Goal: Task Accomplishment & Management: Complete application form

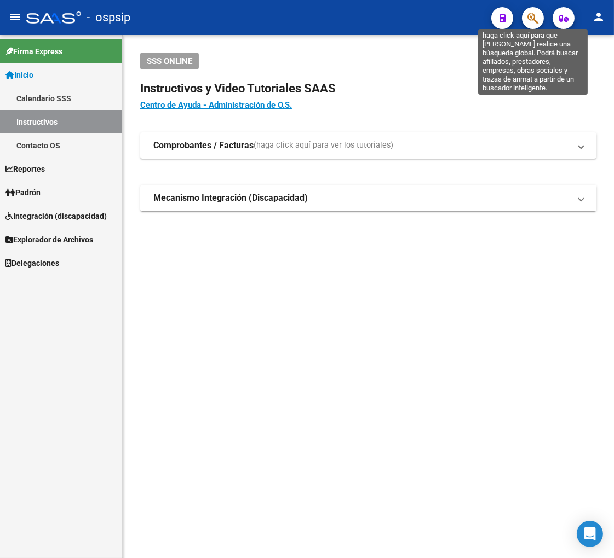
click at [533, 24] on icon "button" at bounding box center [532, 18] width 11 height 13
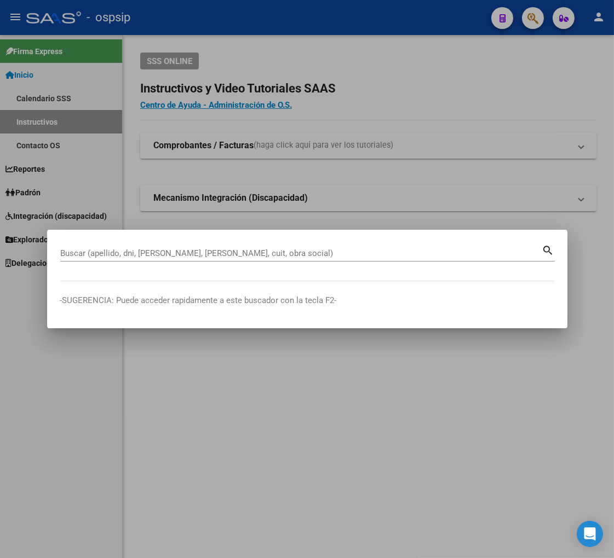
click at [134, 253] on input "Buscar (apellido, dni, [PERSON_NAME], [PERSON_NAME], cuit, obra social)" at bounding box center [301, 254] width 482 height 10
type input "40184075"
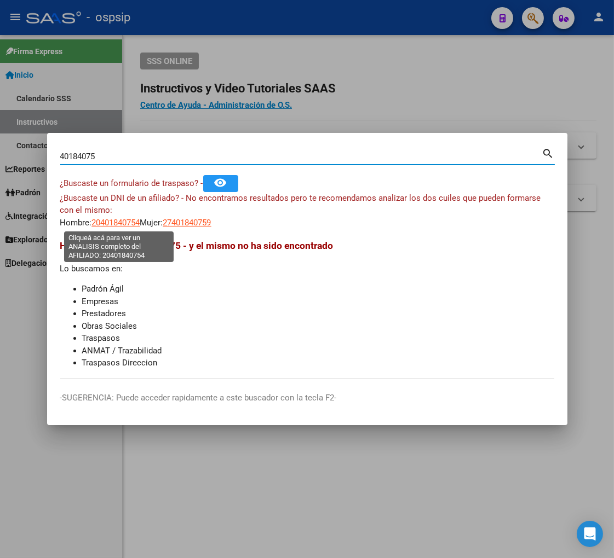
click at [106, 227] on span "20401840754" at bounding box center [116, 223] width 48 height 10
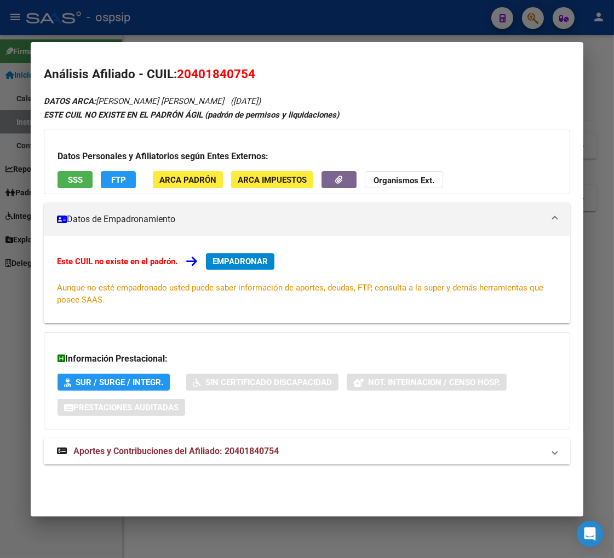
click at [133, 449] on span "Aportes y Contribuciones del Afiliado: 20401840754" at bounding box center [175, 451] width 205 height 10
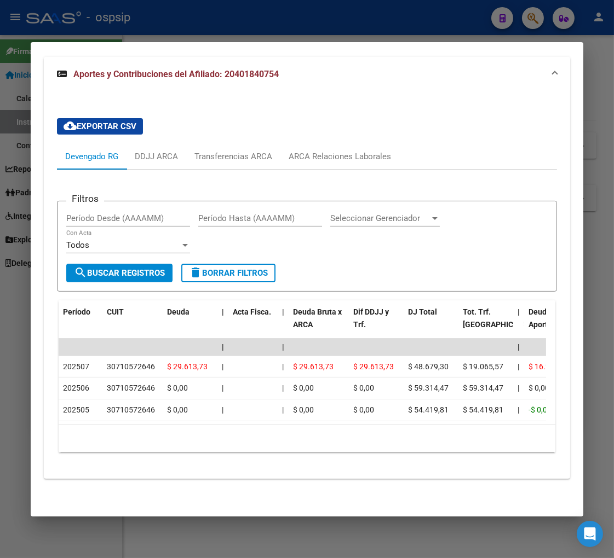
scroll to position [391, 0]
click at [345, 151] on div "ARCA Relaciones Laborales" at bounding box center [340, 157] width 102 height 12
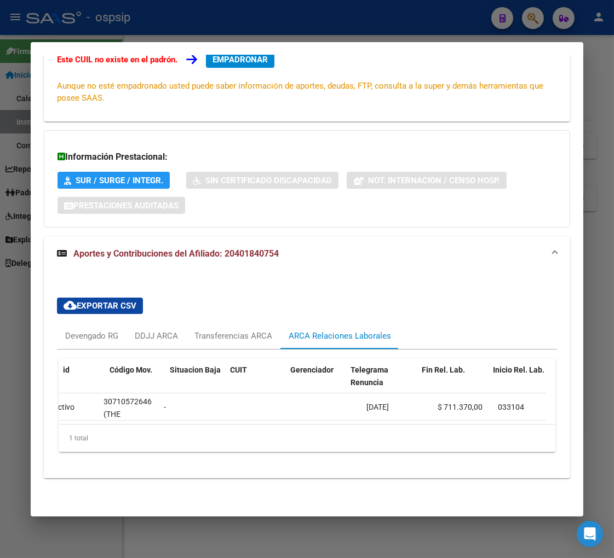
scroll to position [0, 0]
click at [85, 330] on div "Devengado RG" at bounding box center [91, 336] width 53 height 12
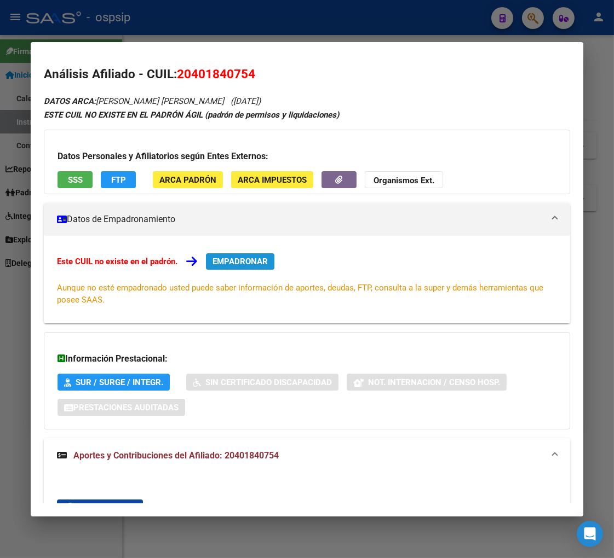
click at [234, 267] on button "EMPADRONAR" at bounding box center [240, 261] width 68 height 16
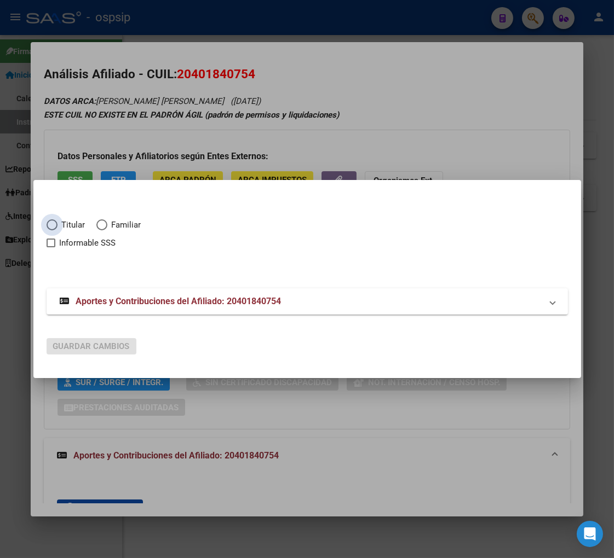
click at [53, 226] on span "Elija una opción" at bounding box center [52, 225] width 11 height 11
click at [53, 226] on input "Titular" at bounding box center [52, 225] width 11 height 11
radio input "true"
checkbox input "true"
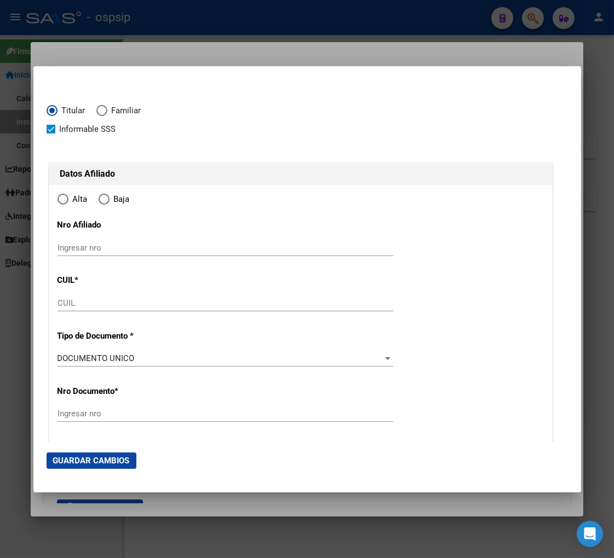
type input "20-40184075-4"
type input "40184075"
type input "SUAREZ"
type input "[PERSON_NAME]"
type input "[DATE]"
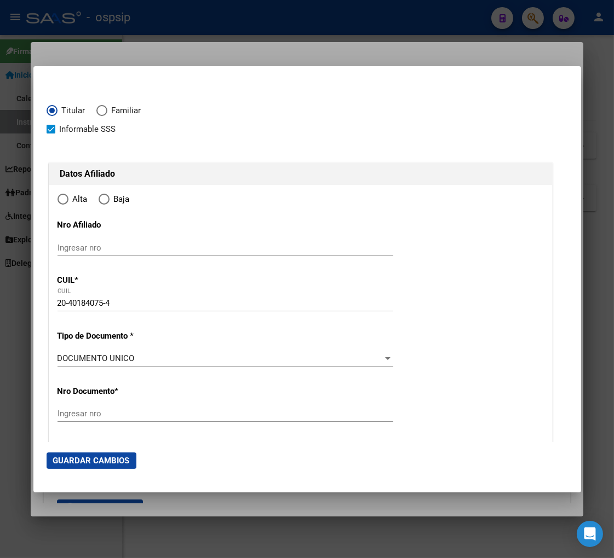
type input "RANELAGH"
type input "1886"
type input "CALLE 301 A"
type input "341"
radio input "true"
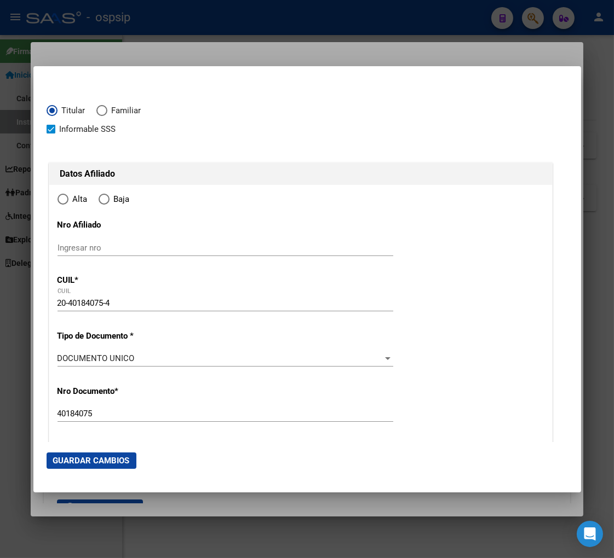
type input "RANELAGH"
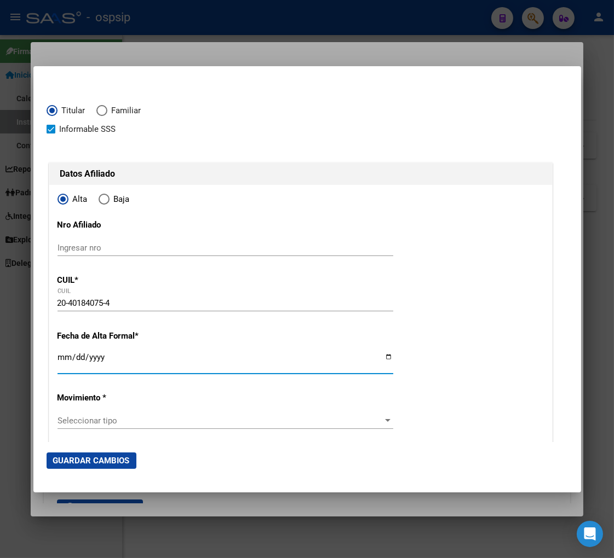
click at [59, 362] on input "Ingresar fecha" at bounding box center [225, 362] width 336 height 18
type input "[DATE]"
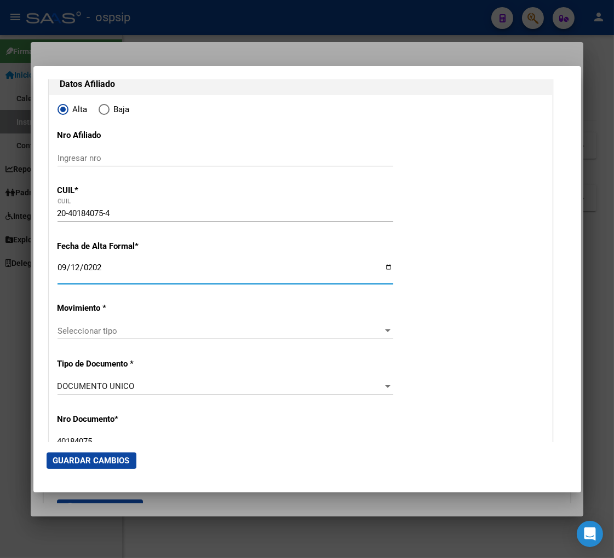
scroll to position [122, 0]
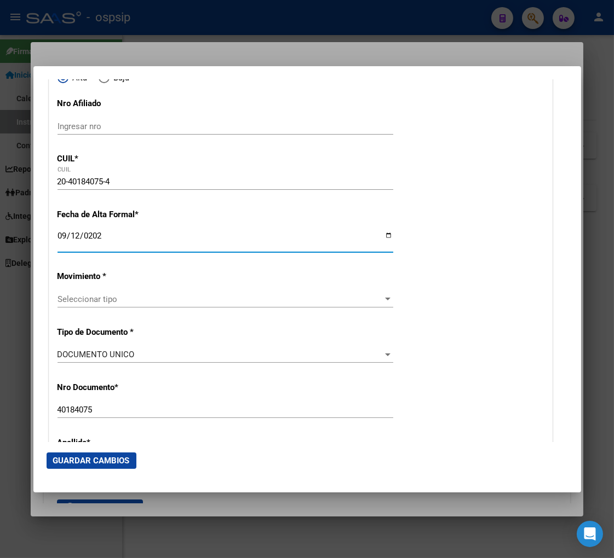
click at [141, 305] on div "Seleccionar tipo Seleccionar tipo" at bounding box center [225, 299] width 336 height 16
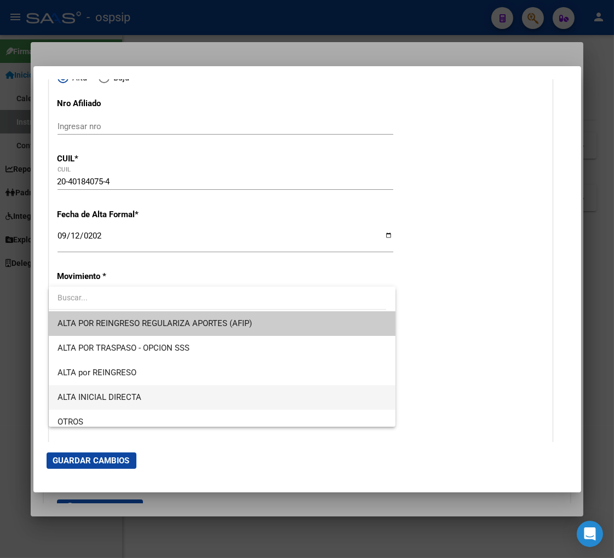
click at [146, 397] on span "ALTA INICIAL DIRECTA" at bounding box center [221, 397] width 329 height 25
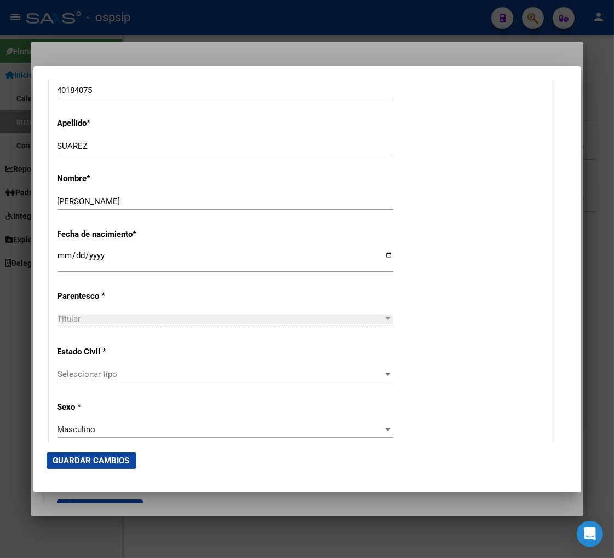
scroll to position [547, 0]
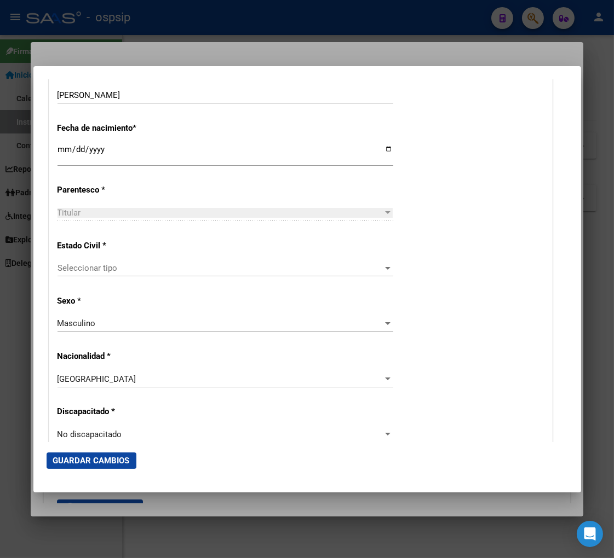
click at [147, 270] on span "Seleccionar tipo" at bounding box center [220, 268] width 326 height 10
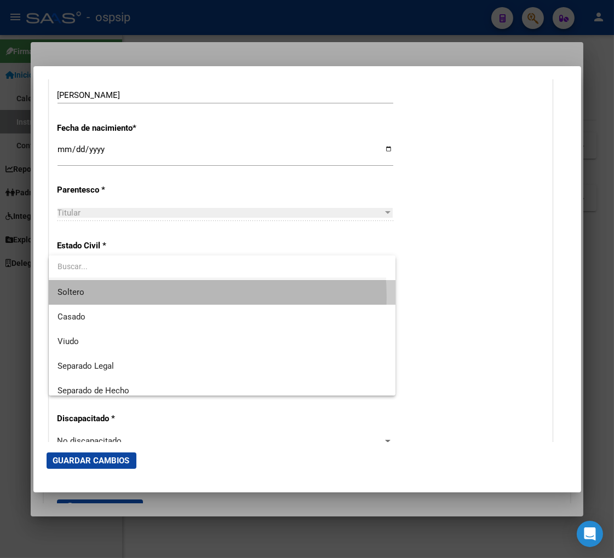
click at [149, 297] on span "Soltero" at bounding box center [221, 292] width 329 height 25
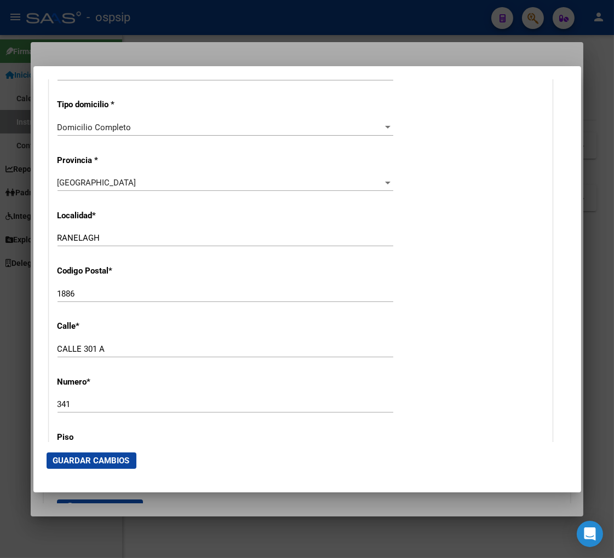
scroll to position [973, 0]
click at [108, 351] on input "CALLE 301 A" at bounding box center [225, 349] width 336 height 10
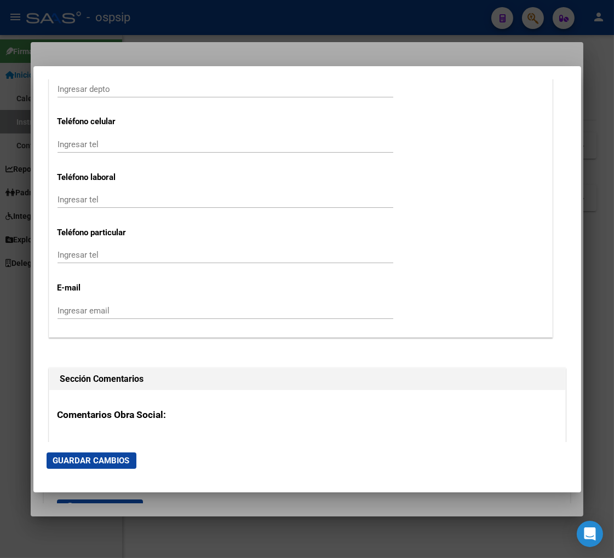
scroll to position [1520, 0]
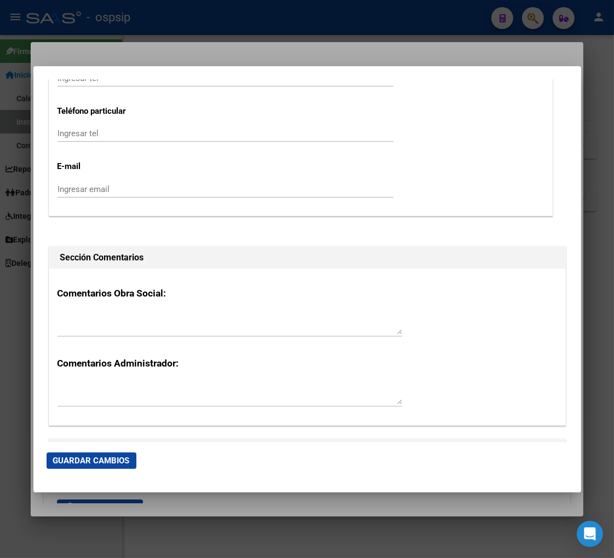
type input "CALLE 301 Y AV.[PERSON_NAME]"
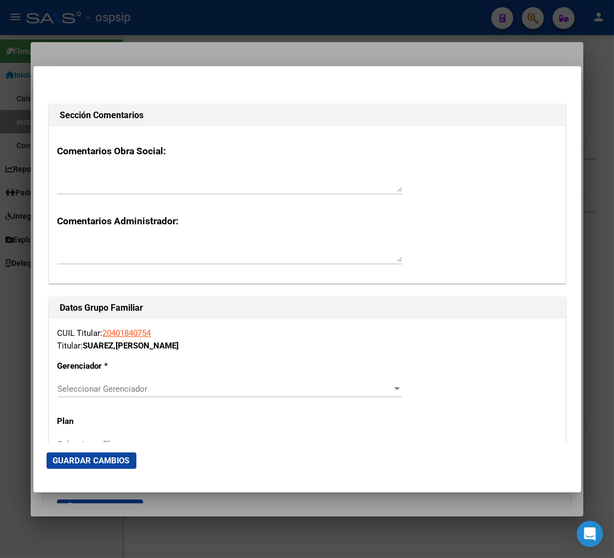
scroll to position [1703, 0]
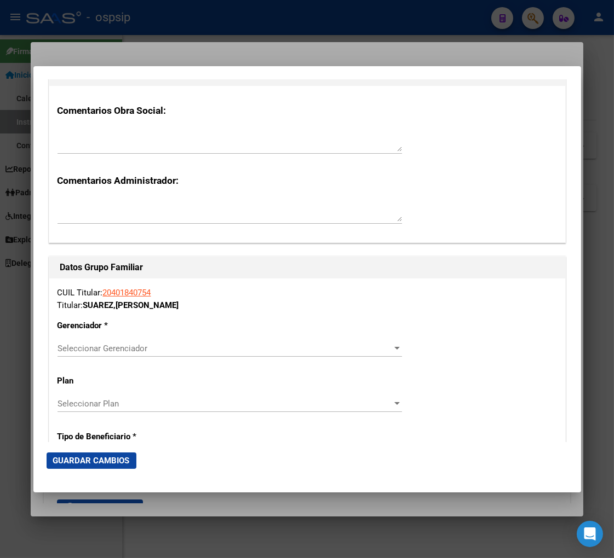
click at [365, 351] on span "Seleccionar Gerenciador" at bounding box center [224, 349] width 335 height 10
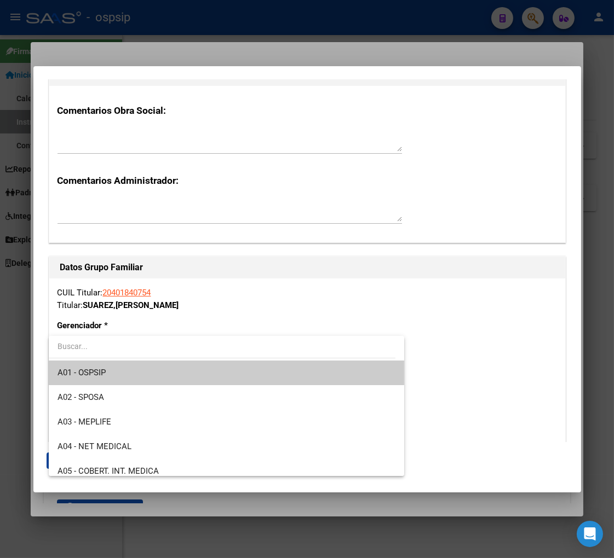
click at [283, 378] on span "A01 - OSPSIP" at bounding box center [226, 373] width 338 height 25
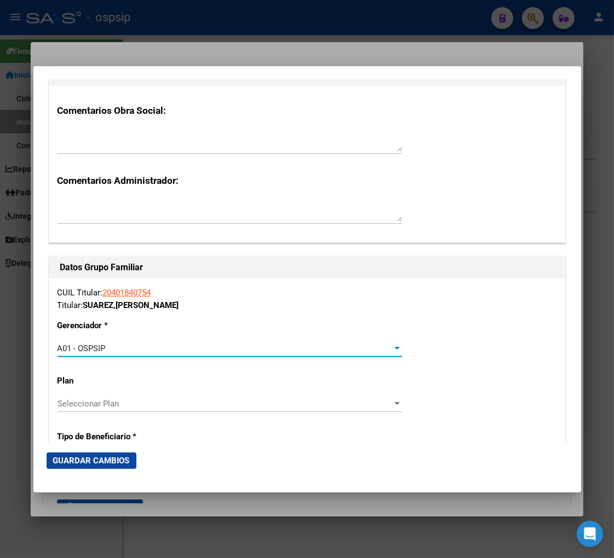
scroll to position [1825, 0]
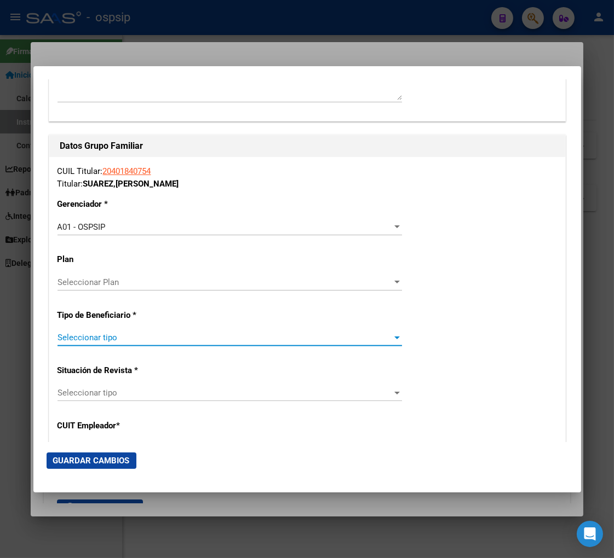
click at [272, 333] on span "Seleccionar tipo" at bounding box center [224, 338] width 335 height 10
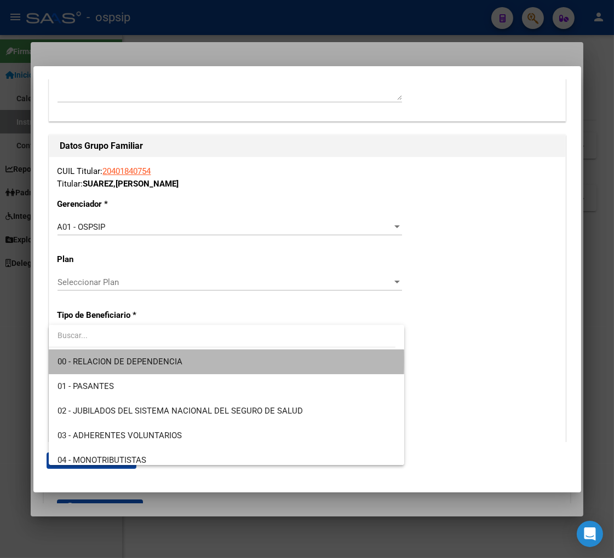
click at [226, 360] on span "00 - RELACION DE DEPENDENCIA" at bounding box center [226, 362] width 338 height 25
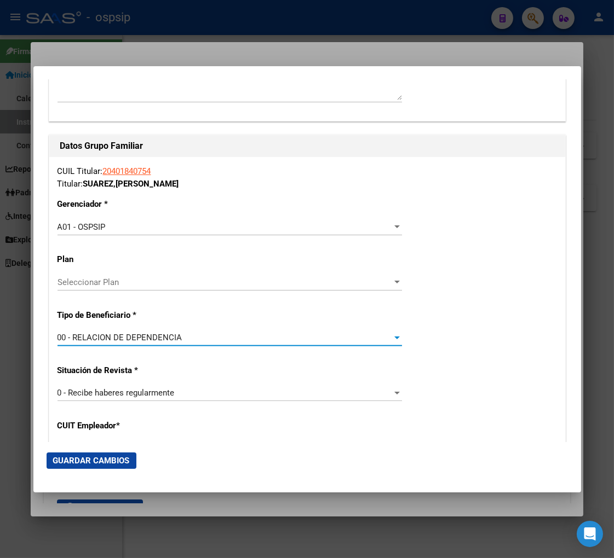
type input "30-71057264-6"
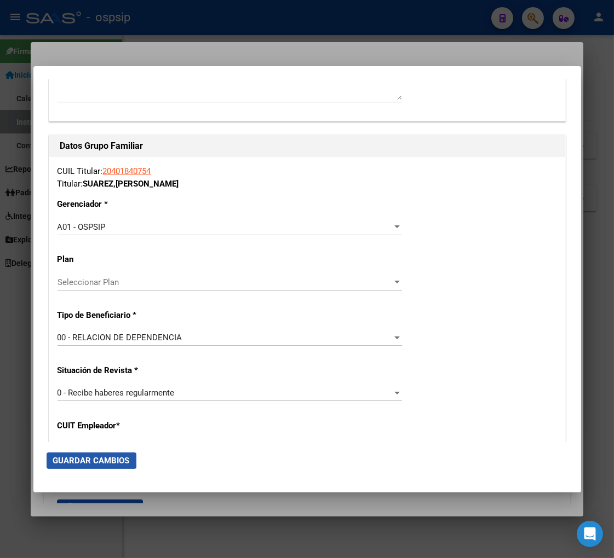
click at [83, 459] on span "Guardar Cambios" at bounding box center [91, 461] width 77 height 10
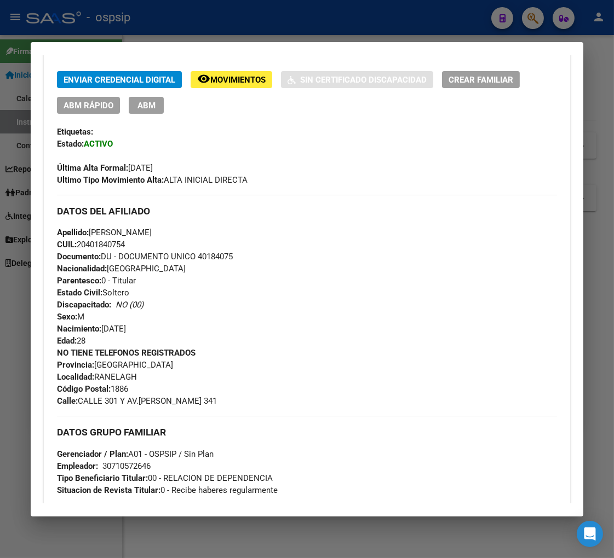
scroll to position [0, 0]
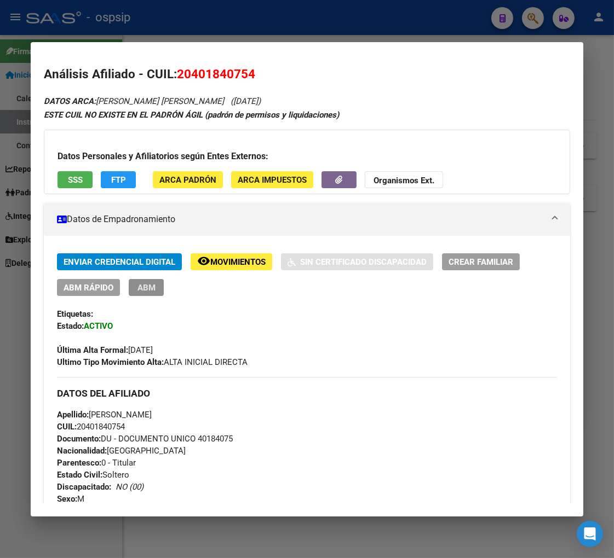
click at [155, 292] on button "ABM" at bounding box center [146, 287] width 35 height 17
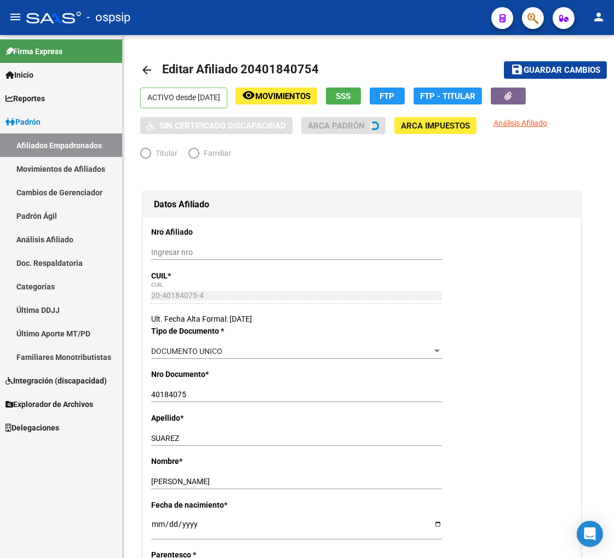
radio input "true"
type input "30-71057264-6"
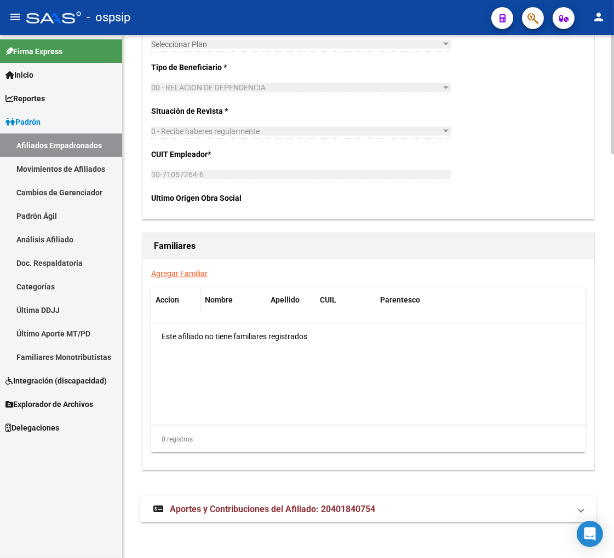
scroll to position [1764, 0]
click at [173, 274] on link "Agregar Familiar" at bounding box center [179, 273] width 56 height 9
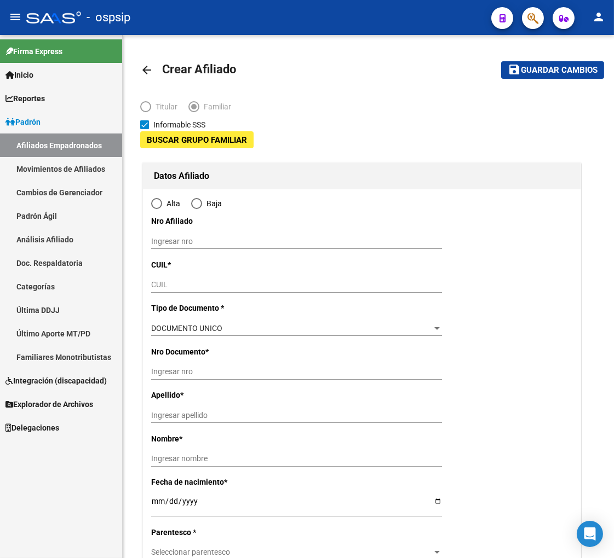
type input "30-71057264-6"
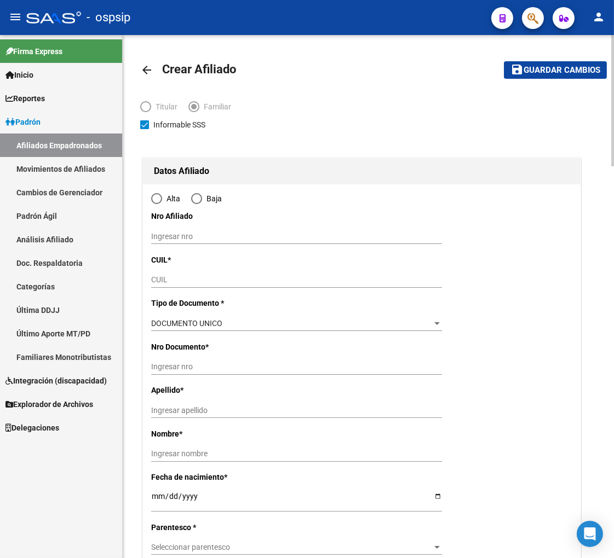
type input "RANELAGH"
type input "1886"
type input "CALLE 301 Y AV.[PERSON_NAME]"
type input "341"
radio input "true"
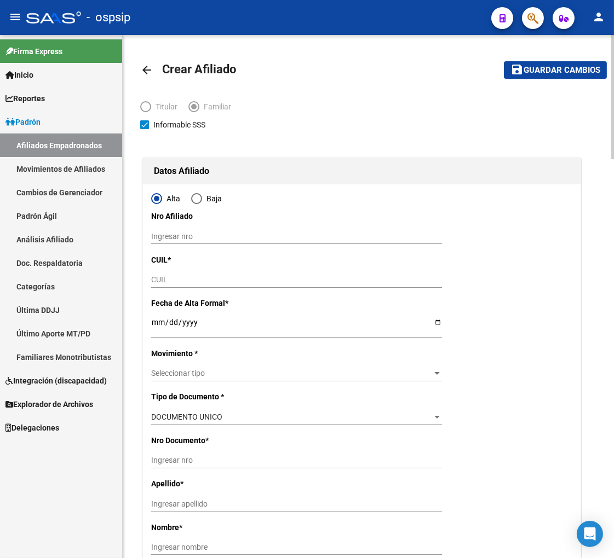
type input "30-71057264-6"
click at [261, 280] on input "CUIL" at bounding box center [296, 279] width 291 height 9
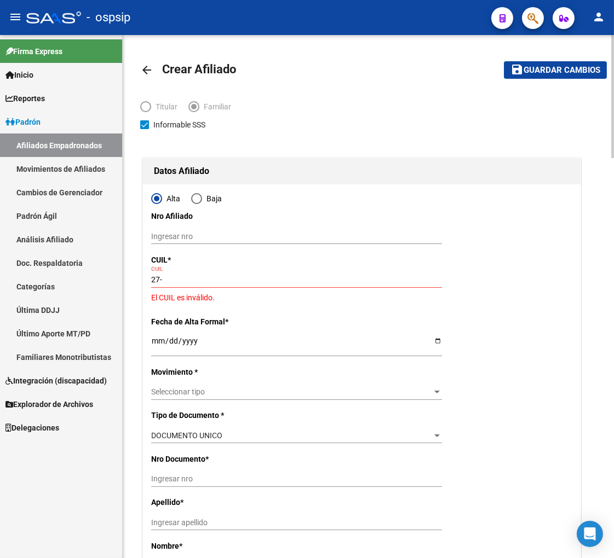
click at [174, 278] on input "27-" at bounding box center [296, 279] width 291 height 9
type input "27-59977316-4"
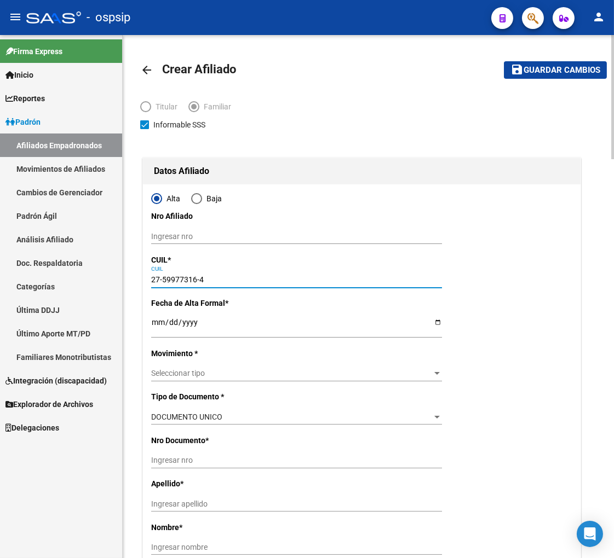
type input "59977316"
type input "[PERSON_NAME] [PERSON_NAME]"
type input "[PERSON_NAME]"
type input "[DATE]"
type input "RANELAGH"
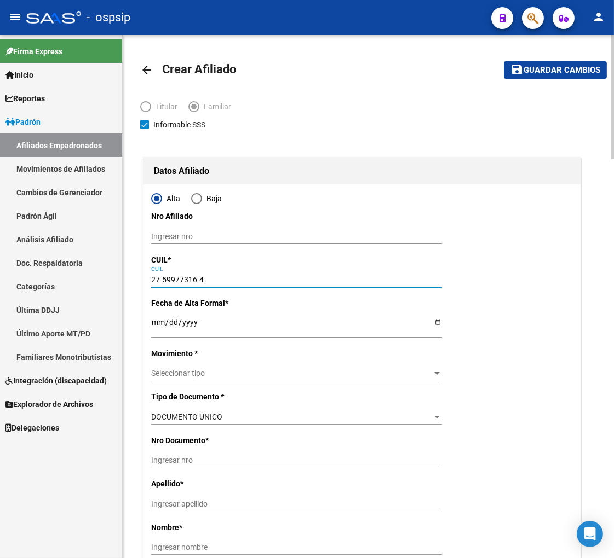
type input "301 A"
type input "27-59977316-4"
click at [155, 326] on input "Ingresar fecha" at bounding box center [296, 326] width 291 height 16
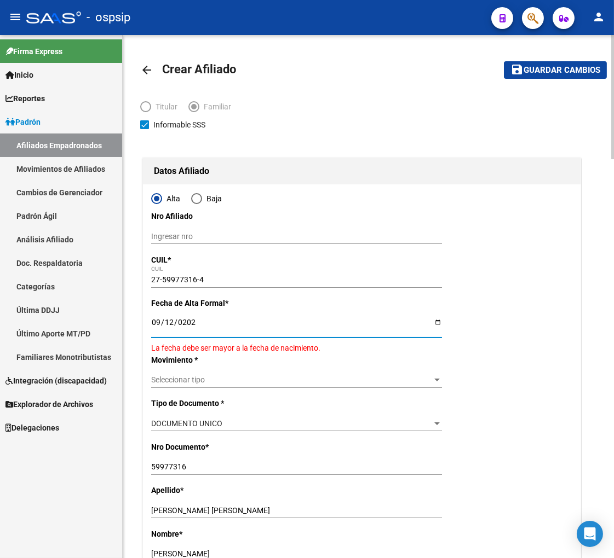
type input "[DATE]"
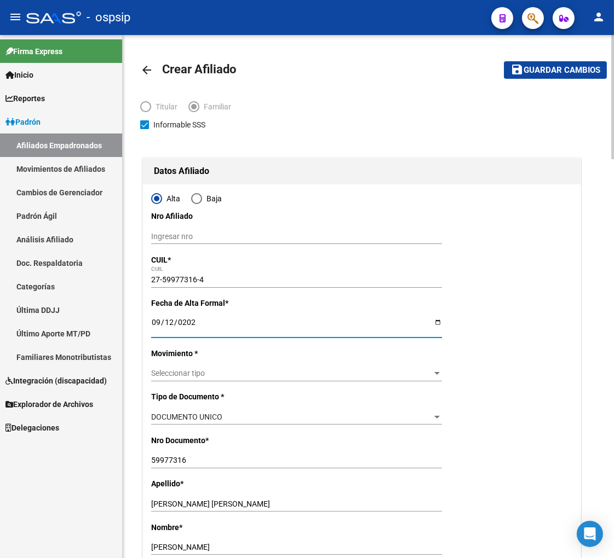
scroll to position [61, 0]
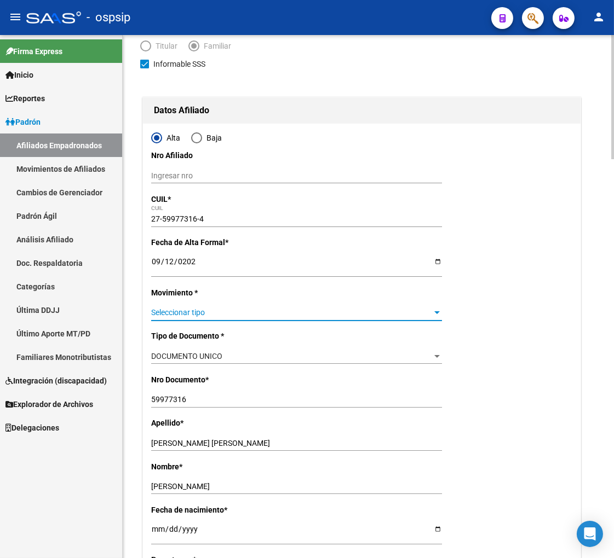
click at [218, 316] on span "Seleccionar tipo" at bounding box center [291, 312] width 281 height 9
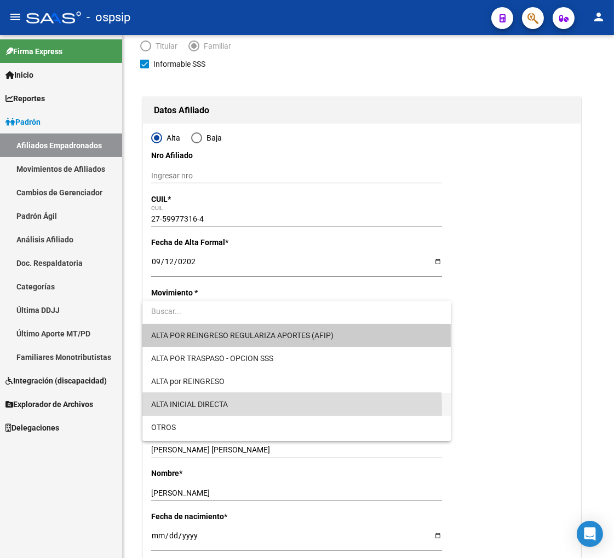
click at [253, 408] on span "ALTA INICIAL DIRECTA" at bounding box center [296, 404] width 291 height 23
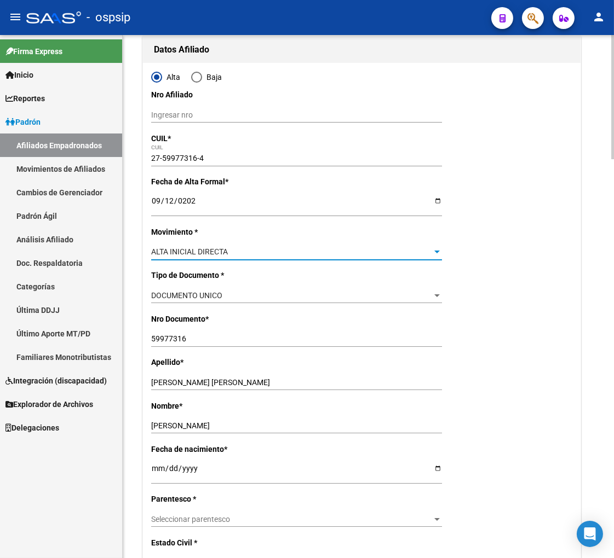
scroll to position [243, 0]
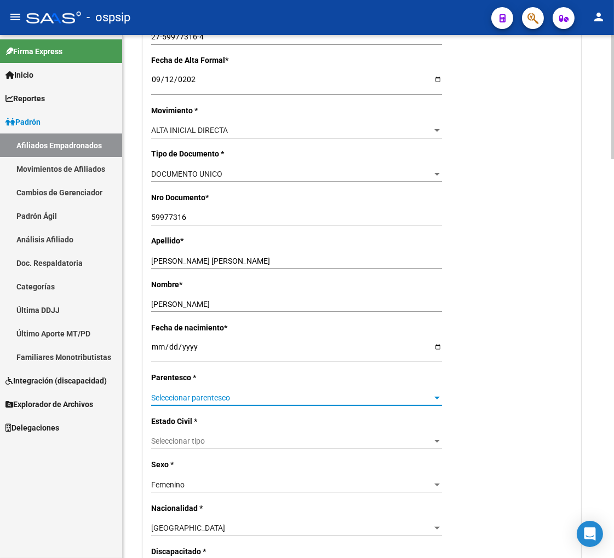
click at [295, 395] on span "Seleccionar parentesco" at bounding box center [291, 398] width 281 height 9
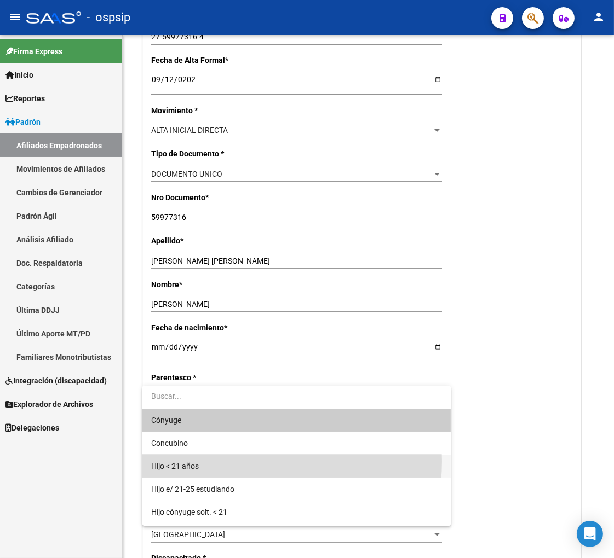
click at [238, 462] on span "Hijo < 21 años" at bounding box center [296, 466] width 291 height 23
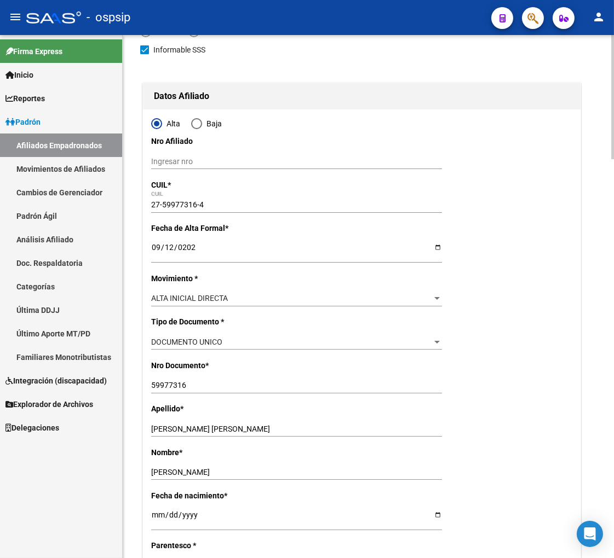
scroll to position [0, 0]
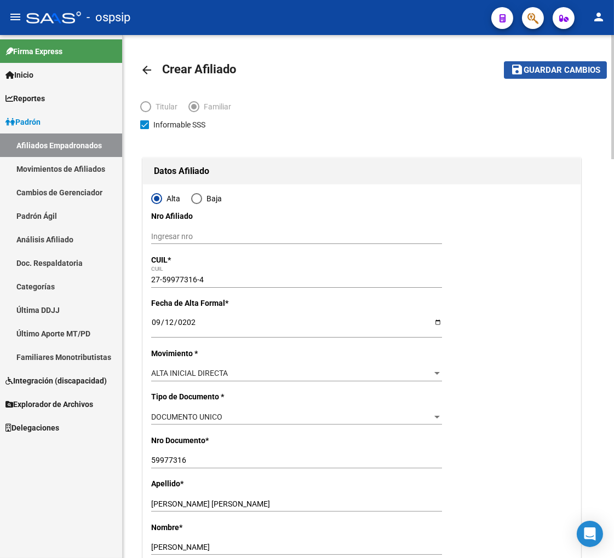
click at [545, 70] on span "Guardar cambios" at bounding box center [561, 71] width 77 height 10
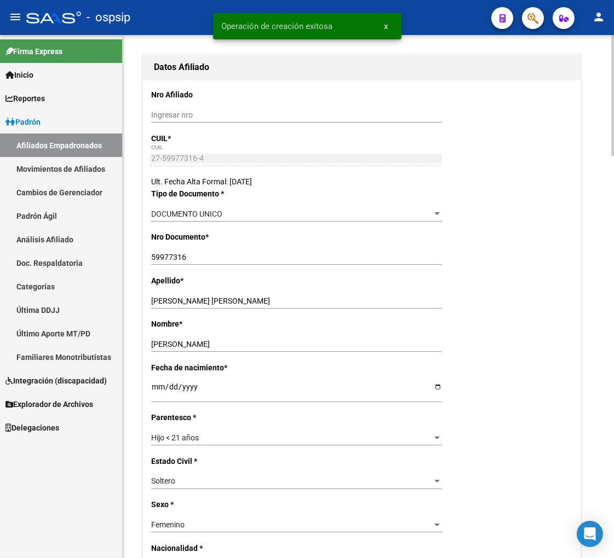
radio input "true"
type input "30-71057264-6"
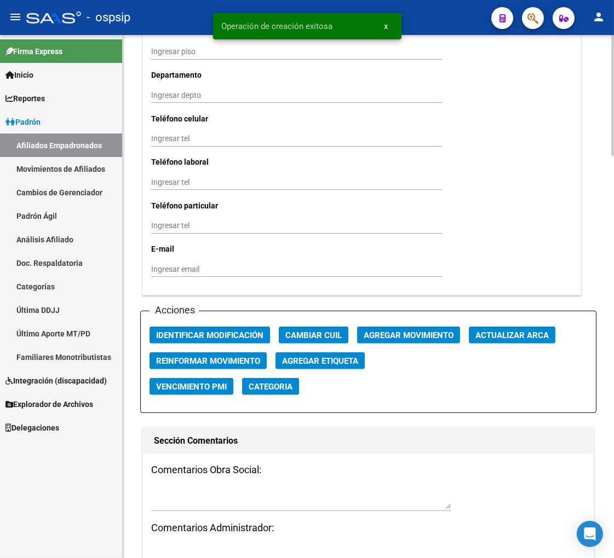
scroll to position [1095, 0]
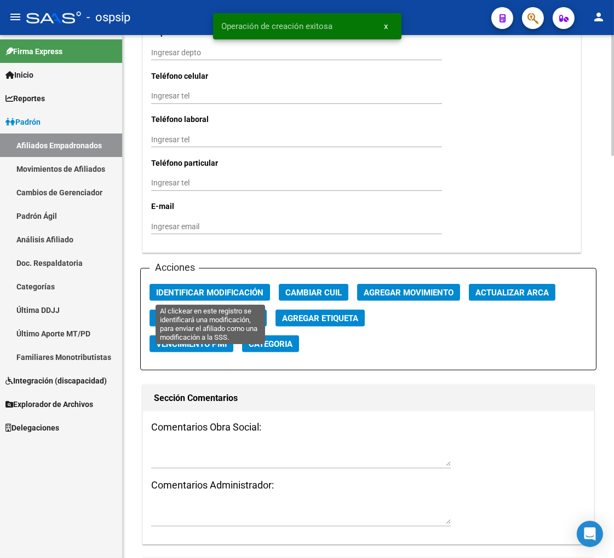
drag, startPoint x: 176, startPoint y: 296, endPoint x: 176, endPoint y: 322, distance: 26.3
click at [176, 297] on span "Identificar Modificación" at bounding box center [209, 293] width 107 height 10
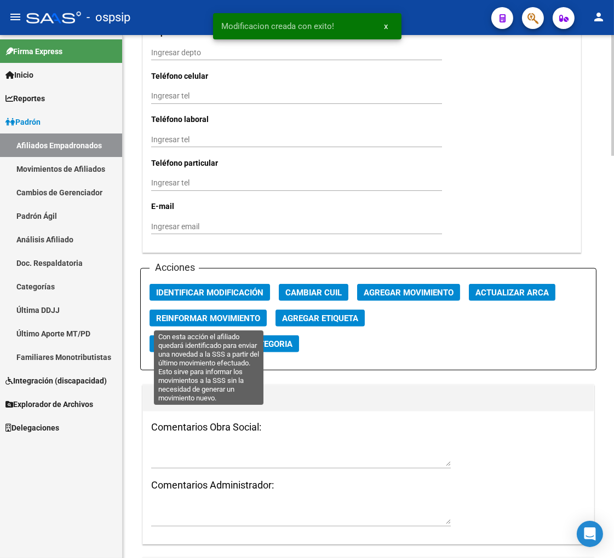
click at [184, 320] on span "Reinformar Movimiento" at bounding box center [208, 319] width 104 height 10
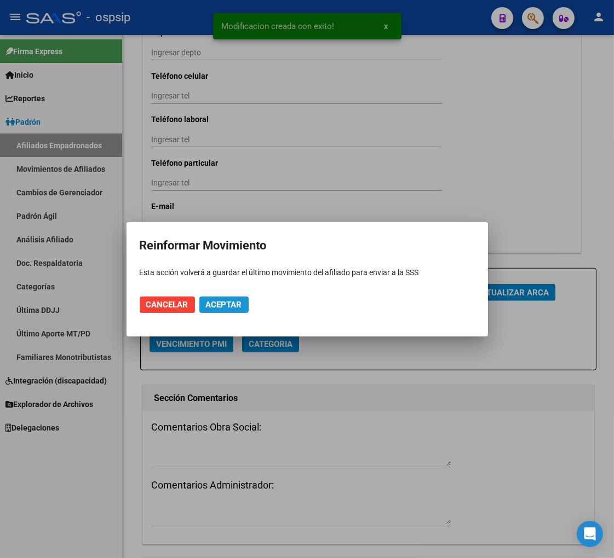
click at [225, 301] on span "Aceptar" at bounding box center [224, 305] width 36 height 10
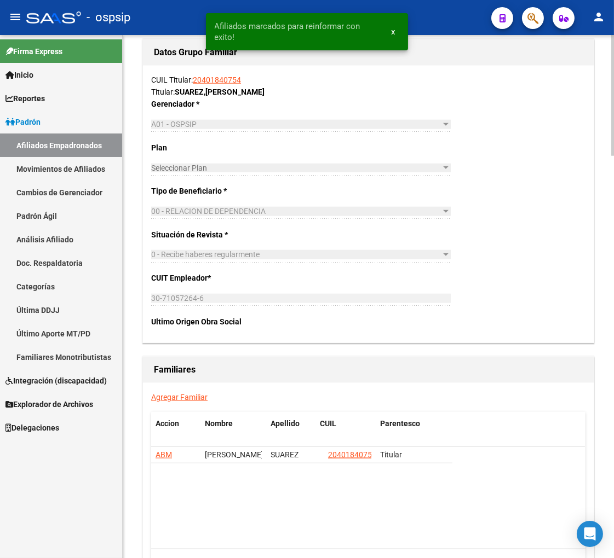
scroll to position [1741, 0]
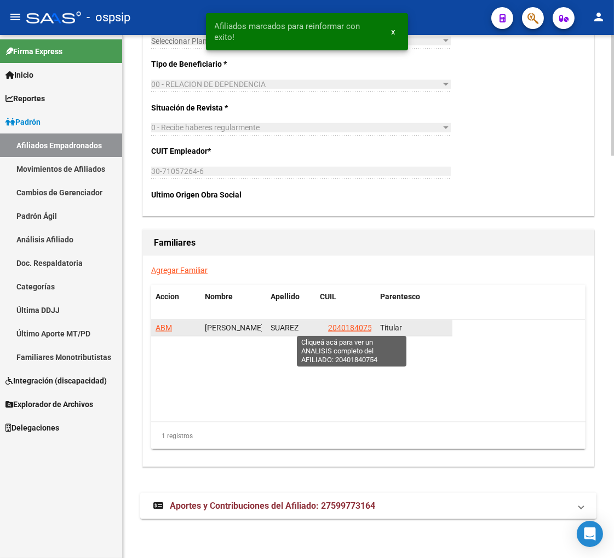
click at [355, 327] on span "20401840754" at bounding box center [352, 328] width 48 height 9
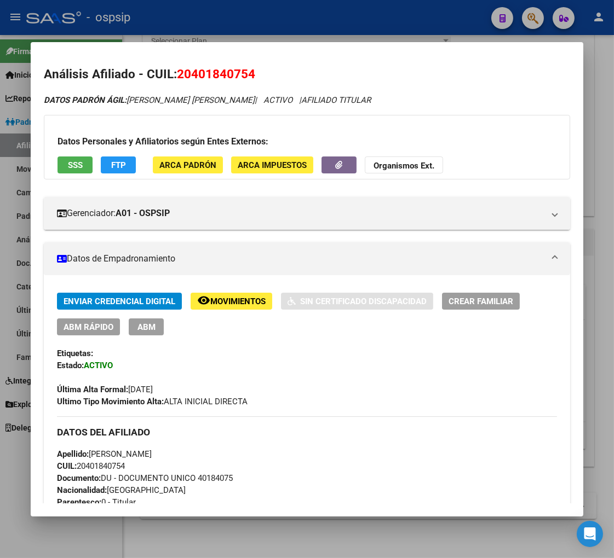
drag, startPoint x: 193, startPoint y: 74, endPoint x: 246, endPoint y: 72, distance: 53.7
click at [246, 72] on span "20401840754" at bounding box center [216, 74] width 78 height 14
copy span "40184075"
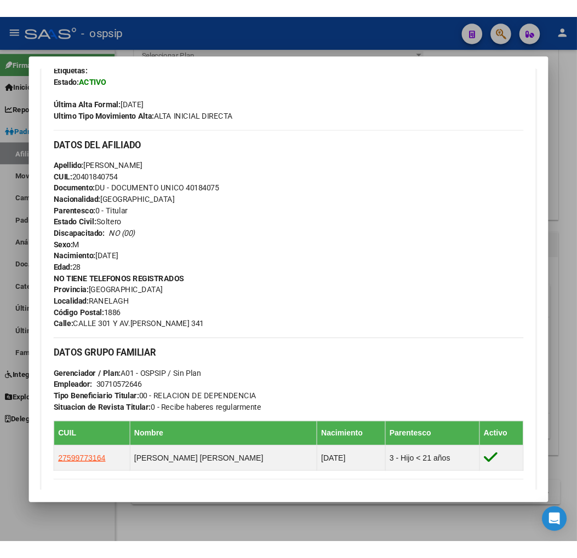
scroll to position [425, 0]
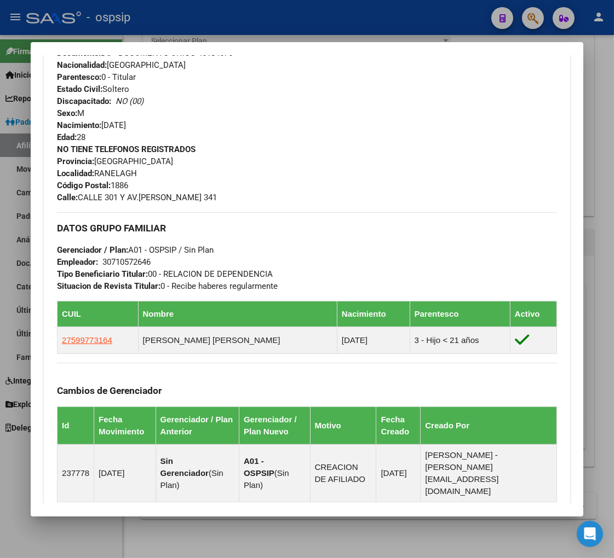
click at [534, 22] on div at bounding box center [307, 279] width 614 height 558
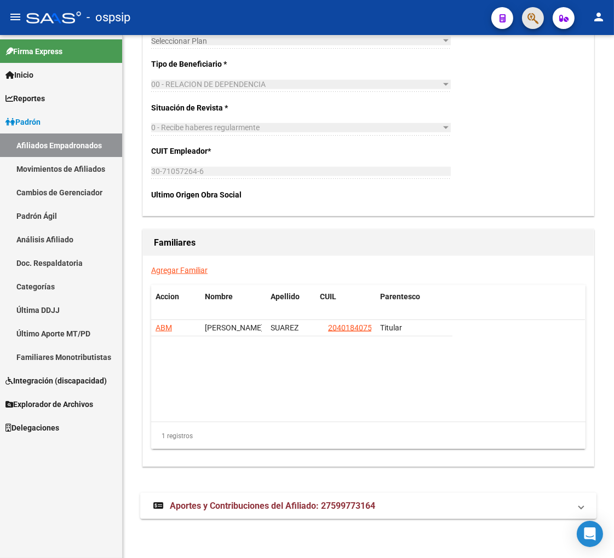
click at [528, 26] on span "button" at bounding box center [532, 18] width 11 height 22
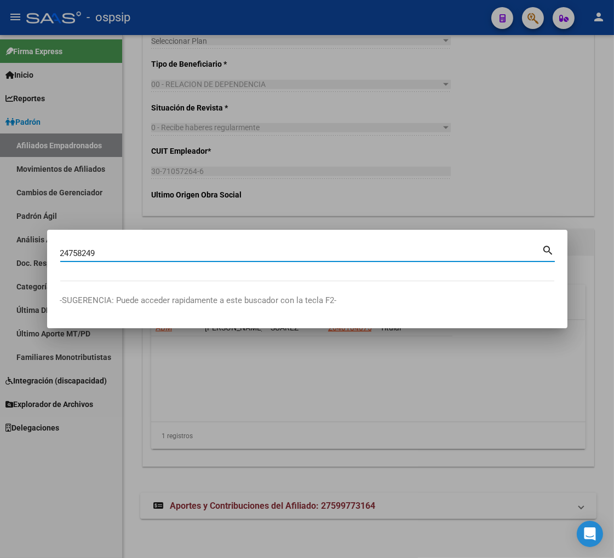
type input "24758249"
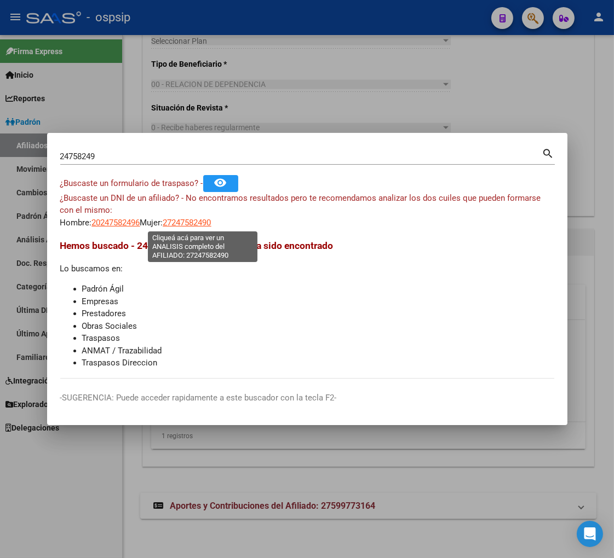
click at [211, 224] on span "27247582490" at bounding box center [187, 223] width 48 height 10
type textarea "27247582490"
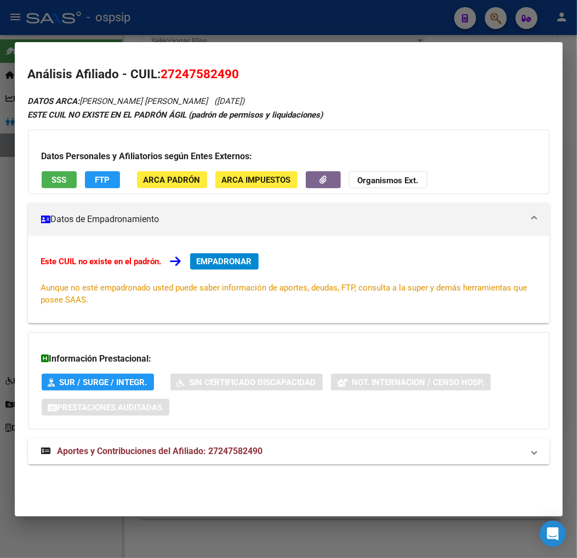
click at [488, 24] on div at bounding box center [288, 279] width 577 height 558
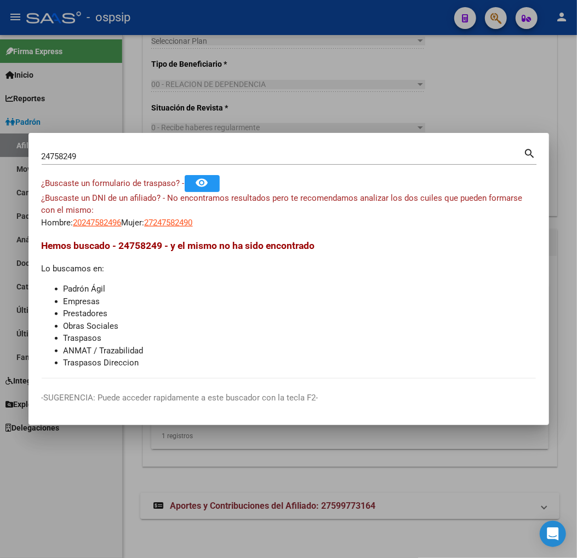
click at [102, 162] on div "24758249 Buscar (apellido, dni, [PERSON_NAME], [PERSON_NAME], cuit, obra social)" at bounding box center [283, 156] width 482 height 16
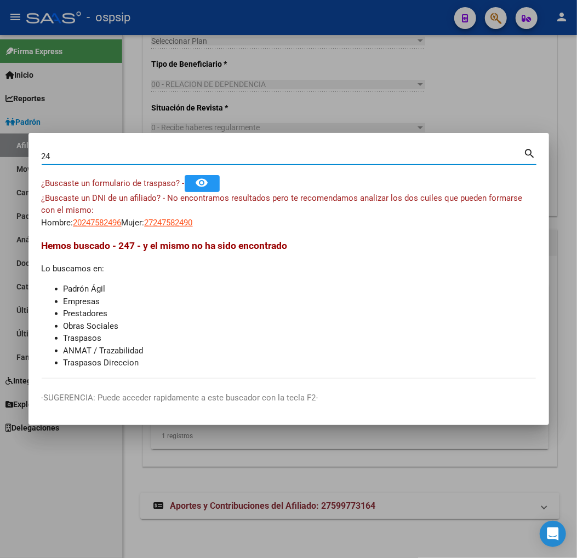
type input "2"
type input "31828026"
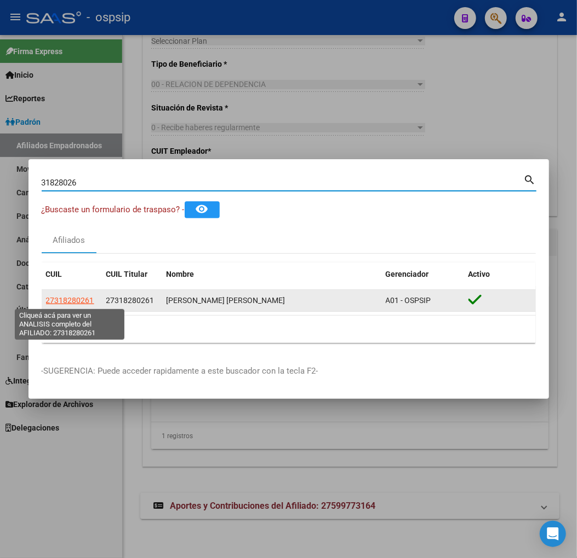
click at [66, 296] on span "27318280261" at bounding box center [70, 300] width 48 height 9
type textarea "27318280261"
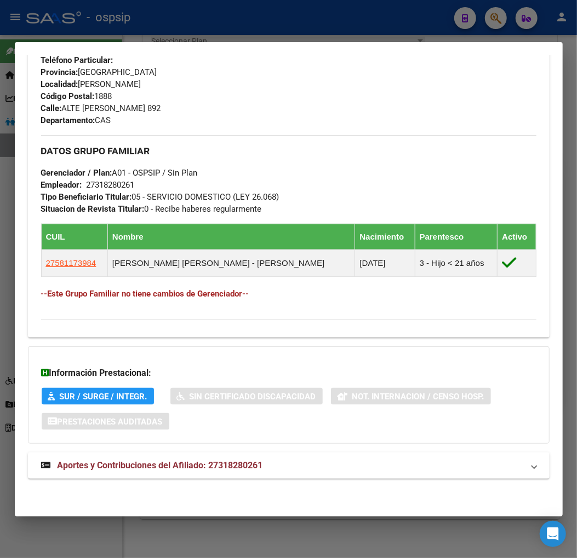
scroll to position [515, 0]
click at [139, 462] on span "Aportes y Contribuciones del Afiliado: 27318280261" at bounding box center [159, 465] width 205 height 10
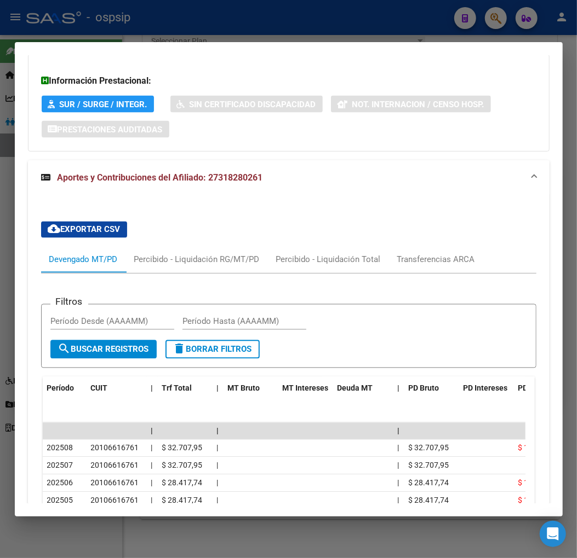
scroll to position [883, 0]
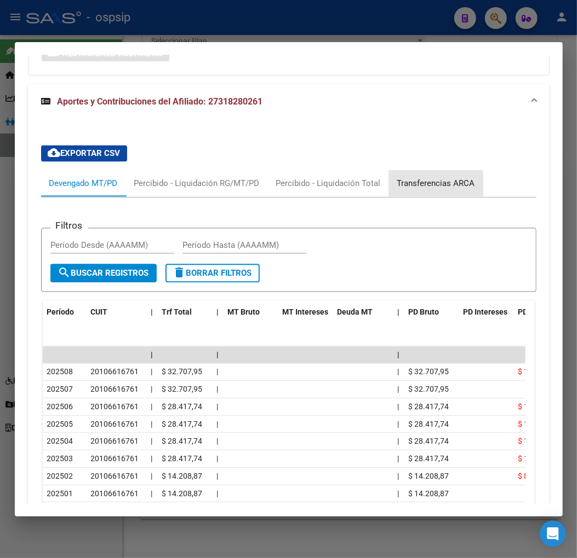
click at [428, 187] on div "Transferencias ARCA" at bounding box center [436, 184] width 78 height 12
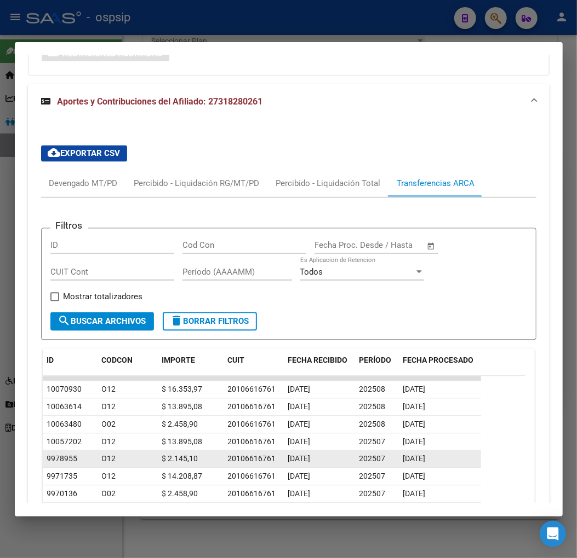
scroll to position [944, 0]
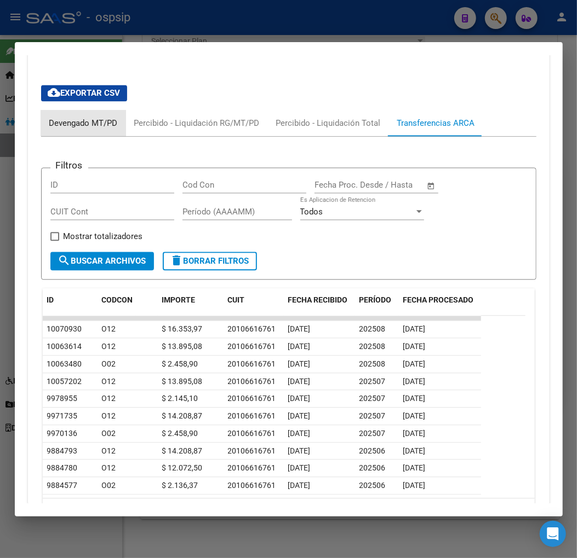
click at [57, 122] on div "Devengado MT/PD" at bounding box center [83, 123] width 68 height 12
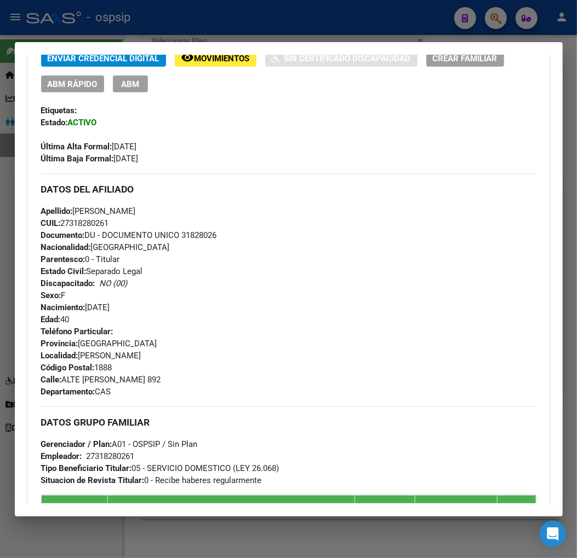
scroll to position [365, 0]
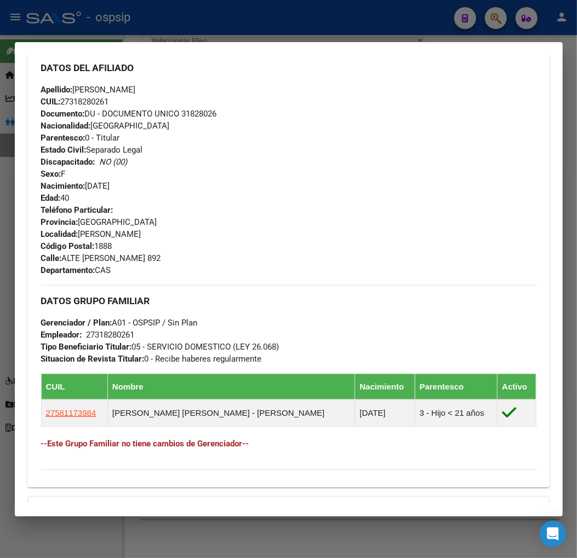
click at [495, 20] on div at bounding box center [288, 279] width 577 height 558
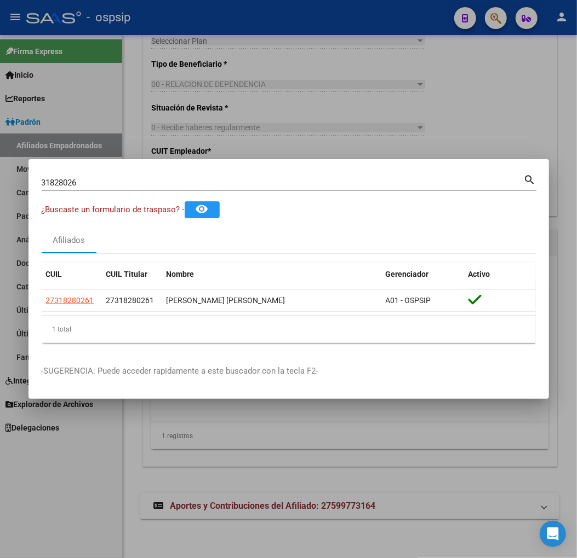
click at [100, 185] on input "31828026" at bounding box center [283, 183] width 482 height 10
type input "3"
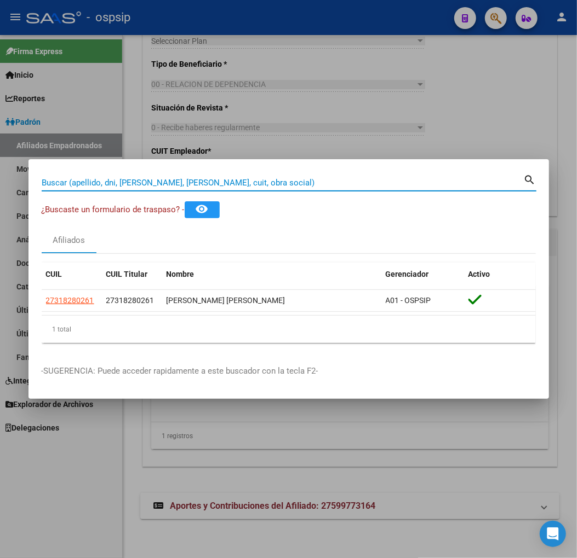
click at [88, 183] on input "Buscar (apellido, dni, [PERSON_NAME], [PERSON_NAME], cuit, obra social)" at bounding box center [283, 183] width 482 height 10
type input "42009399"
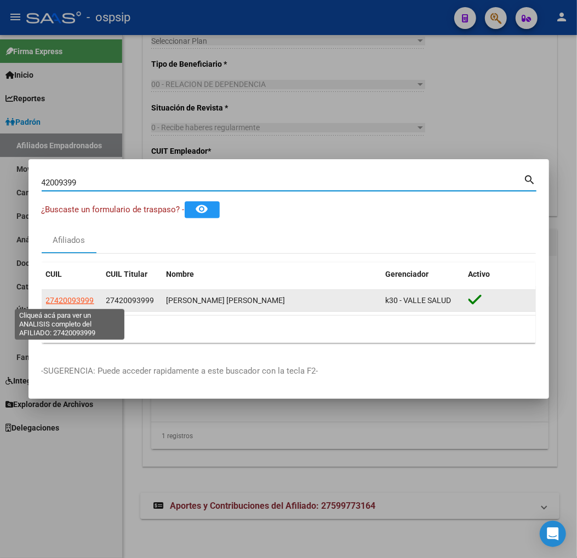
click at [70, 298] on span "27420093999" at bounding box center [70, 300] width 48 height 9
type textarea "27420093999"
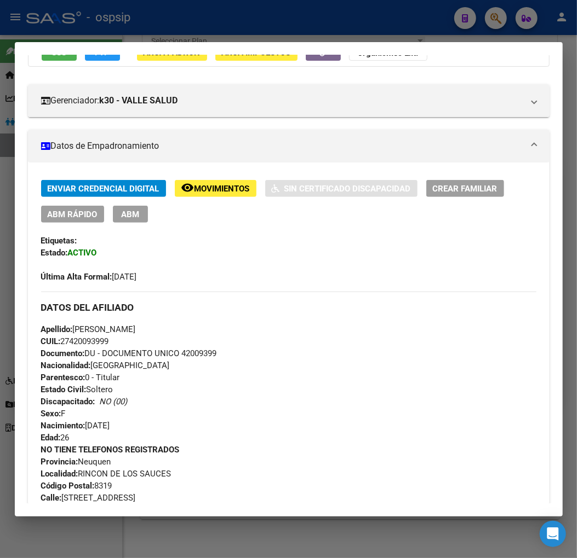
scroll to position [0, 0]
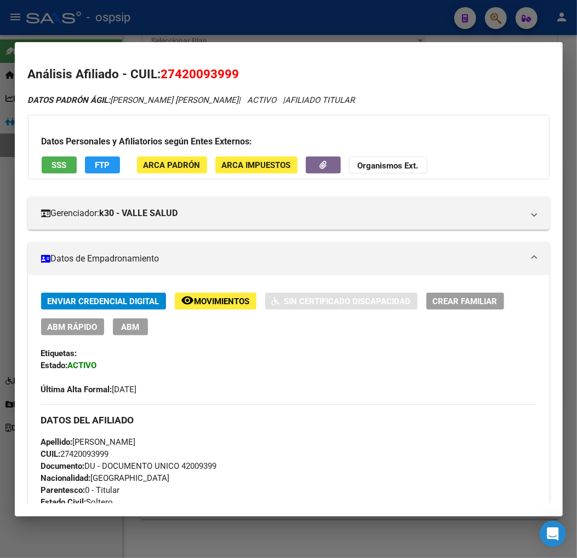
click at [211, 299] on span "Movimientos" at bounding box center [221, 302] width 55 height 10
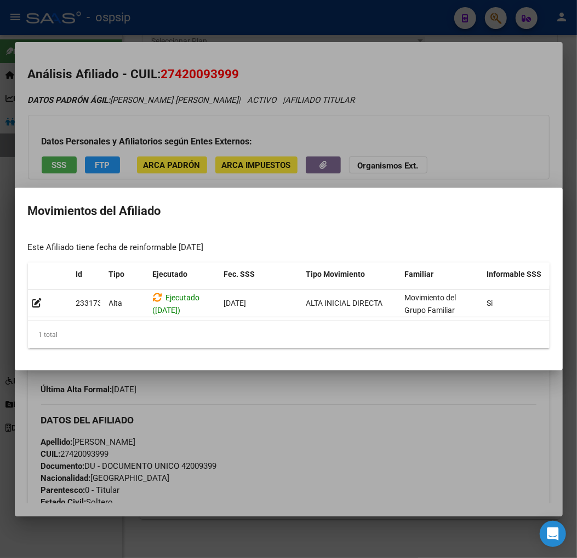
scroll to position [0, 179]
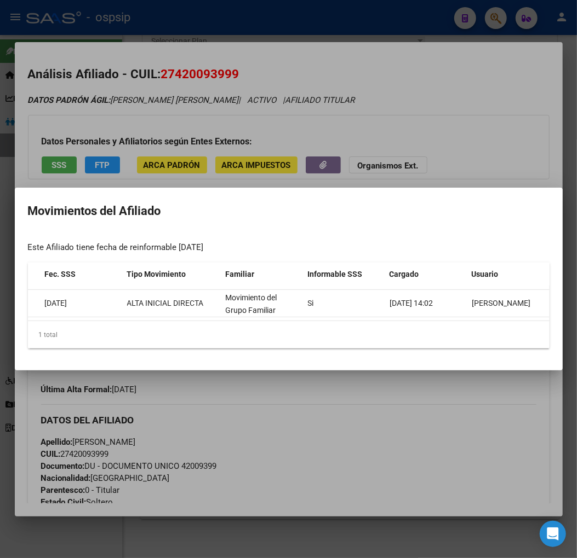
click at [420, 404] on div at bounding box center [288, 279] width 577 height 558
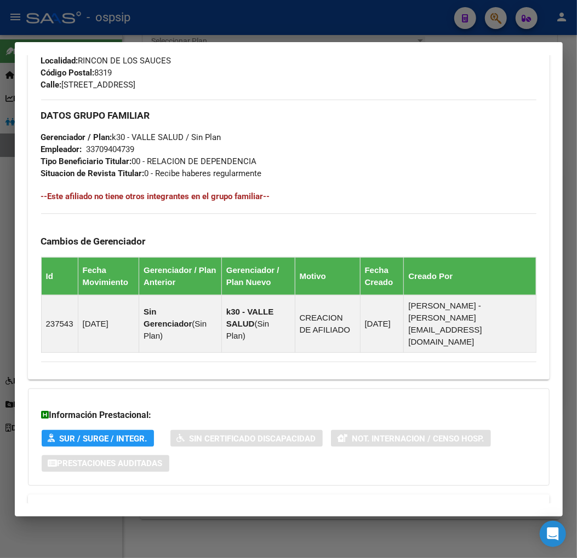
scroll to position [544, 0]
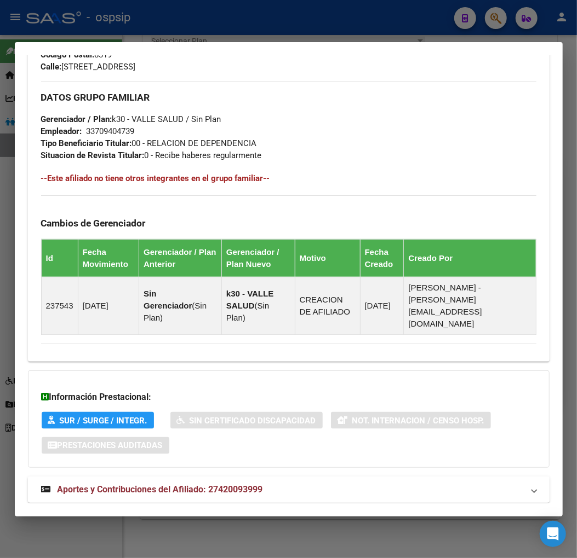
drag, startPoint x: 183, startPoint y: 466, endPoint x: 188, endPoint y: 457, distance: 10.8
click at [183, 485] on span "Aportes y Contribuciones del Afiliado: 27420093999" at bounding box center [159, 490] width 205 height 10
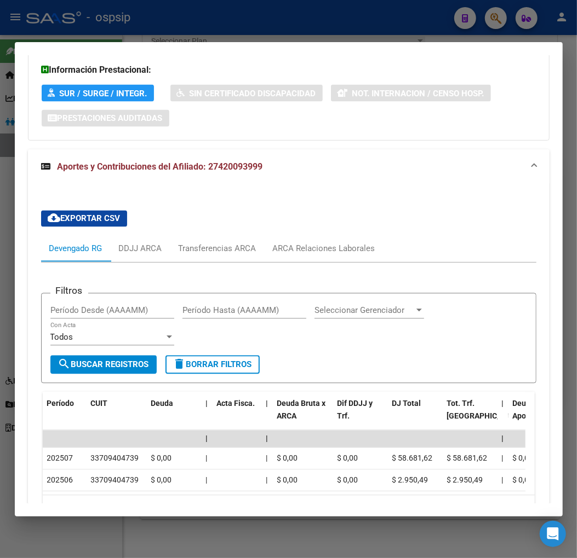
scroll to position [913, 0]
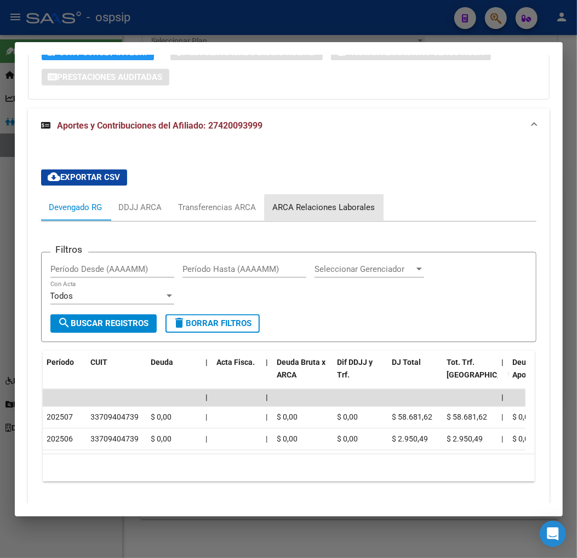
click at [352, 202] on div "ARCA Relaciones Laborales" at bounding box center [324, 208] width 102 height 12
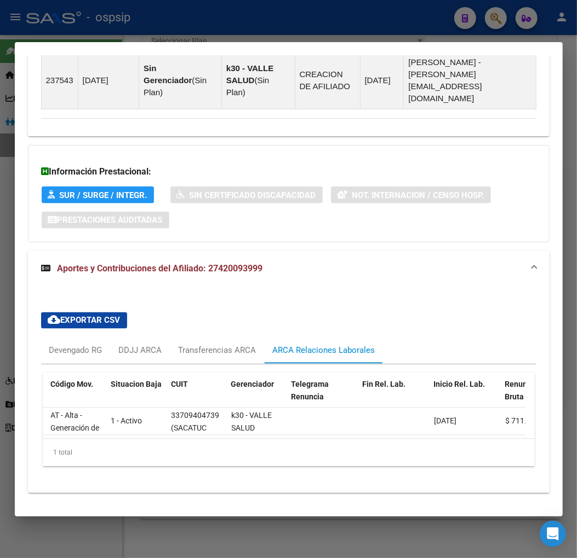
scroll to position [0, 0]
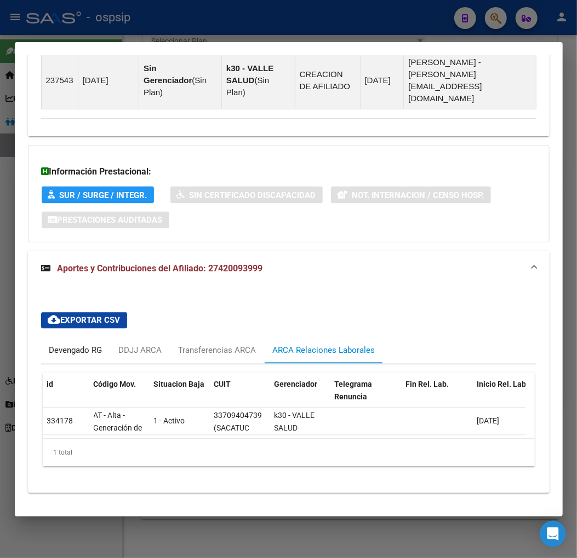
click at [62, 345] on div "Devengado RG" at bounding box center [75, 351] width 53 height 12
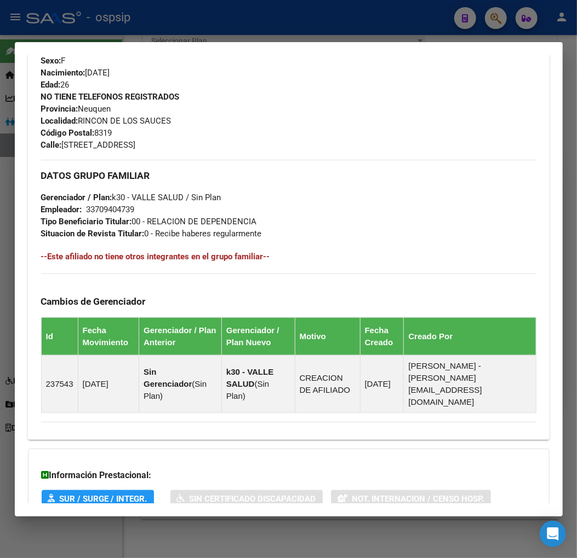
scroll to position [222, 0]
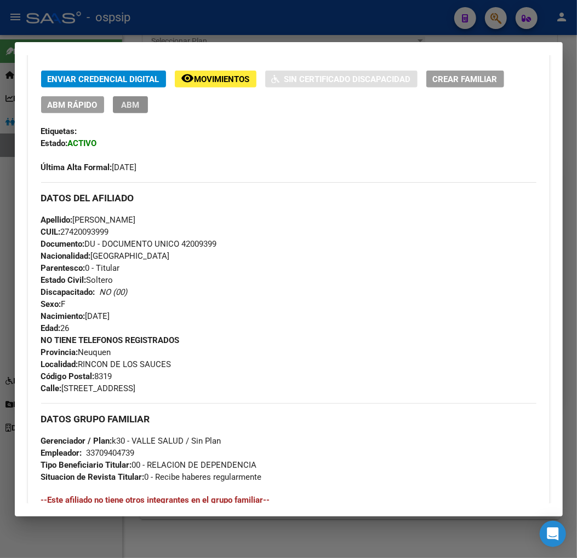
click at [133, 102] on span "ABM" at bounding box center [130, 105] width 18 height 10
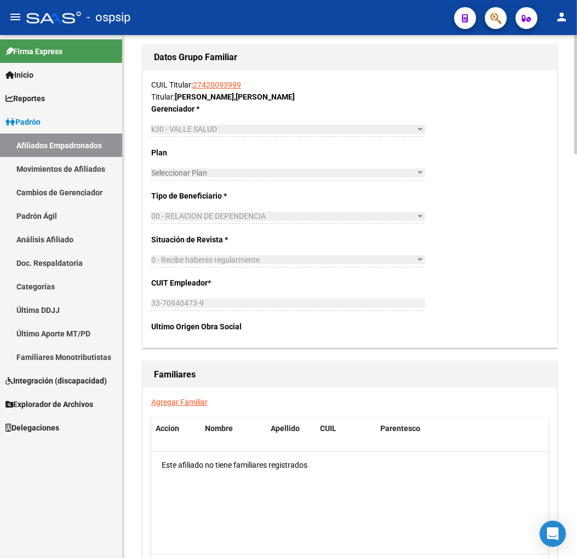
scroll to position [1642, 0]
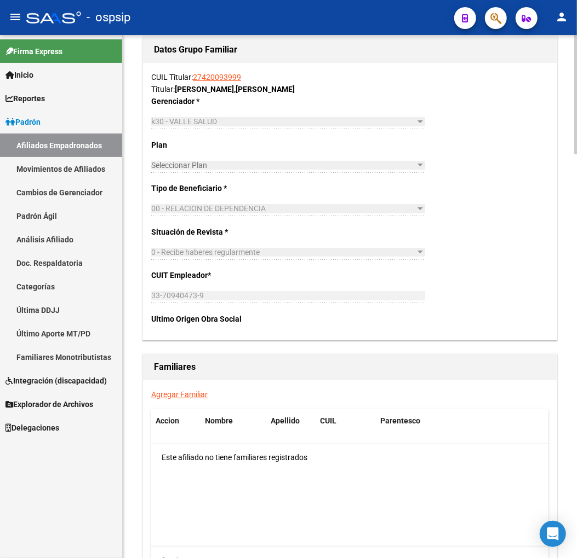
click at [178, 395] on link "Agregar Familiar" at bounding box center [179, 394] width 56 height 9
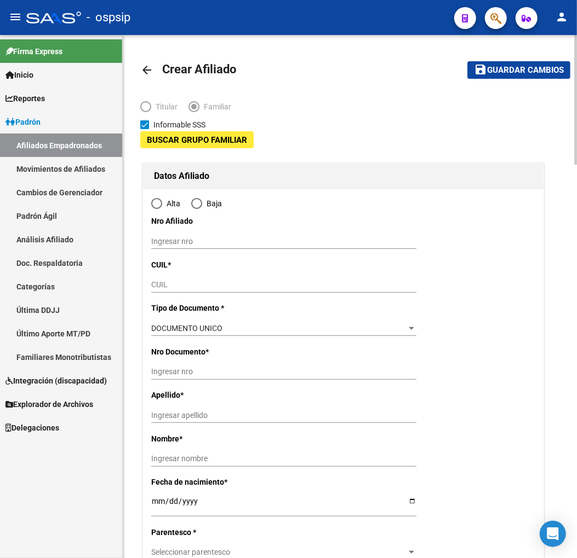
type input "33-70940473-9"
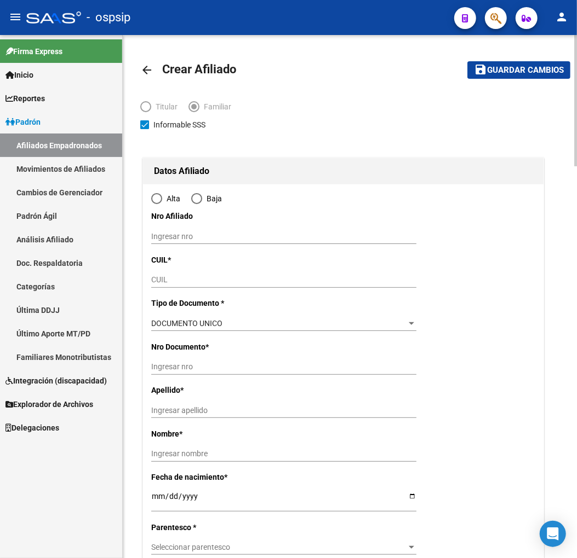
type input "RINCON DE LOS SAUCES"
type input "8319"
type input "CALLE 19"
type input "2345"
radio input "true"
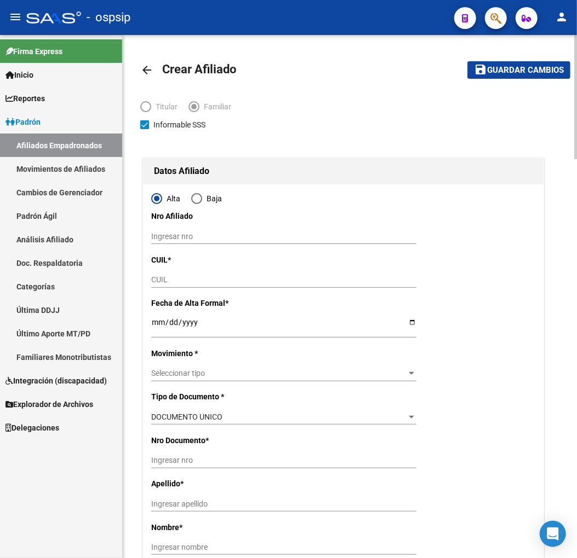
type input "33-70940473-9"
click at [179, 288] on div "CUIL" at bounding box center [283, 285] width 265 height 25
click at [189, 285] on input "CUIL" at bounding box center [283, 279] width 265 height 9
type input "20-58020070-3"
type input "58020070"
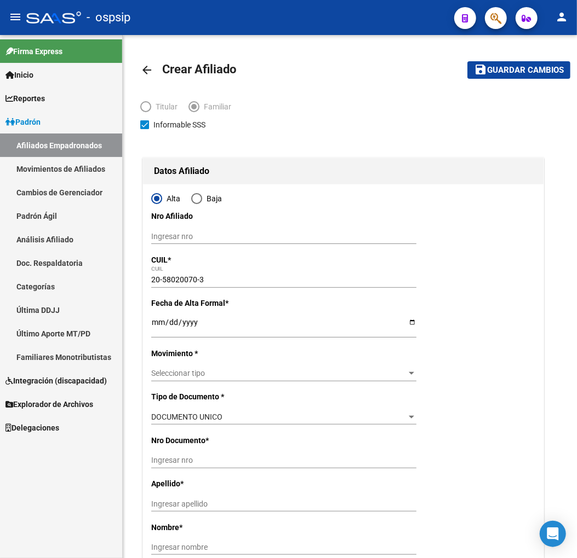
type input "[PERSON_NAME]"
type input "[DATE]"
type input "RINCON DE LOS S"
click at [156, 325] on input "Ingresar fecha" at bounding box center [283, 326] width 265 height 16
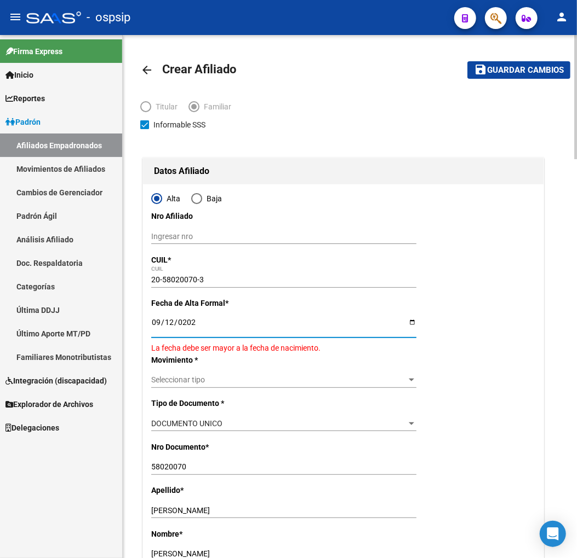
type input "[DATE]"
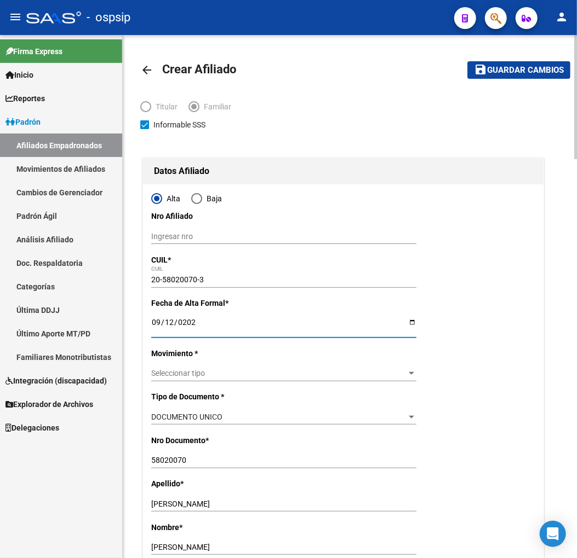
click at [281, 374] on span "Seleccionar tipo" at bounding box center [278, 373] width 255 height 9
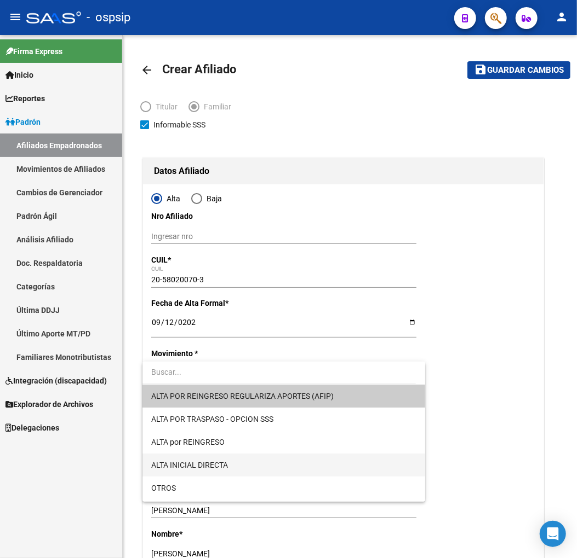
click at [242, 463] on span "ALTA INICIAL DIRECTA" at bounding box center [283, 465] width 265 height 23
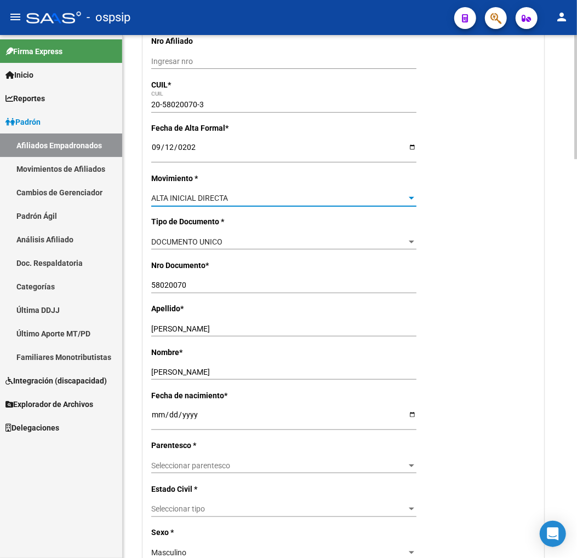
scroll to position [243, 0]
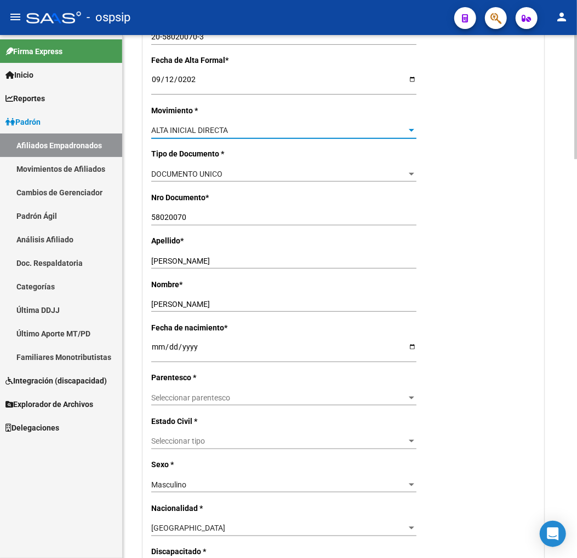
click at [262, 399] on span "Seleccionar parentesco" at bounding box center [278, 398] width 255 height 9
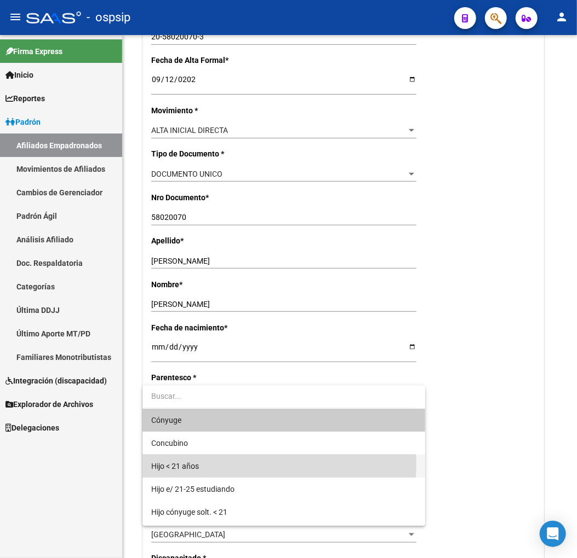
click at [241, 464] on span "Hijo < 21 años" at bounding box center [283, 466] width 265 height 23
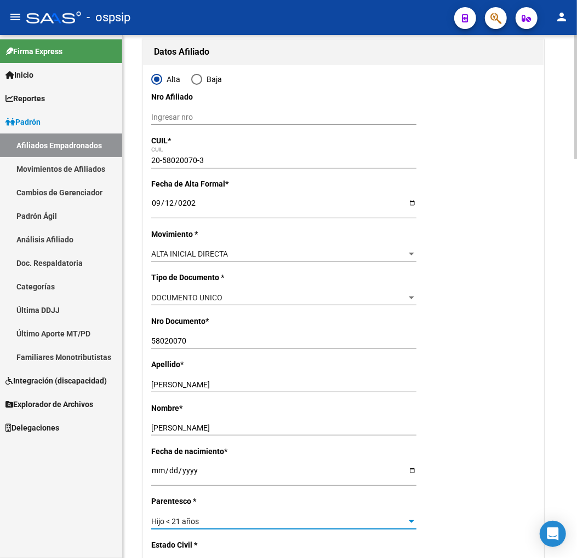
scroll to position [0, 0]
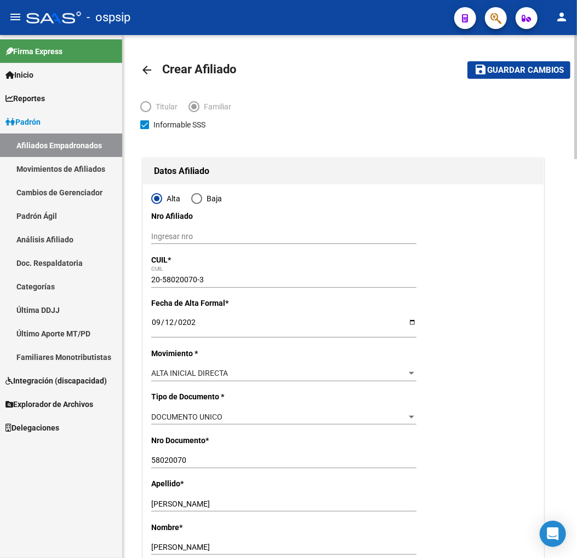
click at [517, 63] on button "save Guardar cambios" at bounding box center [518, 69] width 103 height 17
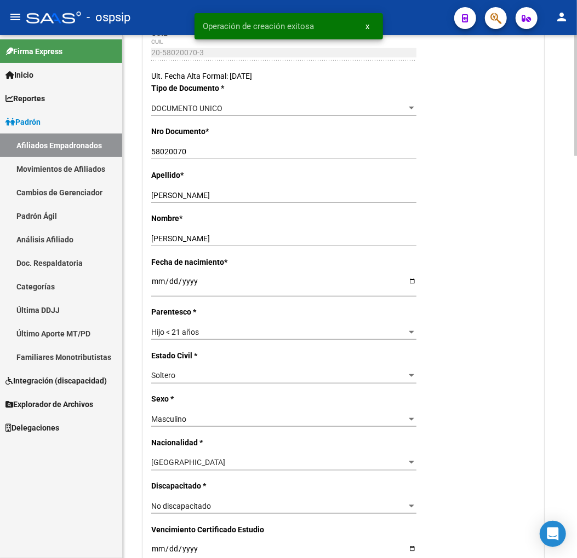
radio input "true"
type input "33-70940473-9"
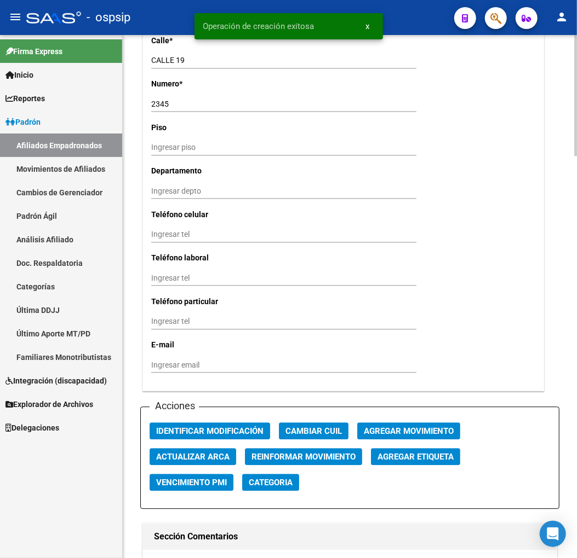
scroll to position [1034, 0]
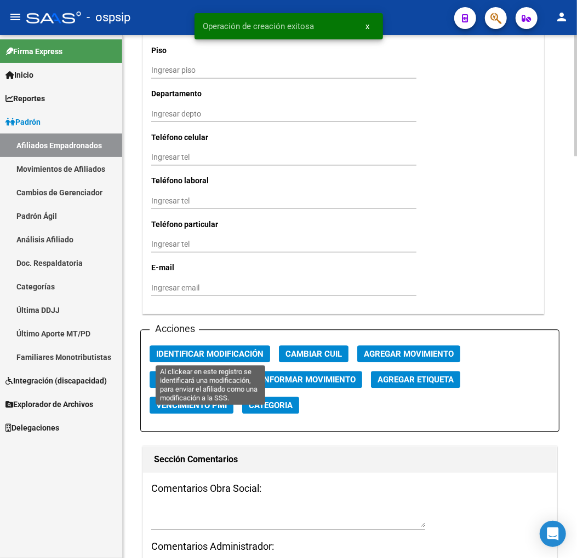
click at [206, 359] on button "Identificar Modificación" at bounding box center [209, 353] width 120 height 17
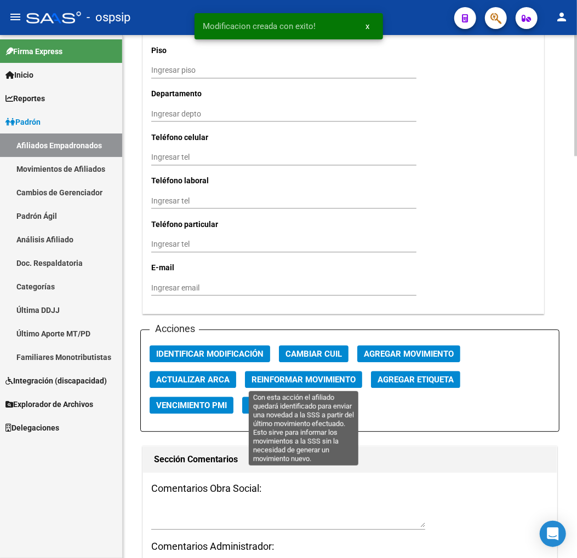
click at [269, 375] on span "Reinformar Movimiento" at bounding box center [303, 380] width 104 height 10
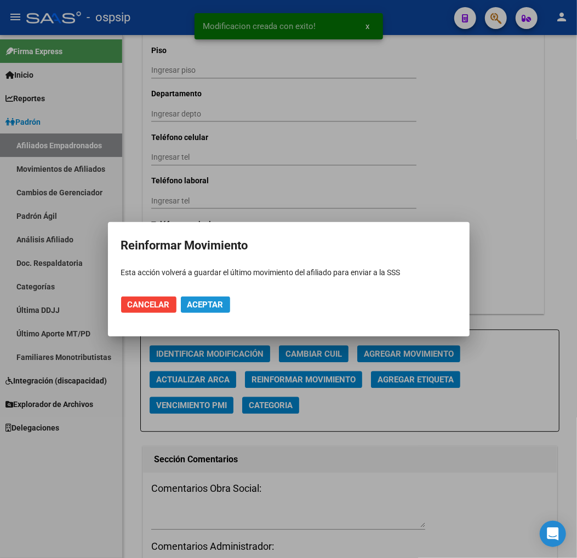
click at [193, 307] on span "Aceptar" at bounding box center [205, 305] width 36 height 10
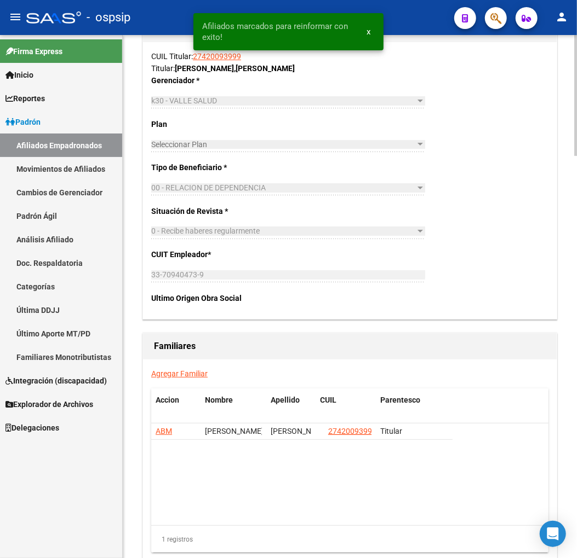
scroll to position [1642, 0]
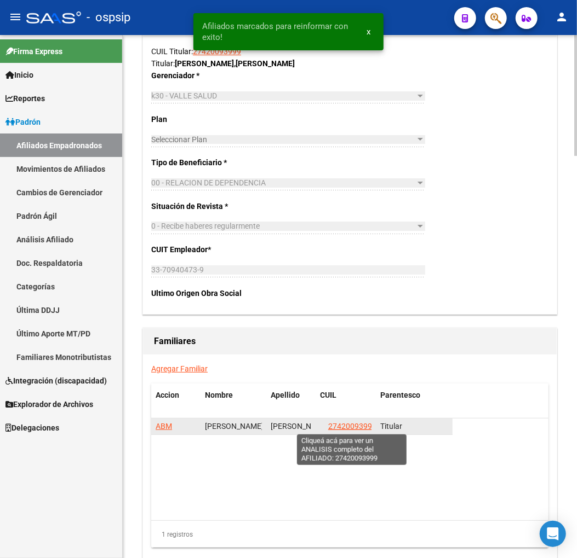
click at [344, 428] on span "27420093999" at bounding box center [352, 426] width 48 height 9
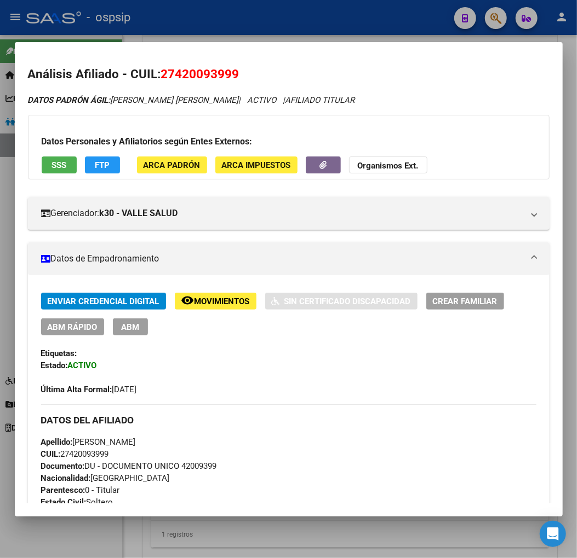
drag, startPoint x: 174, startPoint y: 73, endPoint x: 230, endPoint y: 66, distance: 56.4
click at [230, 66] on h2 "Análisis Afiliado - CUIL: 27420093999" at bounding box center [288, 74] width 521 height 19
copy span "42009399"
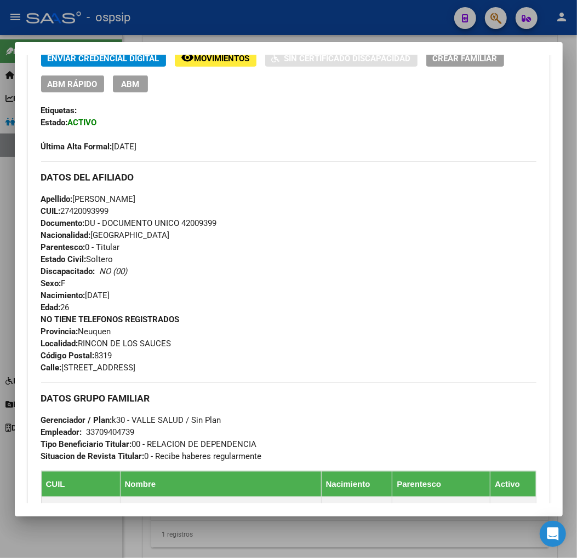
scroll to position [425, 0]
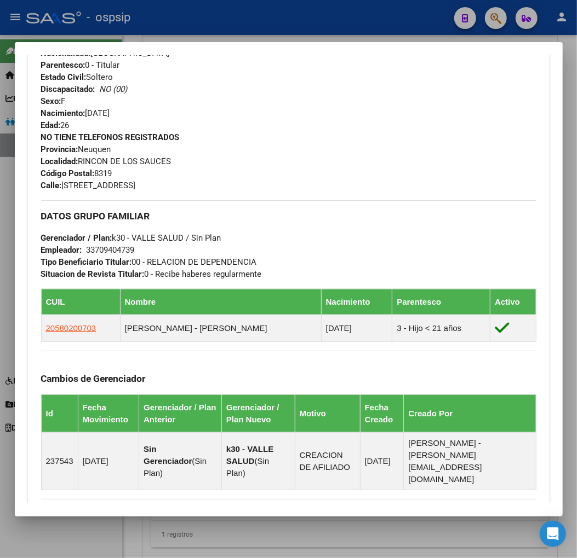
click at [498, 13] on div at bounding box center [288, 279] width 577 height 558
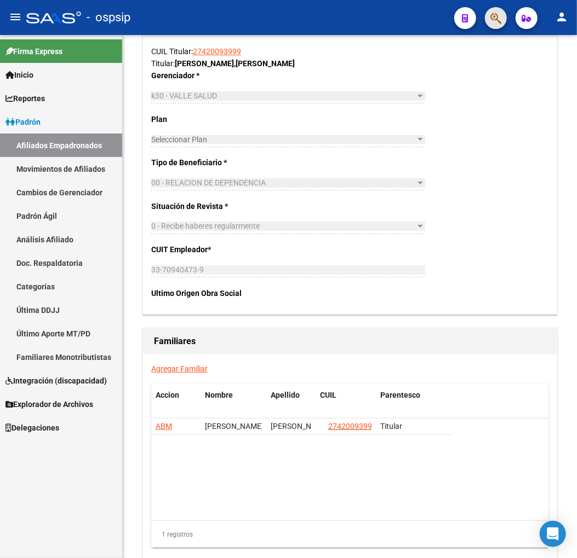
click at [488, 11] on button "button" at bounding box center [496, 18] width 22 height 22
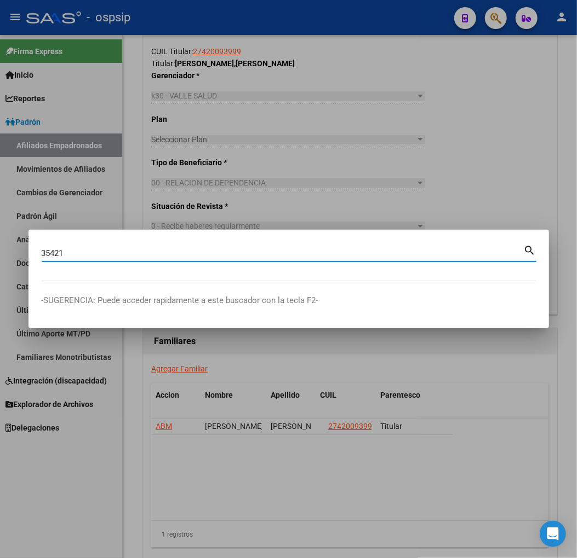
click at [100, 257] on input "35421" at bounding box center [283, 254] width 482 height 10
type input "35421188"
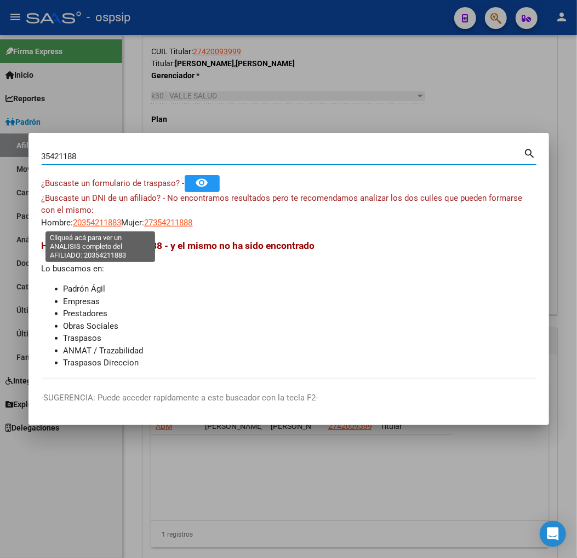
click at [90, 223] on span "20354211883" at bounding box center [97, 223] width 48 height 10
type textarea "20354211883"
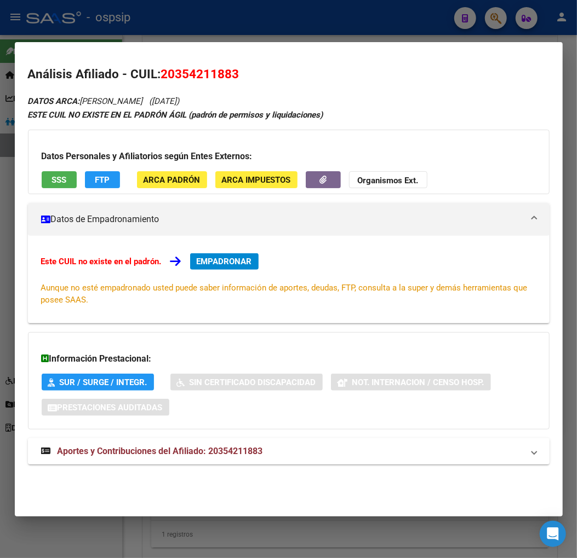
click at [138, 446] on span "Aportes y Contribuciones del Afiliado: 20354211883" at bounding box center [159, 451] width 205 height 10
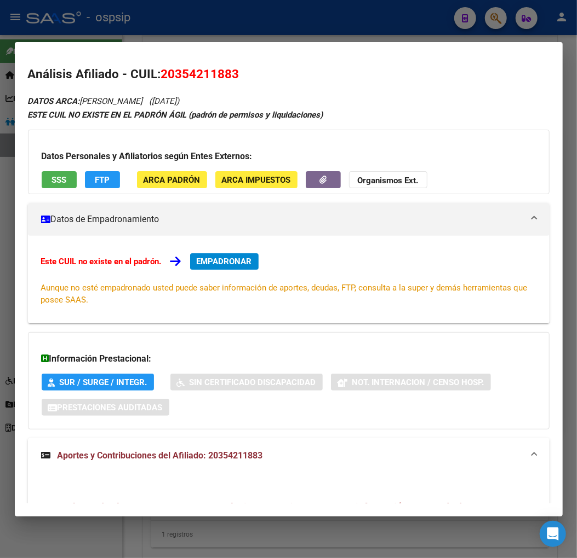
click at [494, 15] on div at bounding box center [288, 279] width 577 height 558
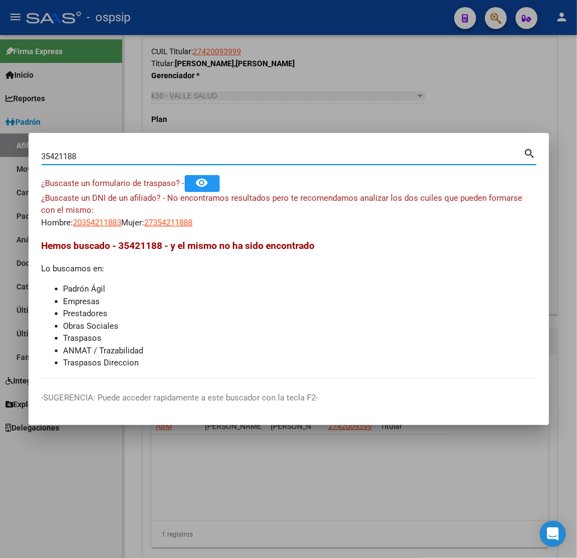
click at [93, 152] on input "35421188" at bounding box center [283, 157] width 482 height 10
type input "3"
type input "35621188"
click at [101, 225] on span "20356211880" at bounding box center [97, 223] width 48 height 10
type textarea "20356211880"
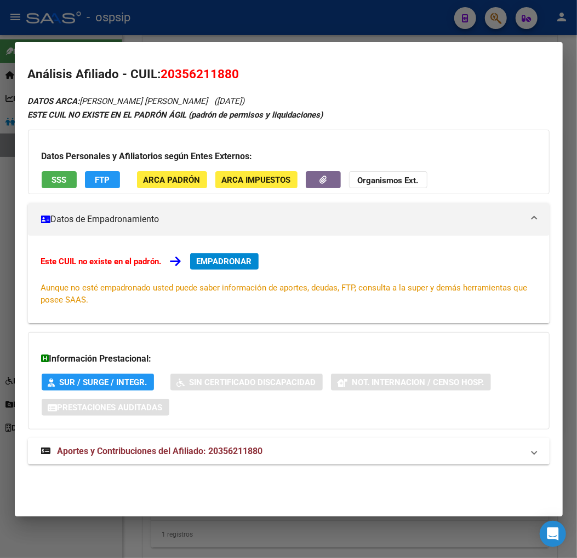
click at [149, 456] on span "Aportes y Contribuciones del Afiliado: 20356211880" at bounding box center [159, 451] width 205 height 10
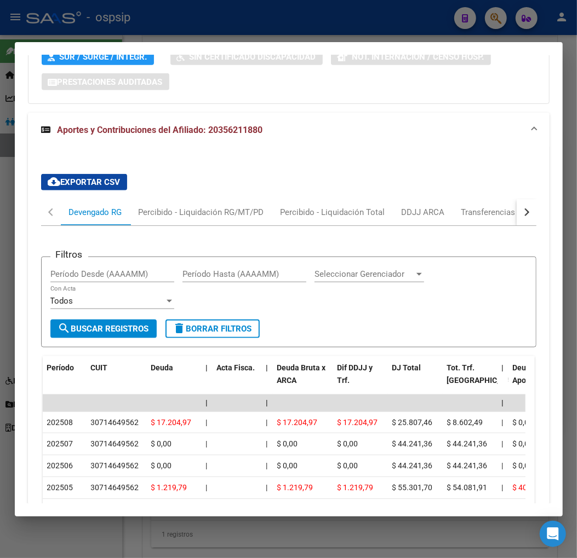
scroll to position [354, 0]
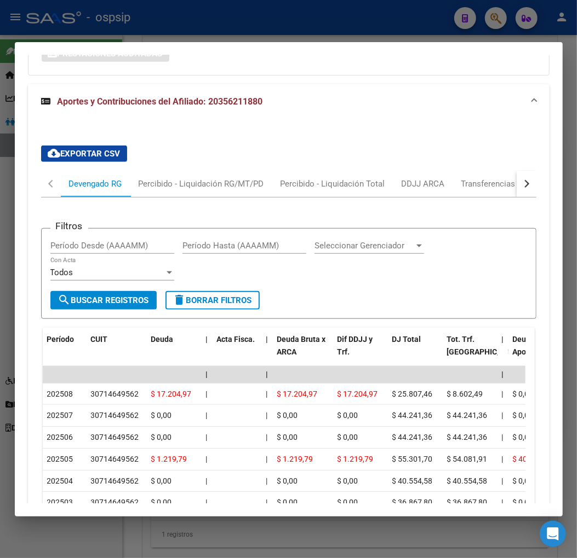
click at [520, 182] on button "button" at bounding box center [526, 184] width 20 height 26
click at [483, 189] on div "ARCA Relaciones Laborales" at bounding box center [451, 184] width 102 height 12
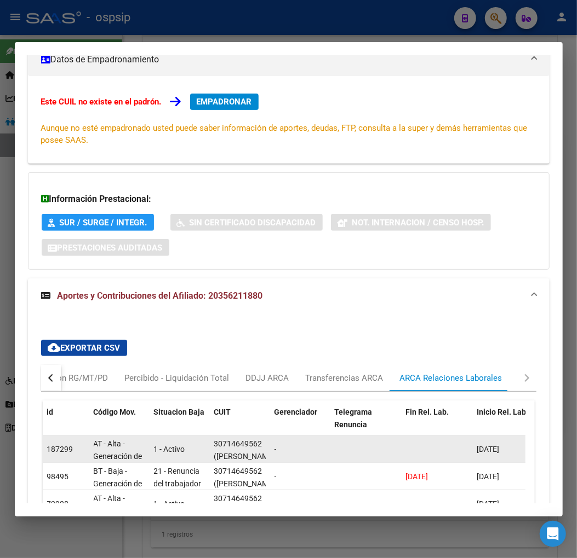
scroll to position [266, 0]
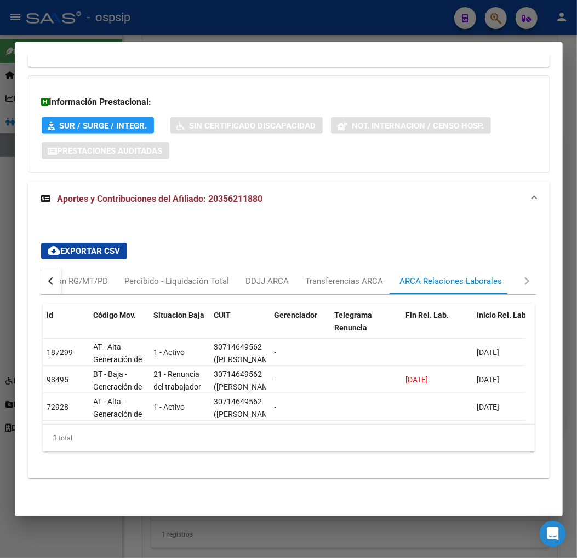
click at [48, 268] on button "button" at bounding box center [51, 281] width 20 height 26
click at [89, 275] on div "Devengado RG" at bounding box center [95, 281] width 53 height 12
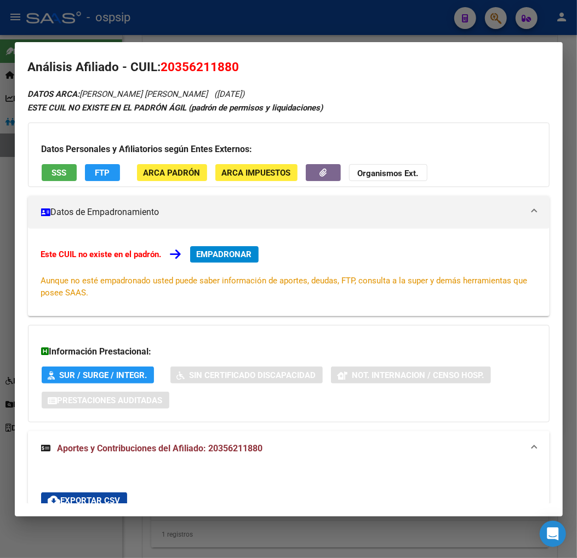
scroll to position [0, 0]
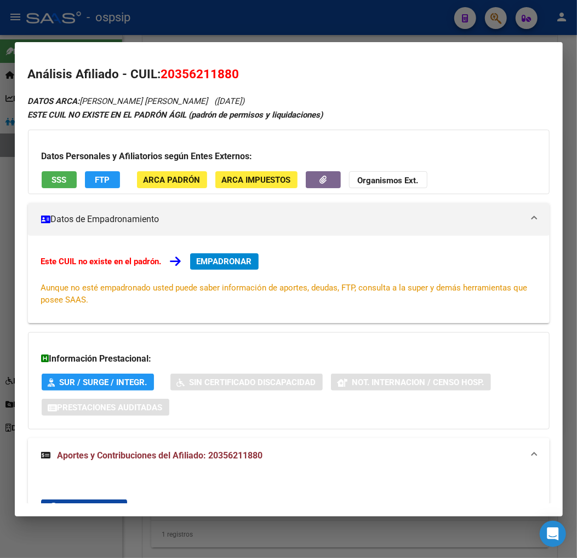
click at [230, 253] on div "Este CUIL no existe en el padrón. EMPADRONAR Aunque no esté empadronado usted p…" at bounding box center [288, 280] width 521 height 88
click at [225, 260] on span "EMPADRONAR" at bounding box center [224, 262] width 55 height 10
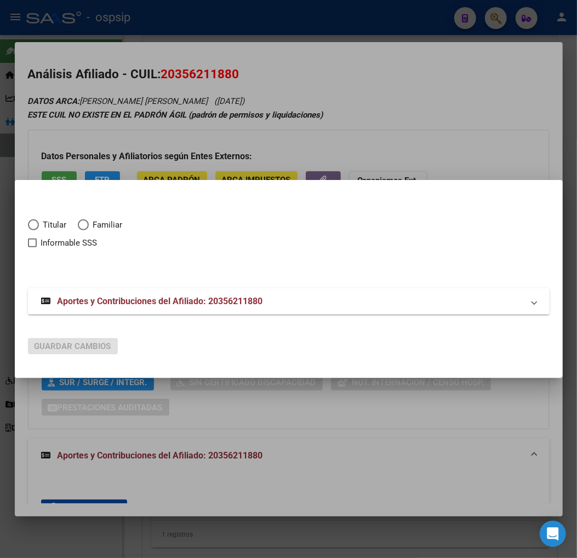
click at [28, 226] on span "Elija una opción" at bounding box center [33, 225] width 11 height 11
click at [28, 226] on input "Titular" at bounding box center [33, 225] width 11 height 11
radio input "true"
checkbox input "true"
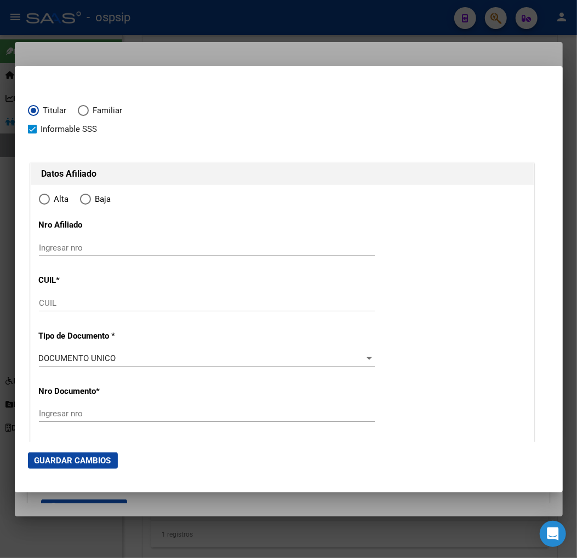
type input "20-35621188-0"
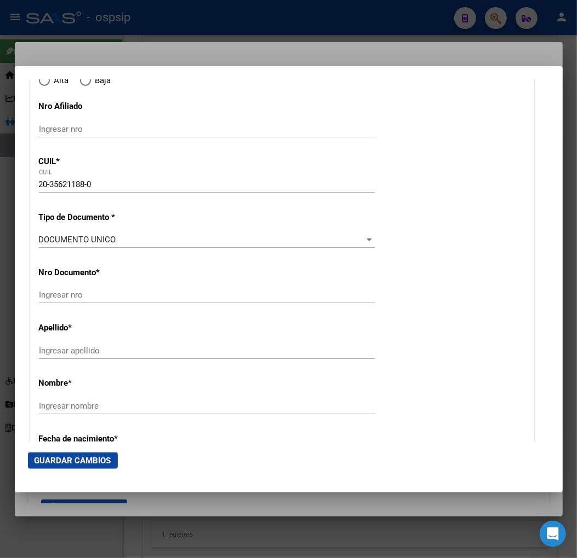
type input "35621188"
type input "[PERSON_NAME]"
type input "[DATE]"
type input "[PERSON_NAME]"
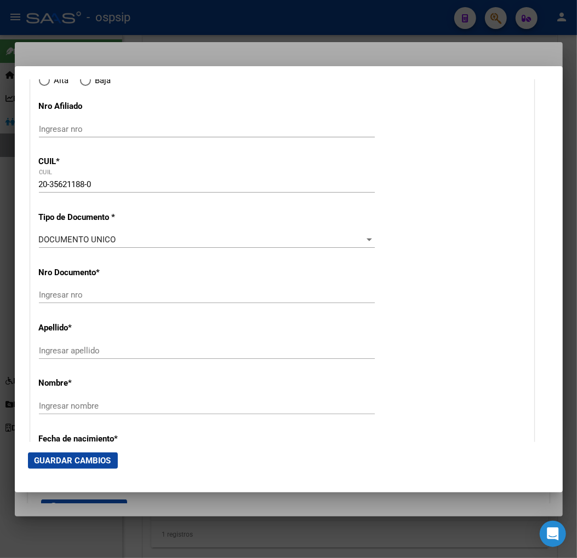
type input "7600"
type input "B RIVADAVIA"
type input "9620"
radio input "true"
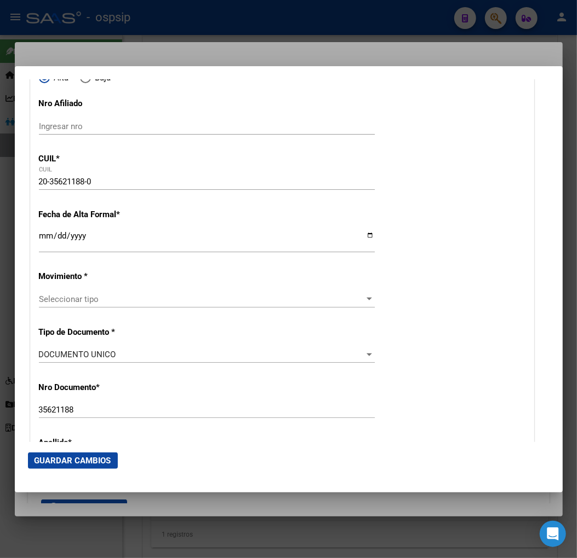
type input "[PERSON_NAME]"
click at [44, 241] on input "Ingresar fecha" at bounding box center [207, 241] width 336 height 18
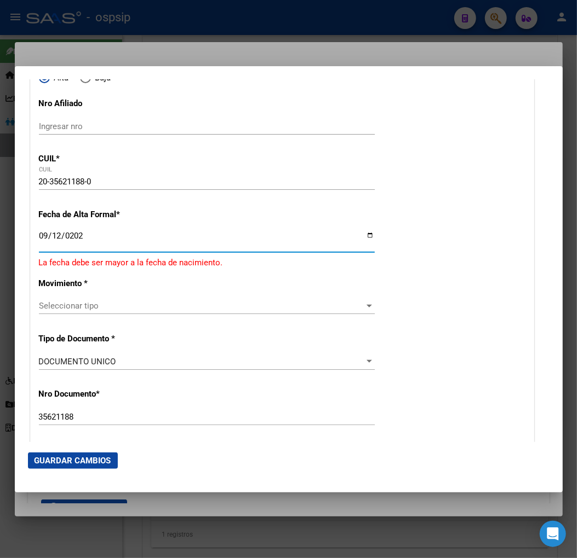
type input "[DATE]"
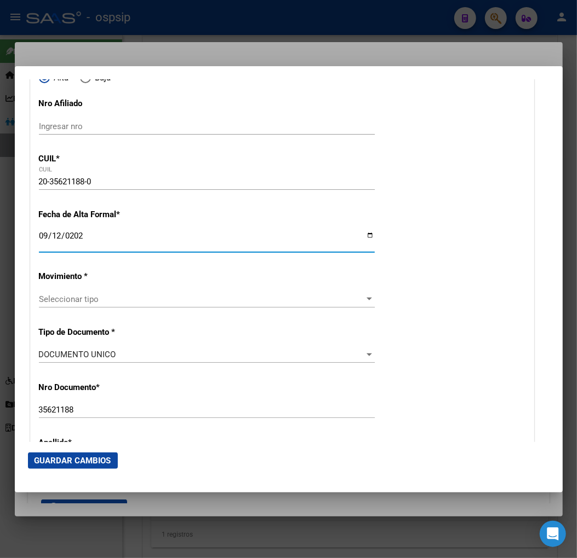
click at [137, 304] on span "Seleccionar tipo" at bounding box center [202, 300] width 326 height 10
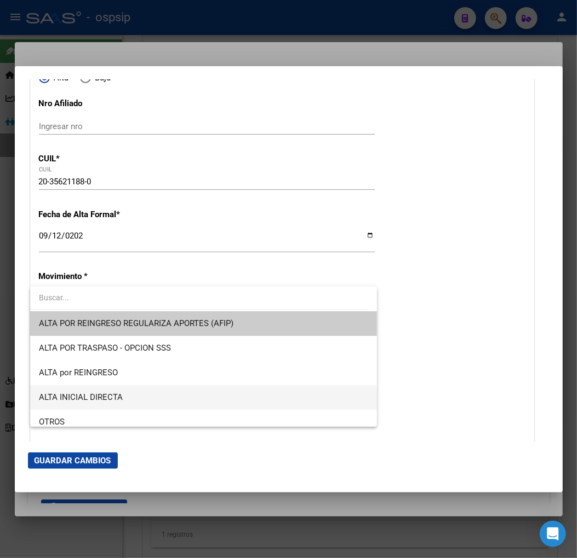
click at [144, 395] on span "ALTA INICIAL DIRECTA" at bounding box center [203, 397] width 329 height 25
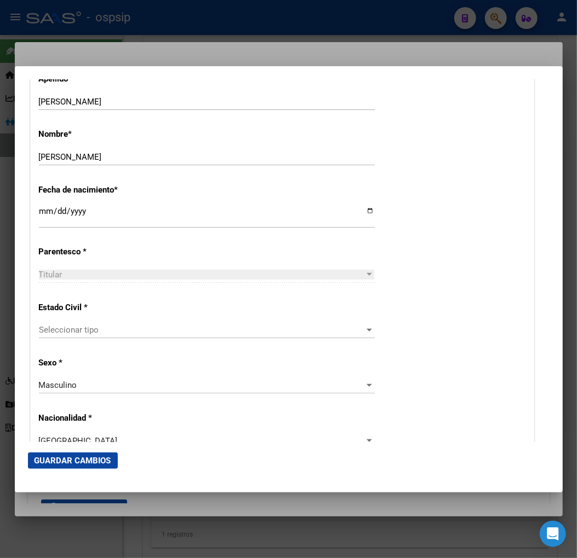
scroll to position [486, 0]
click at [113, 335] on div "Seleccionar tipo Seleccionar tipo" at bounding box center [207, 329] width 336 height 16
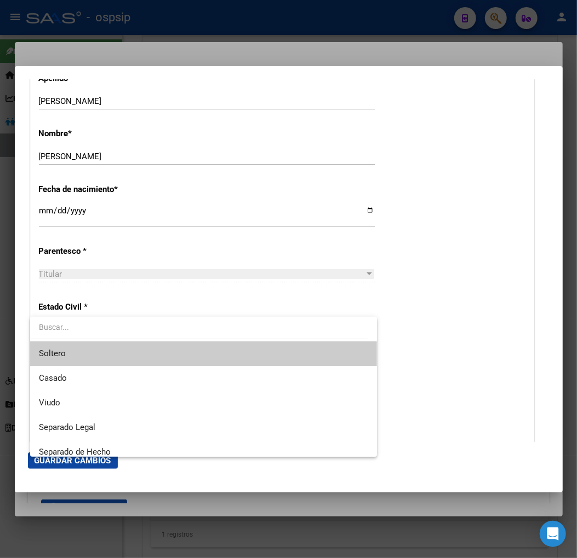
click at [159, 360] on span "Soltero" at bounding box center [203, 354] width 329 height 25
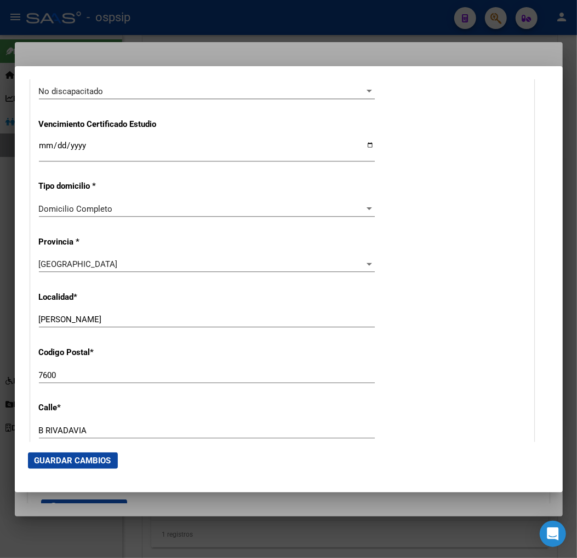
scroll to position [912, 0]
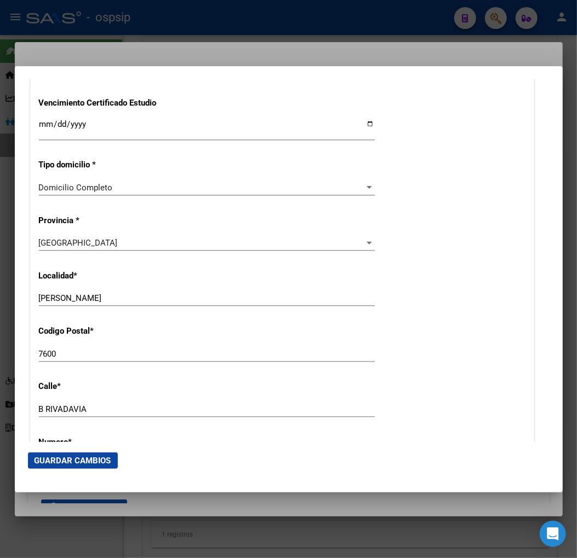
click at [102, 410] on input "B RIVADAVIA" at bounding box center [207, 410] width 336 height 10
type input "B"
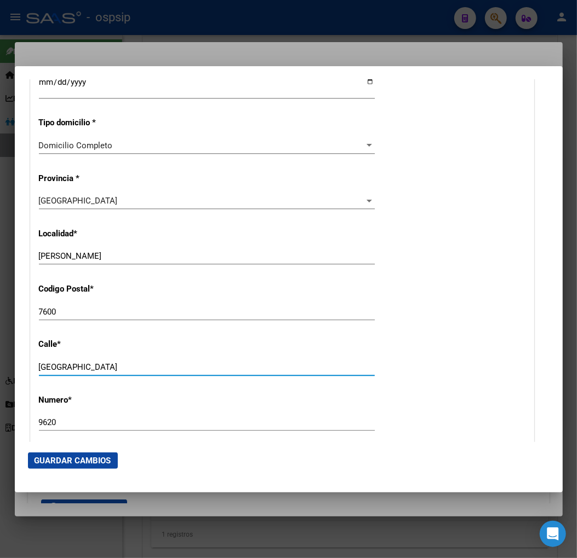
scroll to position [973, 0]
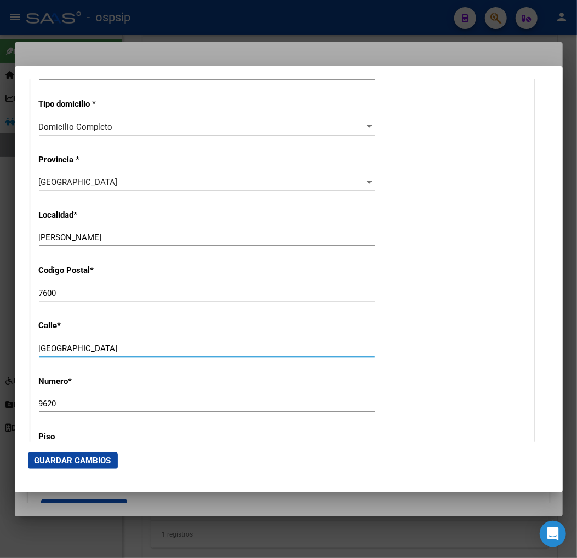
type input "[GEOGRAPHIC_DATA]"
click at [64, 407] on input "9620" at bounding box center [207, 404] width 336 height 10
type input "9"
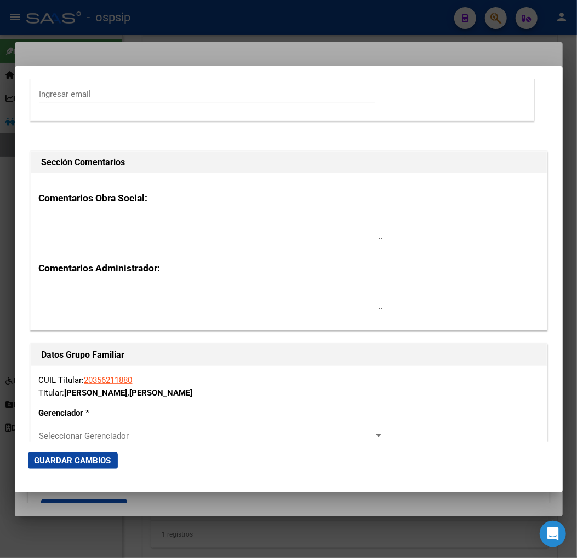
scroll to position [1825, 0]
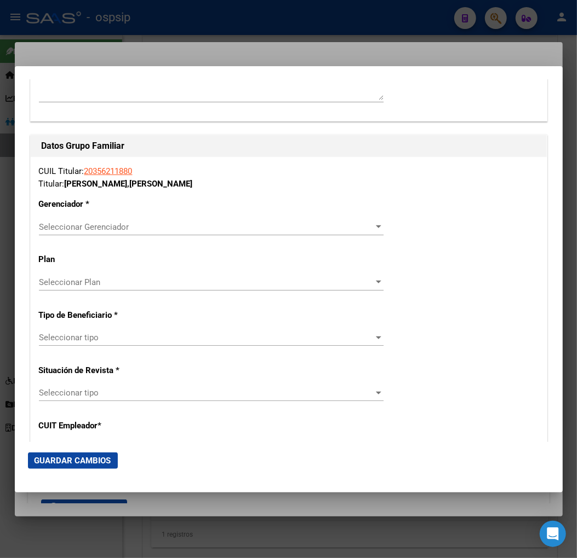
type input "5445"
click at [328, 234] on div "Seleccionar Gerenciador Seleccionar Gerenciador" at bounding box center [211, 227] width 344 height 16
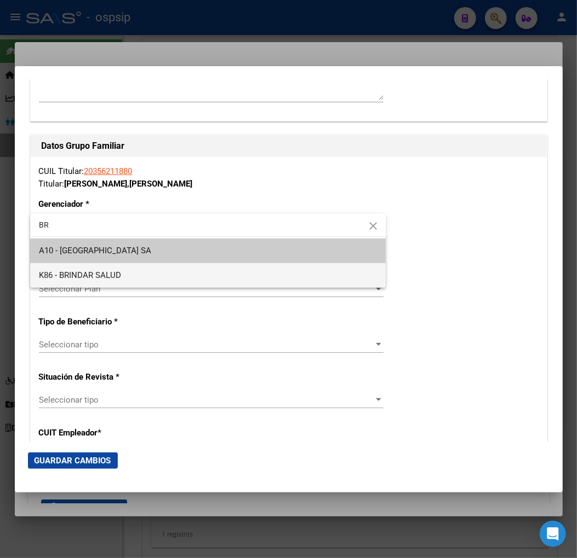
type input "BR"
click at [178, 275] on span "K86 - BRINDAR SALUD" at bounding box center [208, 275] width 338 height 25
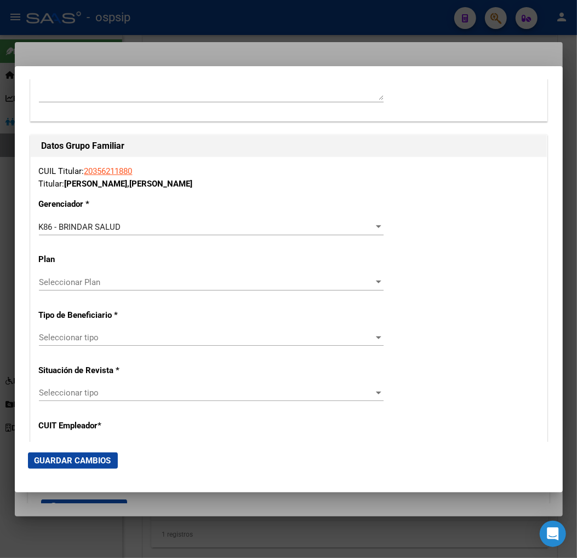
click at [159, 331] on div "Seleccionar tipo Seleccionar tipo" at bounding box center [211, 338] width 344 height 16
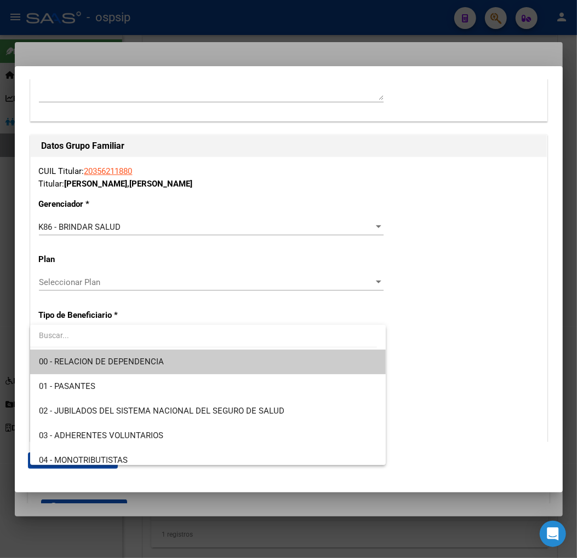
click at [147, 365] on span "00 - RELACION DE DEPENDENCIA" at bounding box center [101, 362] width 125 height 10
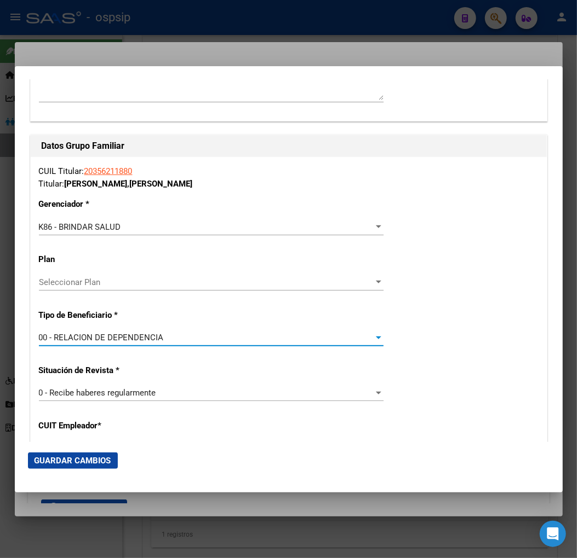
type input "30-71464956-2"
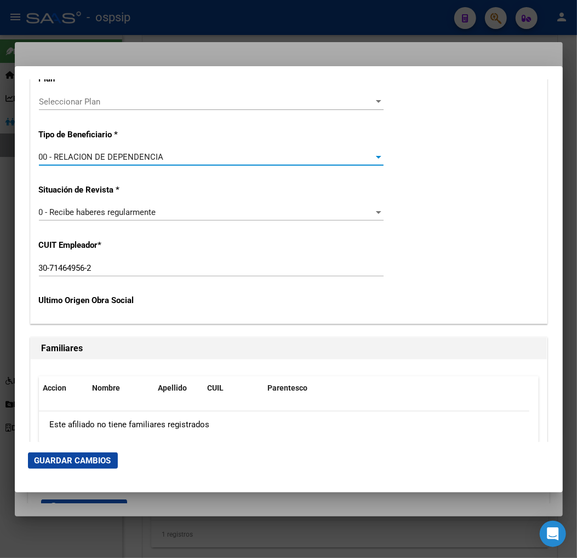
scroll to position [2007, 0]
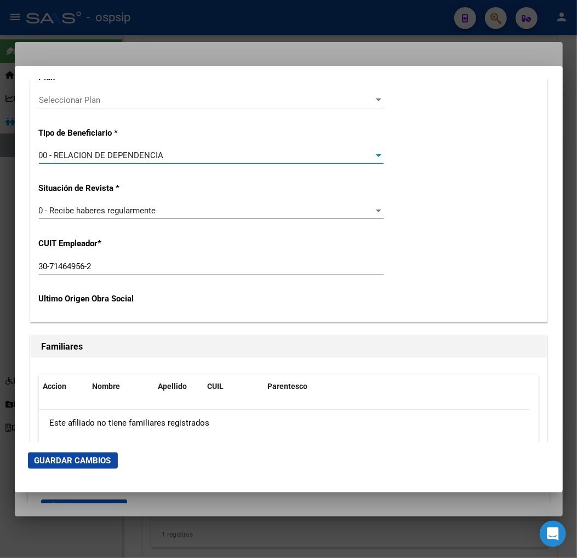
click at [93, 458] on span "Guardar Cambios" at bounding box center [72, 461] width 77 height 10
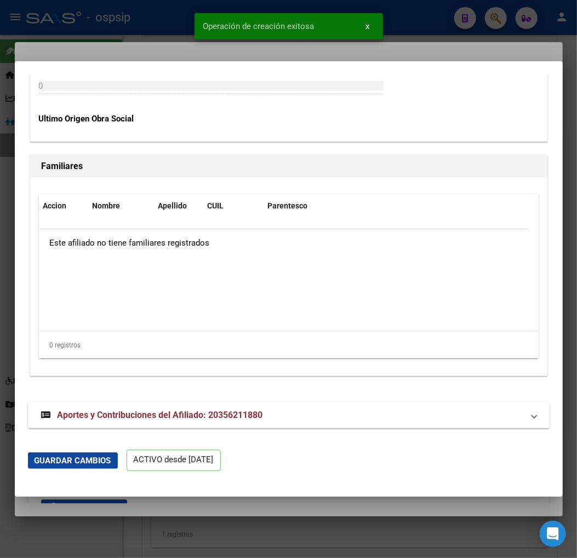
scroll to position [2208, 0]
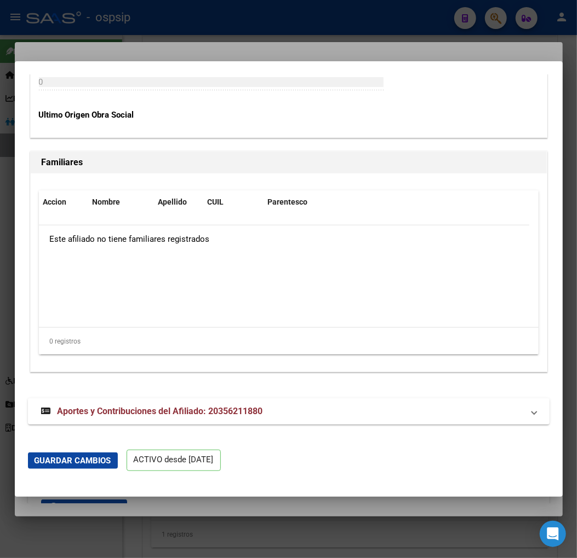
click at [112, 415] on span "Aportes y Contribuciones del Afiliado: 20356211880" at bounding box center [159, 411] width 205 height 10
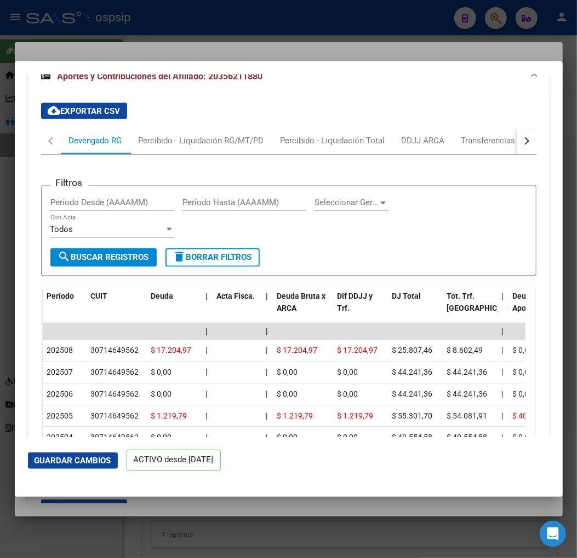
scroll to position [2550, 0]
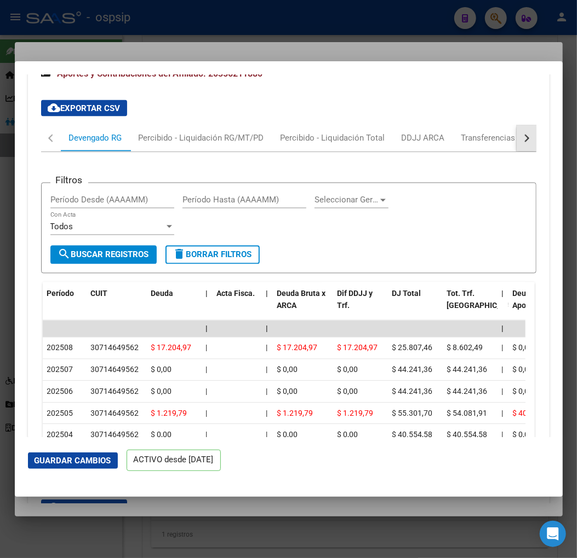
click at [521, 135] on div "button" at bounding box center [525, 139] width 8 height 8
click at [426, 139] on div "ARCA Relaciones Laborales" at bounding box center [451, 138] width 102 height 12
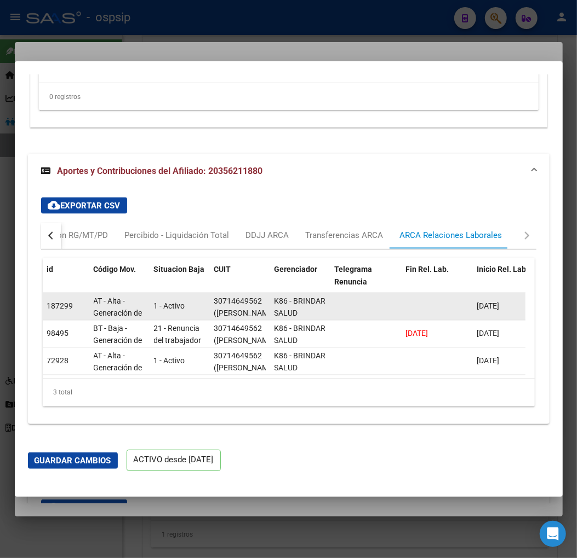
scroll to position [0, 15]
drag, startPoint x: 214, startPoint y: 287, endPoint x: 254, endPoint y: 289, distance: 40.0
click at [254, 296] on div "30714649562 ([PERSON_NAME] CAP 665 SOCIEDAD DE RESPONSABILIDAD LIMITADA)" at bounding box center [239, 307] width 51 height 23
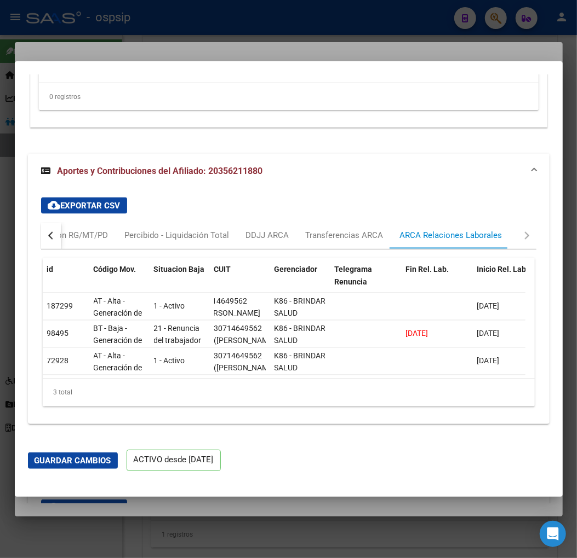
click at [293, 428] on mat-dialog-content "ACTIVO desde [DATE] remove_red_eye Movimientos SSS FTP FTP - Titular Sin Certif…" at bounding box center [288, 255] width 547 height 363
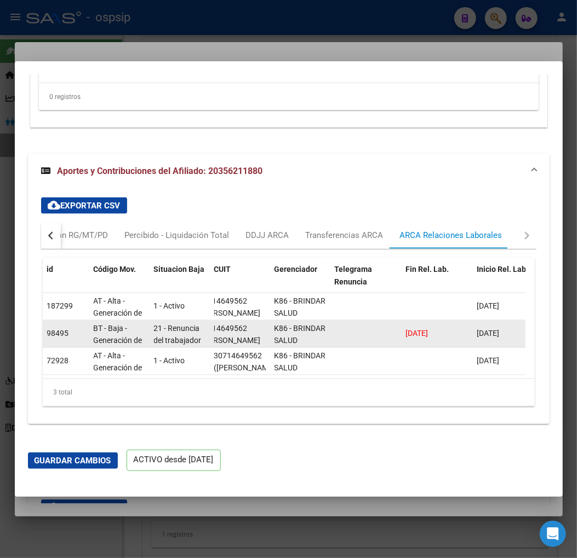
drag, startPoint x: 214, startPoint y: 320, endPoint x: 265, endPoint y: 318, distance: 51.5
click at [265, 323] on div "30714649562 ([PERSON_NAME] CAP 665 SOCIEDAD DE RESPONSABILIDAD LIMITADA)" at bounding box center [239, 334] width 51 height 23
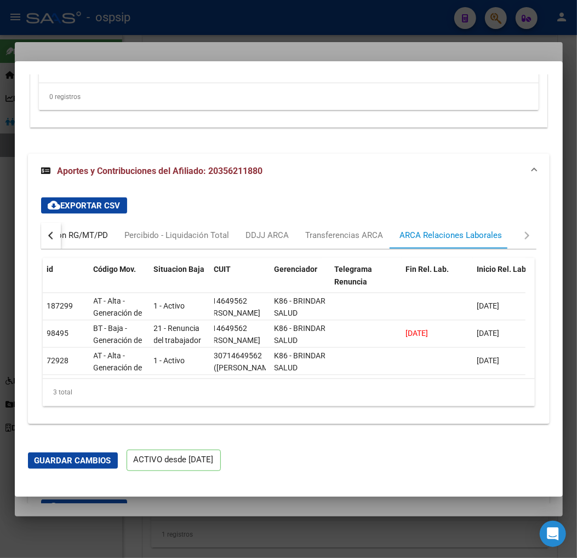
click at [83, 230] on div "Percibido - Liquidación RG/MT/PD" at bounding box center [45, 236] width 125 height 12
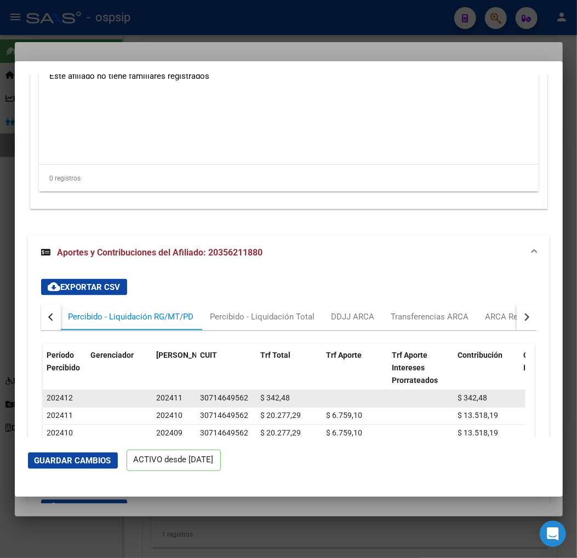
scroll to position [2461, 0]
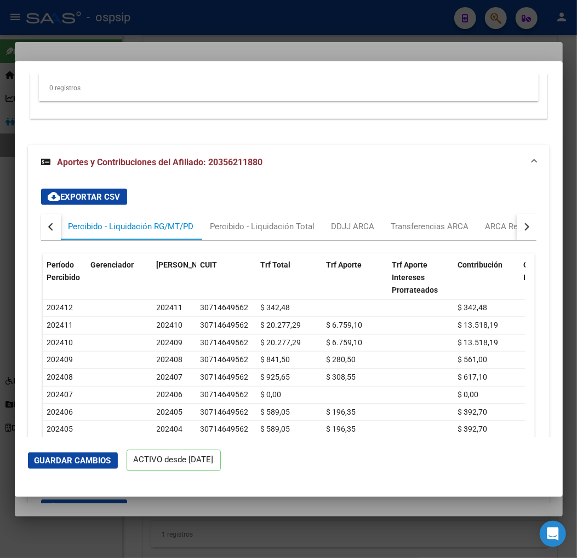
click at [50, 230] on button "button" at bounding box center [51, 227] width 20 height 26
click at [74, 232] on div "Devengado RG" at bounding box center [95, 227] width 53 height 12
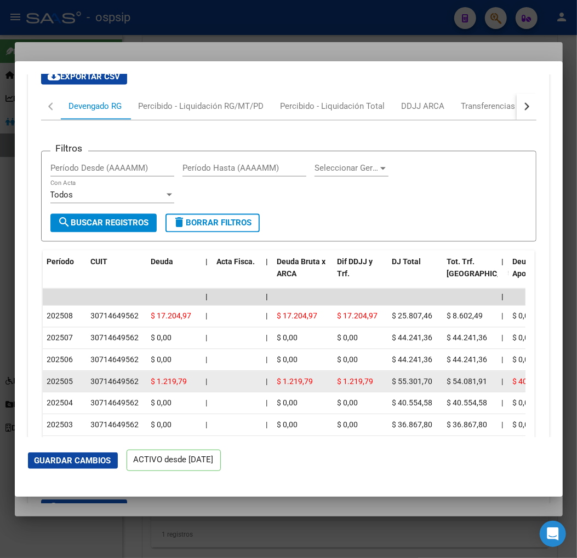
scroll to position [2583, 0]
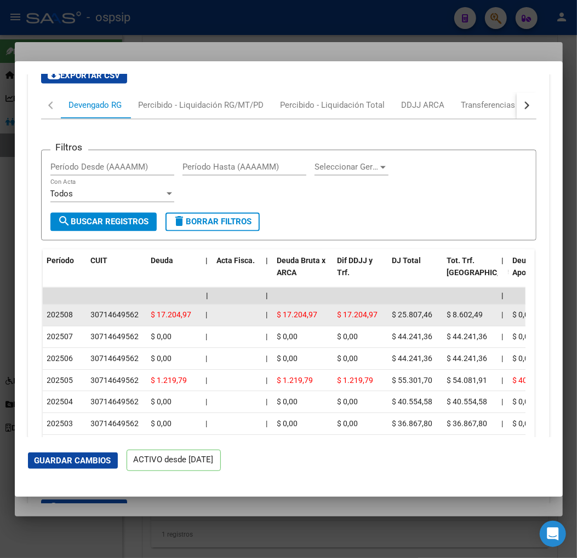
click at [90, 315] on datatable-body-cell "30714649562" at bounding box center [117, 315] width 60 height 21
drag, startPoint x: 90, startPoint y: 310, endPoint x: 139, endPoint y: 310, distance: 48.7
click at [139, 310] on div "30714649562" at bounding box center [116, 315] width 51 height 13
copy div "30714649562"
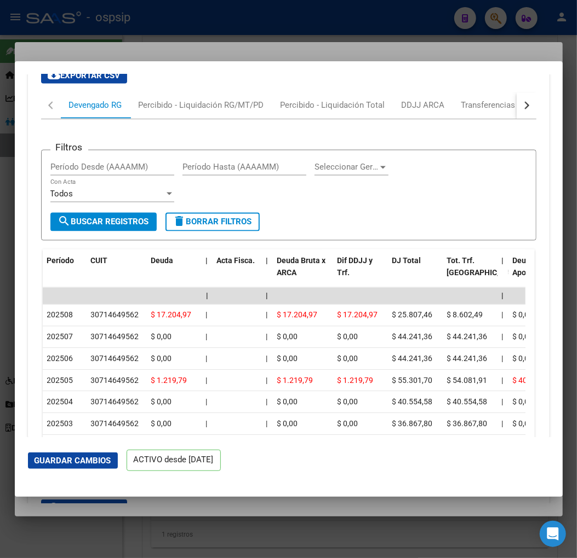
click at [502, 22] on div at bounding box center [288, 279] width 577 height 558
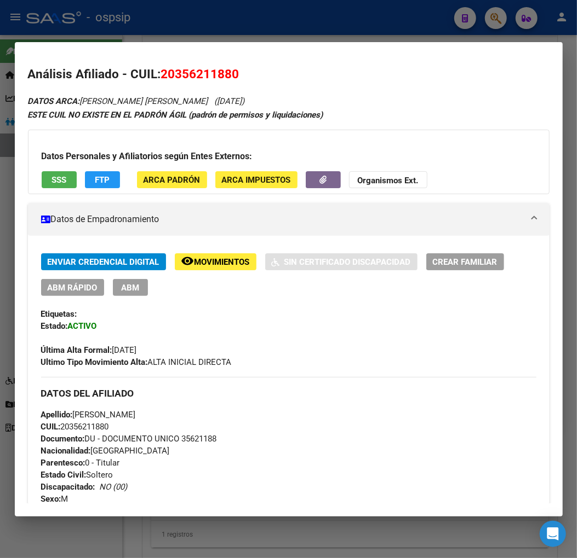
click at [493, 25] on div at bounding box center [288, 279] width 577 height 558
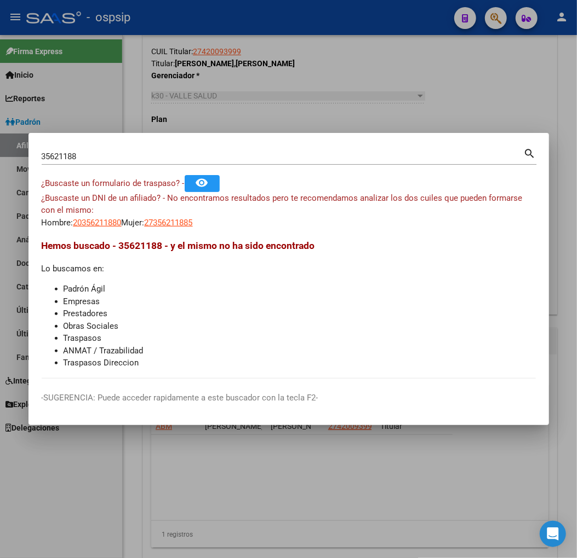
click at [101, 150] on div "35621188 Buscar (apellido, dni, [PERSON_NAME], [PERSON_NAME], cuit, obra social)" at bounding box center [283, 156] width 482 height 16
type input "3"
type input "42193163"
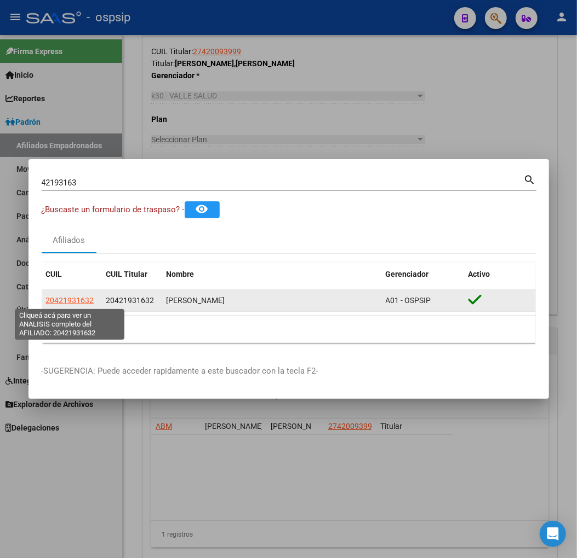
click at [66, 299] on span "20421931632" at bounding box center [70, 300] width 48 height 9
type textarea "20421931632"
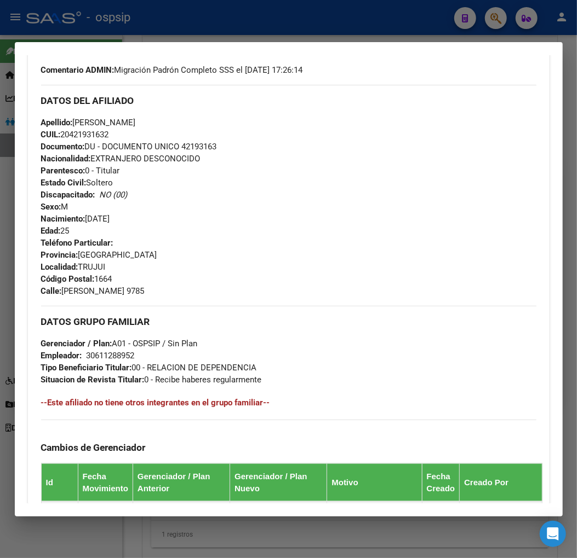
scroll to position [182, 0]
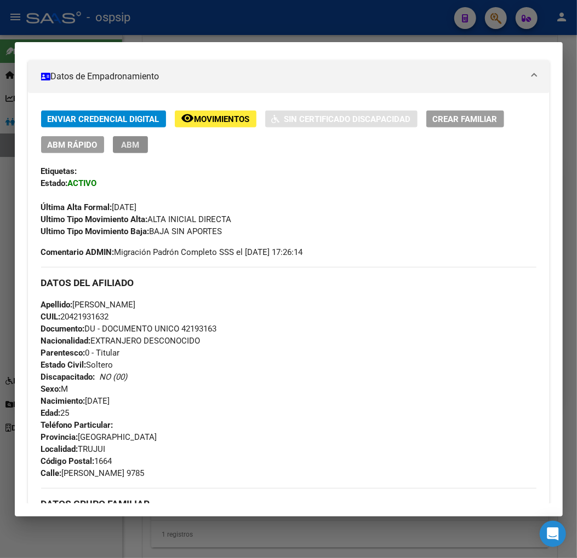
click at [135, 148] on span "ABM" at bounding box center [130, 145] width 18 height 10
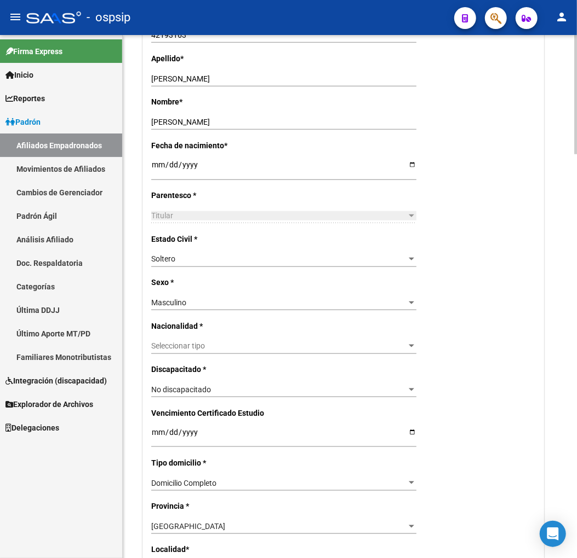
scroll to position [365, 0]
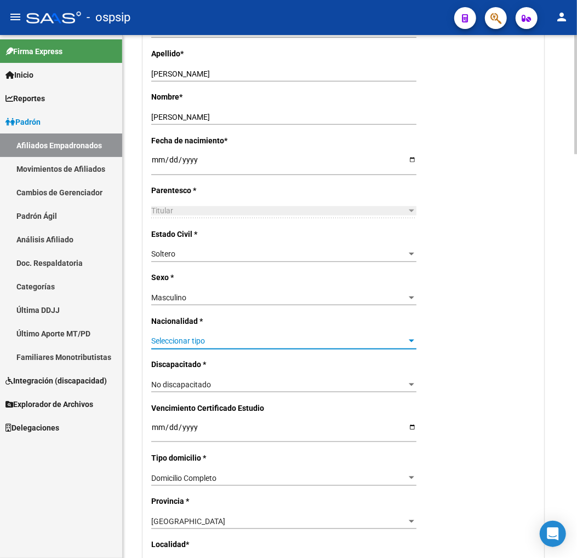
click at [240, 338] on span "Seleccionar tipo" at bounding box center [278, 341] width 255 height 9
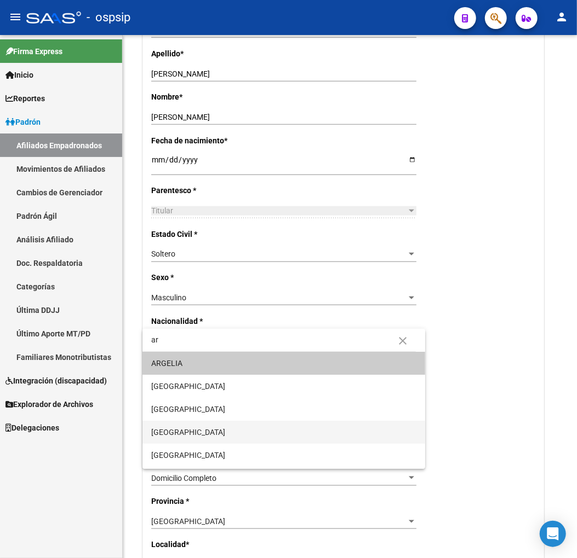
type input "ar"
click at [207, 429] on span "[GEOGRAPHIC_DATA]" at bounding box center [283, 432] width 265 height 23
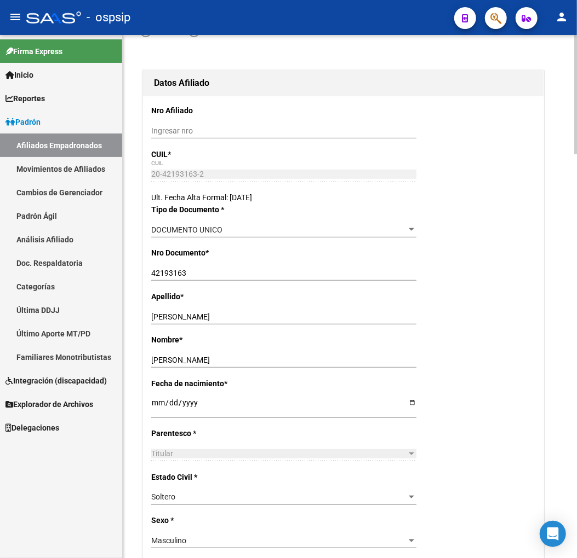
scroll to position [0, 0]
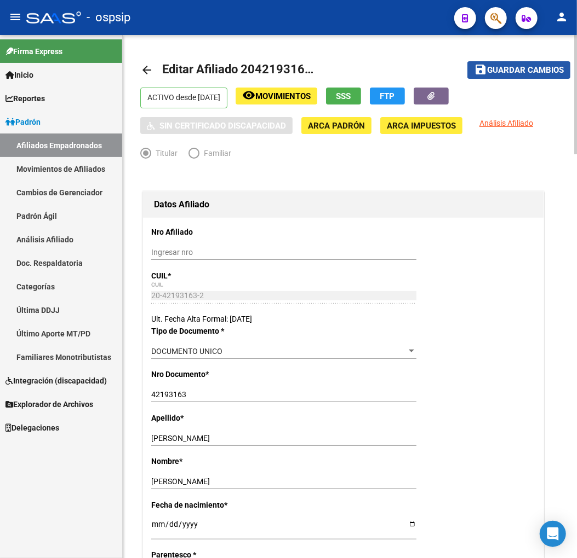
click at [516, 73] on span "Guardar cambios" at bounding box center [525, 71] width 77 height 10
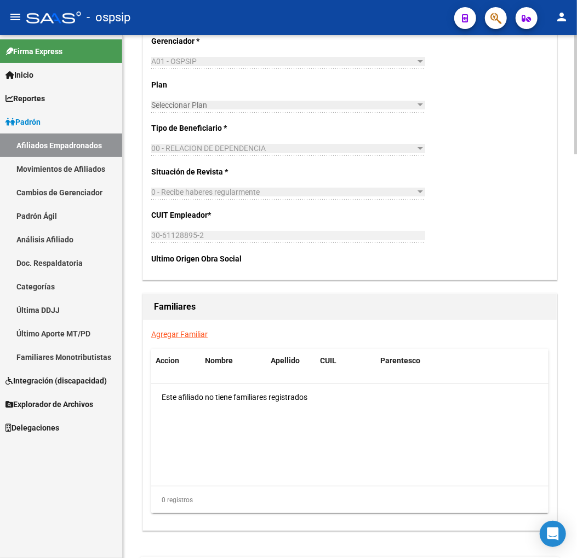
scroll to position [1703, 0]
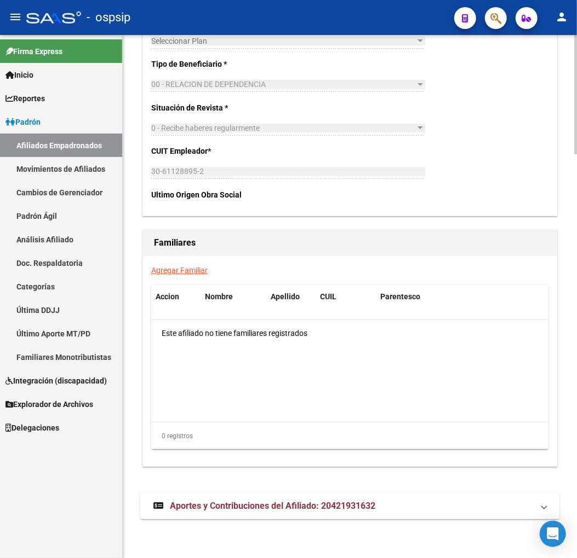
click at [241, 510] on span "Aportes y Contribuciones del Afiliado: 20421931632" at bounding box center [272, 506] width 205 height 10
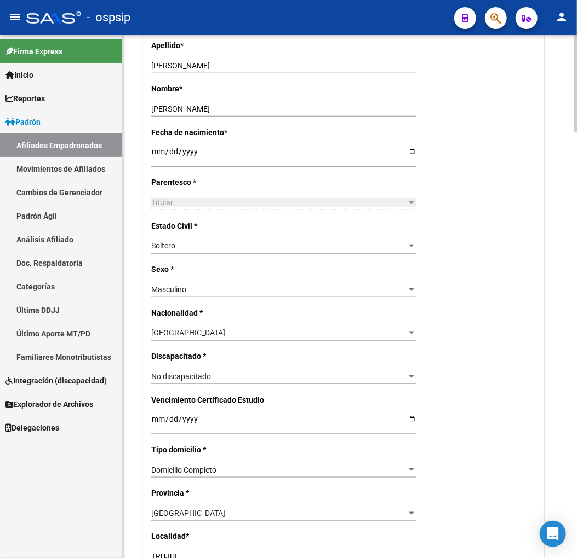
scroll to position [182, 0]
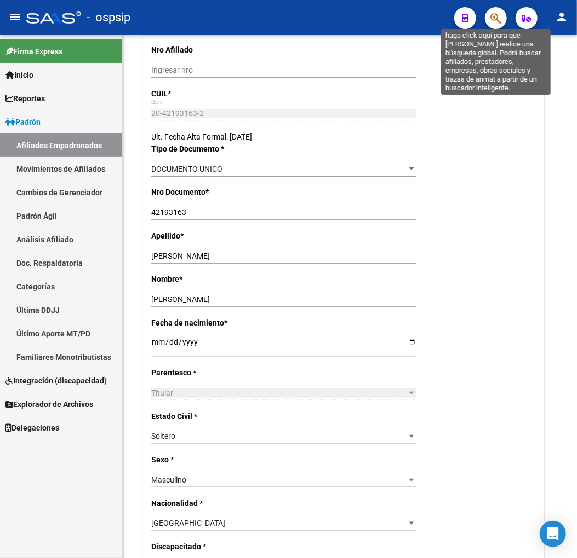
click at [497, 18] on icon "button" at bounding box center [495, 18] width 11 height 13
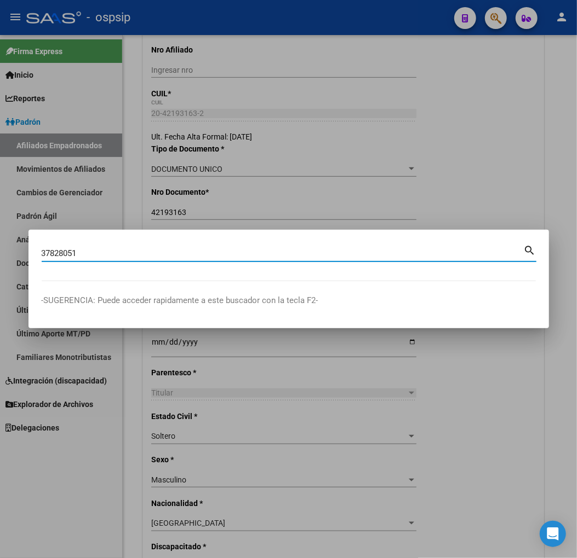
type input "37828051"
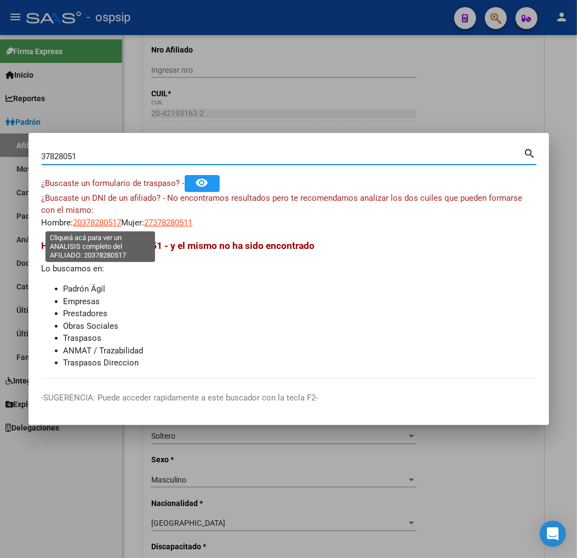
click at [90, 222] on span "20378280517" at bounding box center [97, 223] width 48 height 10
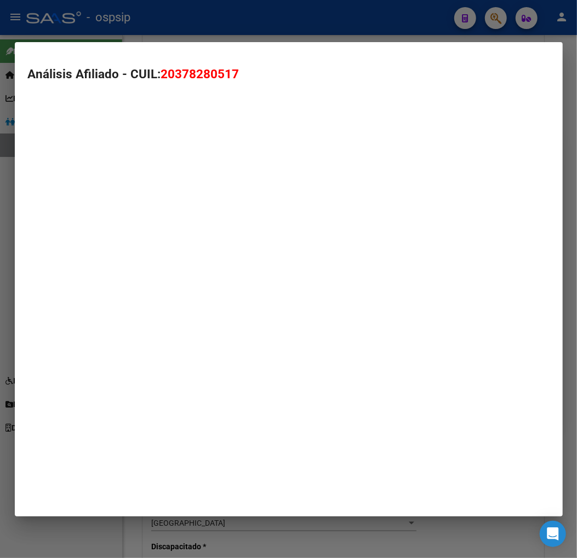
type textarea "20378280517"
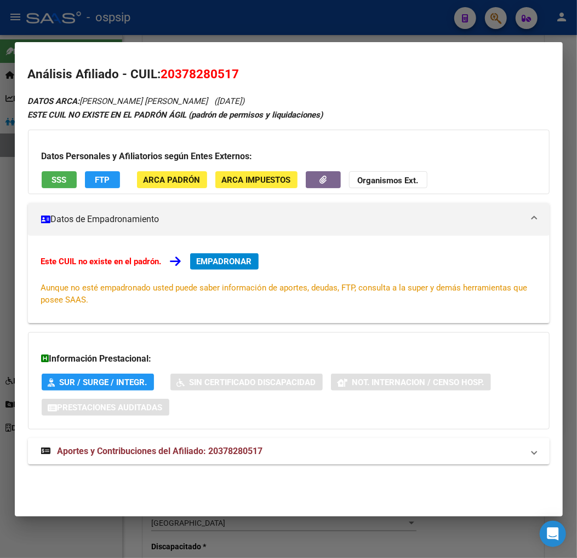
click at [155, 451] on span "Aportes y Contribuciones del Afiliado: 20378280517" at bounding box center [159, 451] width 205 height 10
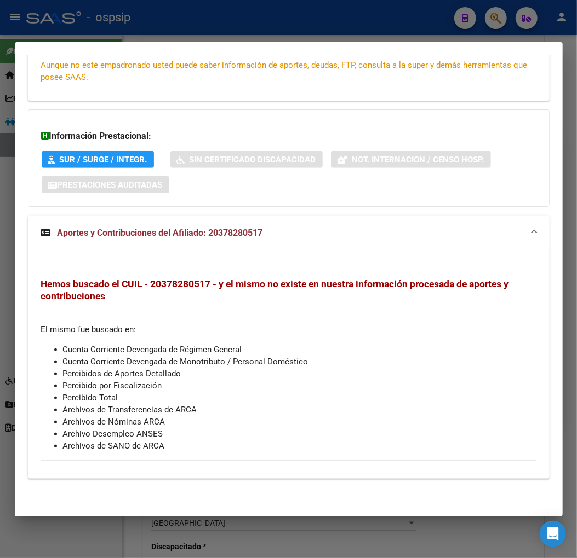
scroll to position [0, 0]
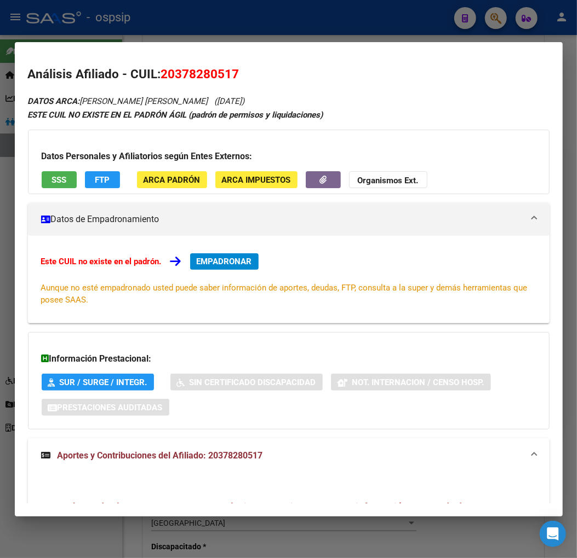
click at [491, 18] on div at bounding box center [288, 279] width 577 height 558
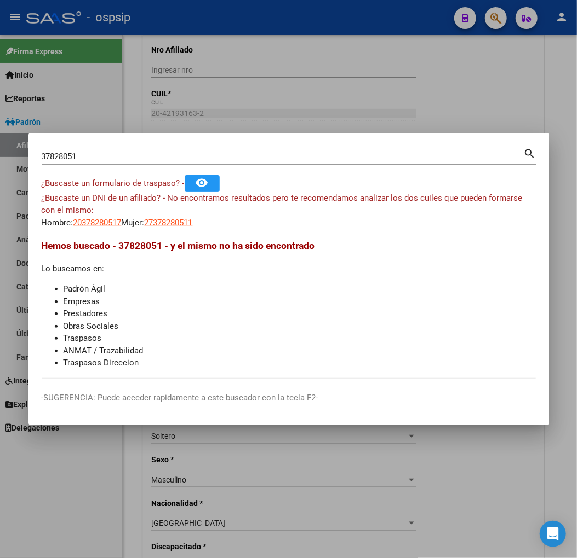
click at [97, 152] on input "37828051" at bounding box center [283, 157] width 482 height 10
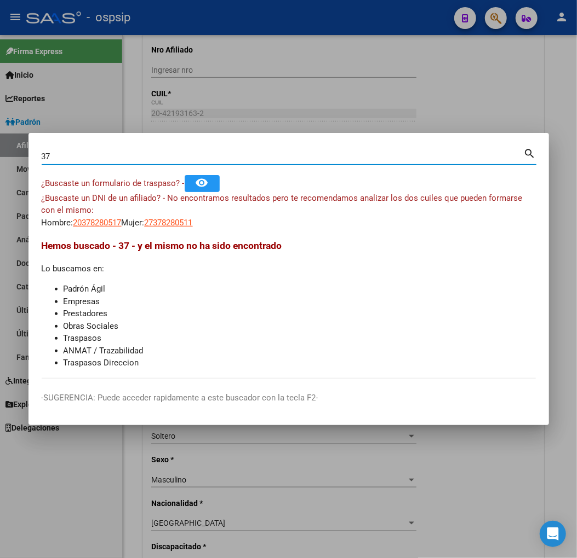
type input "3"
type input "96461017"
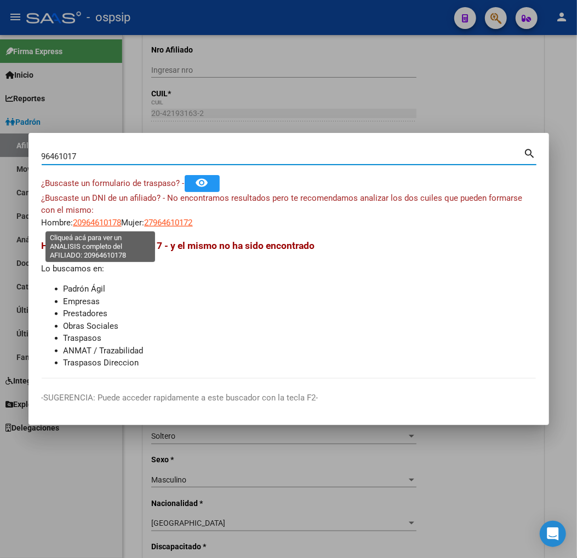
click at [101, 227] on span "20964610178" at bounding box center [97, 223] width 48 height 10
type textarea "20964610178"
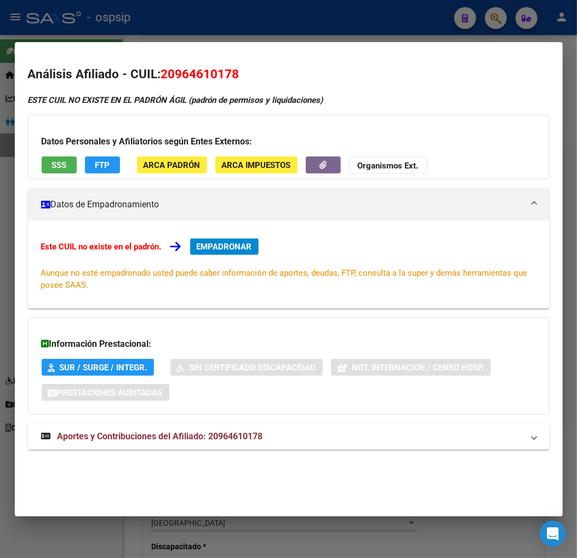
click at [157, 434] on span "Aportes y Contribuciones del Afiliado: 20964610178" at bounding box center [159, 436] width 205 height 10
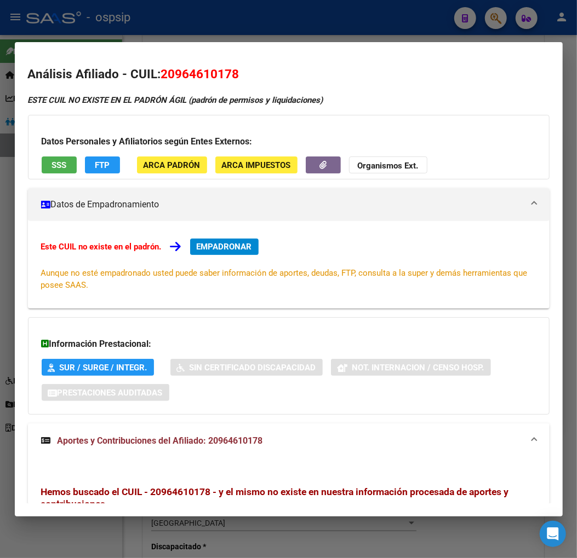
click at [500, 21] on div at bounding box center [288, 279] width 577 height 558
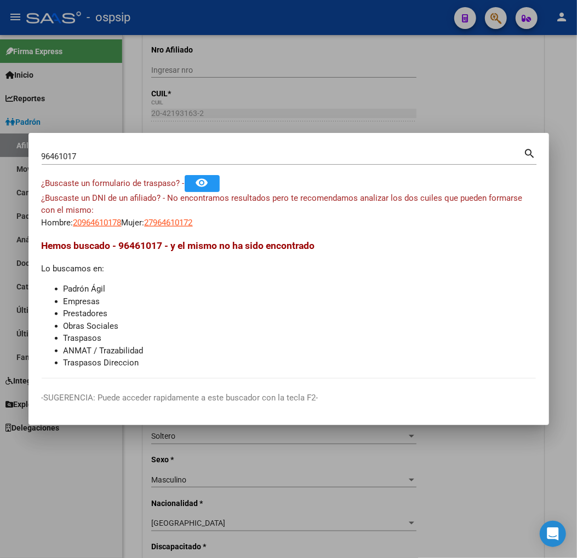
click at [102, 148] on div "96461017 Buscar (apellido, dni, [PERSON_NAME], nro traspaso, cuit, obra social)" at bounding box center [283, 156] width 482 height 16
type input "9"
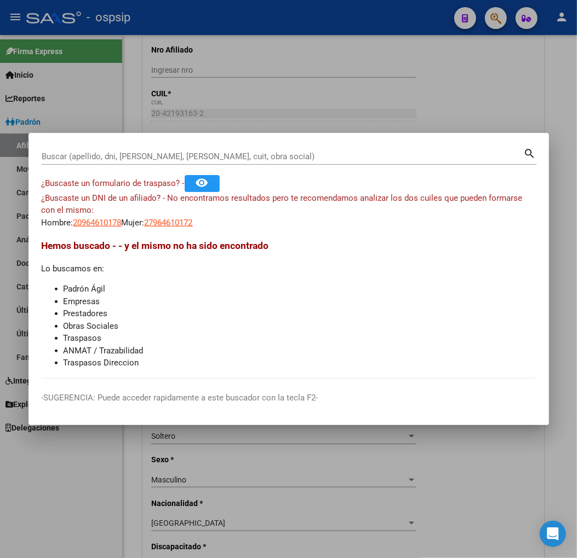
click at [284, 139] on mat-dialog-container "Buscar (apellido, dni, cuil, nro traspaso, cuit, obra social) search ¿Buscaste …" at bounding box center [288, 279] width 520 height 292
click at [50, 152] on input "Buscar (apellido, dni, [PERSON_NAME], [PERSON_NAME], cuit, obra social)" at bounding box center [283, 157] width 482 height 10
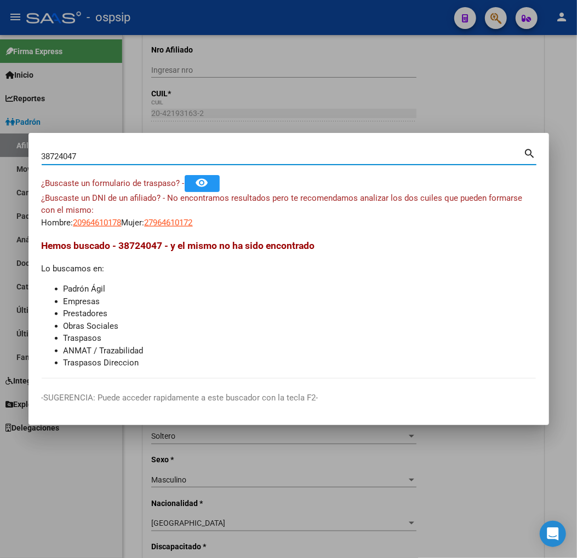
type input "38724047"
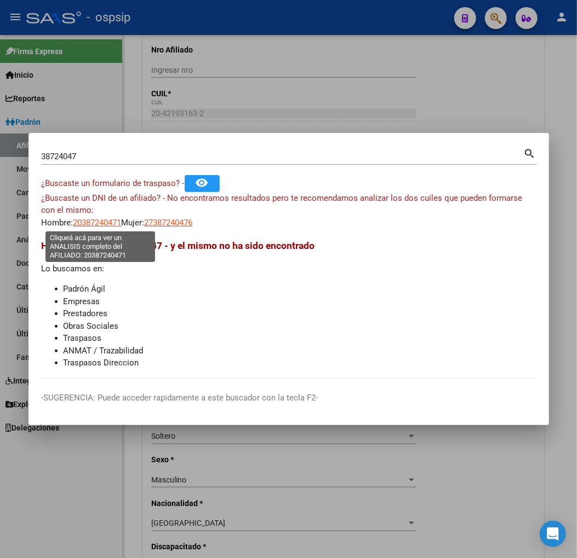
click at [100, 225] on span "20387240471" at bounding box center [97, 223] width 48 height 10
type textarea "20387240471"
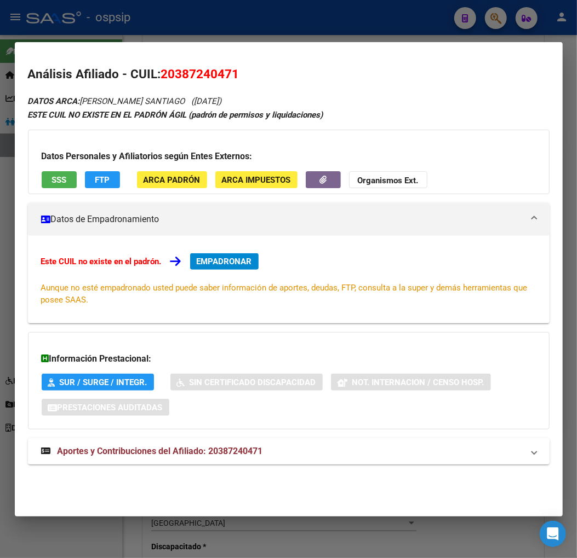
click at [165, 453] on span "Aportes y Contribuciones del Afiliado: 20387240471" at bounding box center [159, 451] width 205 height 10
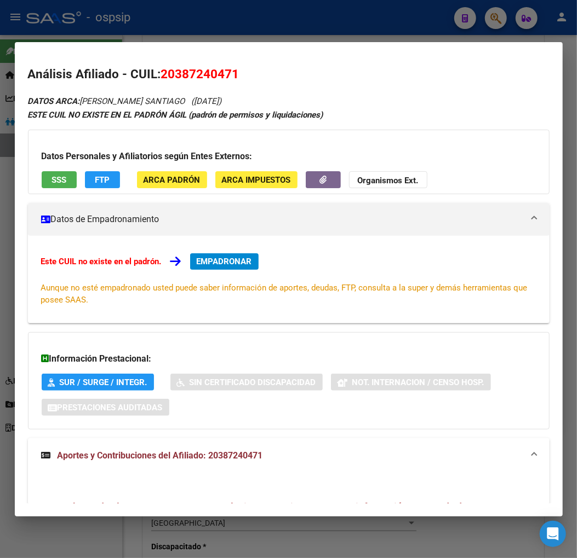
click at [489, 18] on div at bounding box center [288, 279] width 577 height 558
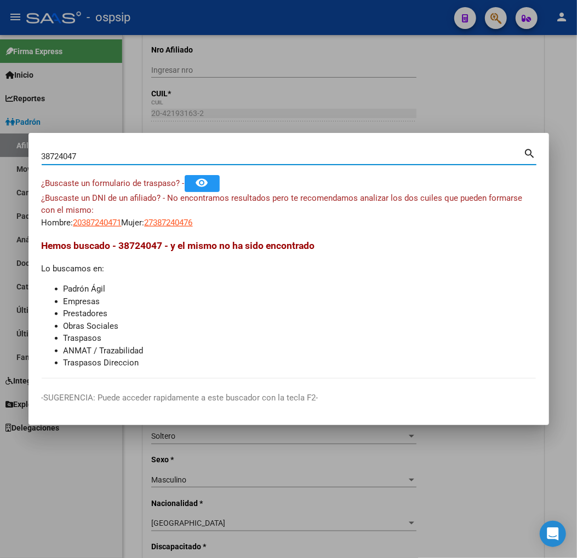
click at [94, 161] on input "38724047" at bounding box center [283, 157] width 482 height 10
type input "3"
type input "39857950"
click at [92, 223] on span "20398579500" at bounding box center [97, 223] width 48 height 10
type textarea "20398579500"
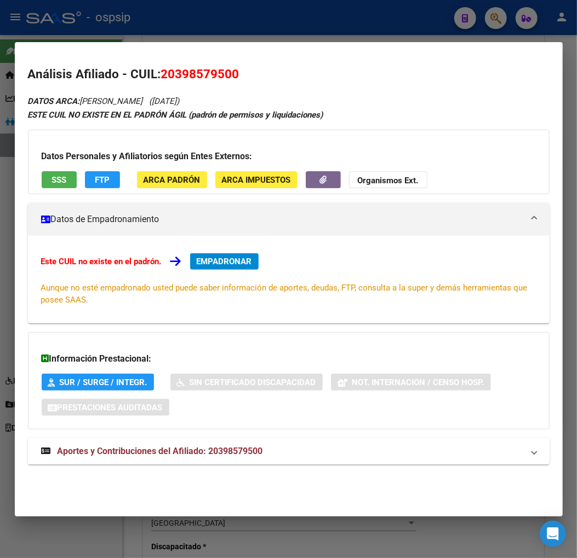
click at [149, 455] on span "Aportes y Contribuciones del Afiliado: 20398579500" at bounding box center [159, 451] width 205 height 10
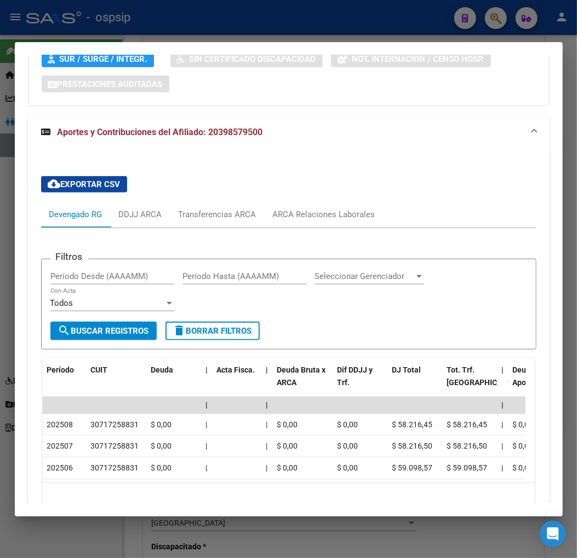
scroll to position [344, 0]
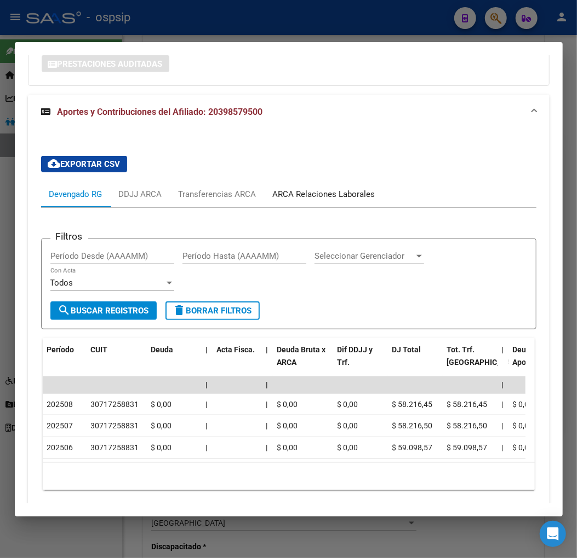
click at [346, 199] on div "ARCA Relaciones Laborales" at bounding box center [324, 194] width 102 height 12
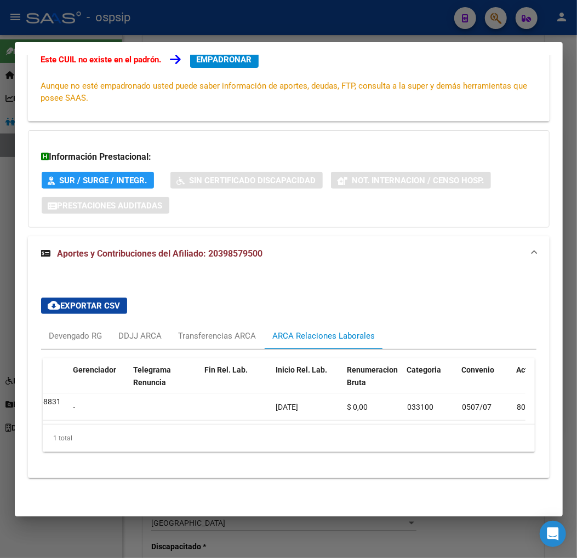
scroll to position [0, 0]
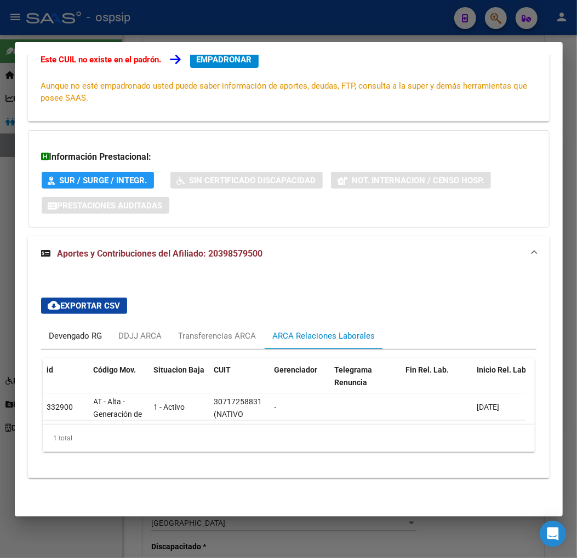
click at [56, 330] on div "Devengado RG" at bounding box center [75, 336] width 53 height 12
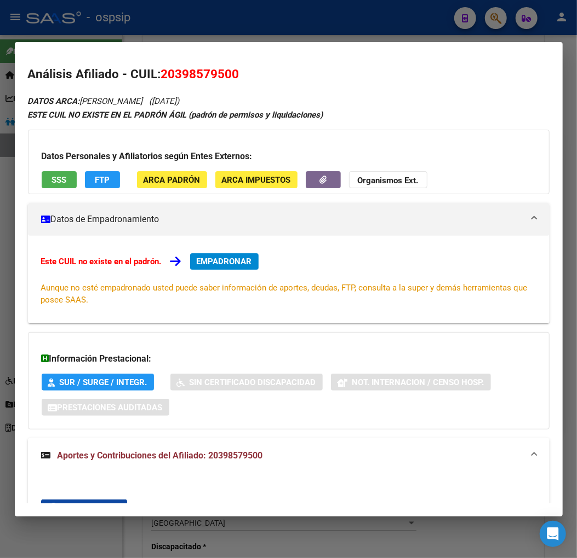
click at [235, 261] on span "EMPADRONAR" at bounding box center [224, 262] width 55 height 10
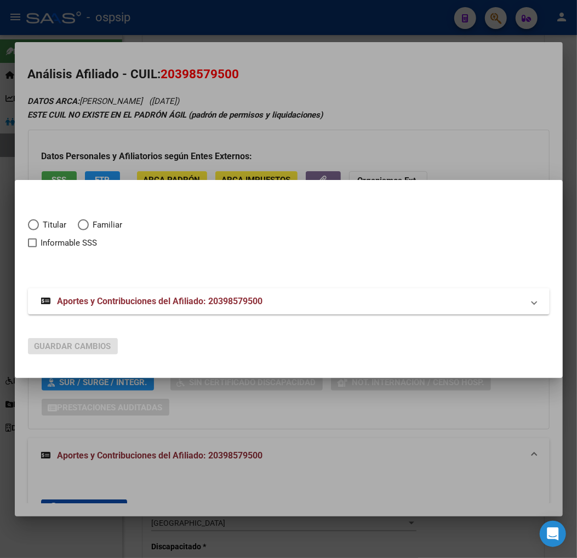
click at [33, 225] on span "Elija una opción" at bounding box center [33, 225] width 0 height 0
click at [33, 224] on input "Titular" at bounding box center [33, 225] width 11 height 11
radio input "true"
checkbox input "true"
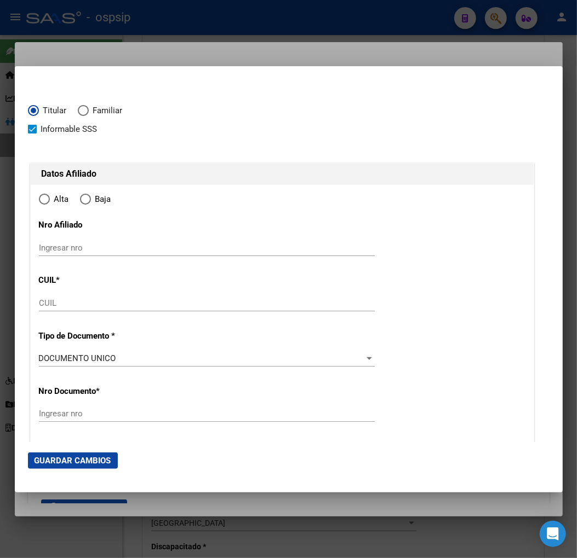
type input "20-39857950-0"
radio input "true"
type input "39857950"
type input "[DATE]"
type input "3551"
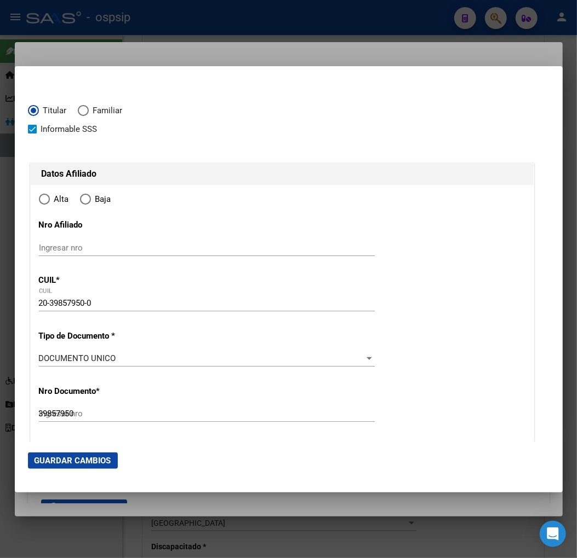
type input "DOMINGUEZ"
type input "[PERSON_NAME]"
type input "GOLONDRINA"
type input "0"
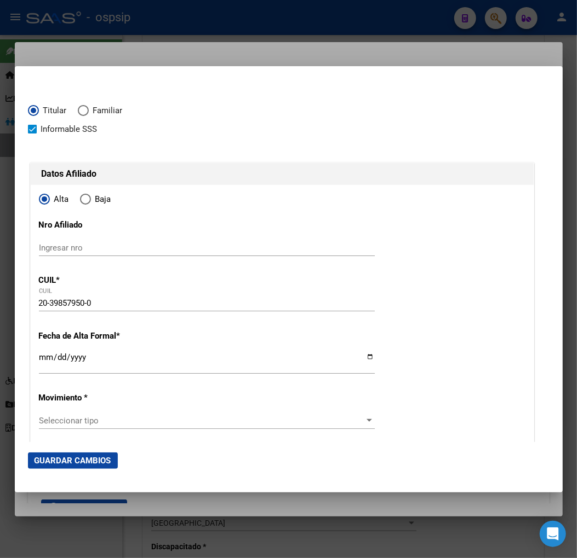
type input "GOLONDRINA"
click at [46, 365] on input "Ingresar fecha" at bounding box center [207, 362] width 336 height 18
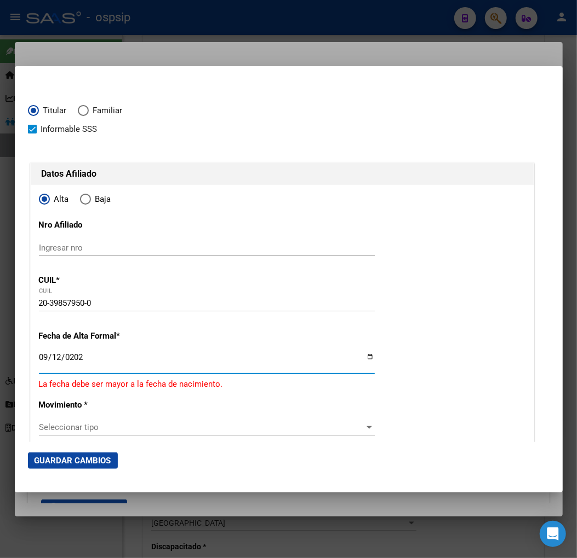
type input "[DATE]"
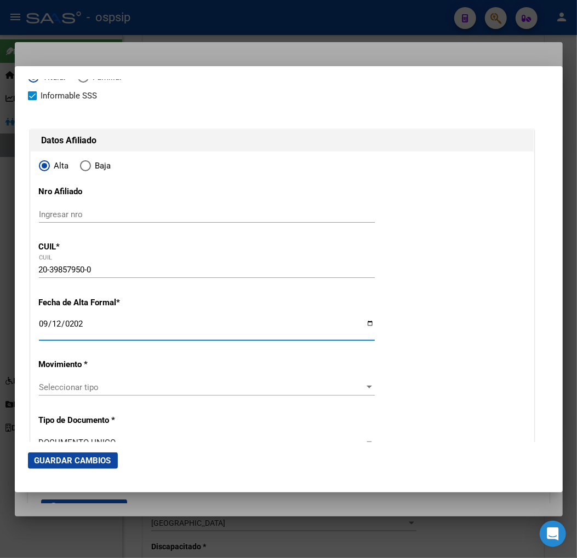
scroll to position [61, 0]
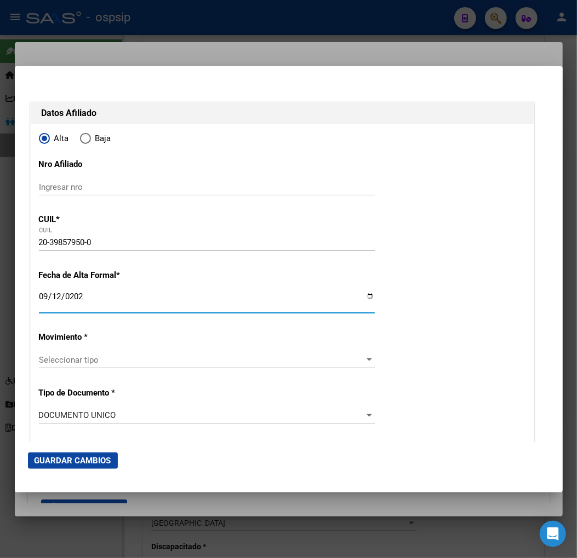
click at [148, 362] on span "Seleccionar tipo" at bounding box center [202, 360] width 326 height 10
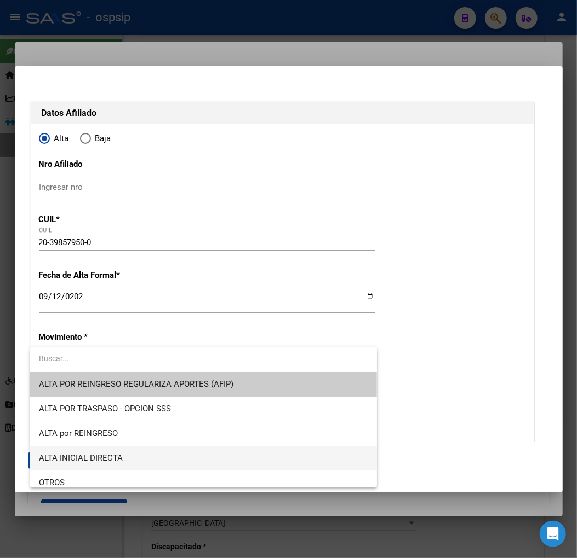
click at [146, 462] on span "ALTA INICIAL DIRECTA" at bounding box center [203, 458] width 329 height 25
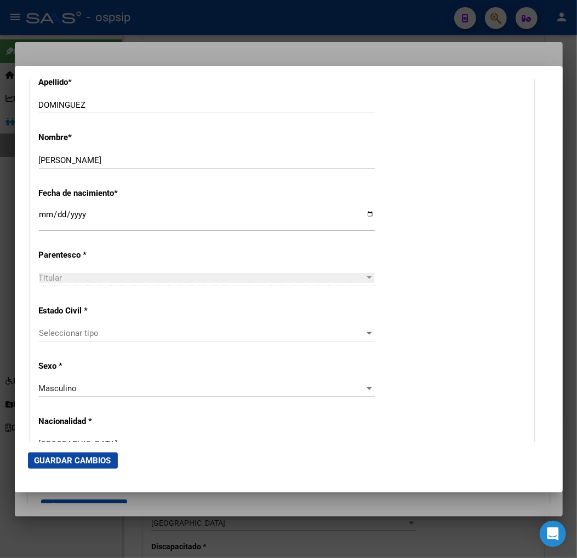
scroll to position [486, 0]
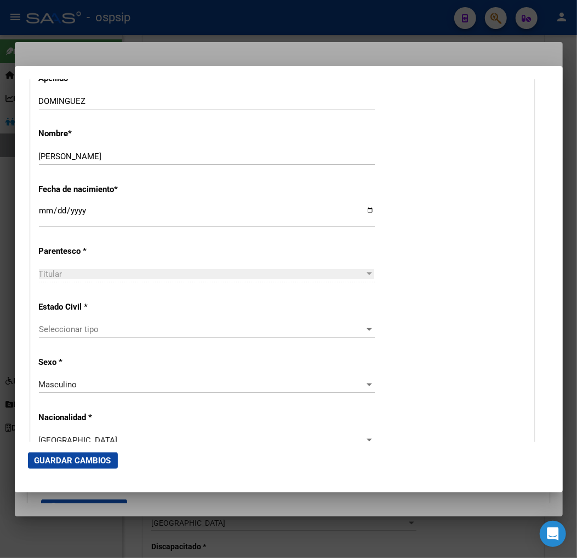
click at [148, 331] on span "Seleccionar tipo" at bounding box center [202, 330] width 326 height 10
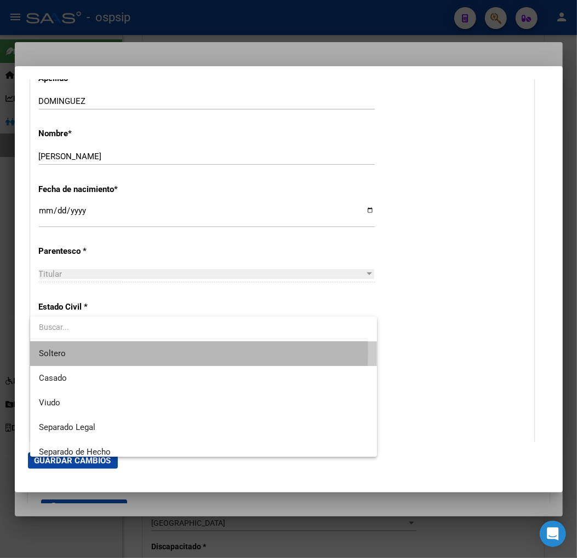
click at [133, 352] on span "Soltero" at bounding box center [203, 354] width 329 height 25
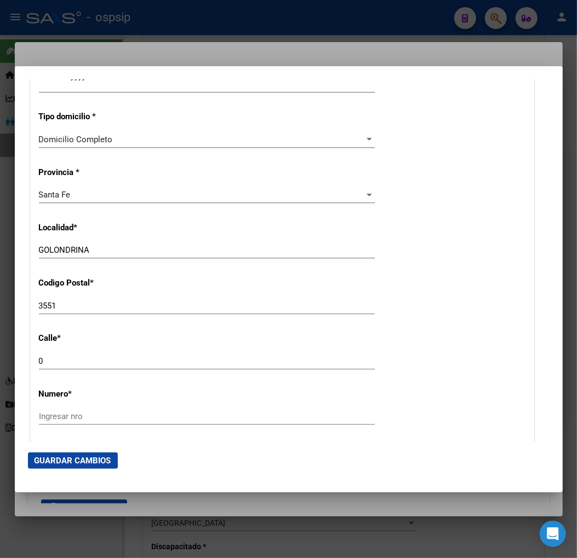
scroll to position [973, 0]
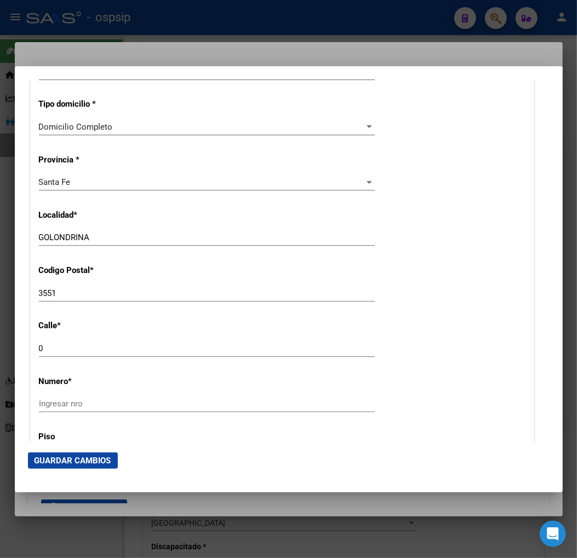
click at [100, 241] on input "GOLONDRINA" at bounding box center [207, 238] width 336 height 10
type input "G"
type input "CAÑADA [PERSON_NAME]"
click at [61, 346] on input "0" at bounding box center [207, 349] width 336 height 10
type input "AVELLANEDA"
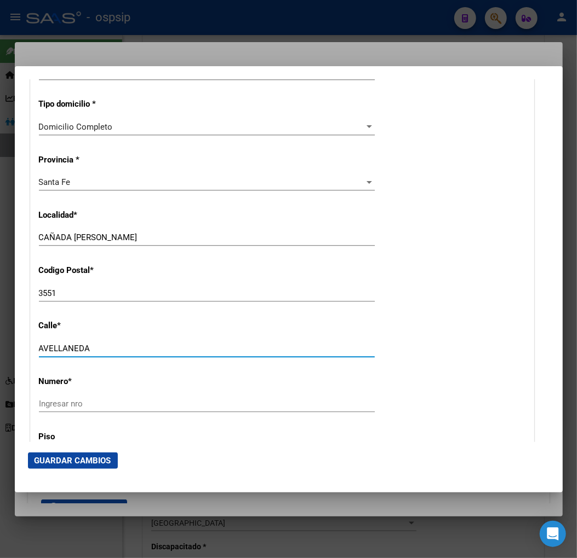
click at [48, 408] on input "Ingresar nro" at bounding box center [207, 404] width 336 height 10
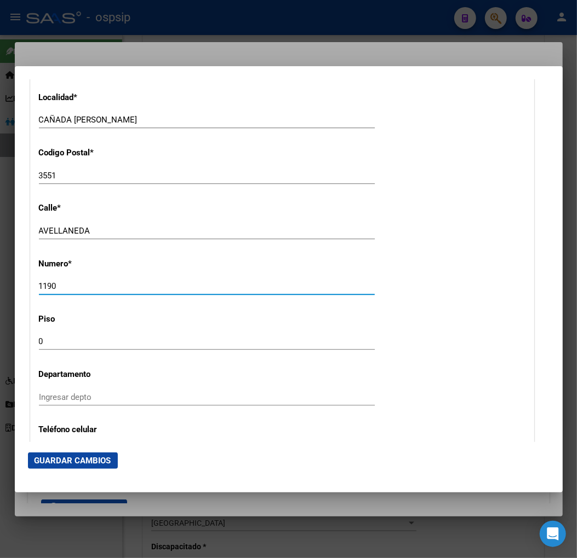
scroll to position [1095, 0]
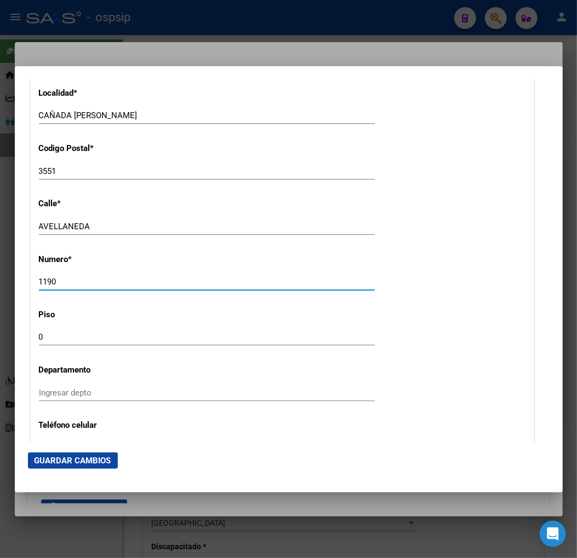
type input "1190"
click at [63, 336] on input "0" at bounding box center [207, 337] width 336 height 10
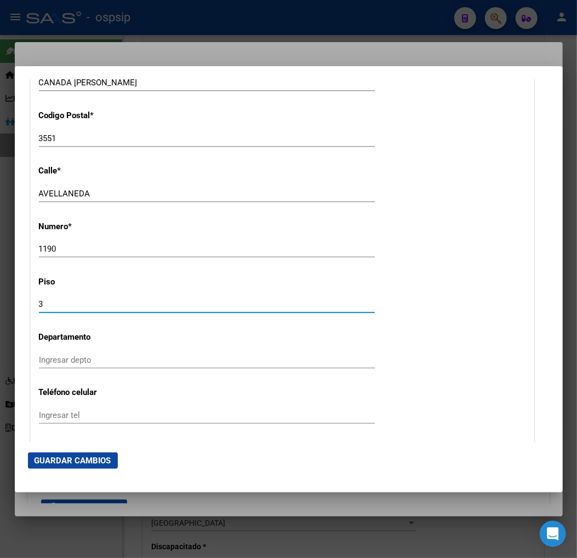
scroll to position [1156, 0]
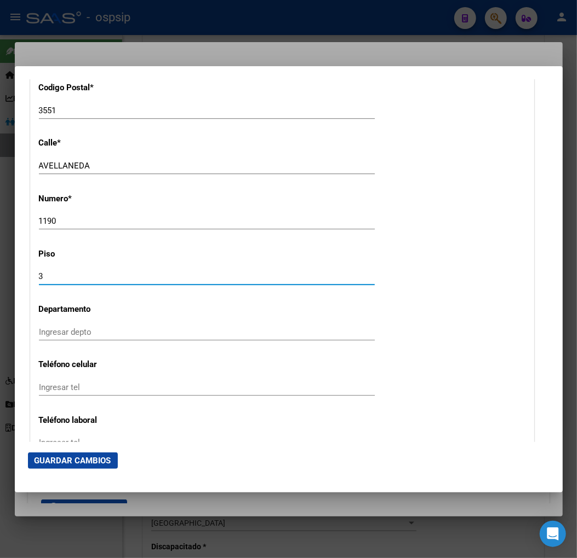
type input "3"
click at [50, 336] on input "Ingresar depto" at bounding box center [207, 332] width 336 height 10
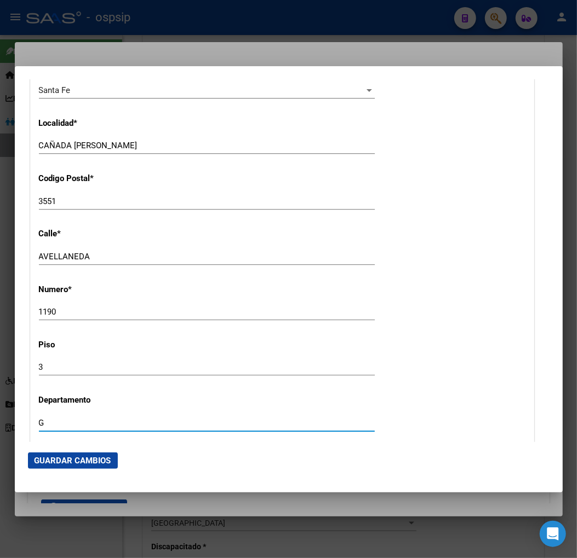
scroll to position [973, 0]
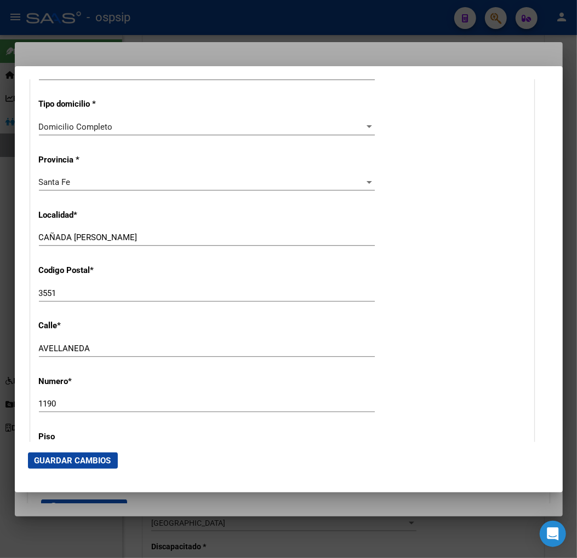
type input "G"
click at [68, 294] on input "3551" at bounding box center [207, 294] width 336 height 10
type input "3"
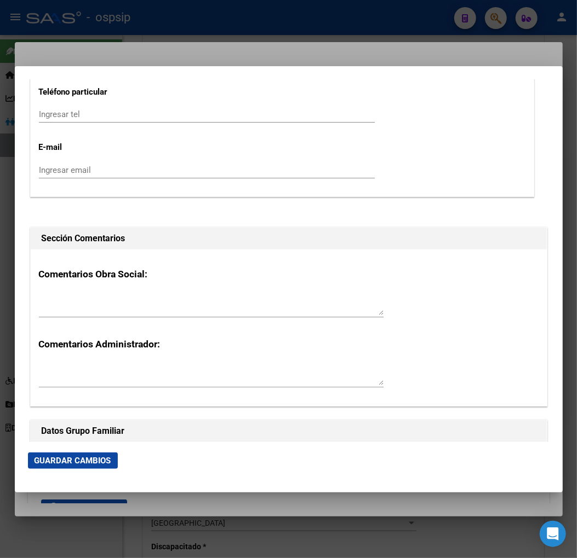
scroll to position [1703, 0]
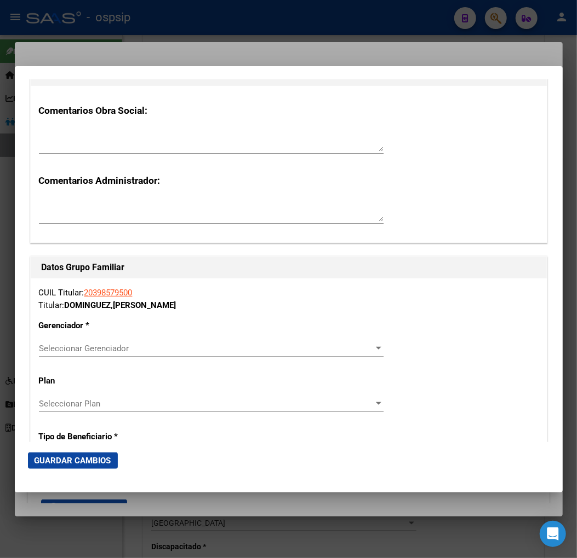
type input "2500"
click at [174, 321] on p "Gerenciador *" at bounding box center [114, 326] width 150 height 13
click at [181, 347] on span "Seleccionar Gerenciador" at bounding box center [206, 349] width 335 height 10
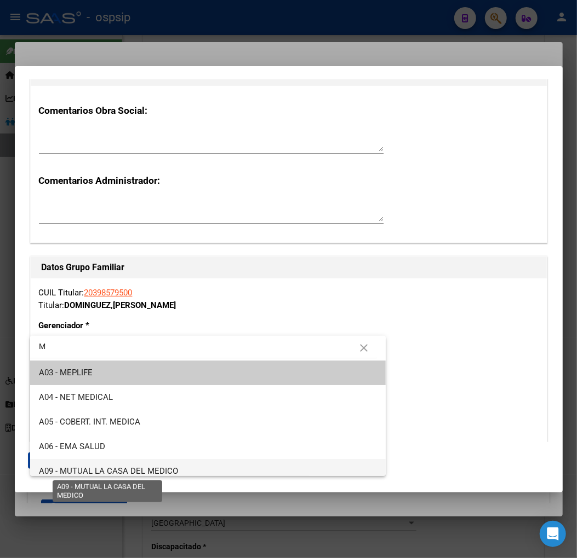
type input "M"
click at [118, 474] on span "A09 - MUTUAL LA CASA DEL MEDICO" at bounding box center [108, 471] width 139 height 10
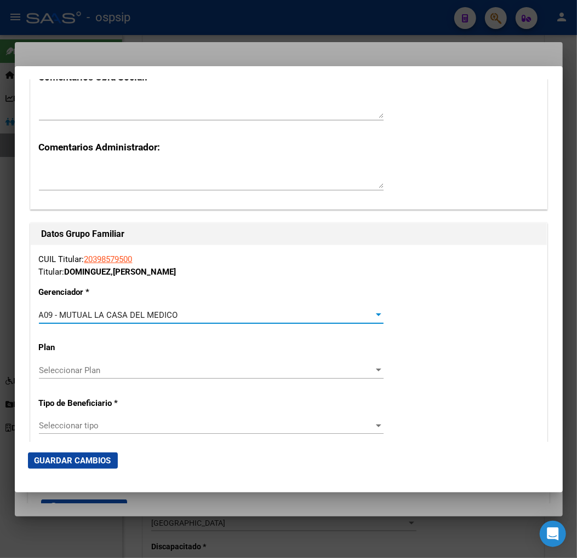
scroll to position [1764, 0]
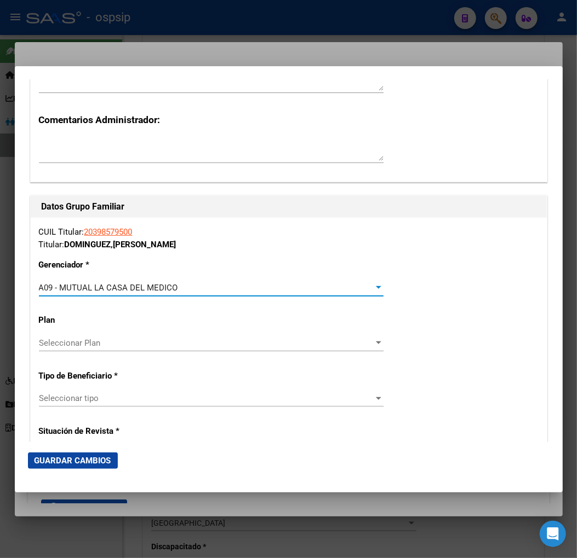
click at [158, 401] on span "Seleccionar tipo" at bounding box center [206, 399] width 335 height 10
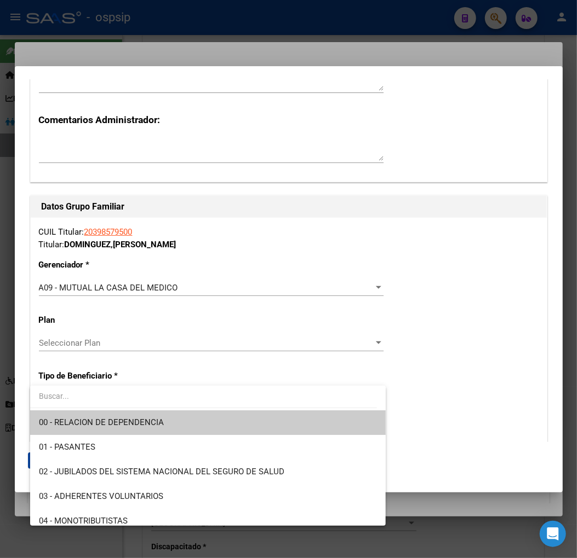
click at [170, 426] on span "00 - RELACION DE DEPENDENCIA" at bounding box center [208, 423] width 338 height 25
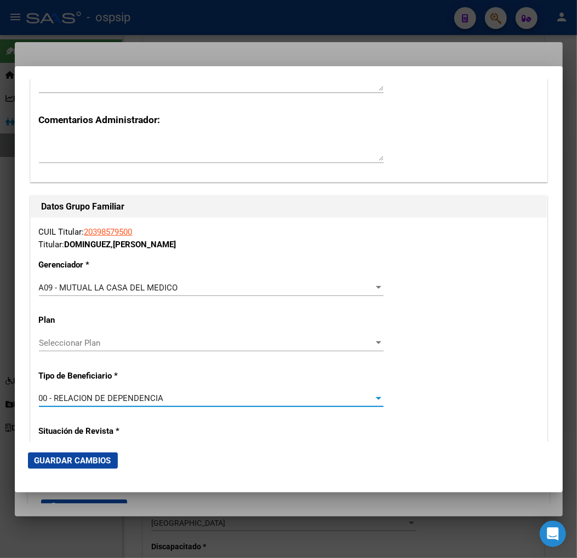
type input "30-71725883-1"
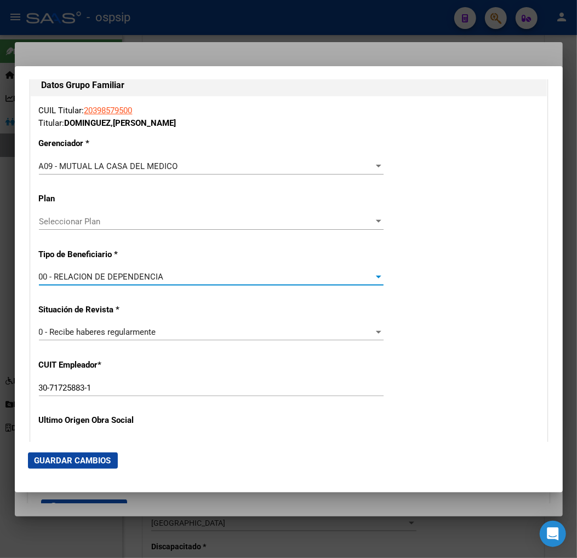
click at [71, 460] on span "Guardar Cambios" at bounding box center [72, 461] width 77 height 10
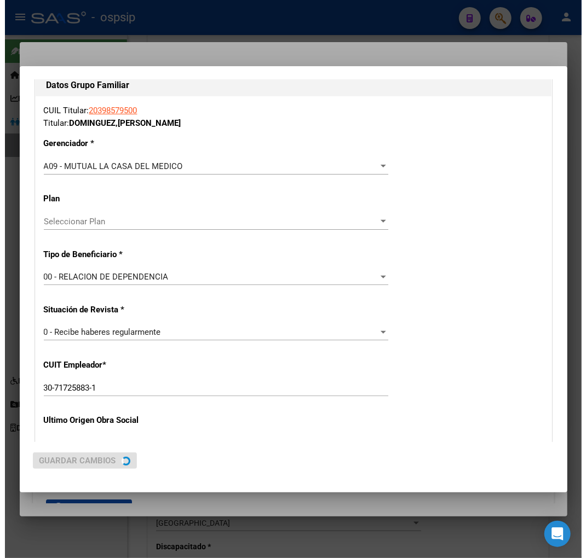
scroll to position [0, 0]
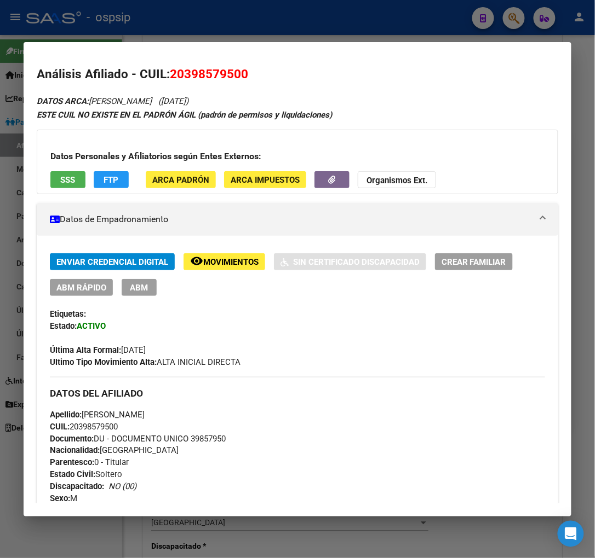
click at [512, 22] on div at bounding box center [297, 279] width 595 height 558
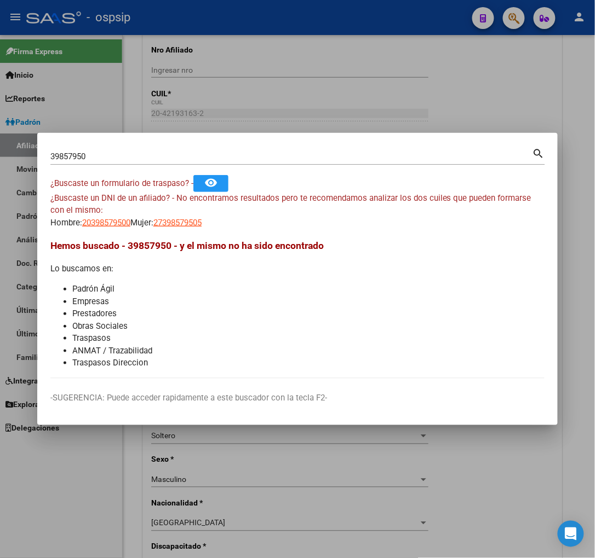
click at [106, 143] on mat-dialog-container "39857950 Buscar (apellido, dni, cuil, nro traspaso, cuit, obra social) search ¿…" at bounding box center [297, 279] width 520 height 292
click at [111, 152] on input "39857950" at bounding box center [291, 157] width 482 height 10
type input "3"
type input "40845585"
click at [102, 220] on span "20408455856" at bounding box center [106, 223] width 48 height 10
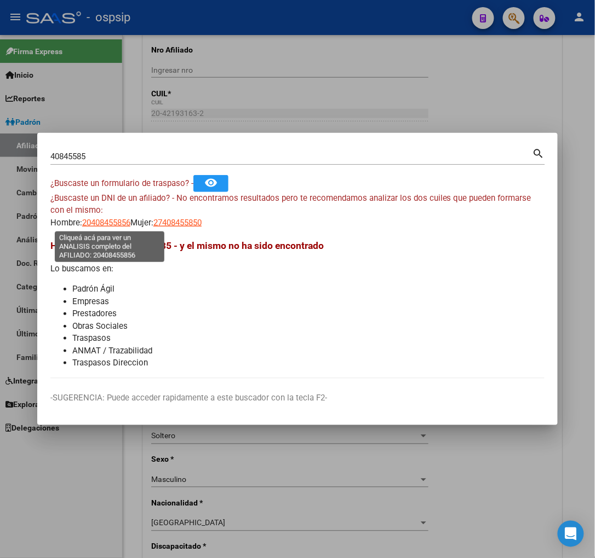
type textarea "20408455856"
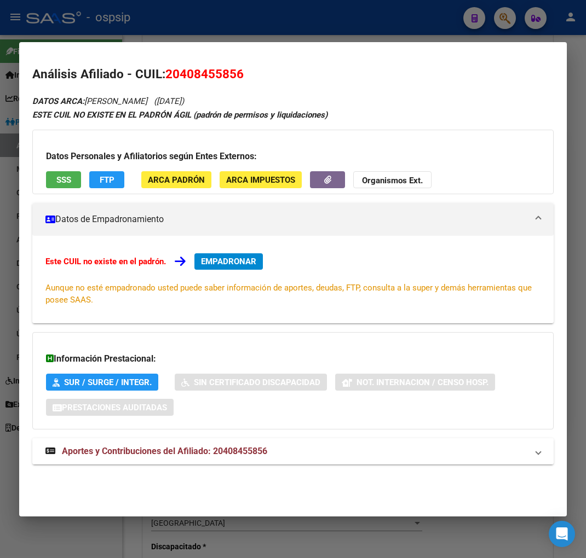
click at [164, 455] on span "Aportes y Contribuciones del Afiliado: 20408455856" at bounding box center [164, 451] width 205 height 10
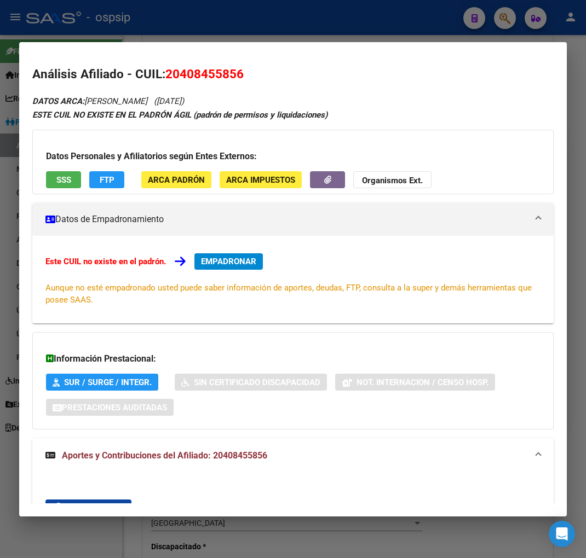
click at [505, 19] on div at bounding box center [293, 279] width 586 height 558
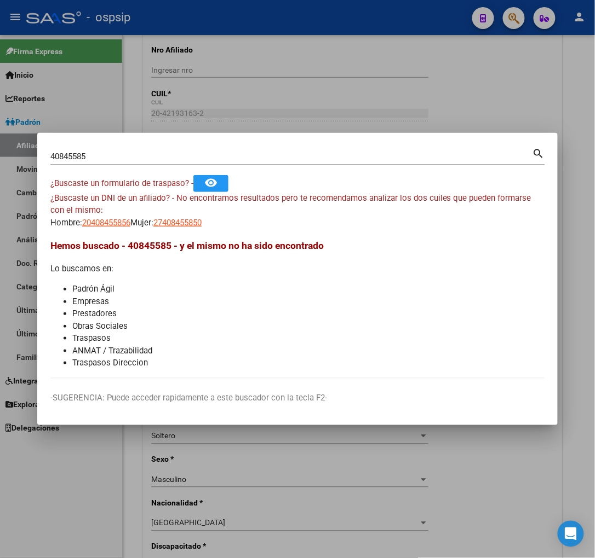
click at [100, 154] on input "40845585" at bounding box center [291, 157] width 482 height 10
type input "4"
click at [140, 150] on div "Buscar (apellido, dni, [PERSON_NAME], [PERSON_NAME], cuit, obra social)" at bounding box center [291, 156] width 482 height 16
type input "35643762"
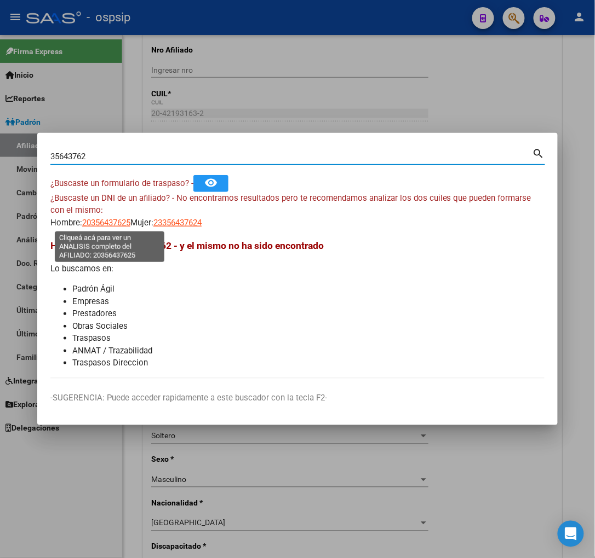
click at [107, 222] on span "20356437625" at bounding box center [106, 223] width 48 height 10
type textarea "20356437625"
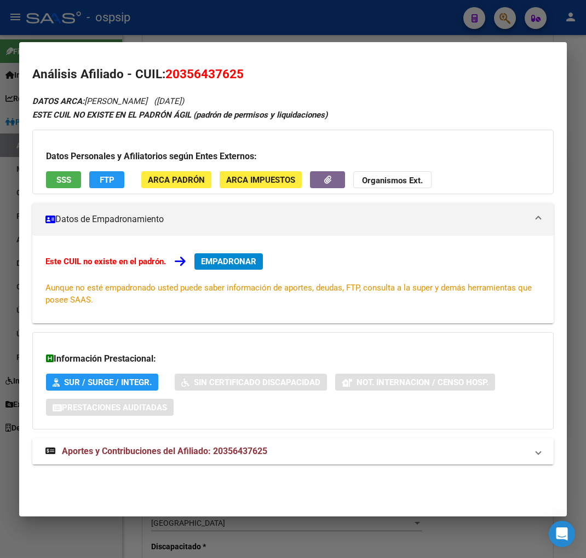
click at [140, 451] on span "Aportes y Contribuciones del Afiliado: 20356437625" at bounding box center [164, 451] width 205 height 10
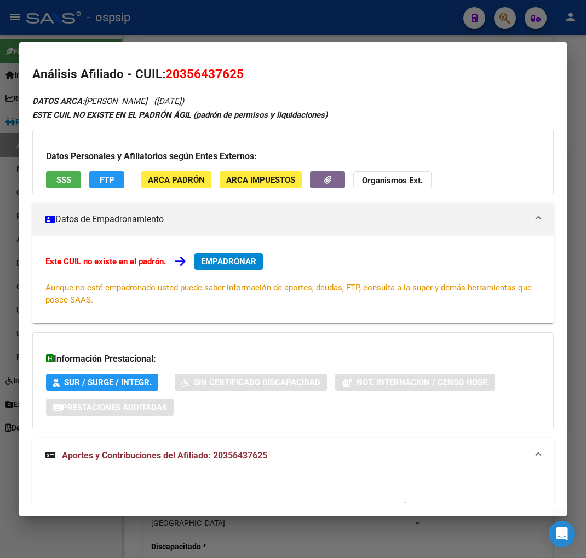
click at [515, 17] on div at bounding box center [293, 279] width 586 height 558
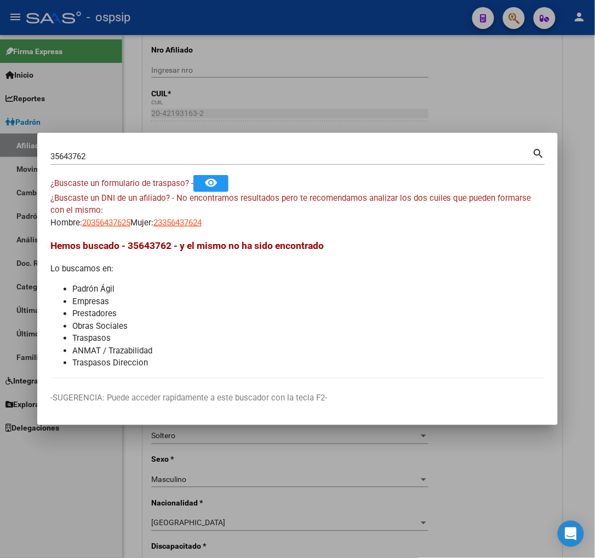
click at [94, 156] on input "35643762" at bounding box center [291, 157] width 482 height 10
type input "3"
type input "28442870"
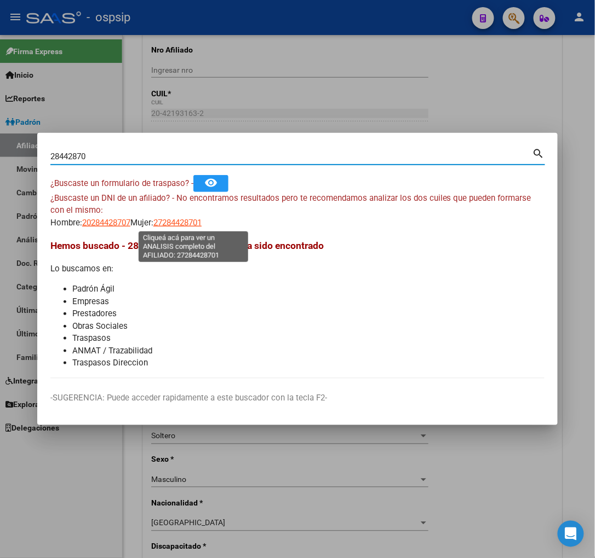
click at [185, 223] on span "27284428701" at bounding box center [177, 223] width 48 height 10
type textarea "27284428701"
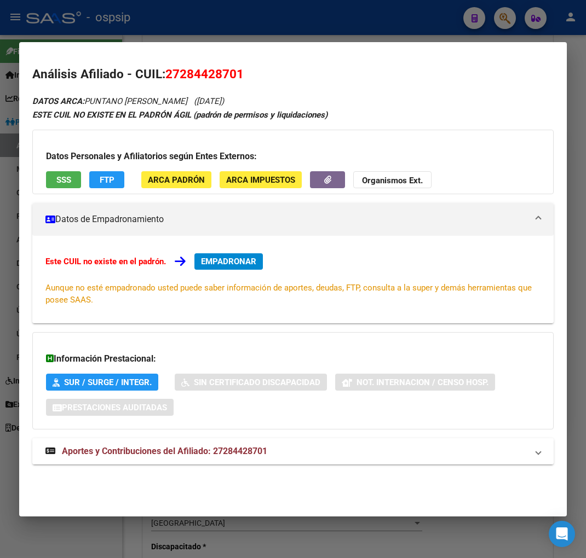
click at [171, 450] on span "Aportes y Contribuciones del Afiliado: 27284428701" at bounding box center [164, 451] width 205 height 10
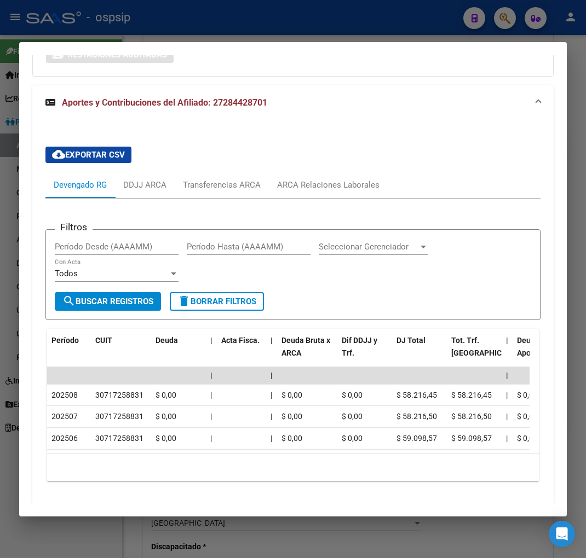
scroll to position [354, 0]
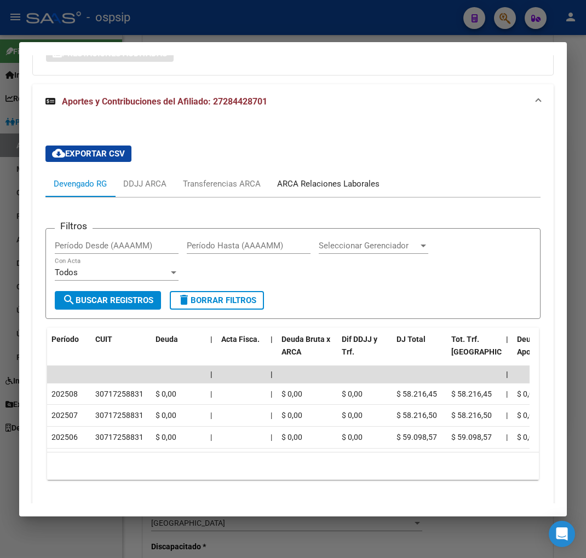
click at [352, 192] on div "ARCA Relaciones Laborales" at bounding box center [328, 184] width 119 height 26
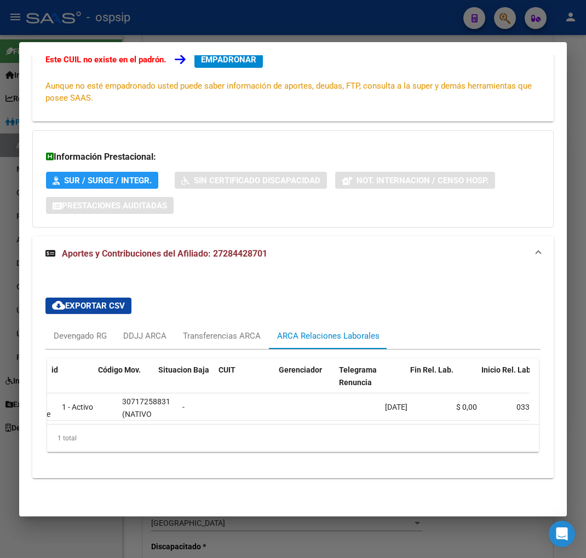
scroll to position [0, 0]
click at [77, 330] on div "Devengado RG" at bounding box center [80, 336] width 53 height 12
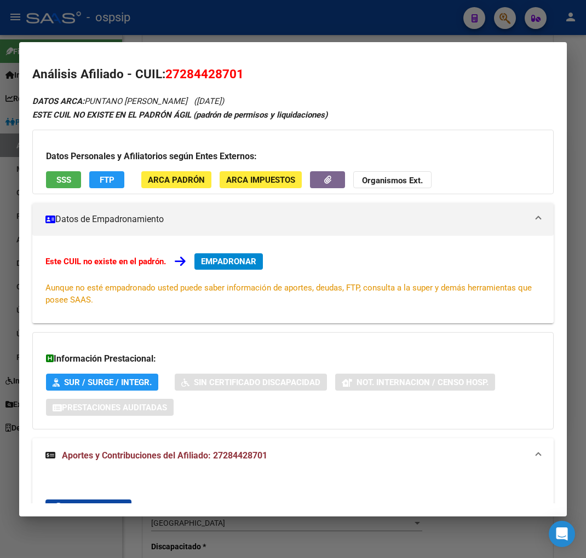
click at [501, 17] on div at bounding box center [293, 279] width 586 height 558
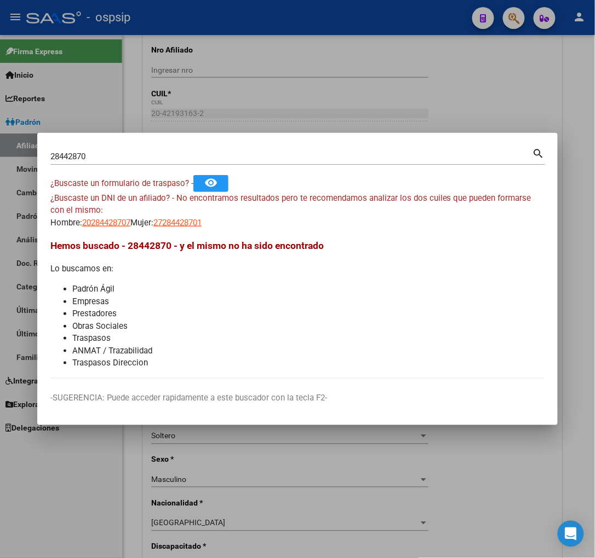
click at [107, 156] on input "28442870" at bounding box center [291, 157] width 482 height 10
type input "2"
type input "38724047"
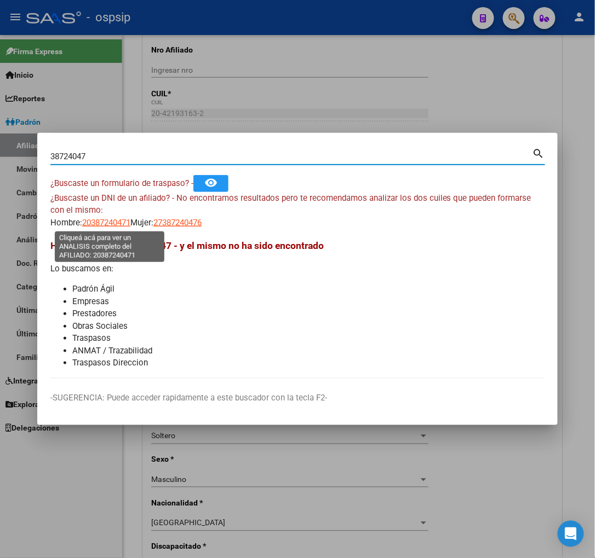
click at [108, 222] on span "20387240471" at bounding box center [106, 223] width 48 height 10
type textarea "20387240471"
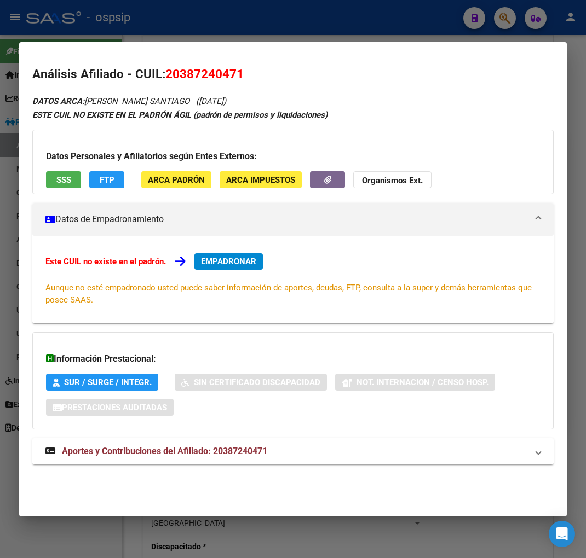
click at [180, 450] on span "Aportes y Contribuciones del Afiliado: 20387240471" at bounding box center [164, 451] width 205 height 10
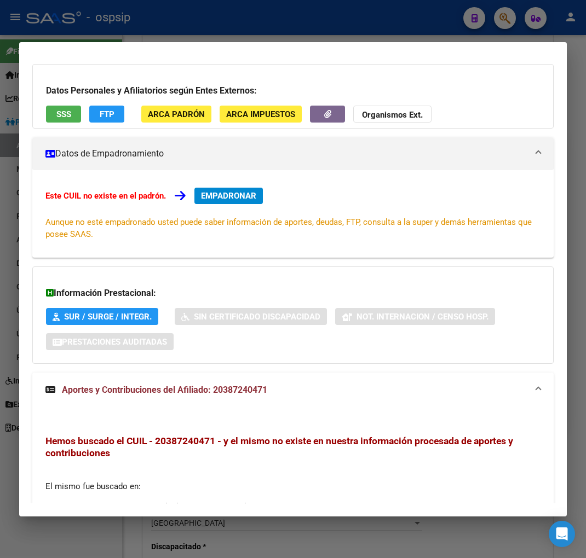
scroll to position [223, 0]
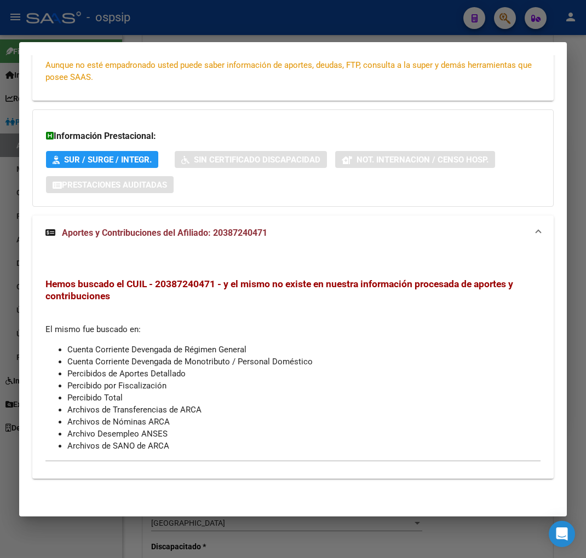
click at [501, 12] on div at bounding box center [293, 279] width 586 height 558
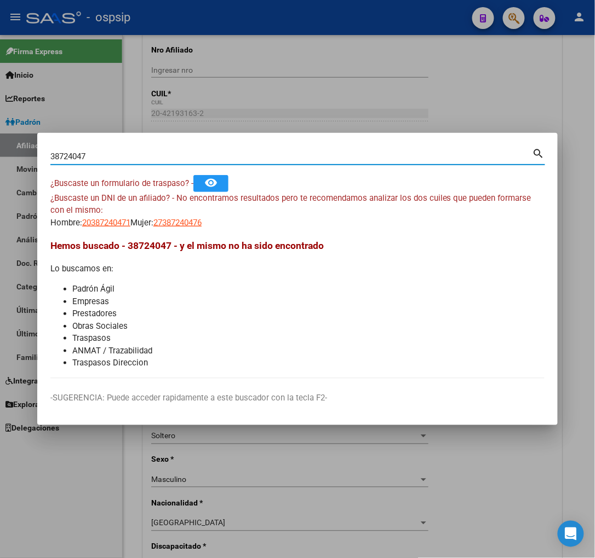
click at [113, 159] on input "38724047" at bounding box center [291, 157] width 482 height 10
type input "3"
type input "38154407"
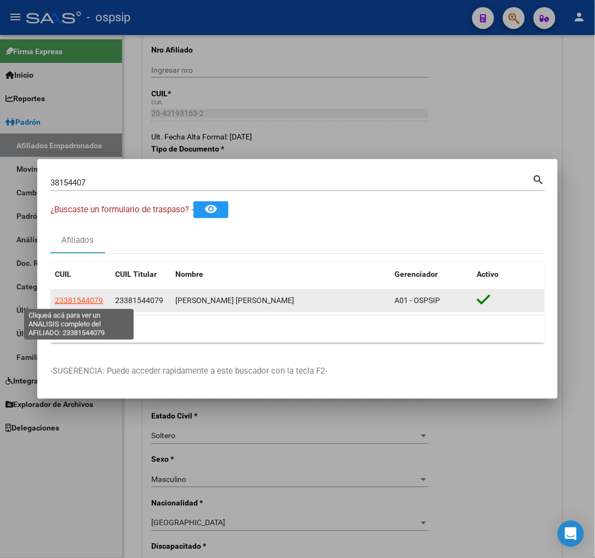
click at [83, 302] on span "23381544079" at bounding box center [79, 300] width 48 height 9
type textarea "23381544079"
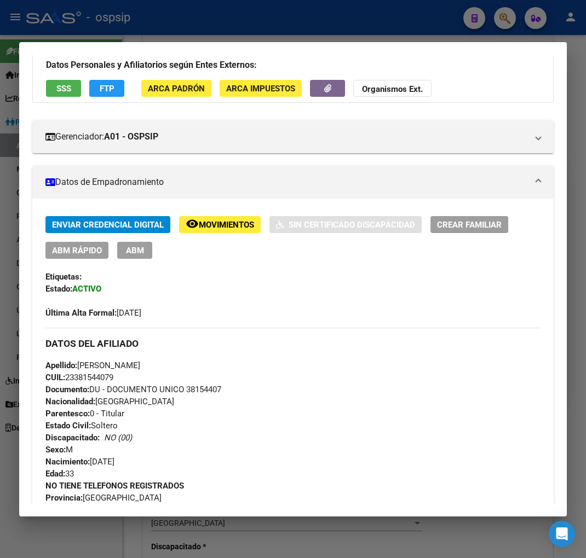
scroll to position [0, 0]
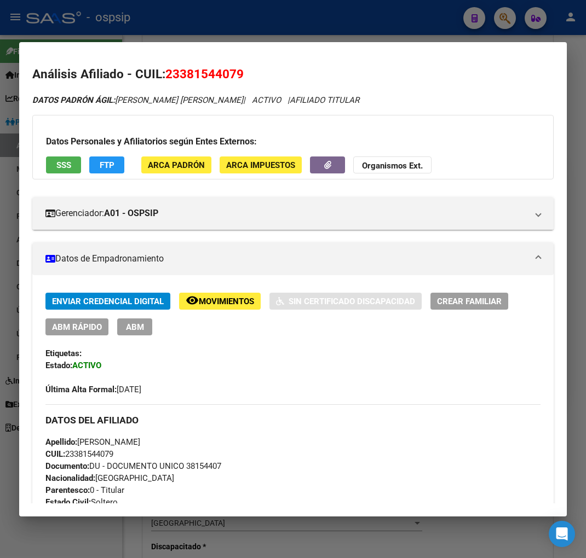
drag, startPoint x: 179, startPoint y: 72, endPoint x: 234, endPoint y: 63, distance: 56.0
click at [234, 63] on mat-dialog-content "Análisis Afiliado - CUIL: 23381544079 DATOS PADRÓN ÁGIL: [PERSON_NAME] [PERSON_…" at bounding box center [292, 279] width 547 height 448
copy span "38154407"
click at [506, 22] on div at bounding box center [293, 279] width 586 height 558
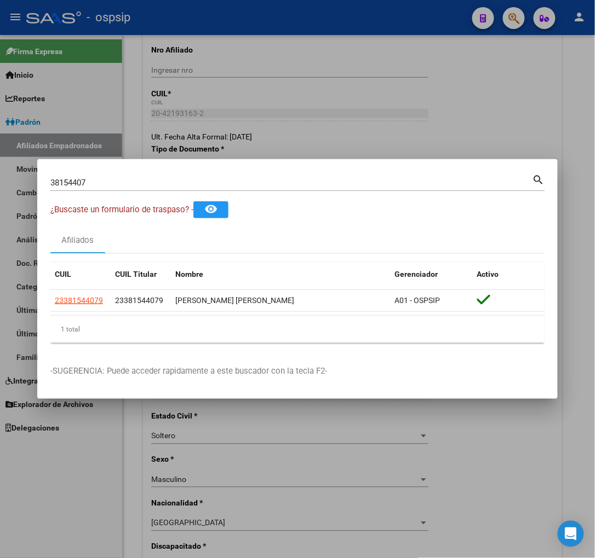
click at [96, 173] on div "38154407 Buscar (apellido, dni, [PERSON_NAME], nro traspaso, cuit, obra social)…" at bounding box center [297, 181] width 494 height 19
type input "3"
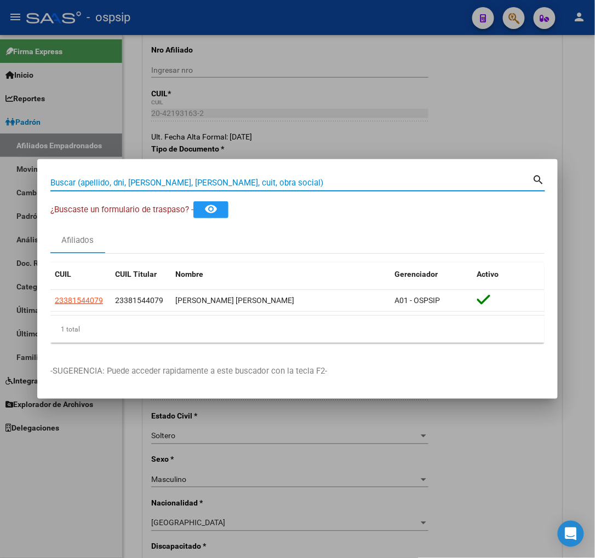
click at [152, 185] on input "Buscar (apellido, dni, [PERSON_NAME], [PERSON_NAME], cuit, obra social)" at bounding box center [291, 183] width 482 height 10
type input "42359728"
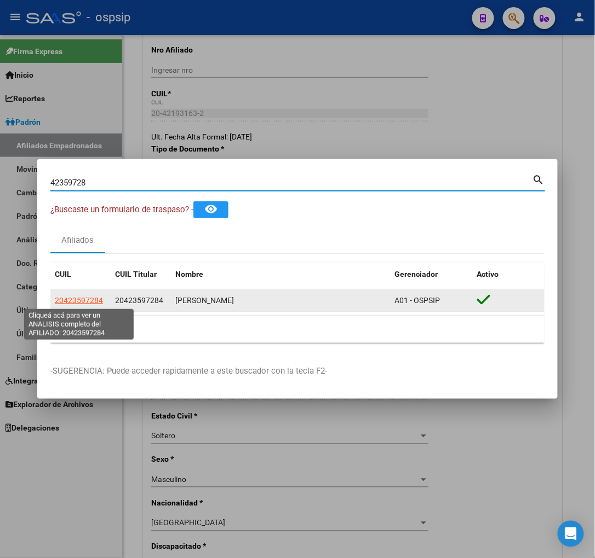
click at [77, 302] on span "20423597284" at bounding box center [79, 300] width 48 height 9
type textarea "20423597284"
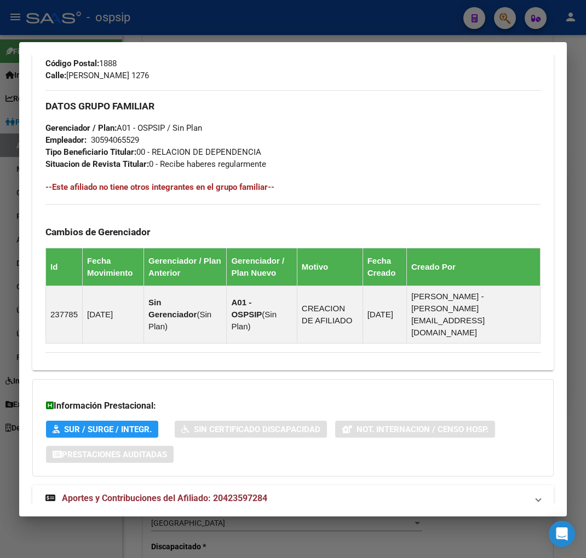
scroll to position [556, 0]
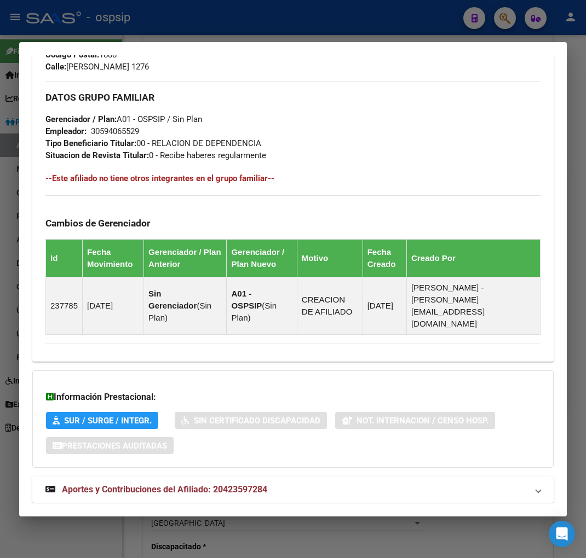
click at [157, 483] on strong "Aportes y Contribuciones del Afiliado: 20423597284" at bounding box center [156, 489] width 222 height 13
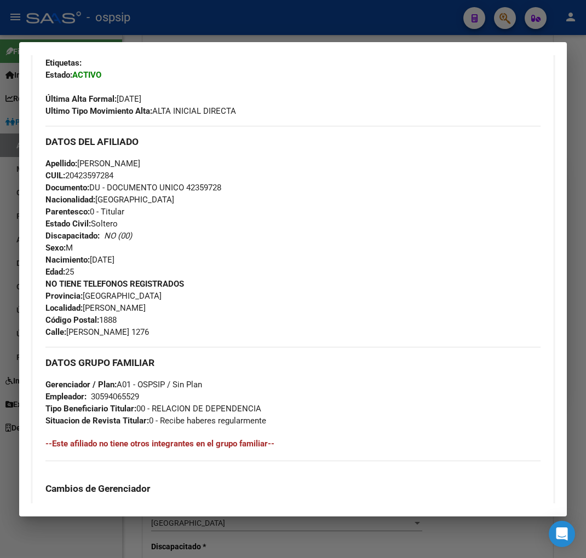
scroll to position [185, 0]
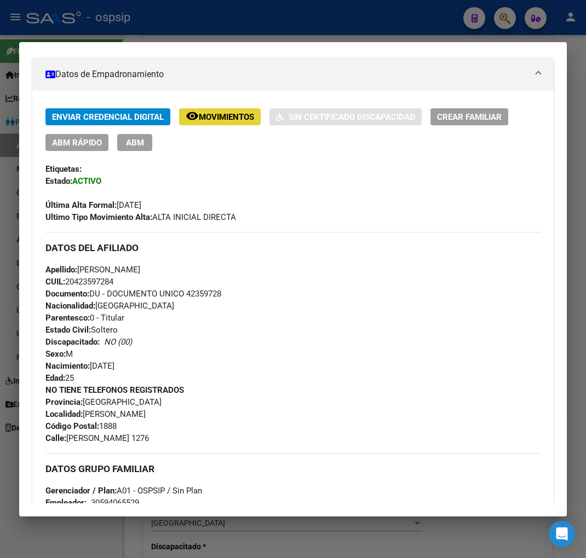
click at [241, 119] on span "Movimientos" at bounding box center [226, 117] width 55 height 10
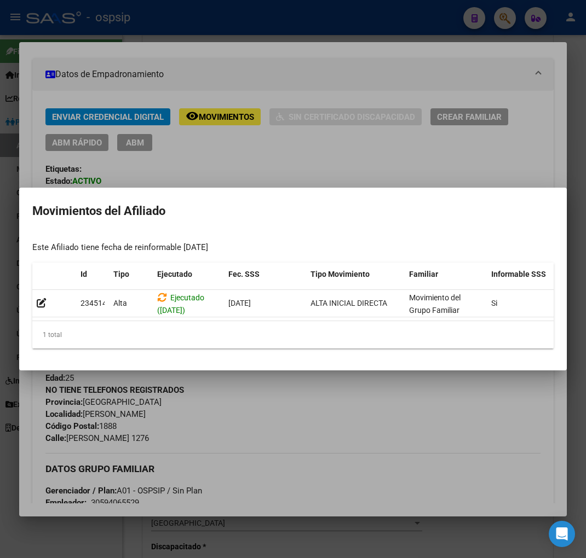
scroll to position [0, 179]
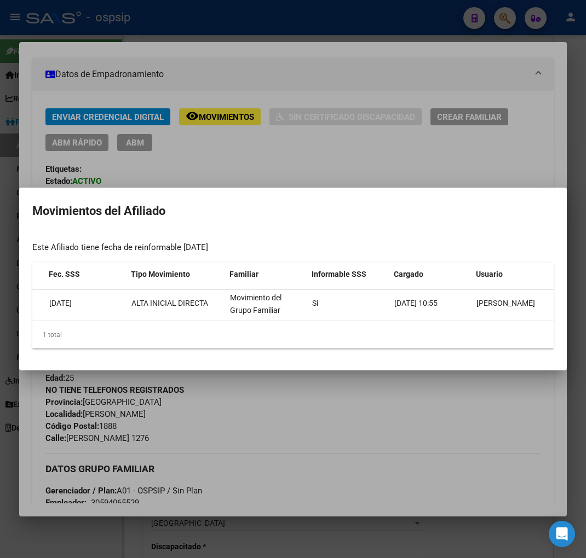
click at [457, 419] on div at bounding box center [293, 279] width 586 height 558
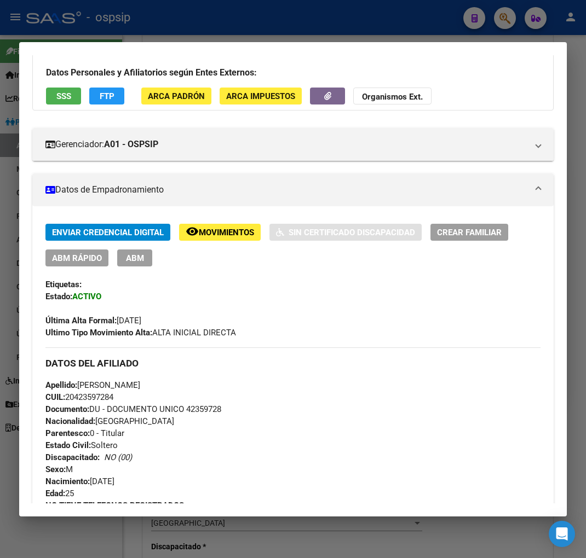
scroll to position [0, 0]
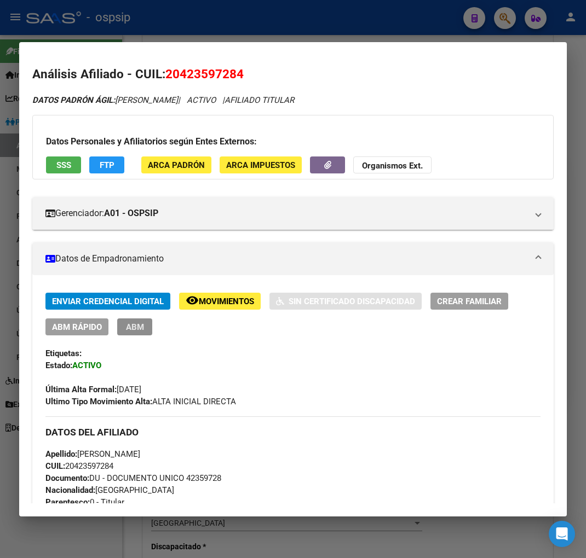
click at [134, 327] on span "ABM" at bounding box center [135, 327] width 18 height 10
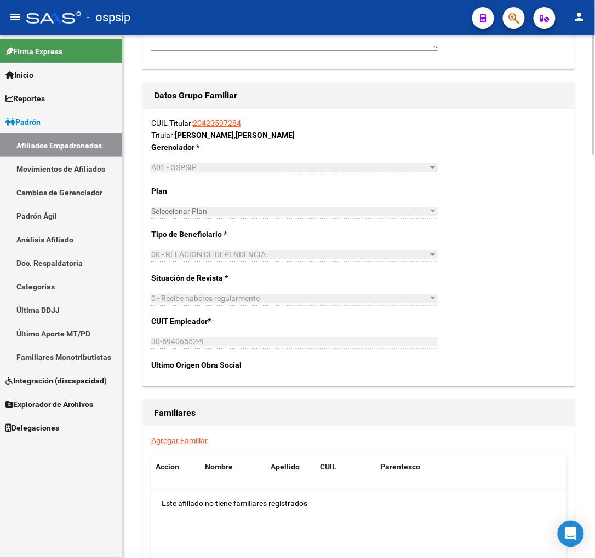
scroll to position [1703, 0]
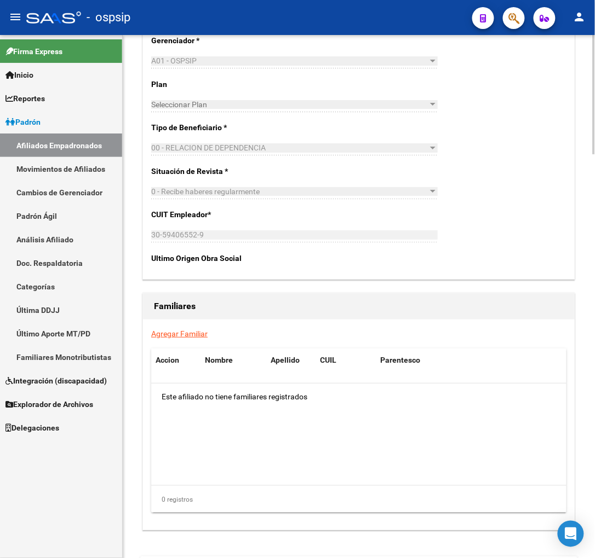
click at [171, 335] on link "Agregar Familiar" at bounding box center [179, 334] width 56 height 9
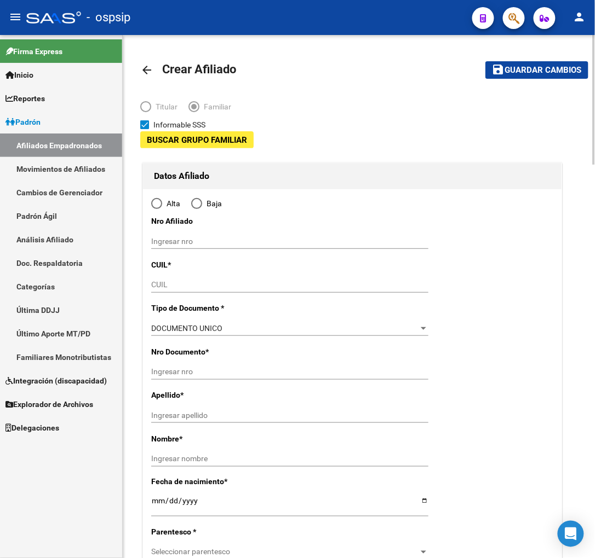
type input "30-59406552-9"
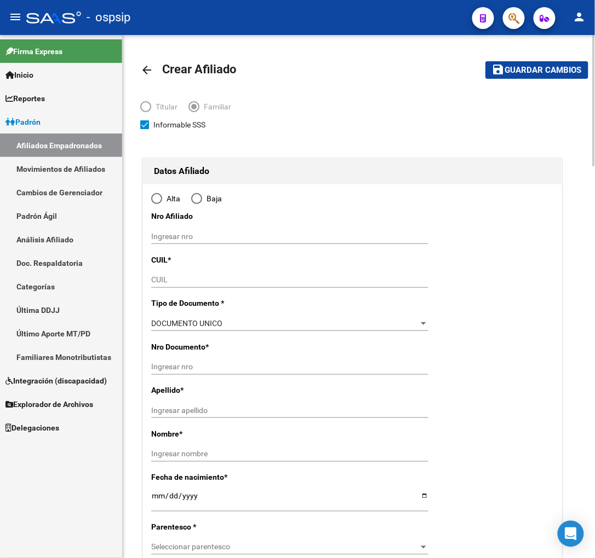
type input "[PERSON_NAME]"
type input "1888"
type input "[PERSON_NAME]"
type input "1276"
radio input "true"
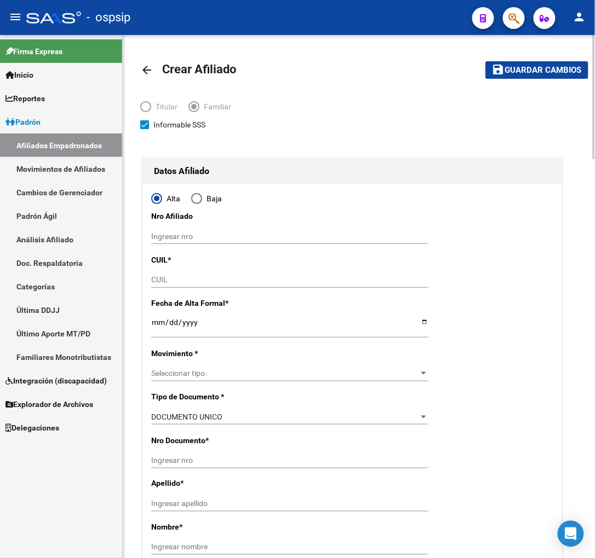
type input "30-59406552-9"
click at [178, 282] on input "CUIL" at bounding box center [289, 279] width 277 height 9
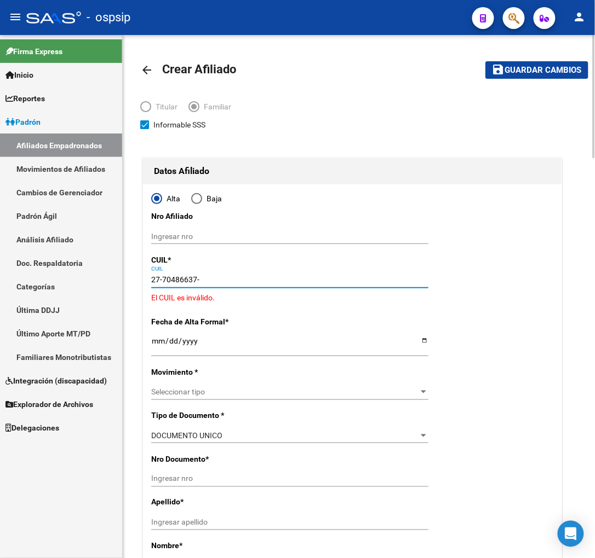
type input "27-70486637-8"
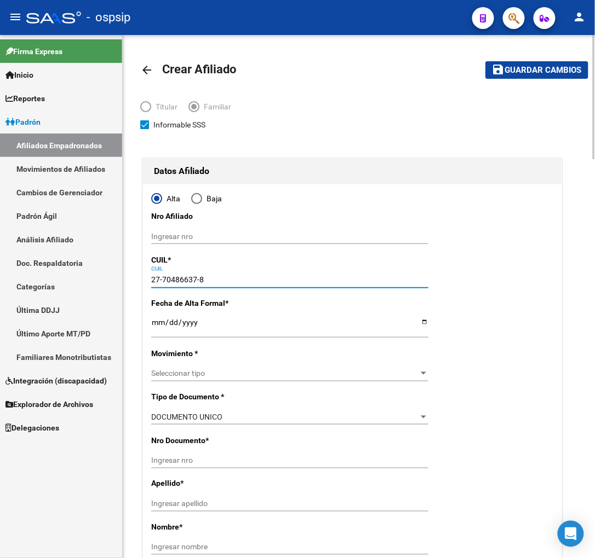
type input "70486637"
type input "[PERSON_NAME]"
type input "[DATE]"
type input "ZEBALLOS"
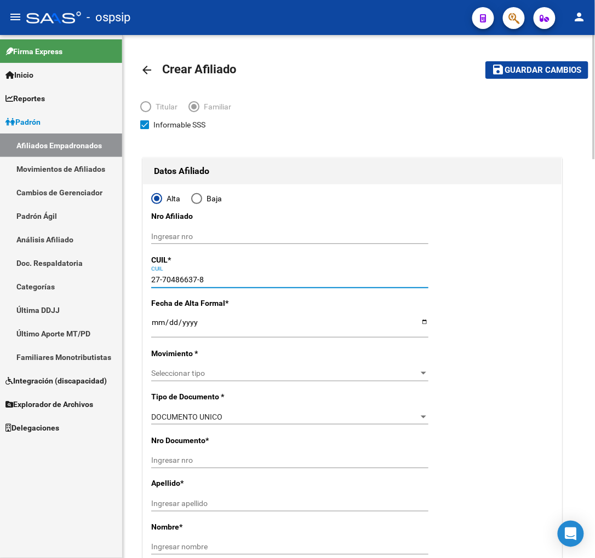
type input "SAN JAVIER"
type input "1143"
type input "27-70486637-8"
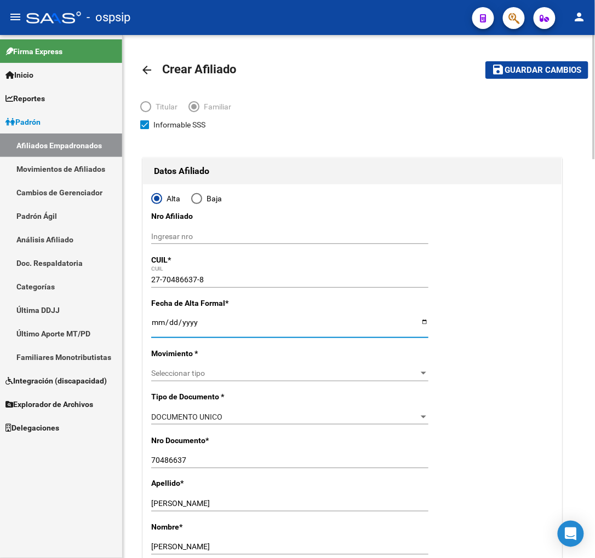
click at [154, 332] on input "Ingresar fecha" at bounding box center [289, 326] width 277 height 16
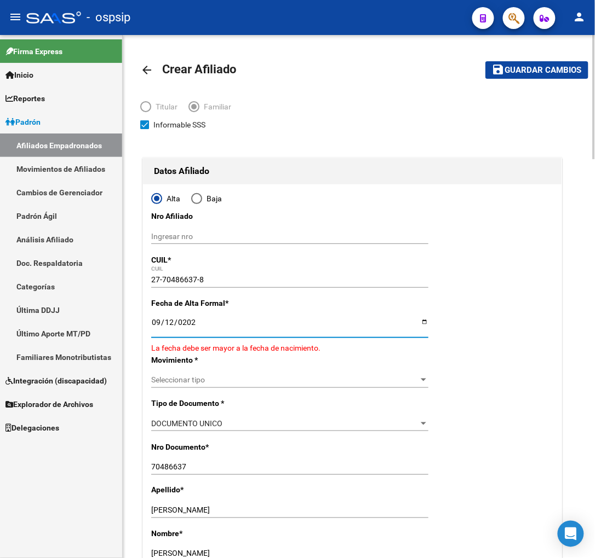
type input "[DATE]"
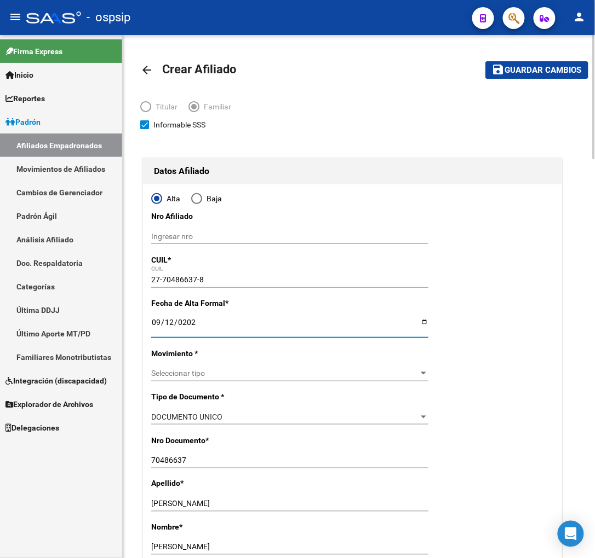
click at [283, 377] on span "Seleccionar tipo" at bounding box center [284, 373] width 267 height 9
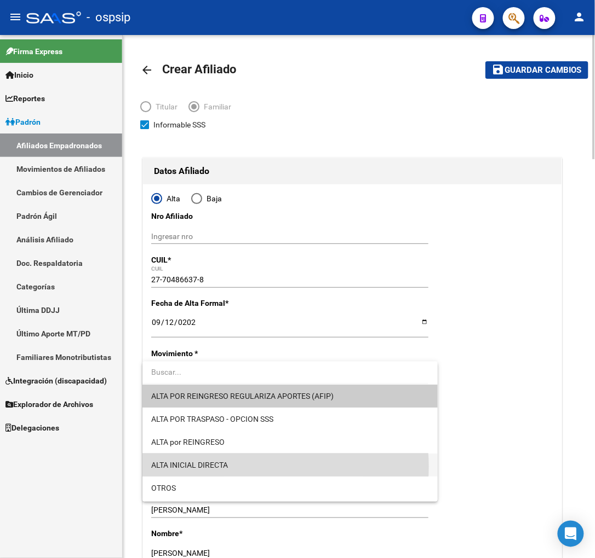
drag, startPoint x: 256, startPoint y: 467, endPoint x: 252, endPoint y: 449, distance: 18.6
click at [256, 467] on span "ALTA INICIAL DIRECTA" at bounding box center [290, 465] width 278 height 23
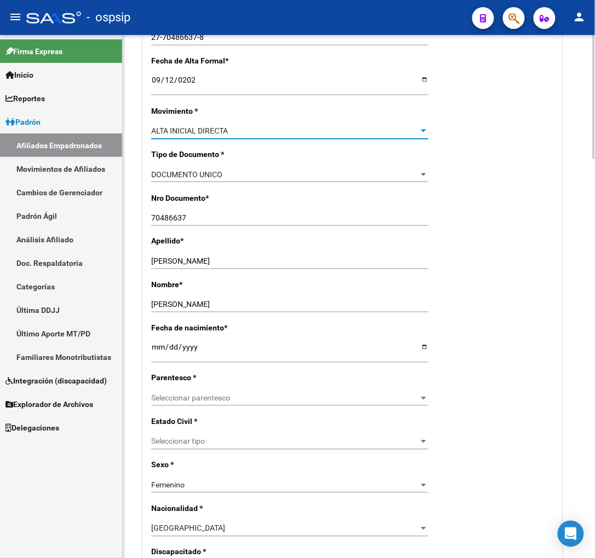
scroll to position [243, 0]
click at [256, 401] on span "Seleccionar parentesco" at bounding box center [284, 398] width 267 height 9
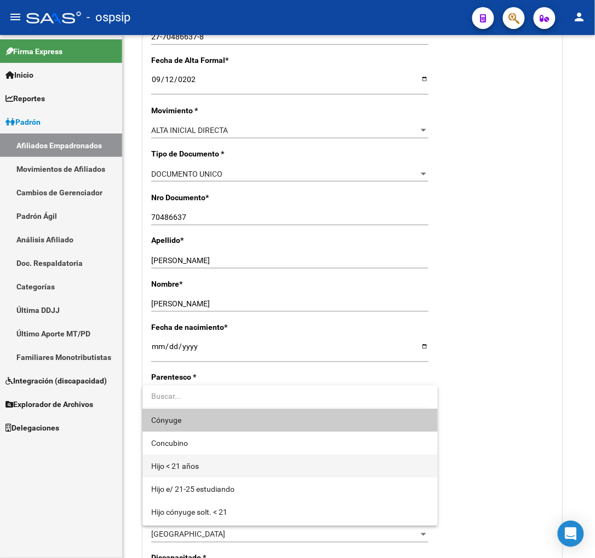
click at [246, 464] on span "Hijo < 21 años" at bounding box center [290, 466] width 278 height 23
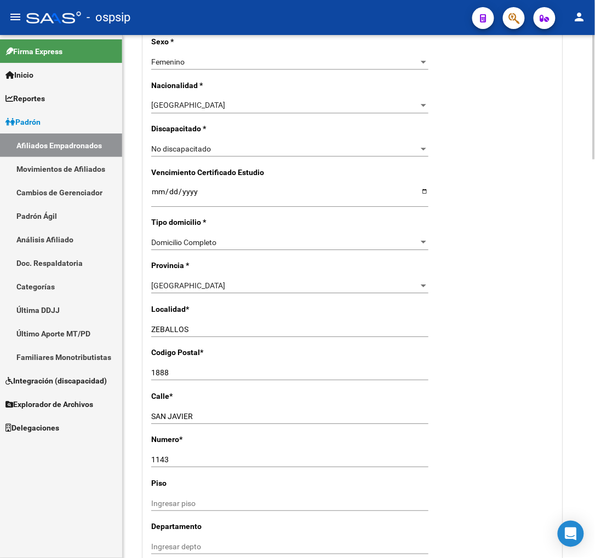
scroll to position [669, 0]
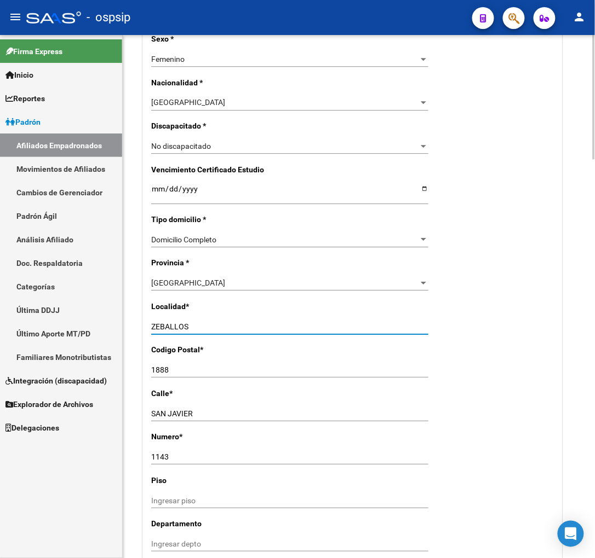
click at [204, 326] on input "ZEBALLOS" at bounding box center [289, 326] width 277 height 9
type input "Z"
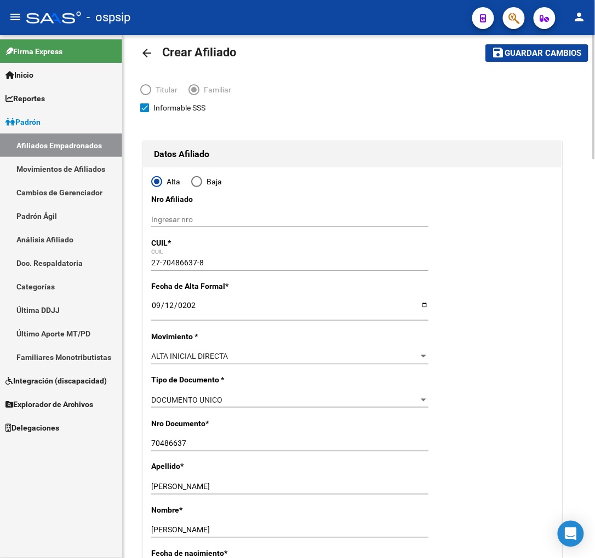
scroll to position [0, 0]
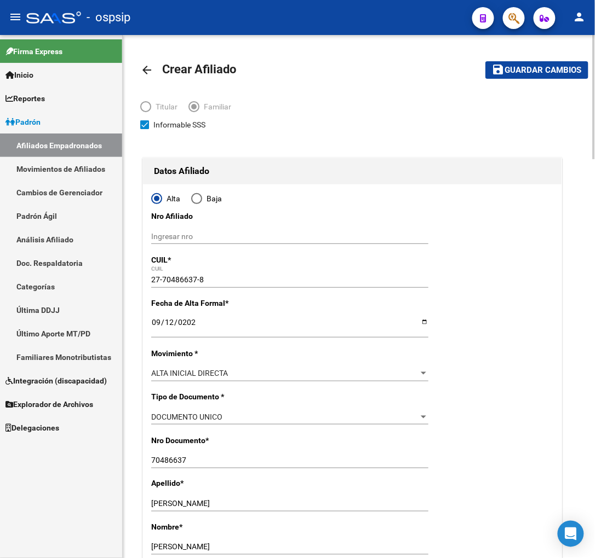
type input "[PERSON_NAME]"
click at [541, 64] on button "save Guardar cambios" at bounding box center [536, 69] width 103 height 17
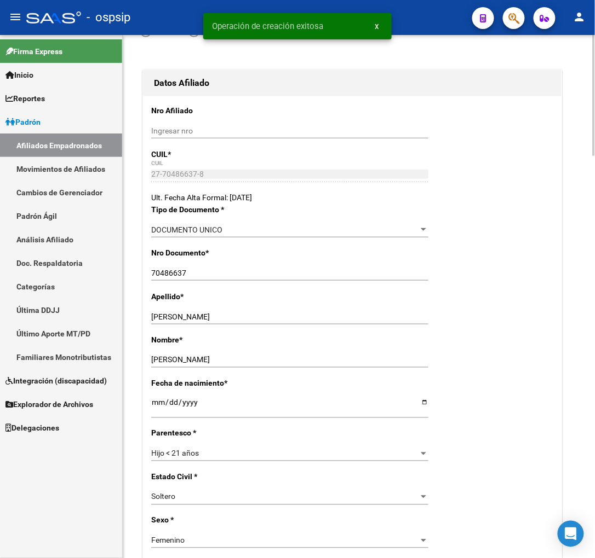
radio input "true"
type input "30-59406552-9"
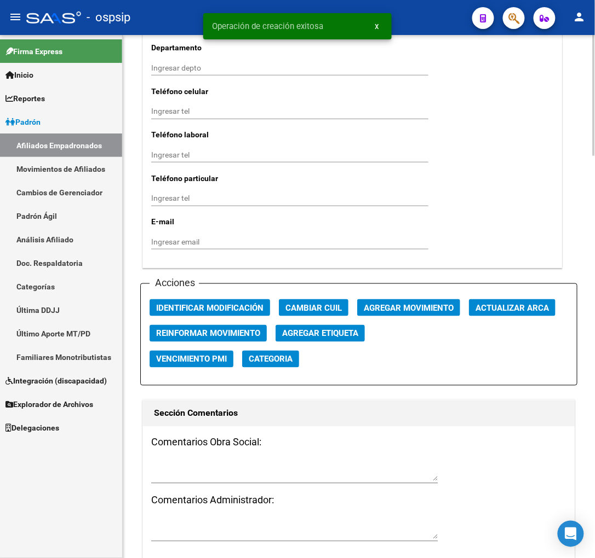
scroll to position [1217, 0]
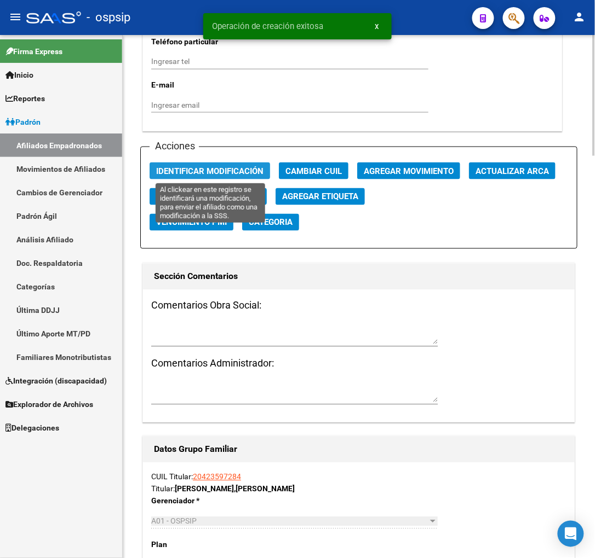
click at [230, 176] on button "Identificar Modificación" at bounding box center [209, 171] width 120 height 17
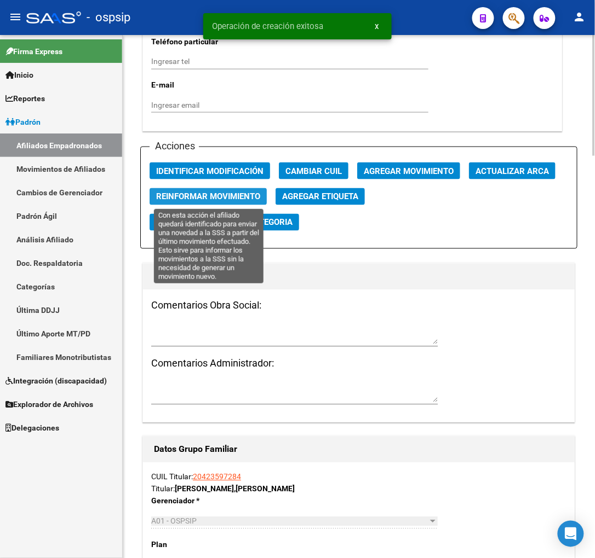
click at [220, 192] on span "Reinformar Movimiento" at bounding box center [208, 197] width 104 height 10
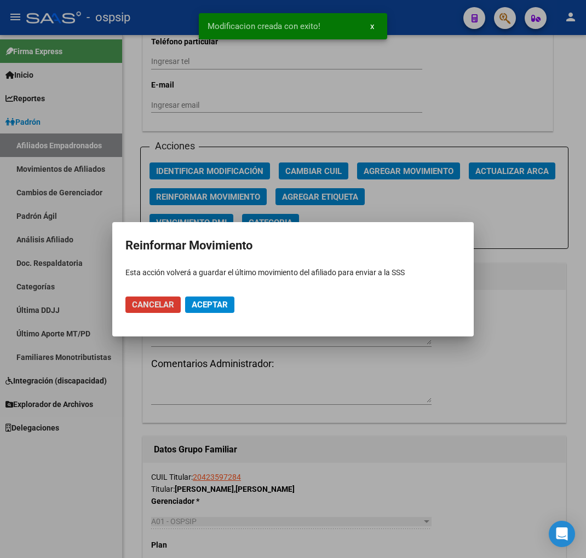
click at [210, 304] on span "Aceptar" at bounding box center [210, 305] width 36 height 10
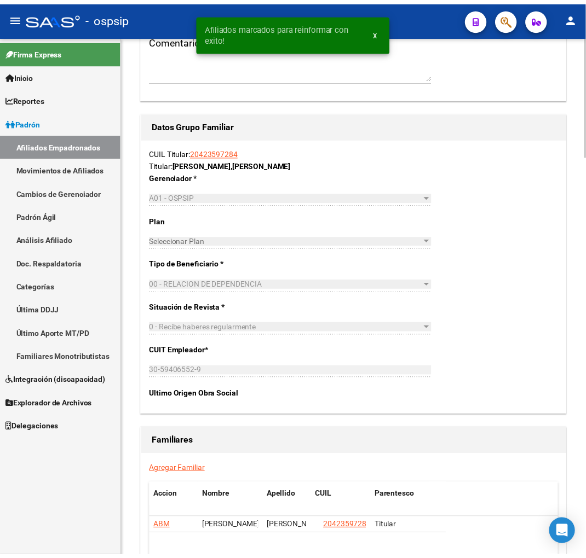
scroll to position [1741, 0]
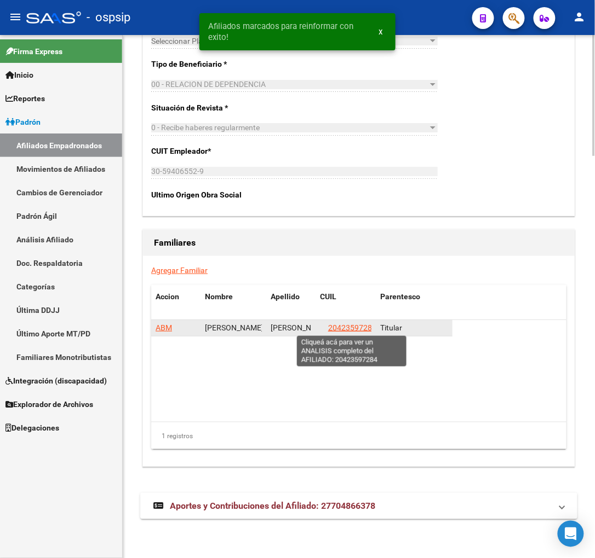
click at [351, 329] on span "20423597284" at bounding box center [352, 328] width 48 height 9
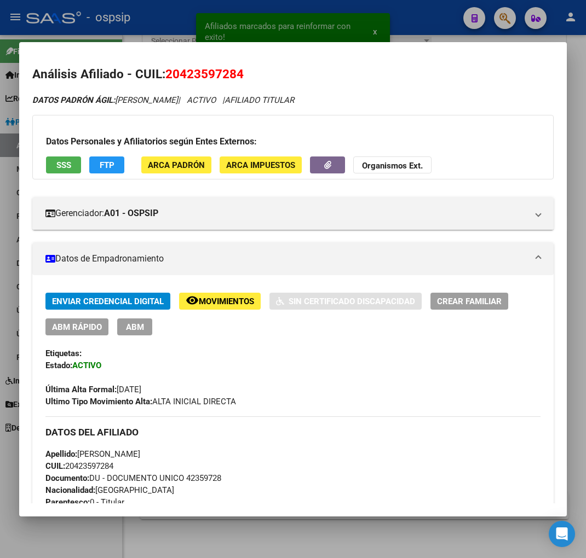
drag, startPoint x: 181, startPoint y: 72, endPoint x: 237, endPoint y: 62, distance: 56.6
click at [237, 62] on mat-dialog-content "Análisis Afiliado - CUIL: 20423597284 DATOS PADRÓN ÁGIL: [PERSON_NAME] | ACTIVO…" at bounding box center [292, 279] width 547 height 448
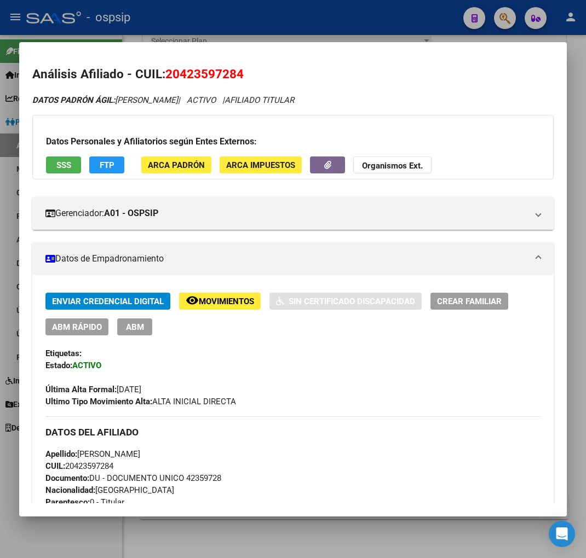
copy span "42359728"
drag, startPoint x: 260, startPoint y: 240, endPoint x: 255, endPoint y: 269, distance: 29.5
click at [226, 300] on span "Movimientos" at bounding box center [226, 302] width 55 height 10
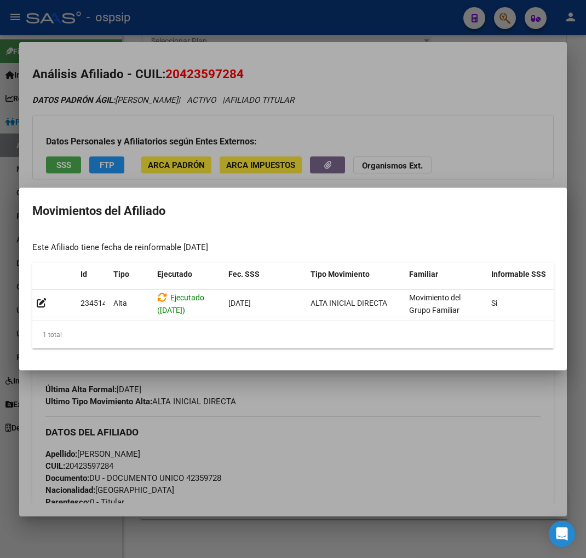
click at [323, 416] on div at bounding box center [293, 279] width 586 height 558
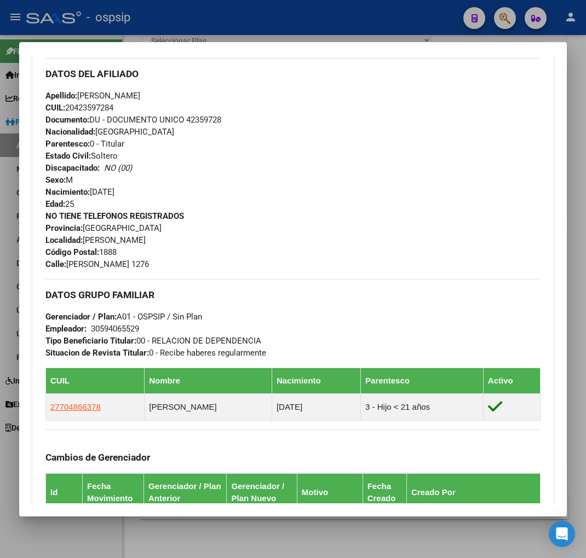
scroll to position [365, 0]
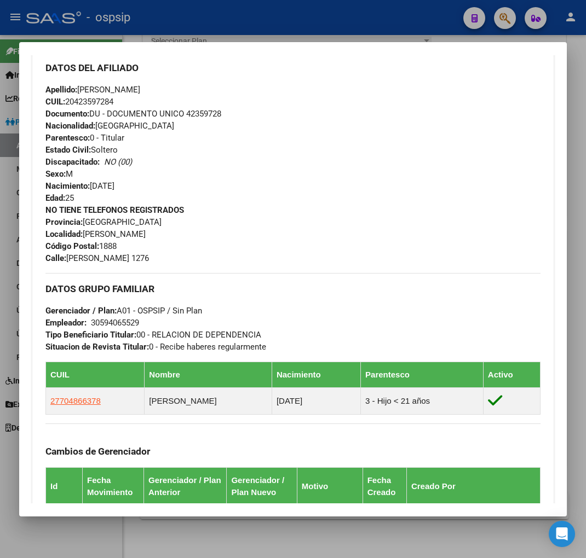
click at [513, 22] on div at bounding box center [293, 279] width 586 height 558
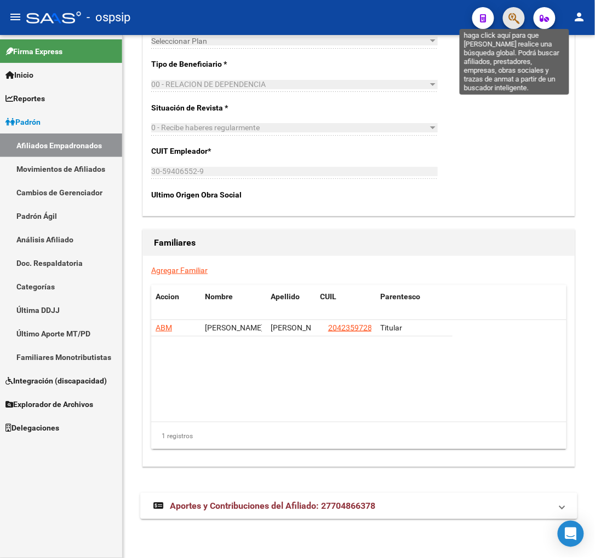
click at [513, 22] on icon "button" at bounding box center [513, 18] width 11 height 13
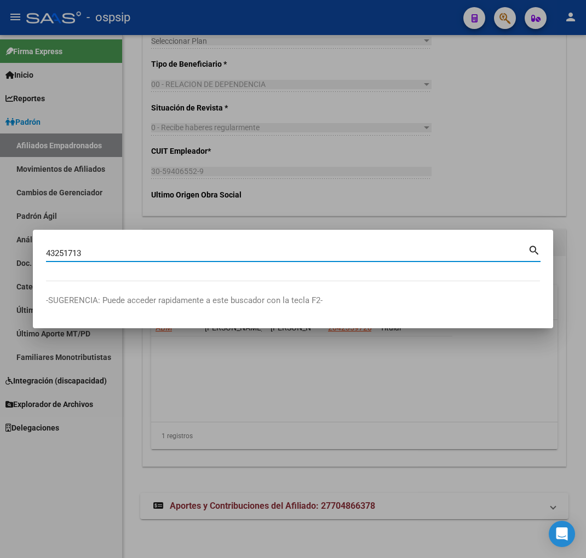
type input "43251713"
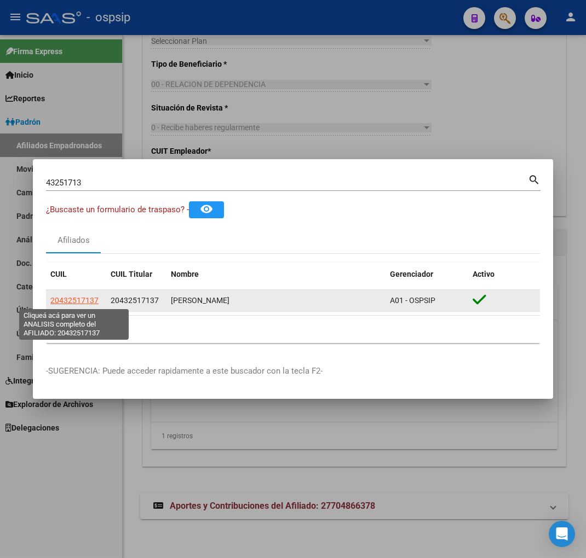
click at [67, 303] on span "20432517137" at bounding box center [74, 300] width 48 height 9
type textarea "20432517137"
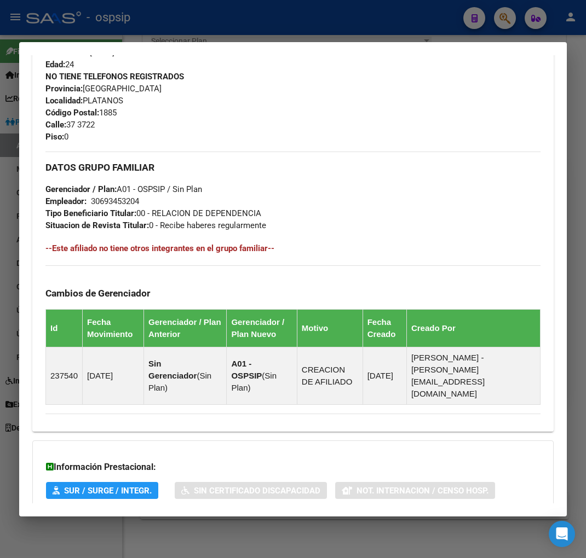
scroll to position [556, 0]
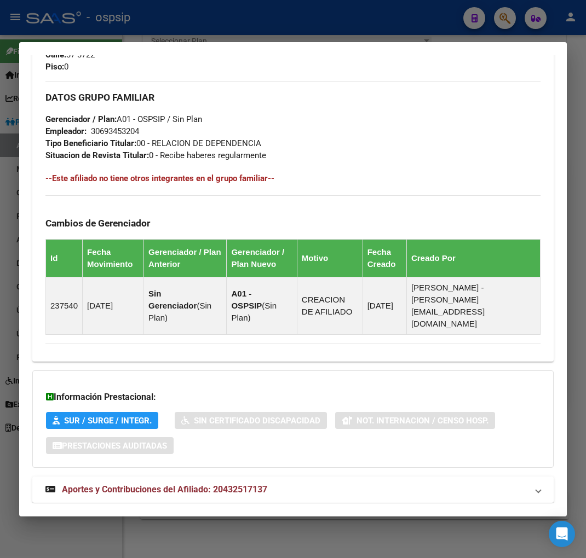
click at [155, 485] on span "Aportes y Contribuciones del Afiliado: 20432517137" at bounding box center [164, 490] width 205 height 10
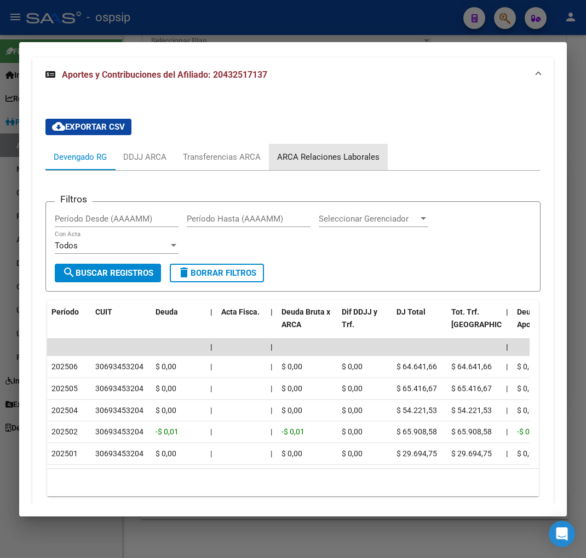
click at [354, 144] on div "ARCA Relaciones Laborales" at bounding box center [328, 157] width 119 height 26
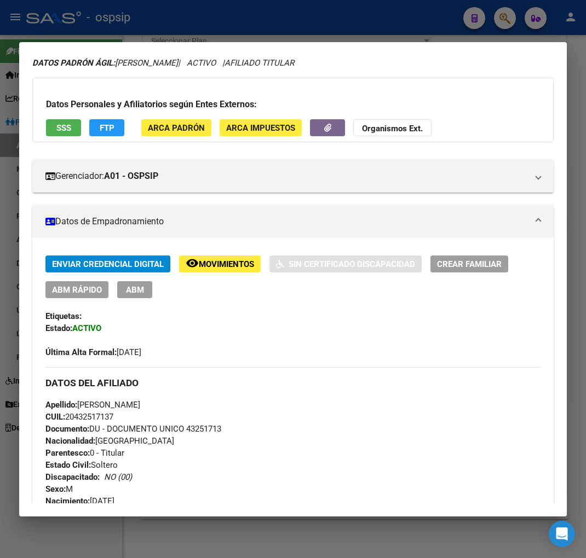
scroll to position [0, 0]
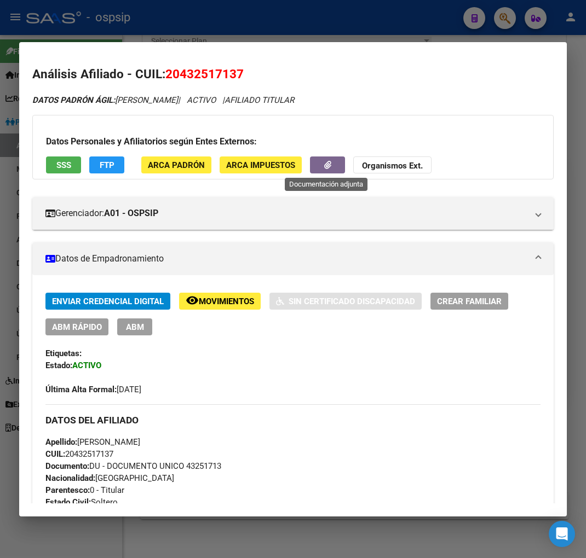
click at [318, 163] on button "button" at bounding box center [327, 165] width 35 height 17
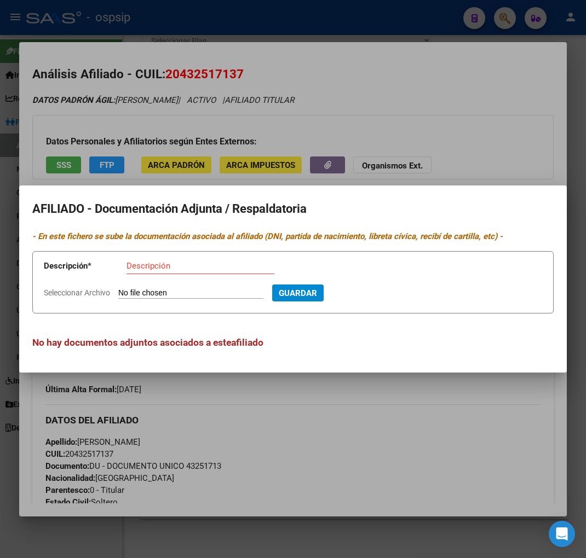
click at [354, 431] on div at bounding box center [293, 279] width 586 height 558
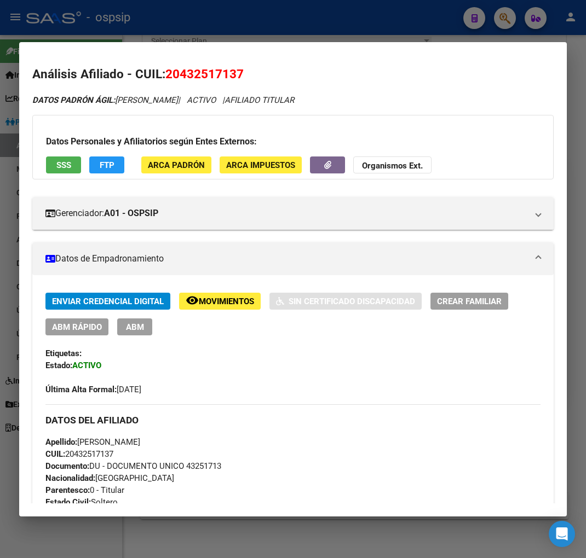
drag, startPoint x: 181, startPoint y: 73, endPoint x: 232, endPoint y: 76, distance: 51.0
click at [234, 74] on span "20432517137" at bounding box center [204, 74] width 78 height 14
copy span "43251713"
click at [220, 299] on span "Movimientos" at bounding box center [226, 302] width 55 height 10
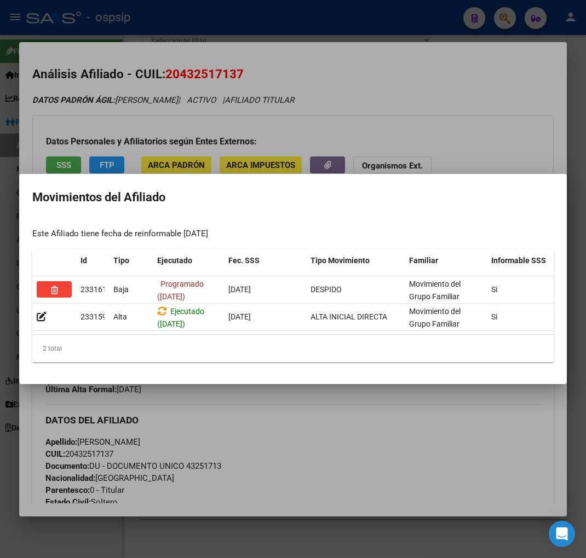
click at [356, 434] on div at bounding box center [293, 279] width 586 height 558
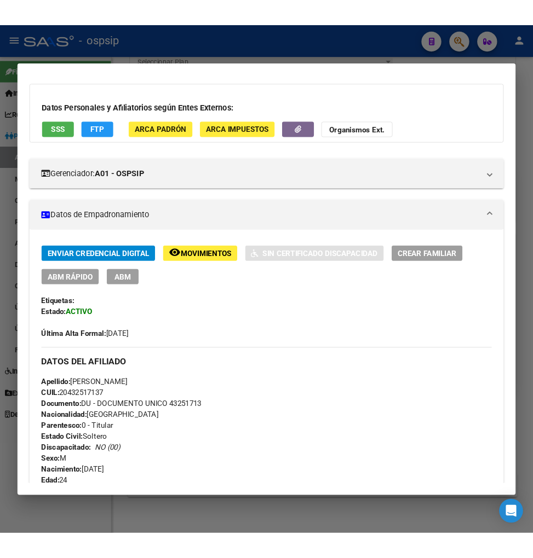
scroll to position [182, 0]
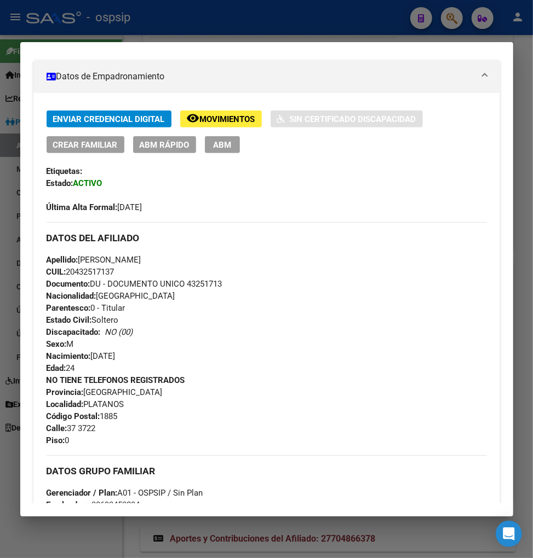
click at [453, 23] on div at bounding box center [266, 279] width 533 height 558
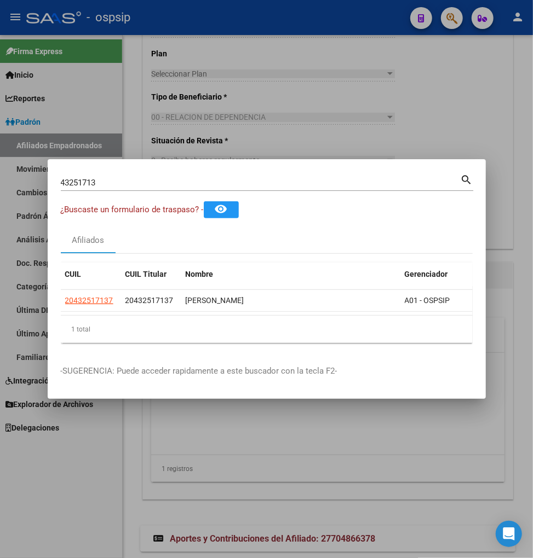
click at [156, 182] on input "43251713" at bounding box center [261, 183] width 400 height 10
type input "4"
type input "18220899"
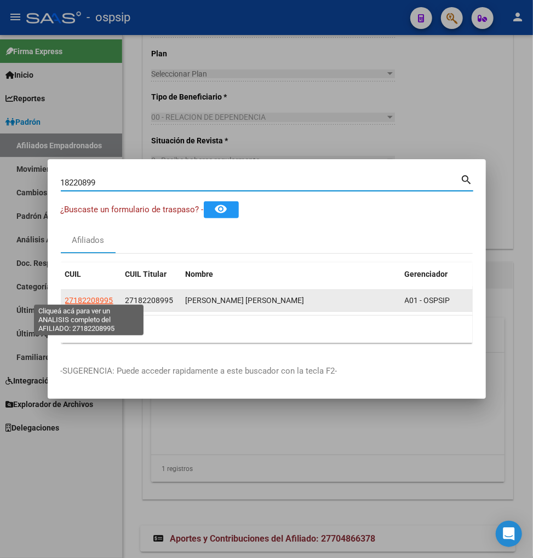
click at [95, 296] on span "27182208995" at bounding box center [89, 300] width 48 height 9
type textarea "27182208995"
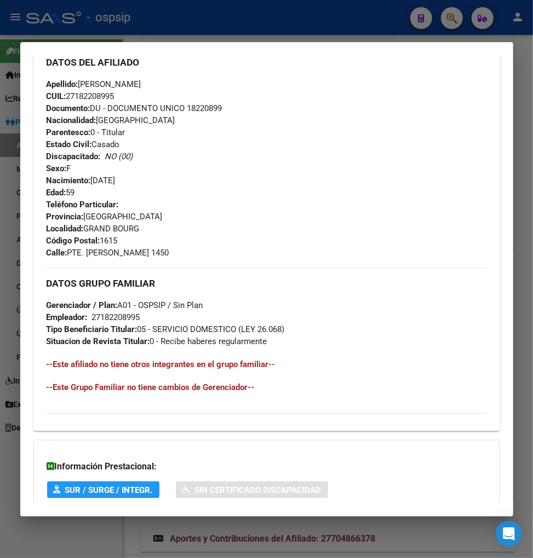
scroll to position [485, 0]
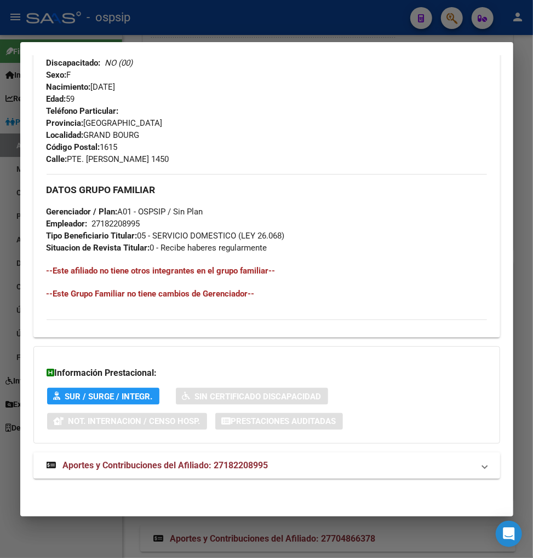
click at [131, 468] on span "Aportes y Contribuciones del Afiliado: 27182208995" at bounding box center [165, 465] width 205 height 10
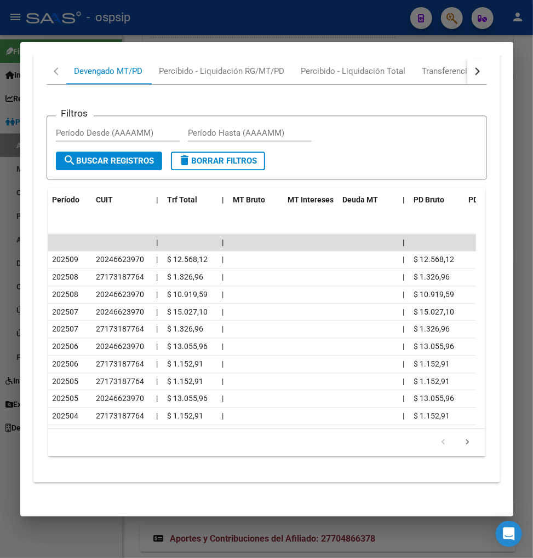
scroll to position [978, 0]
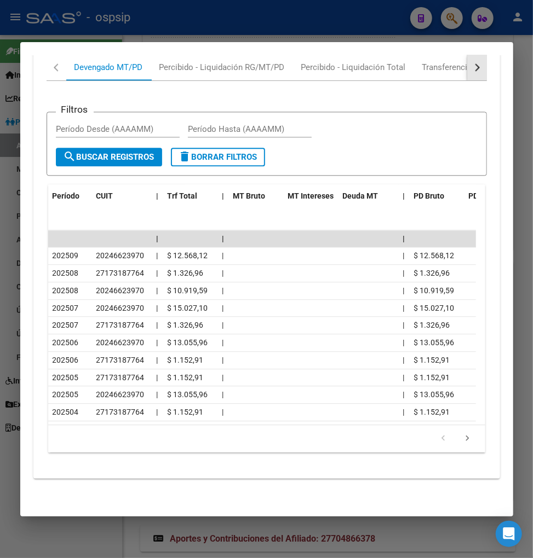
click at [469, 62] on button "button" at bounding box center [477, 67] width 20 height 26
click at [429, 61] on div "Transferencias ARCA" at bounding box center [412, 67] width 78 height 12
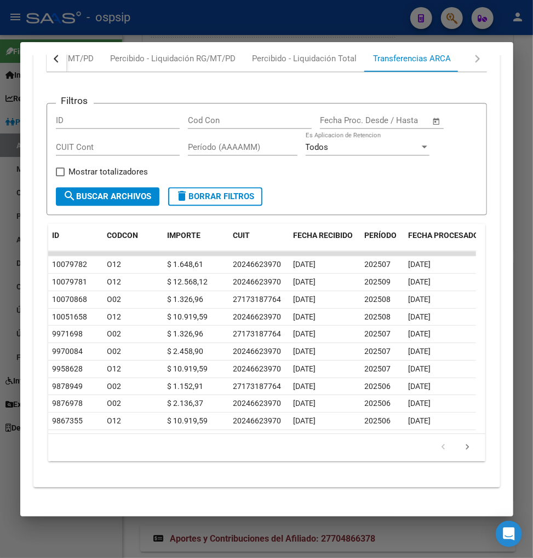
click at [50, 55] on button "button" at bounding box center [57, 58] width 20 height 26
click at [110, 63] on div "Devengado MT/PD" at bounding box center [108, 59] width 68 height 12
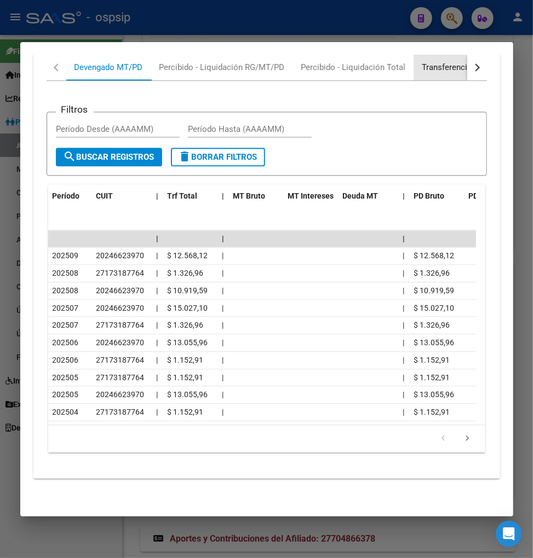
click at [452, 61] on div "Transferencias ARCA" at bounding box center [461, 67] width 78 height 12
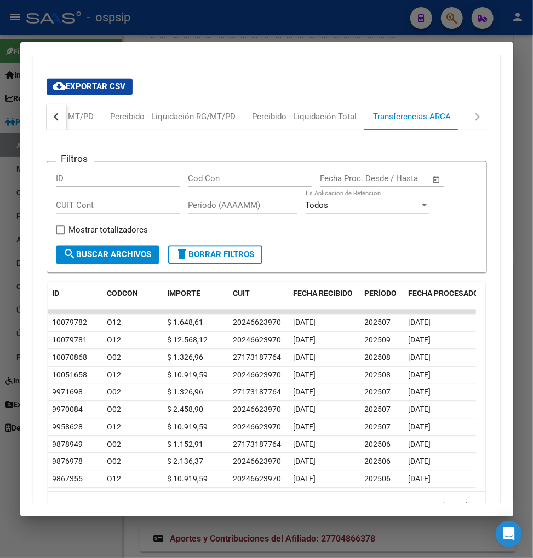
scroll to position [857, 0]
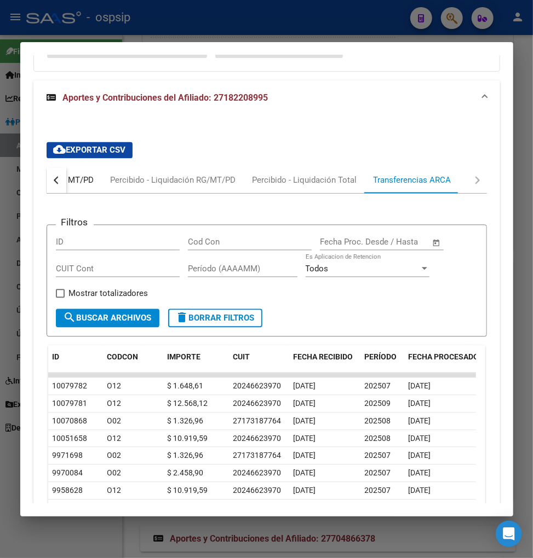
click at [77, 178] on div "Devengado MT/PD" at bounding box center [60, 180] width 68 height 12
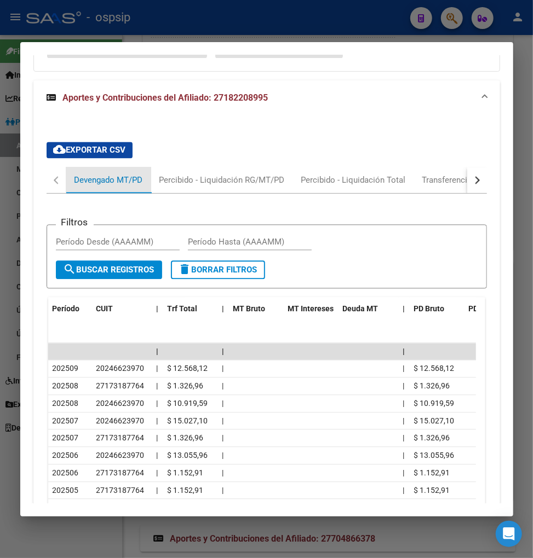
click at [102, 178] on div "Devengado MT/PD" at bounding box center [108, 180] width 68 height 12
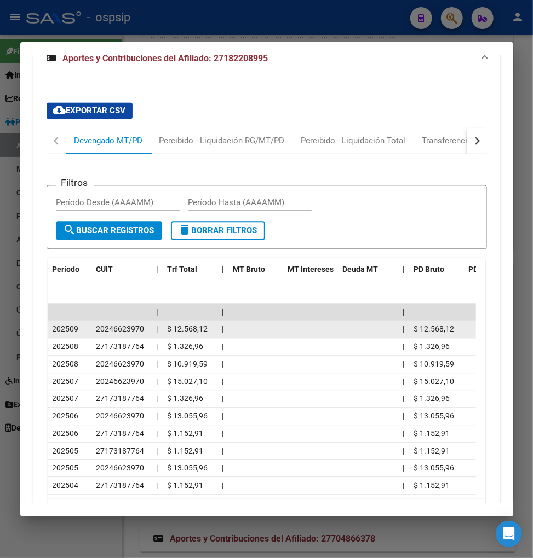
scroll to position [918, 0]
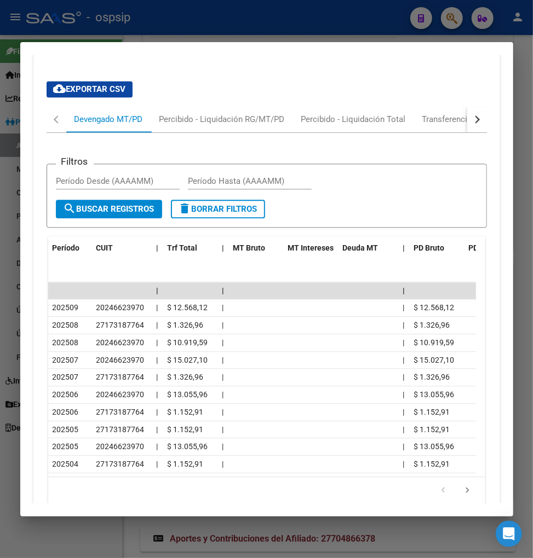
click at [461, 22] on div at bounding box center [266, 279] width 533 height 558
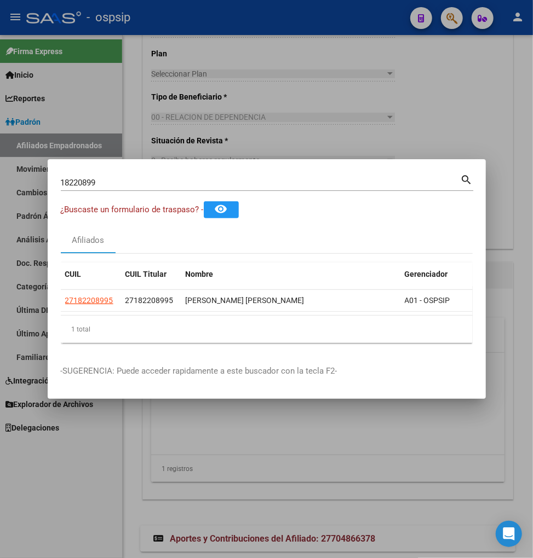
drag, startPoint x: 118, startPoint y: 181, endPoint x: 228, endPoint y: 123, distance: 124.9
click at [118, 181] on input "18220899" at bounding box center [261, 183] width 400 height 10
type input "1"
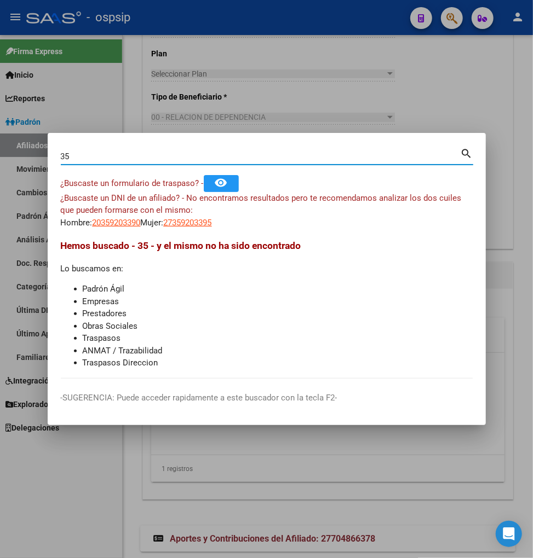
type input "3"
type input "45920339"
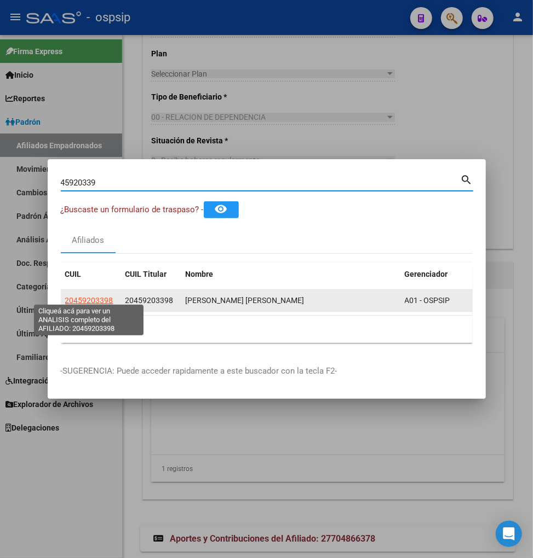
click at [88, 299] on span "20459203398" at bounding box center [89, 300] width 48 height 9
type textarea "20459203398"
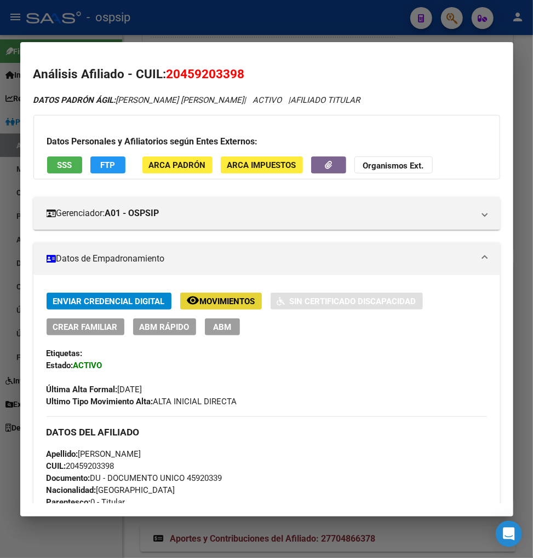
click at [210, 307] on button "remove_red_eye Movimientos" at bounding box center [221, 301] width 82 height 17
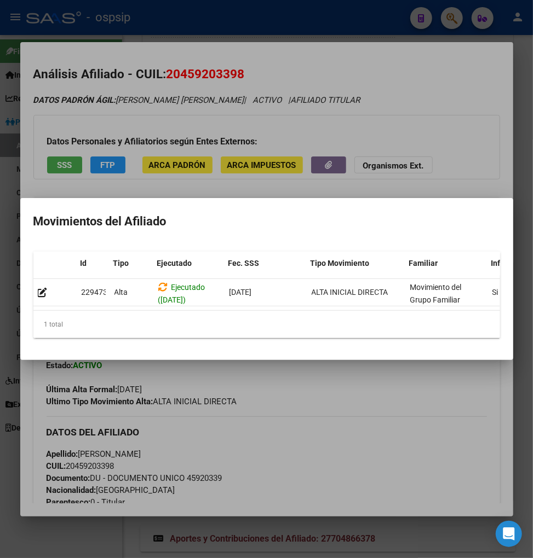
scroll to position [0, 234]
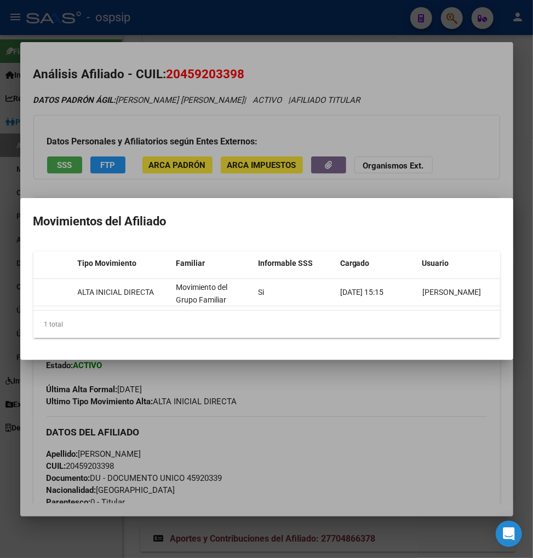
click at [342, 411] on div at bounding box center [266, 279] width 533 height 558
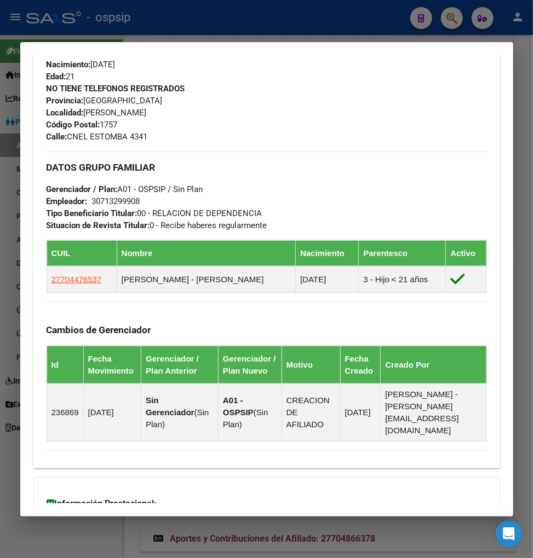
scroll to position [606, 0]
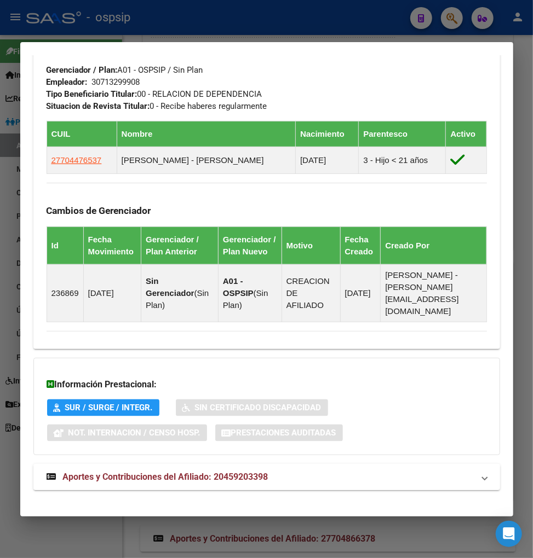
click at [163, 472] on span "Aportes y Contribuciones del Afiliado: 20459203398" at bounding box center [165, 477] width 205 height 10
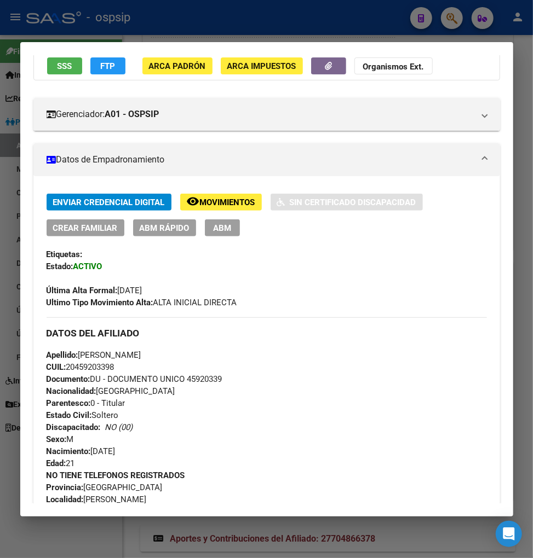
scroll to position [0, 0]
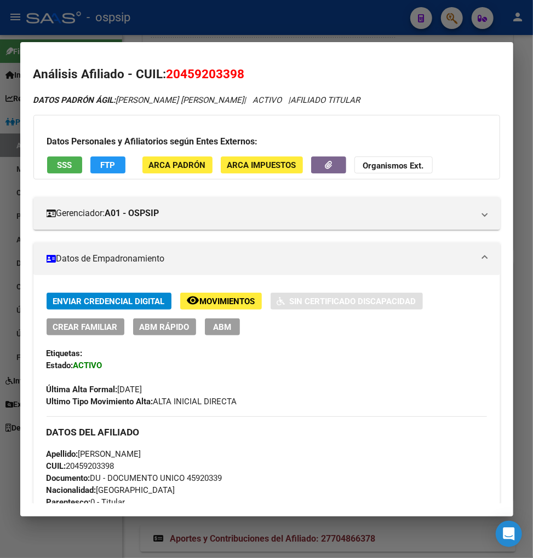
click at [452, 18] on div at bounding box center [266, 279] width 533 height 558
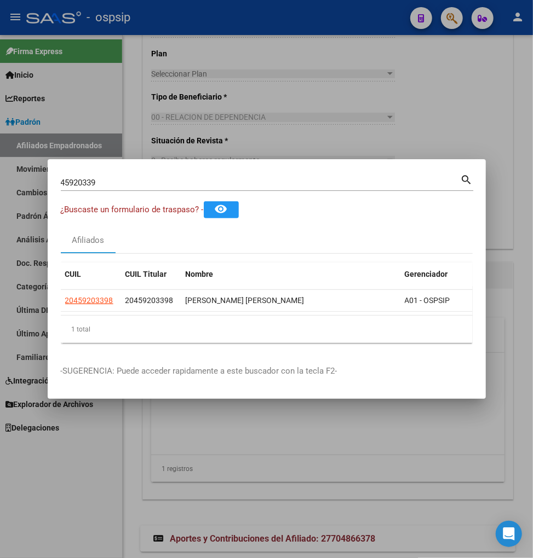
click at [108, 178] on input "45920339" at bounding box center [261, 183] width 400 height 10
type input "4"
type input "17830095"
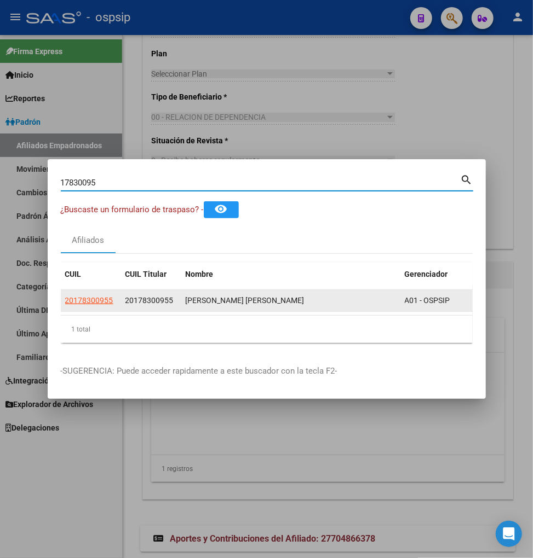
click at [82, 304] on datatable-body-cell "20178300955" at bounding box center [91, 300] width 60 height 21
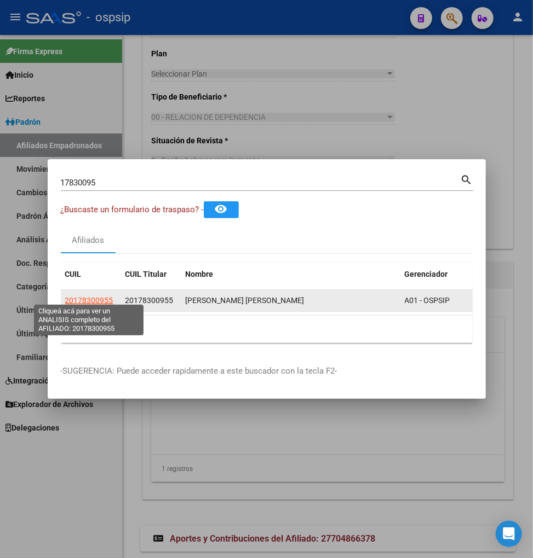
click at [83, 296] on span "20178300955" at bounding box center [89, 300] width 48 height 9
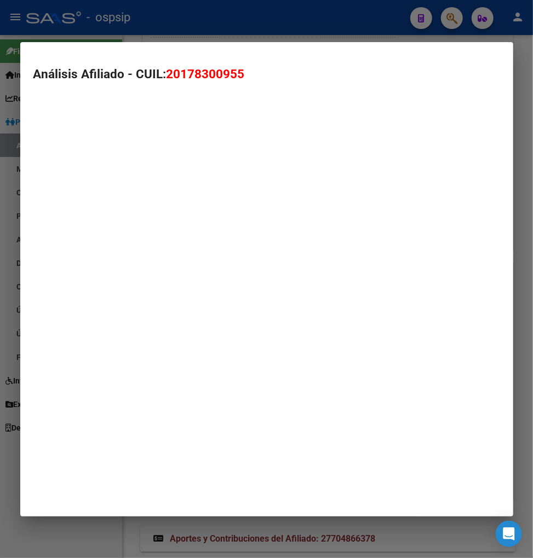
type textarea "20178300955"
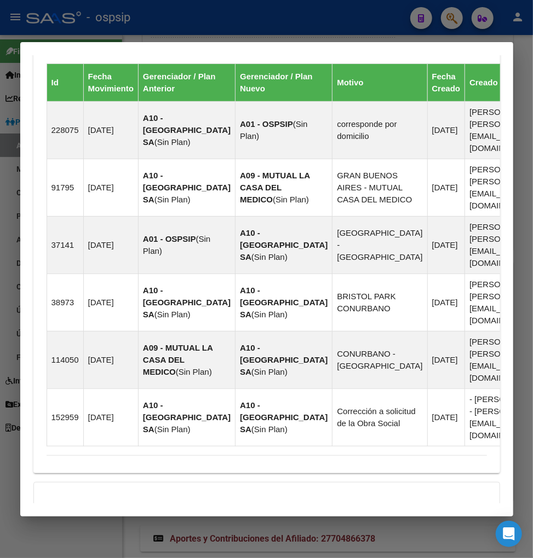
scroll to position [845, 0]
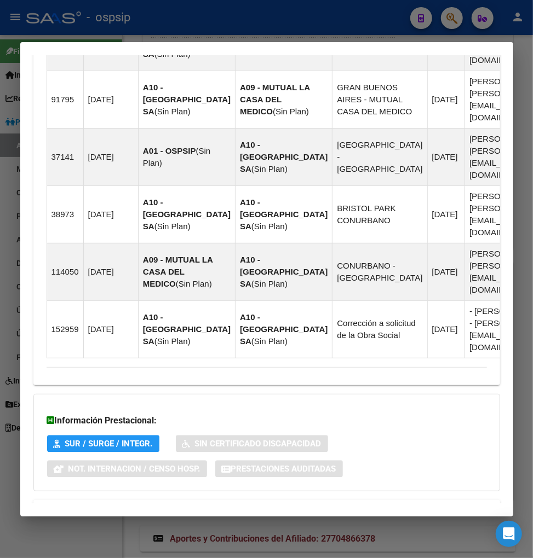
click at [166, 508] on span "Aportes y Contribuciones del Afiliado: 20178300955" at bounding box center [165, 513] width 205 height 10
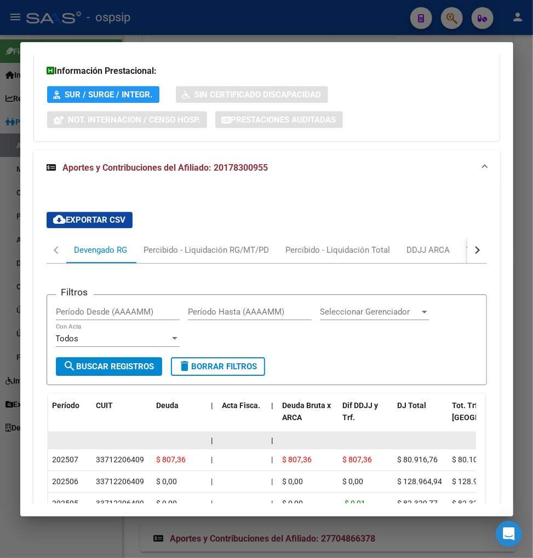
scroll to position [1264, 0]
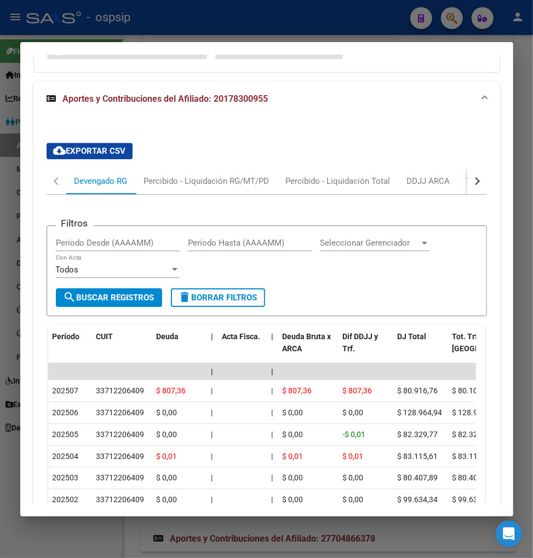
click at [475, 168] on button "button" at bounding box center [477, 181] width 20 height 26
click at [452, 168] on div "Transferencias ARCA" at bounding box center [413, 181] width 94 height 26
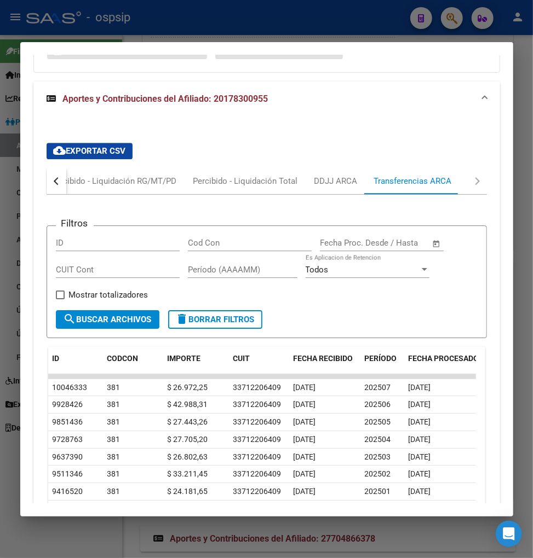
click at [456, 14] on div at bounding box center [266, 279] width 533 height 558
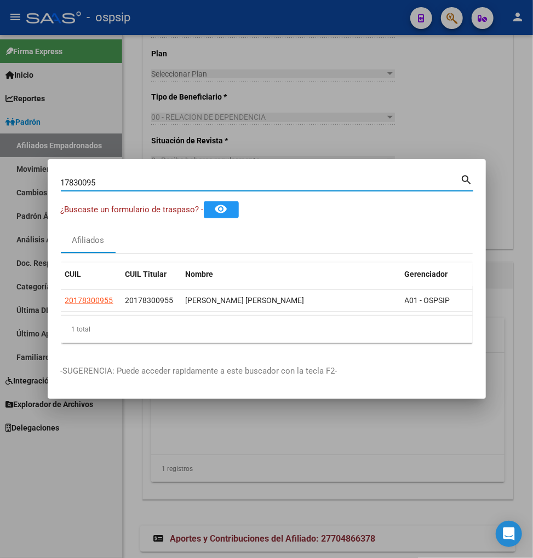
click at [113, 182] on input "17830095" at bounding box center [261, 183] width 400 height 10
type input "1"
type input "38933599"
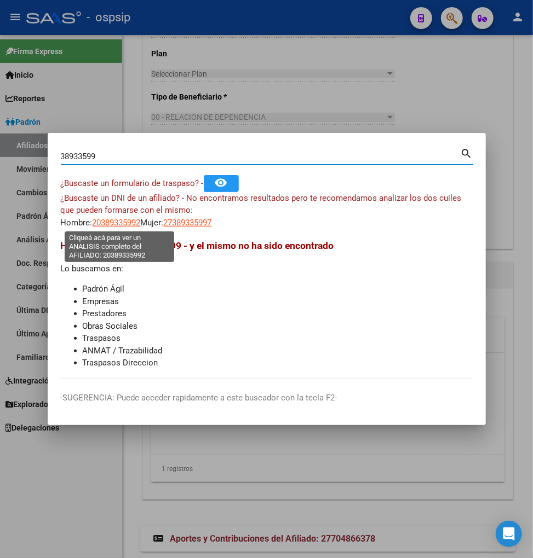
click at [121, 227] on span "20389335992" at bounding box center [117, 223] width 48 height 10
type textarea "20389335992"
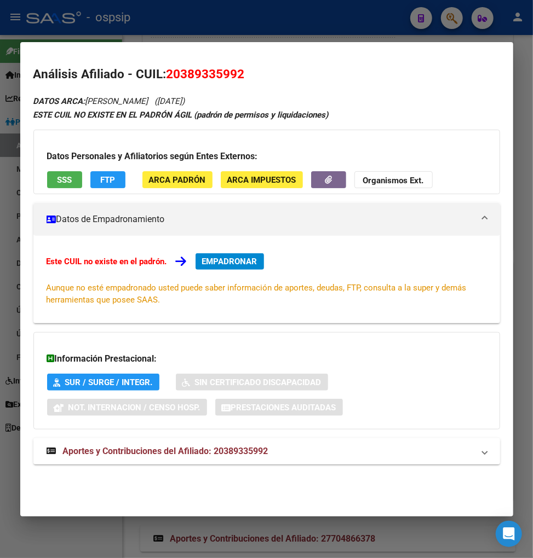
click at [154, 449] on span "Aportes y Contribuciones del Afiliado: 20389335992" at bounding box center [165, 451] width 205 height 10
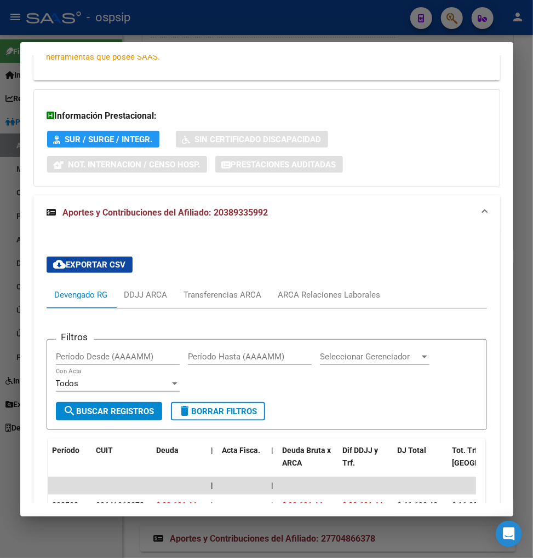
scroll to position [304, 0]
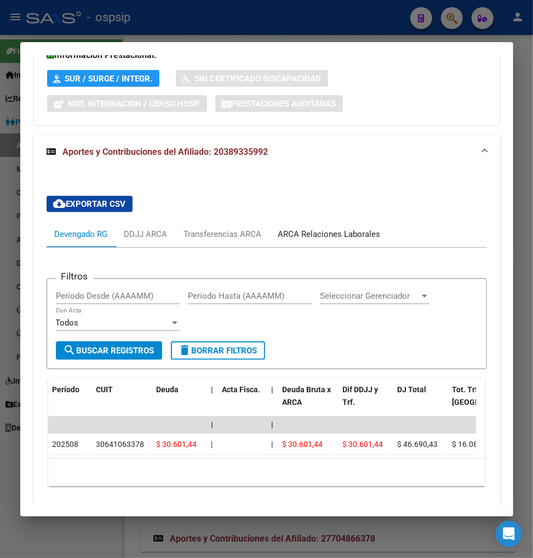
click at [331, 230] on div "ARCA Relaciones Laborales" at bounding box center [329, 234] width 102 height 12
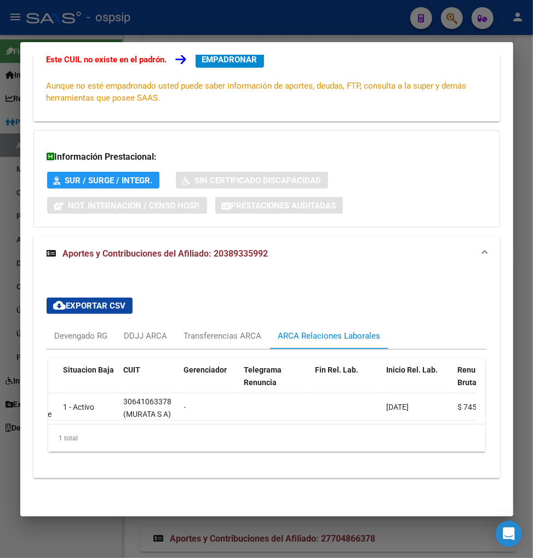
scroll to position [0, 0]
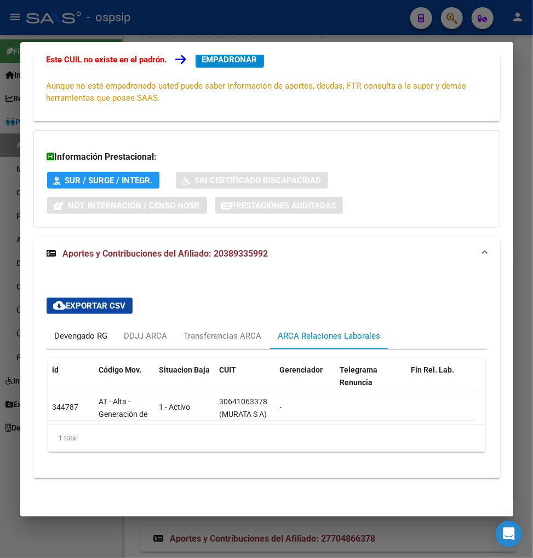
click at [53, 326] on div "Devengado RG" at bounding box center [82, 336] width 70 height 26
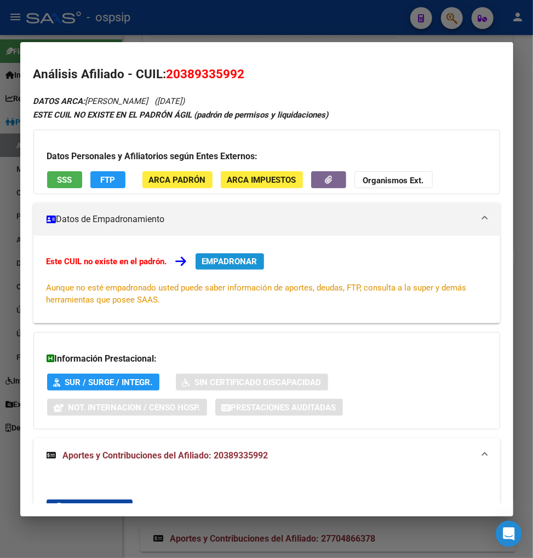
click at [215, 260] on span "EMPADRONAR" at bounding box center [229, 262] width 55 height 10
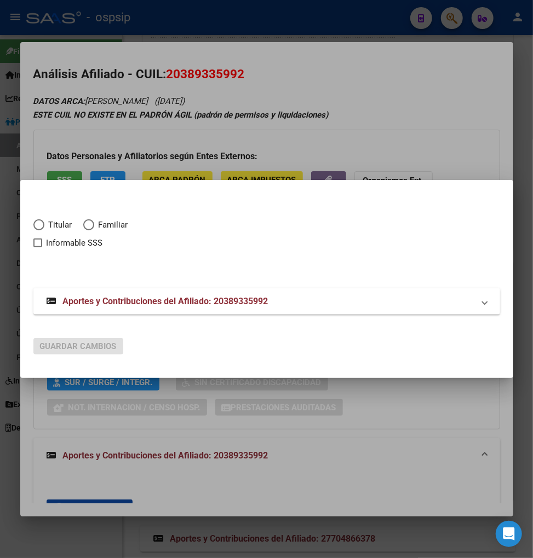
click at [41, 226] on span "Elija una opción" at bounding box center [38, 225] width 11 height 11
click at [41, 226] on input "Titular" at bounding box center [38, 225] width 11 height 11
radio input "true"
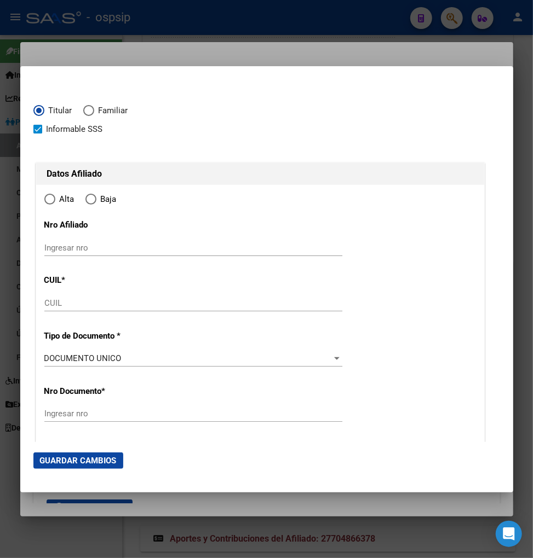
checkbox input "true"
type input "20-38933599-2"
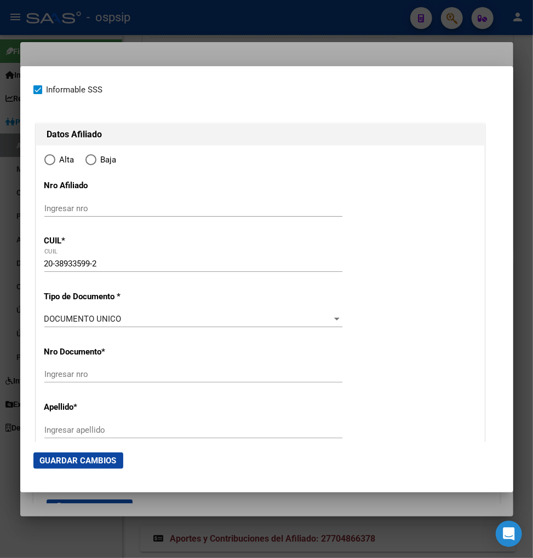
scroll to position [61, 0]
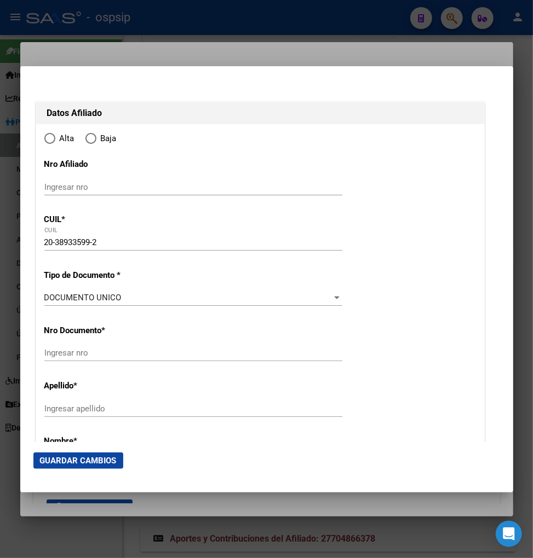
type input "38933599"
type input "OLIVA"
type input "[PERSON_NAME]"
type input "[DATE]"
type input "GUERNICA"
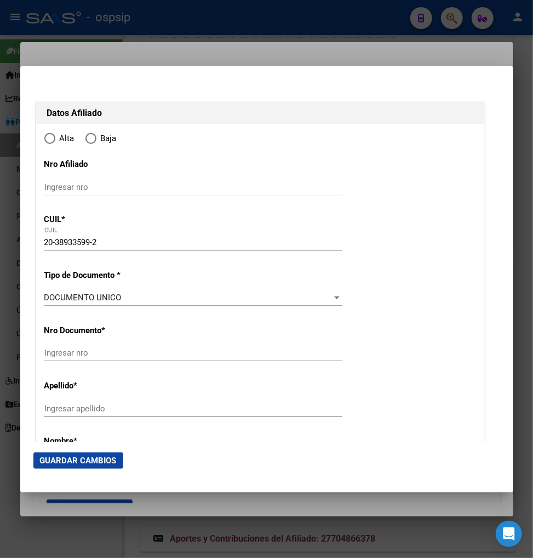
type input "1862"
type input "TENIENTE [PERSON_NAME]"
type input "83"
radio input "true"
type input "GUERNICA"
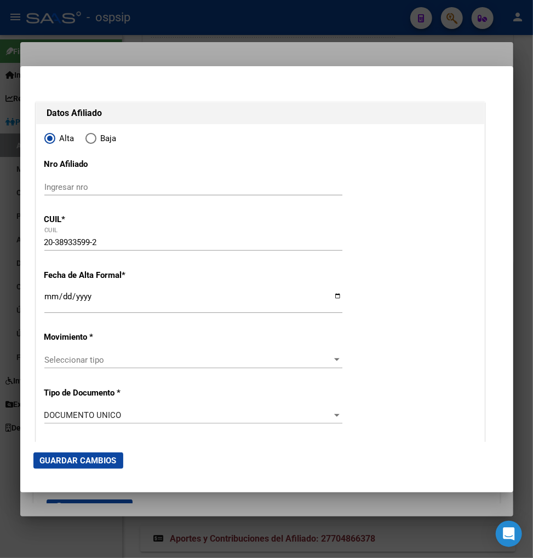
click at [45, 302] on input "Ingresar fecha" at bounding box center [193, 301] width 298 height 18
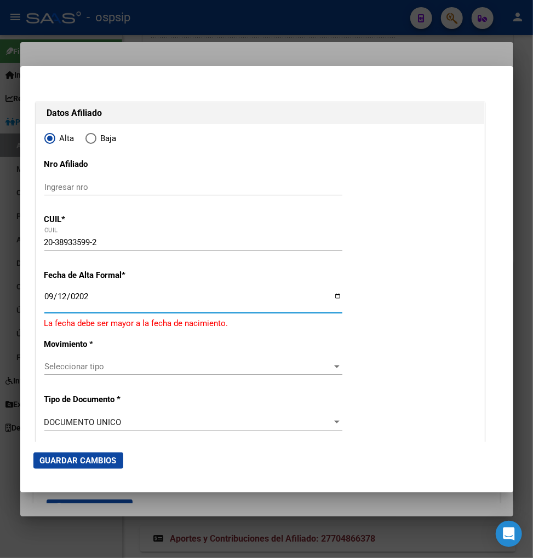
type input "[DATE]"
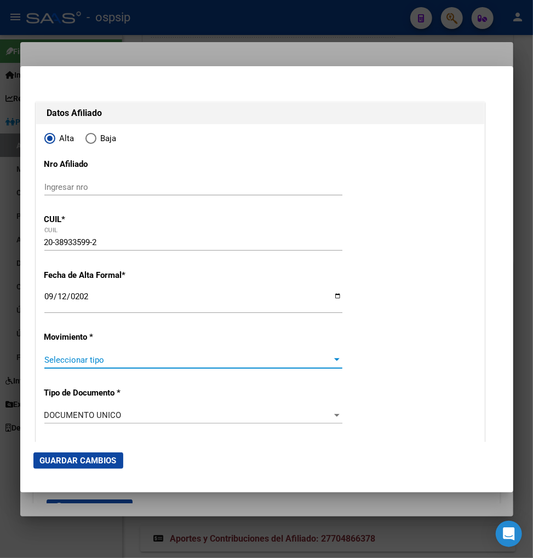
click at [154, 361] on span "Seleccionar tipo" at bounding box center [188, 360] width 288 height 10
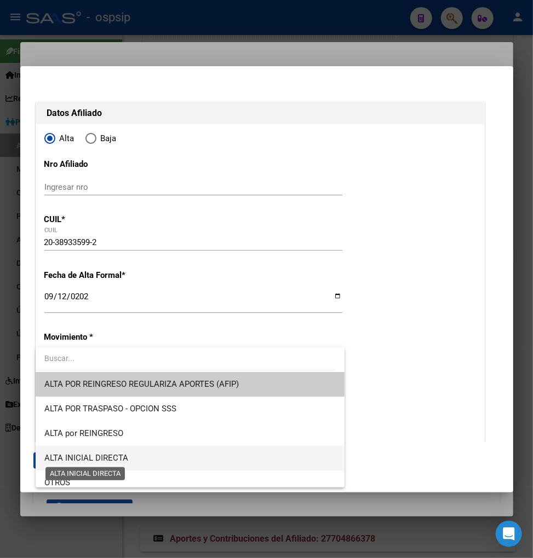
click at [124, 459] on span "ALTA INICIAL DIRECTA" at bounding box center [86, 458] width 84 height 10
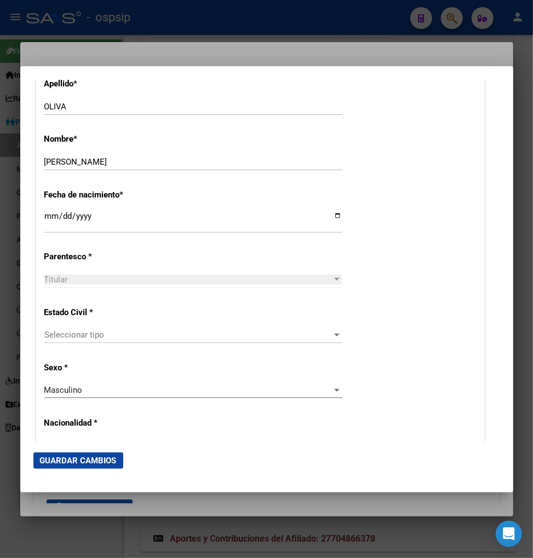
scroll to position [486, 0]
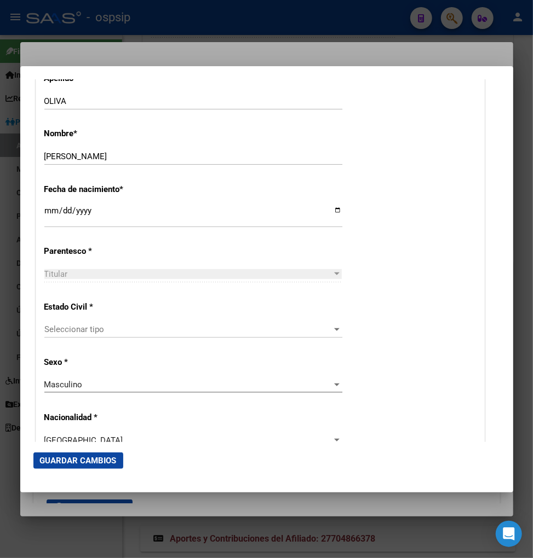
click at [122, 329] on span "Seleccionar tipo" at bounding box center [188, 330] width 288 height 10
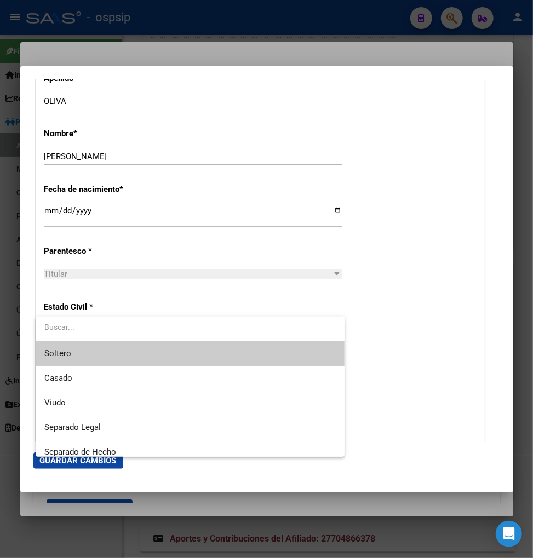
click at [117, 351] on span "Soltero" at bounding box center [189, 354] width 291 height 25
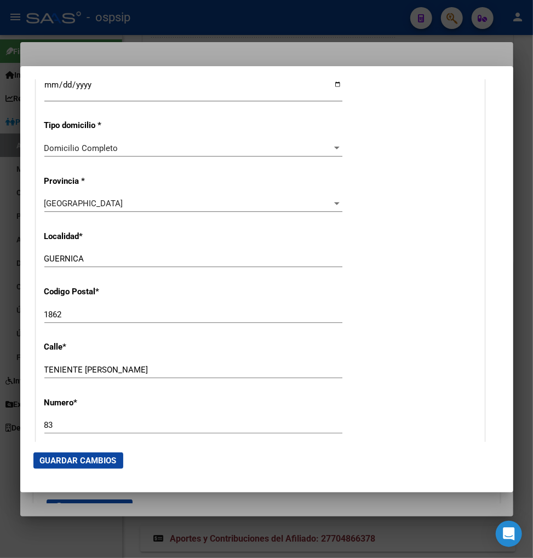
scroll to position [973, 0]
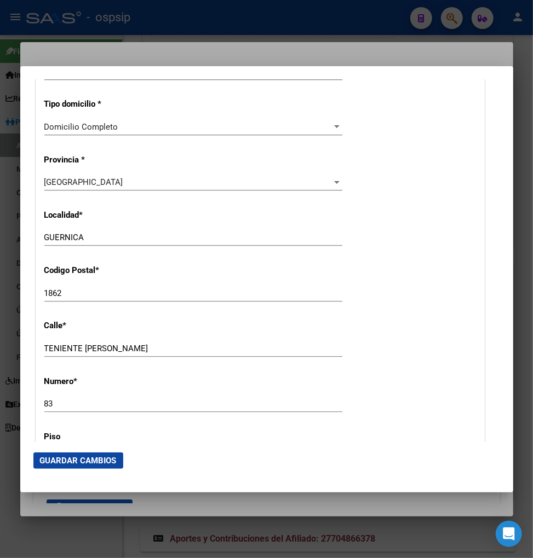
click at [129, 347] on input "TENIENTE [PERSON_NAME]" at bounding box center [193, 349] width 298 height 10
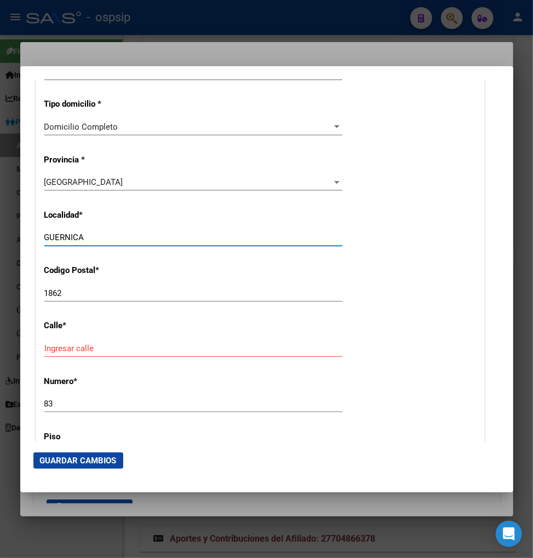
click at [95, 238] on input "GUERNICA" at bounding box center [193, 238] width 298 height 10
click at [74, 296] on input "1862" at bounding box center [193, 294] width 298 height 10
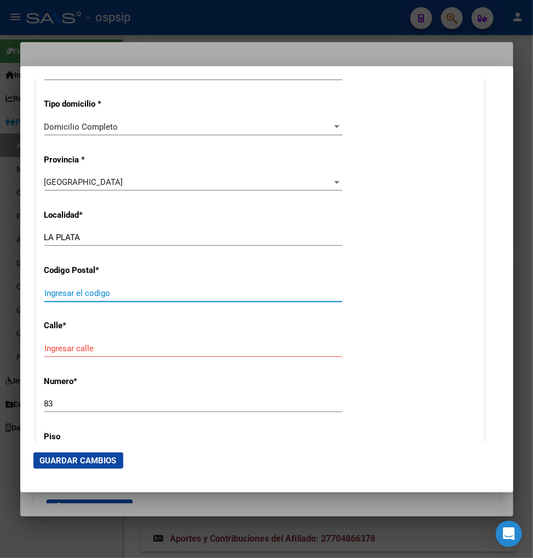
click at [76, 291] on input "Ingresar el codigo" at bounding box center [193, 294] width 298 height 10
click at [71, 290] on input "Ingresar el codigo" at bounding box center [193, 294] width 298 height 10
click at [72, 291] on input "Ingresar el codigo" at bounding box center [193, 294] width 298 height 10
click at [72, 293] on input "Ingresar el codigo" at bounding box center [193, 294] width 298 height 10
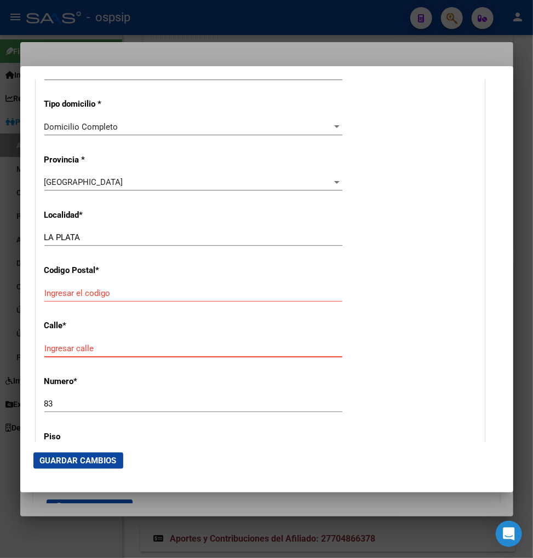
click at [64, 351] on input "Ingresar calle" at bounding box center [193, 349] width 298 height 10
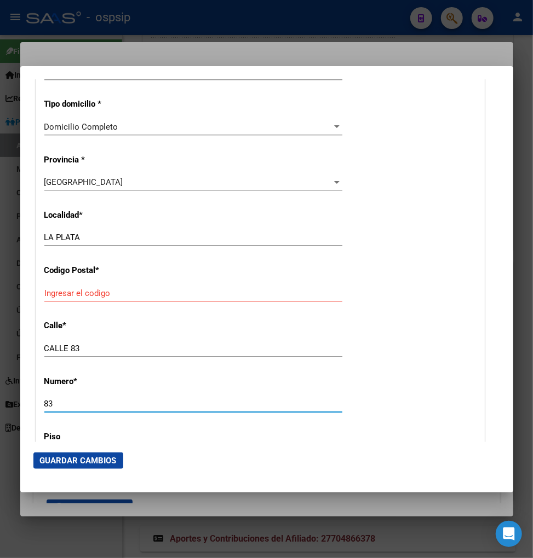
click at [72, 402] on input "83" at bounding box center [193, 404] width 298 height 10
click at [69, 299] on div "Ingresar el codigo" at bounding box center [193, 293] width 298 height 16
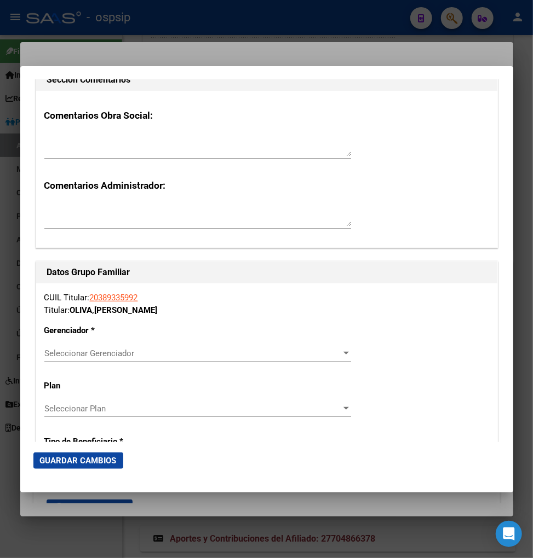
scroll to position [1703, 0]
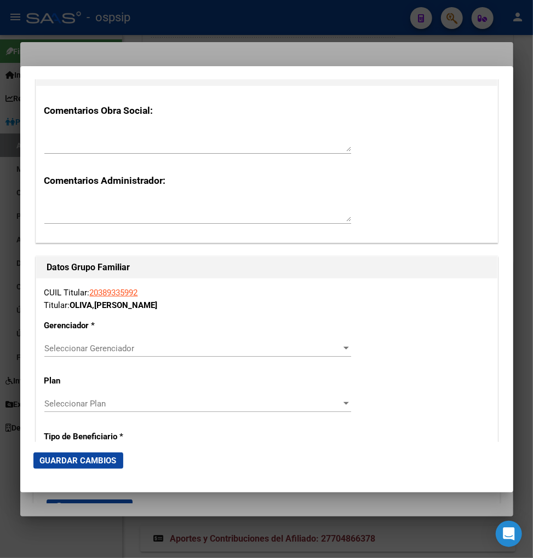
click at [204, 354] on div "Seleccionar Gerenciador Seleccionar Gerenciador" at bounding box center [197, 349] width 307 height 16
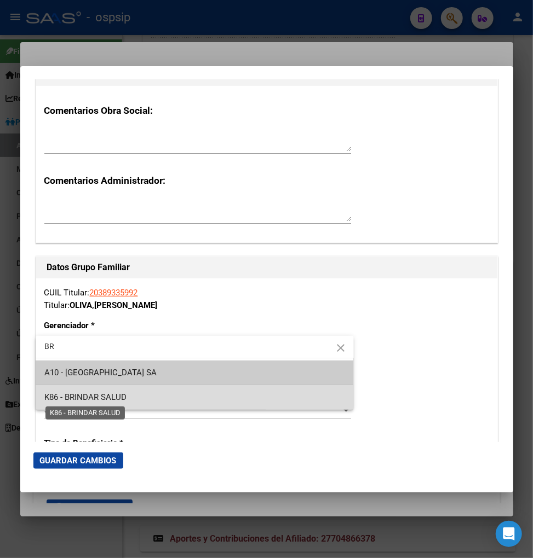
click at [101, 397] on span "K86 - BRINDAR SALUD" at bounding box center [85, 398] width 82 height 10
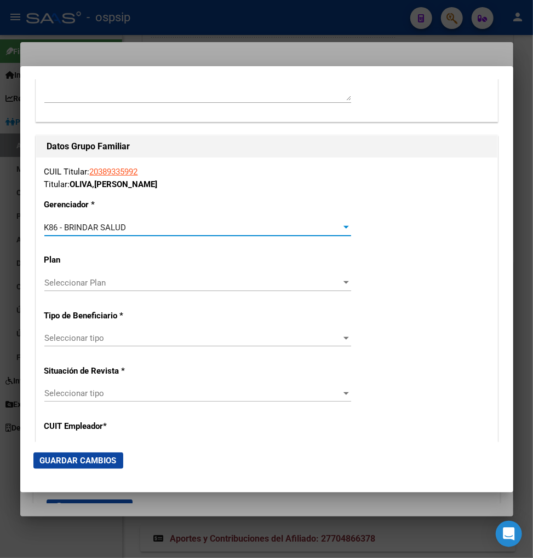
scroll to position [1825, 0]
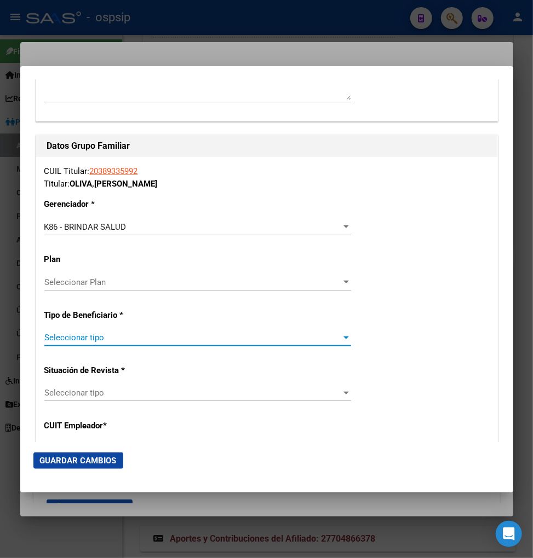
click at [107, 336] on span "Seleccionar tipo" at bounding box center [192, 338] width 297 height 10
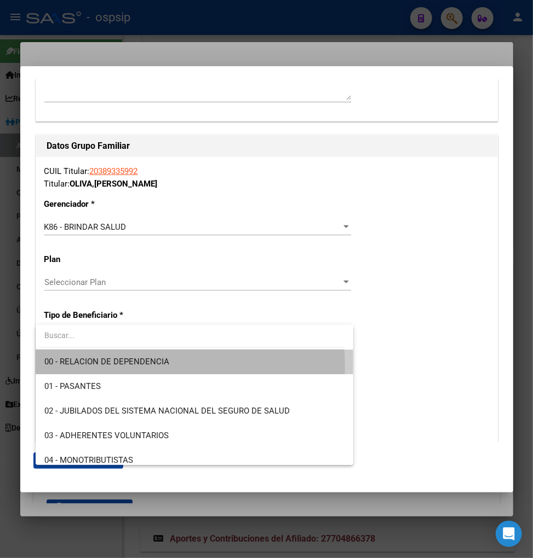
click at [113, 367] on span "00 - RELACION DE DEPENDENCIA" at bounding box center [194, 362] width 301 height 25
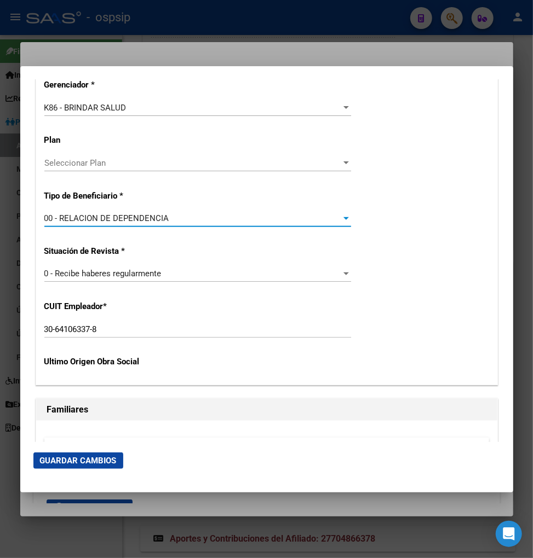
scroll to position [1946, 0]
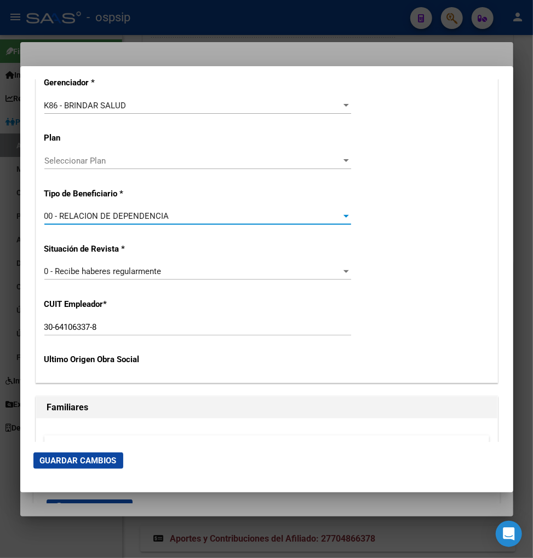
click at [64, 456] on span "Guardar Cambios" at bounding box center [78, 461] width 77 height 10
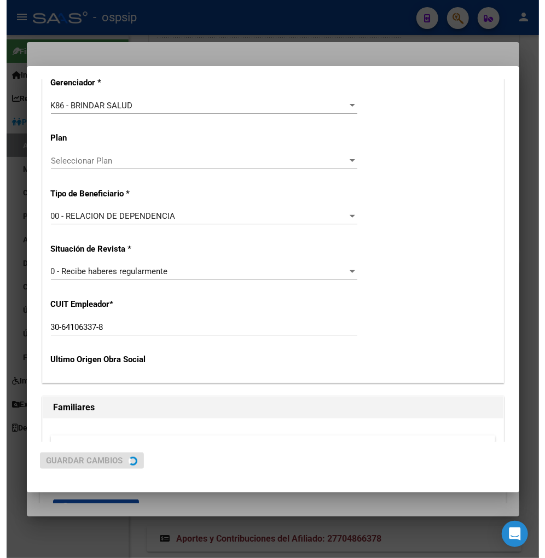
scroll to position [0, 0]
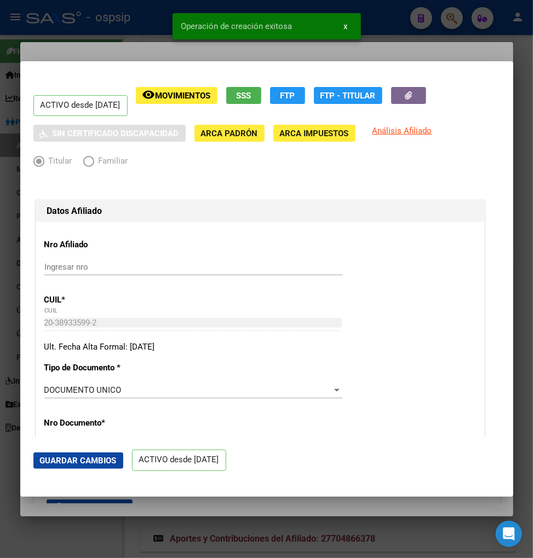
click at [298, 416] on div "Nro Documento * 38933599 Ingresar nro" at bounding box center [259, 436] width 431 height 55
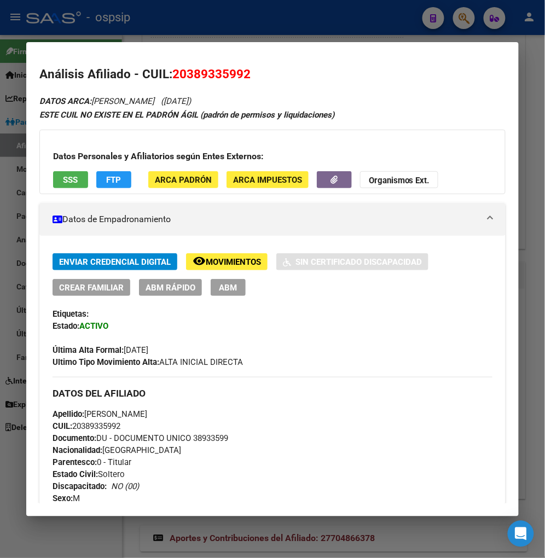
click at [467, 22] on div at bounding box center [272, 279] width 545 height 558
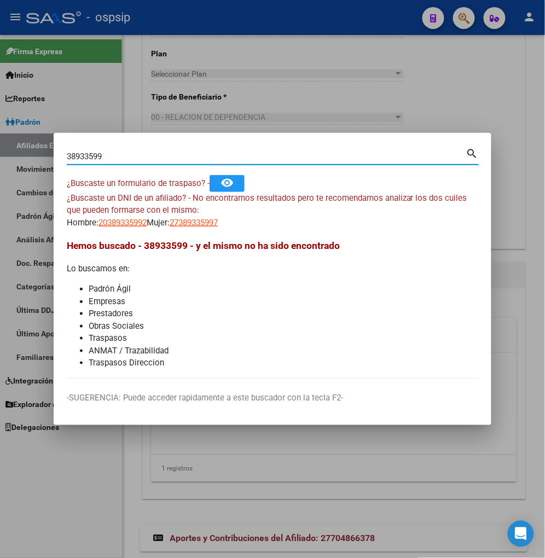
click at [111, 155] on input "38933599" at bounding box center [267, 157] width 400 height 10
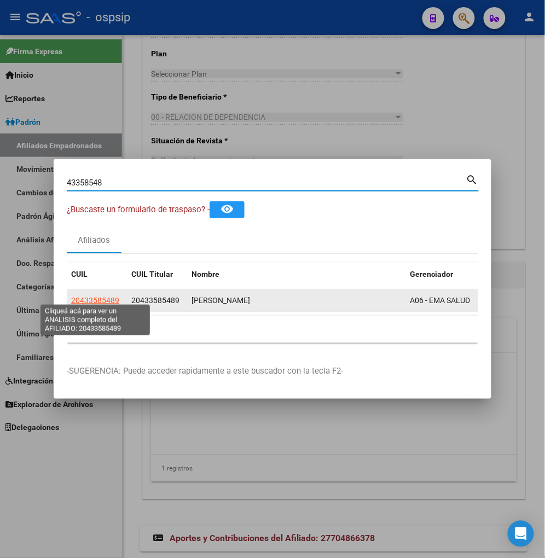
click at [90, 300] on span "20433585489" at bounding box center [95, 300] width 48 height 9
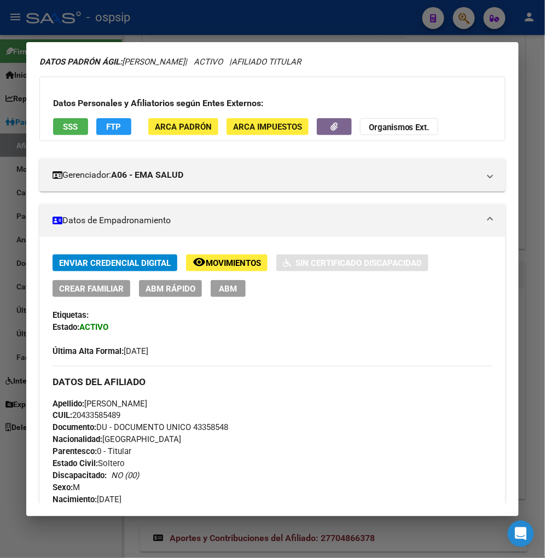
scroll to position [122, 0]
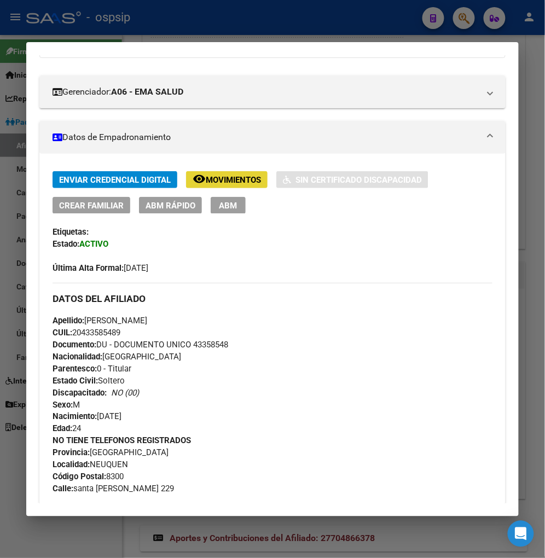
click at [222, 181] on span "Movimientos" at bounding box center [233, 180] width 55 height 10
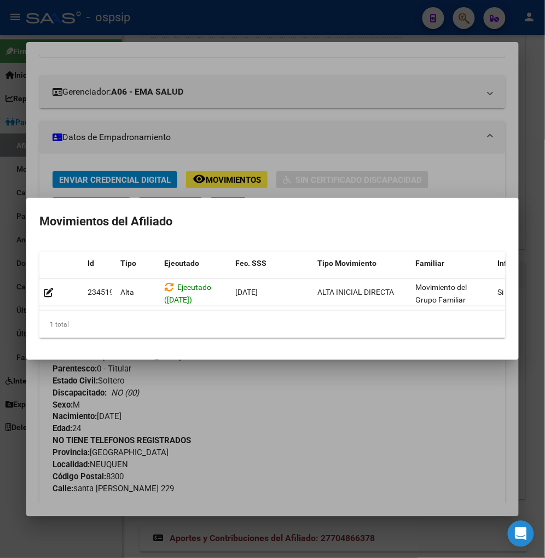
scroll to position [0, 234]
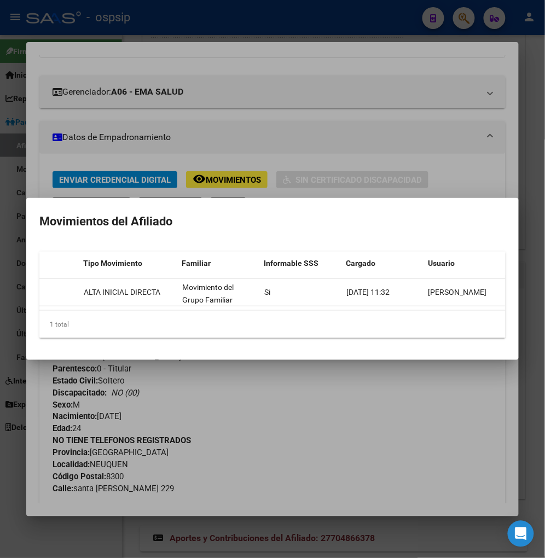
click at [260, 393] on div at bounding box center [272, 279] width 545 height 558
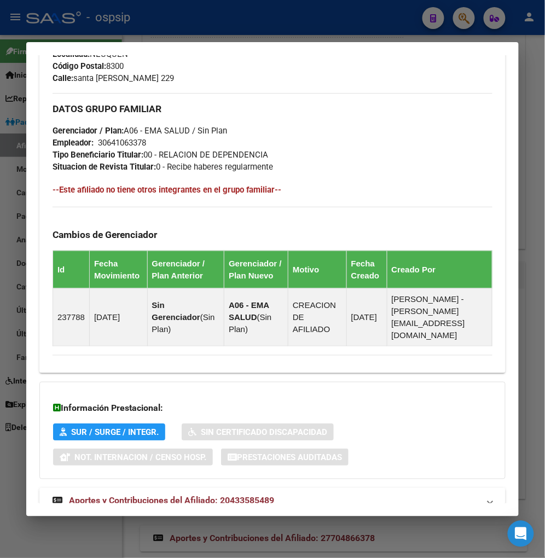
scroll to position [556, 0]
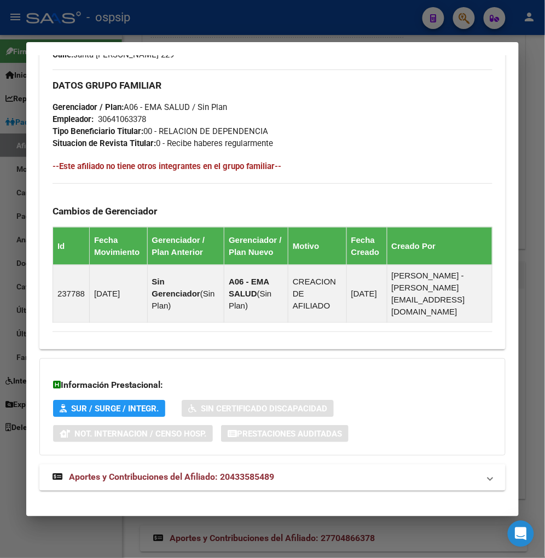
click at [172, 472] on span "Aportes y Contribuciones del Afiliado: 20433585489" at bounding box center [171, 477] width 205 height 10
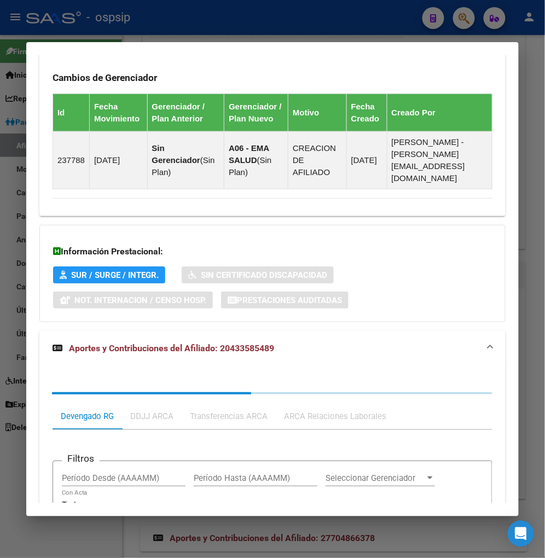
scroll to position [854, 0]
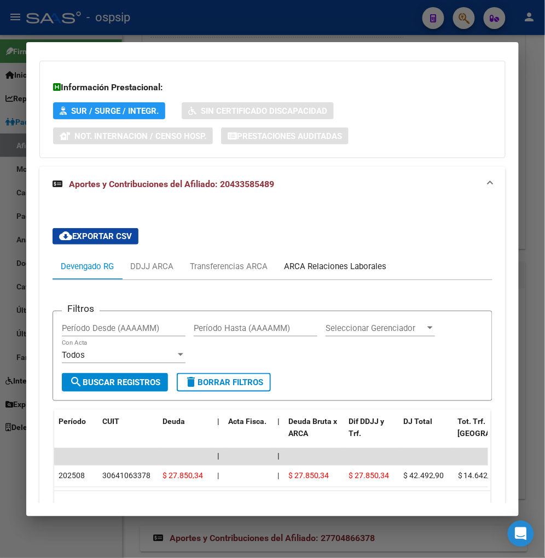
click at [303, 261] on div "ARCA Relaciones Laborales" at bounding box center [335, 267] width 102 height 12
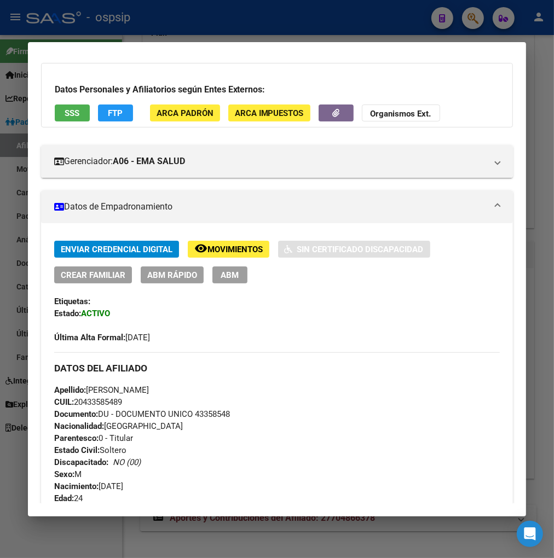
scroll to position [234, 0]
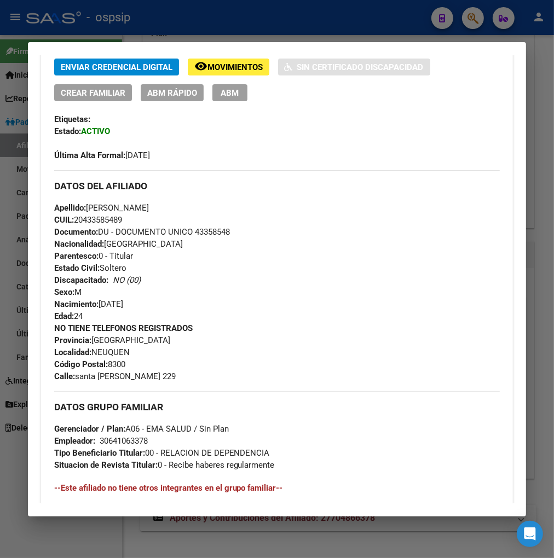
click at [228, 91] on span "ABM" at bounding box center [230, 93] width 18 height 10
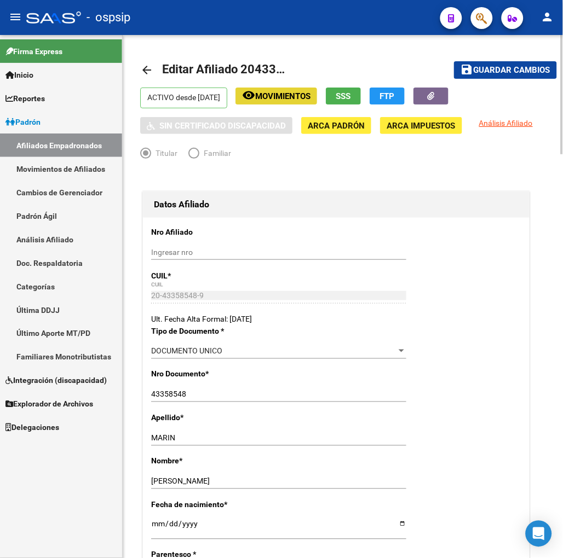
click at [302, 95] on span "Movimientos" at bounding box center [282, 96] width 55 height 10
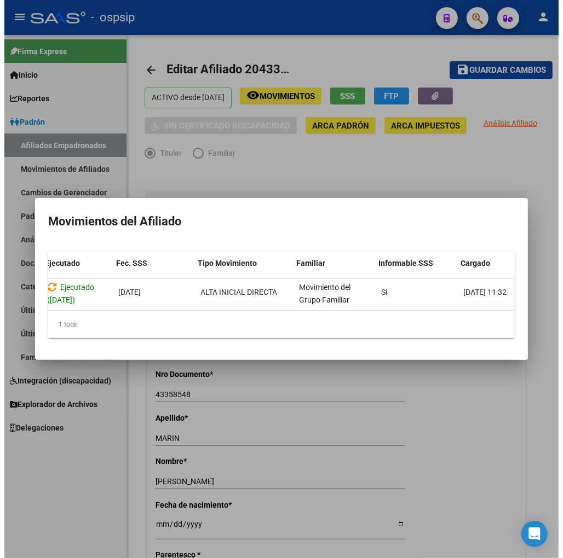
scroll to position [0, 234]
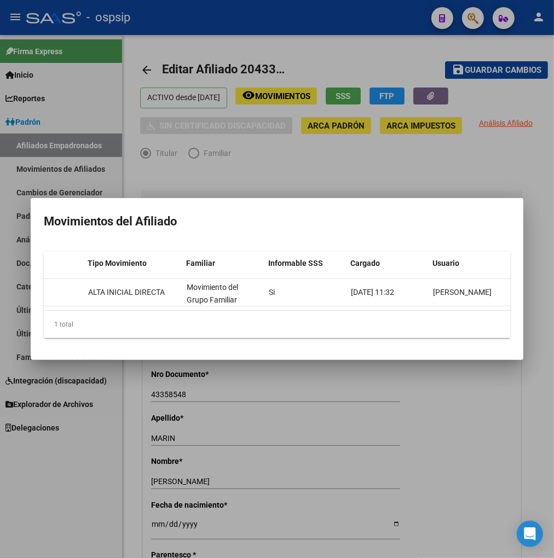
click at [417, 411] on div at bounding box center [277, 279] width 554 height 558
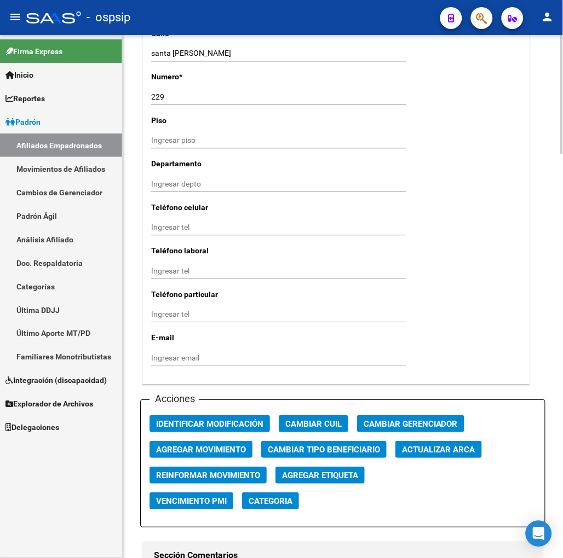
scroll to position [1095, 0]
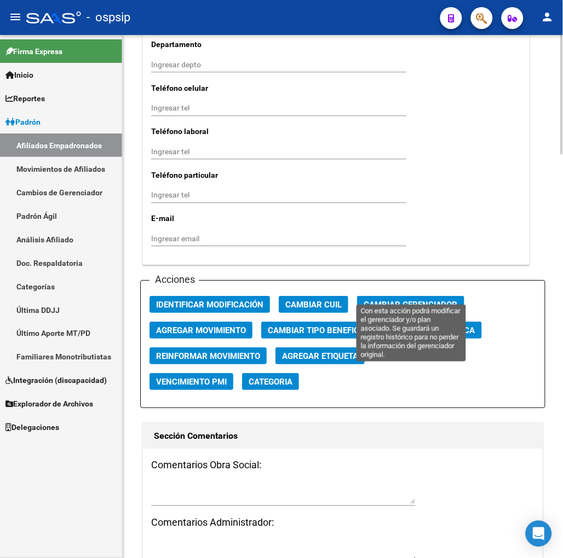
click at [413, 300] on span "Cambiar Gerenciador" at bounding box center [411, 305] width 94 height 10
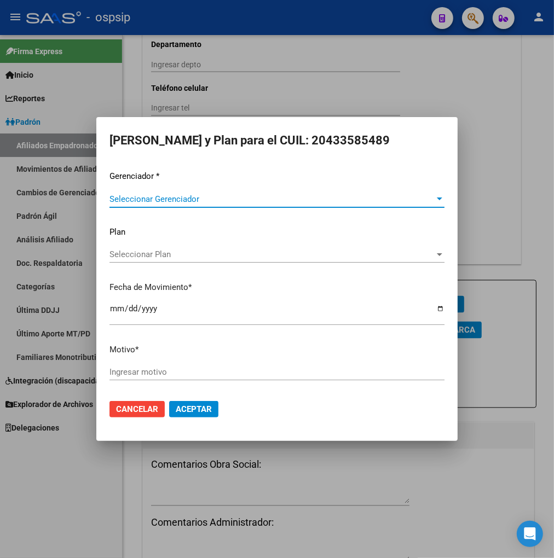
click at [408, 198] on span "Seleccionar Gerenciador" at bounding box center [271, 199] width 325 height 10
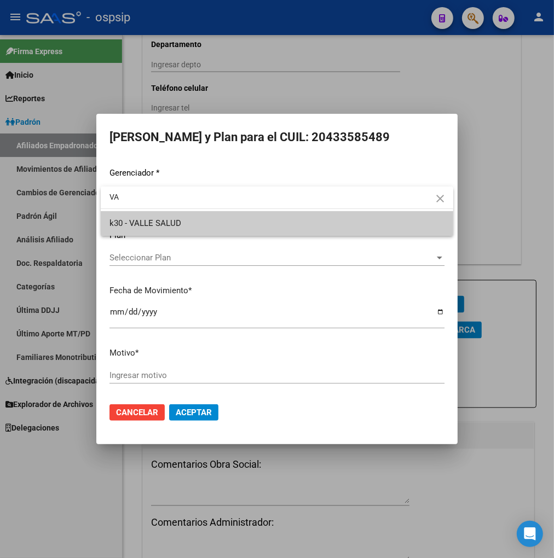
click at [230, 222] on span "k30 - VALLE SALUD" at bounding box center [276, 223] width 335 height 25
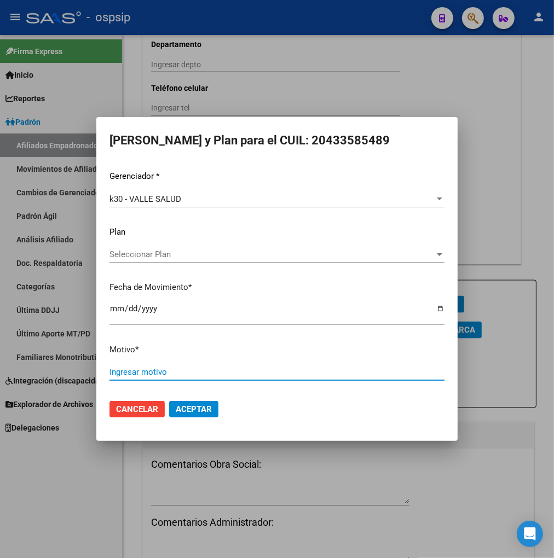
click at [113, 371] on input "Ingresar motivo" at bounding box center [276, 372] width 335 height 10
click at [216, 412] on button "Aceptar" at bounding box center [193, 409] width 49 height 16
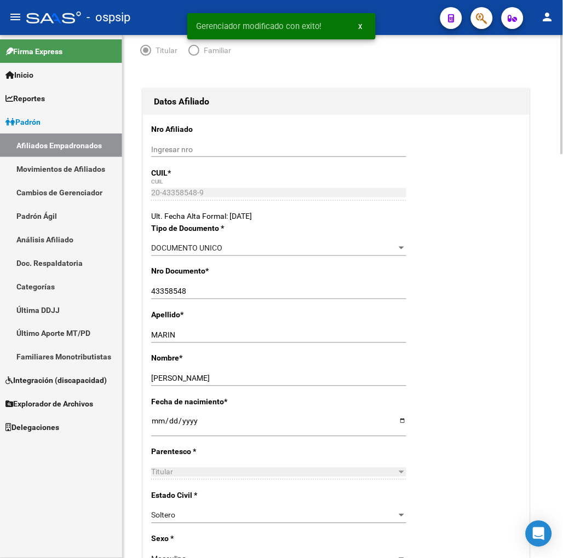
scroll to position [0, 0]
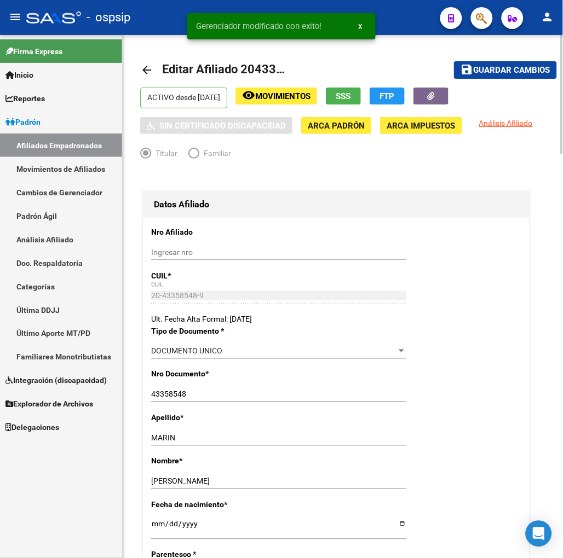
click at [505, 72] on span "Guardar cambios" at bounding box center [512, 71] width 77 height 10
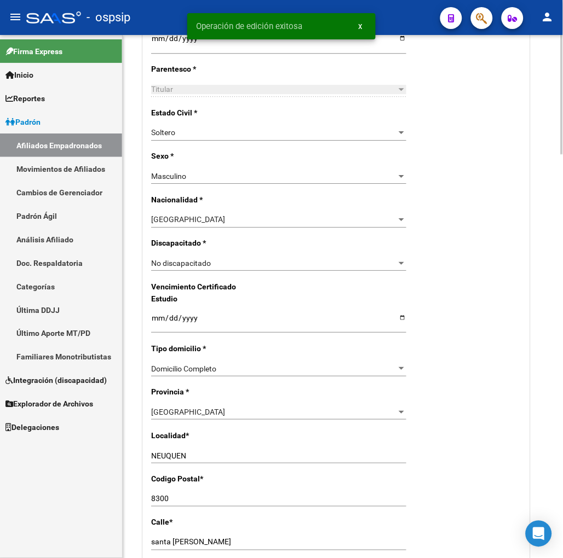
scroll to position [547, 0]
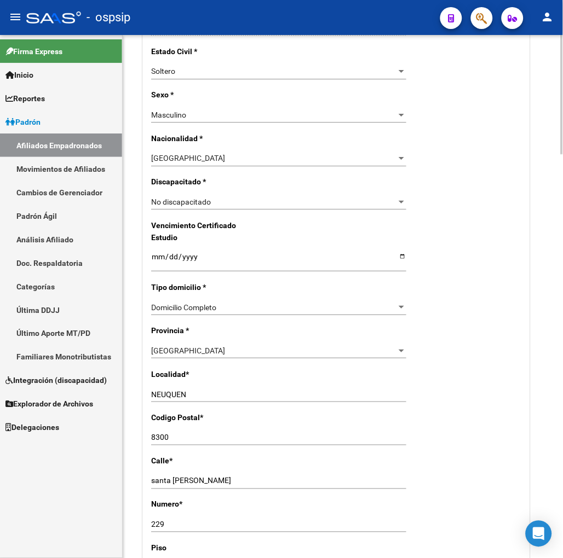
click at [245, 345] on div "[GEOGRAPHIC_DATA] Seleccionar provincia" at bounding box center [278, 350] width 255 height 15
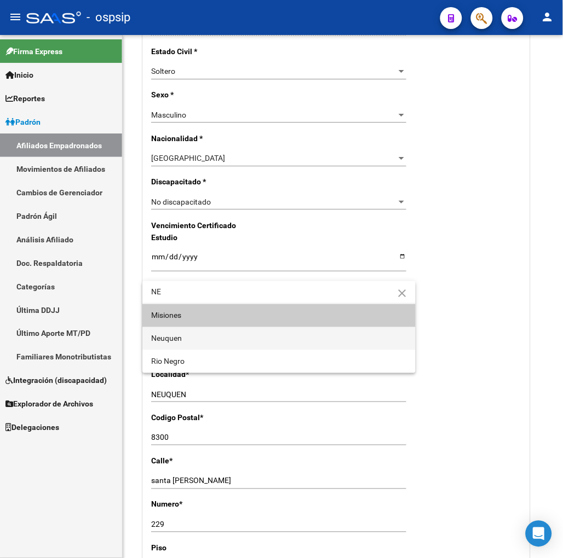
click at [220, 341] on span "Neuquen" at bounding box center [279, 338] width 256 height 23
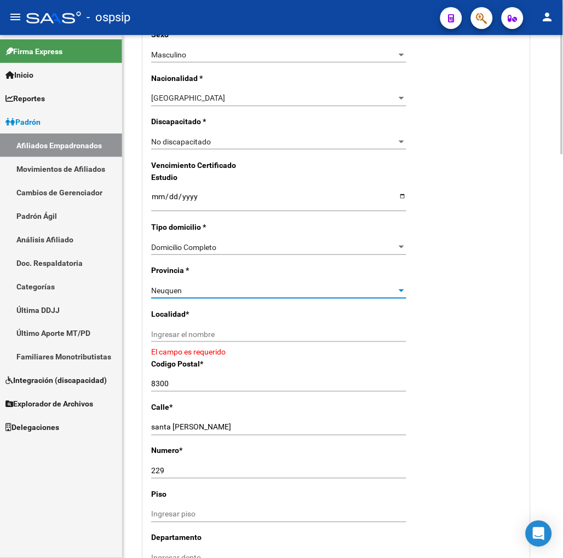
scroll to position [608, 0]
click at [197, 326] on div "Ingresar el nombre" at bounding box center [278, 333] width 255 height 15
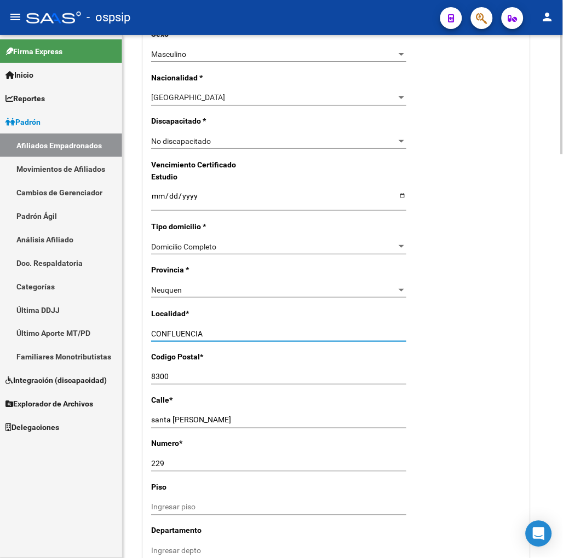
click at [215, 416] on input "santa [PERSON_NAME]" at bounding box center [278, 420] width 255 height 9
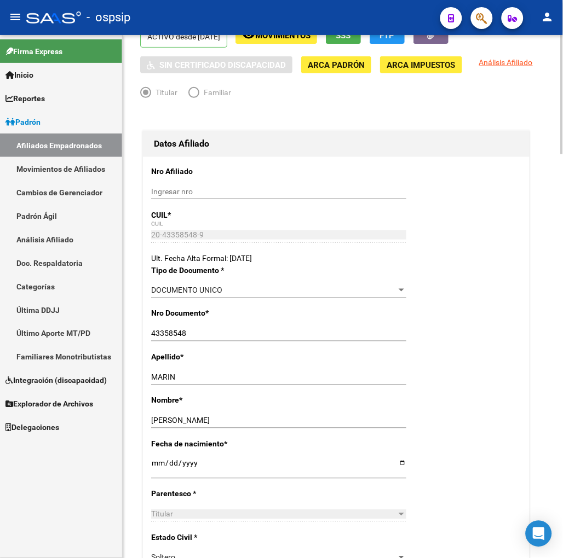
scroll to position [0, 0]
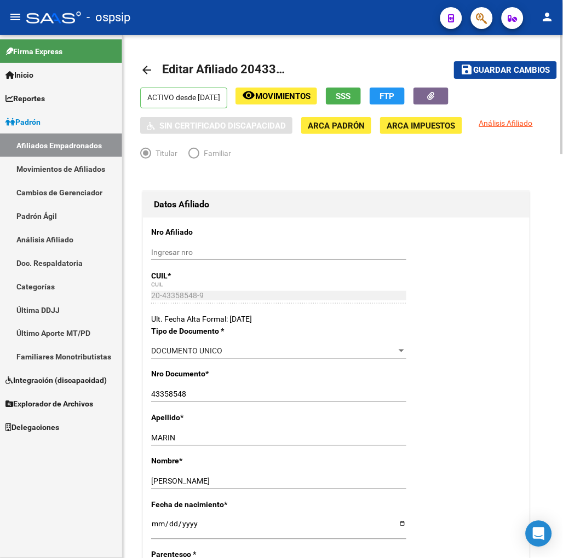
click at [524, 67] on span "Guardar cambios" at bounding box center [512, 71] width 77 height 10
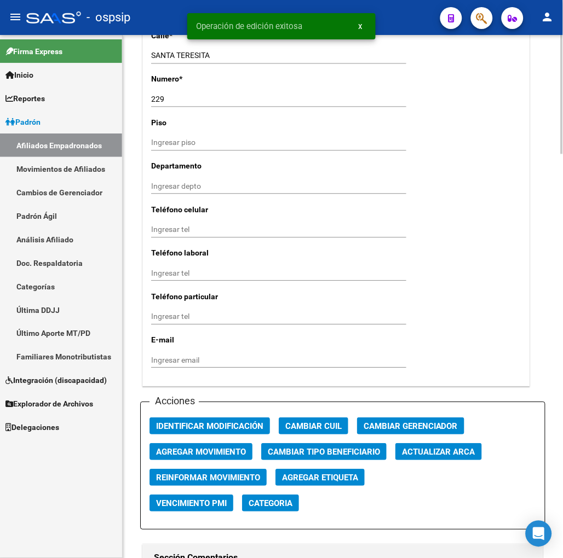
scroll to position [1217, 0]
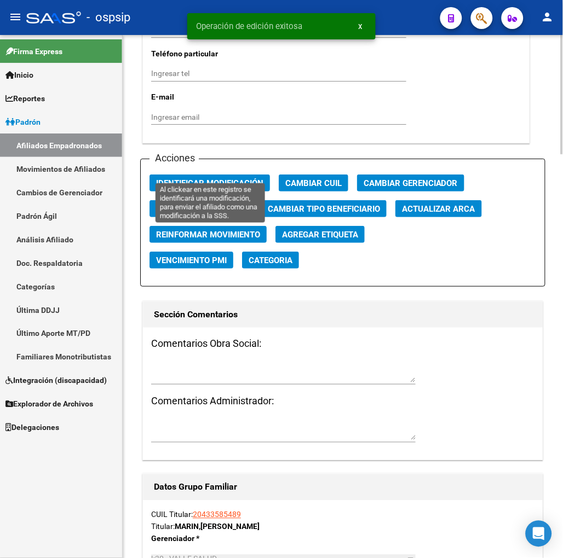
click at [198, 176] on button "Identificar Modificación" at bounding box center [209, 183] width 120 height 17
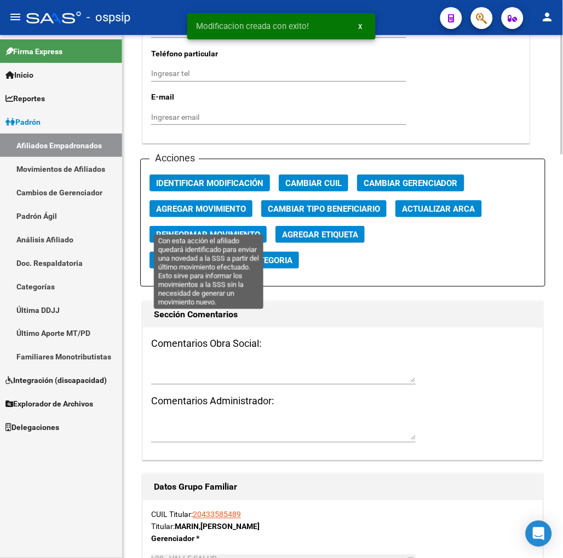
click at [211, 230] on span "Reinformar Movimiento" at bounding box center [208, 235] width 104 height 10
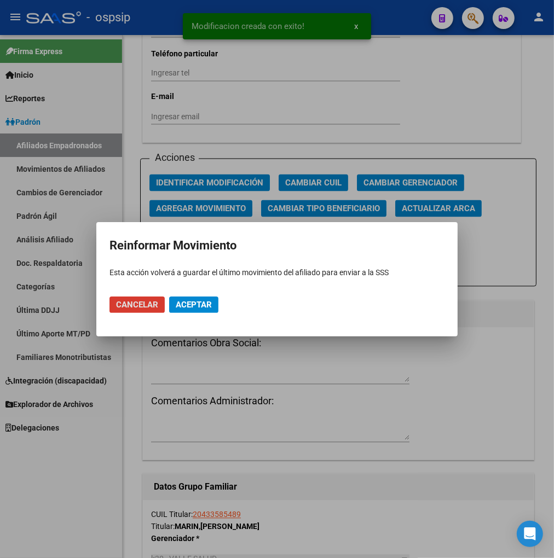
click at [193, 303] on span "Aceptar" at bounding box center [194, 305] width 36 height 10
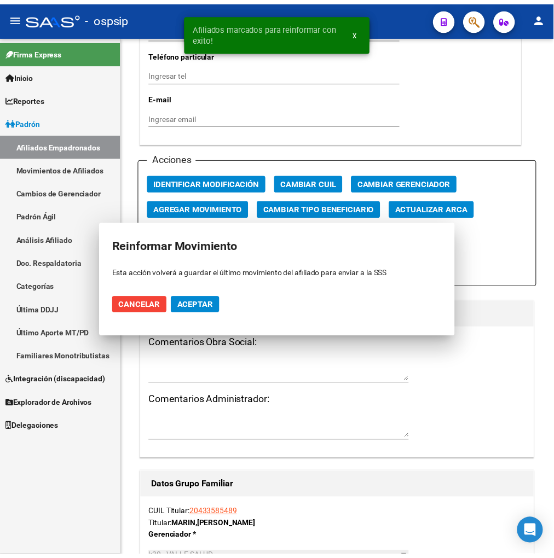
scroll to position [1205, 0]
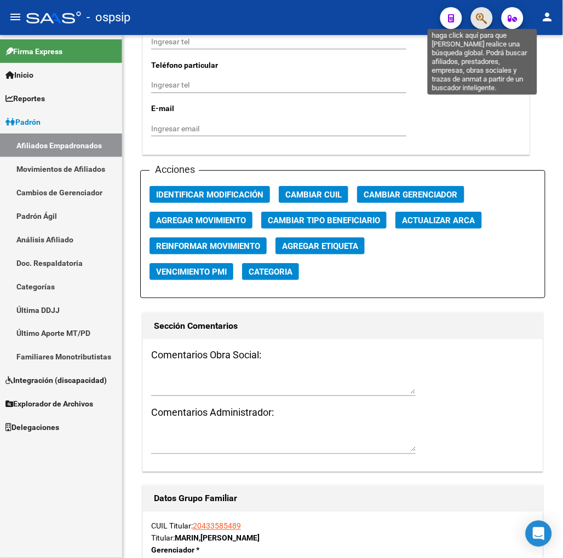
click at [483, 16] on icon "button" at bounding box center [481, 18] width 11 height 13
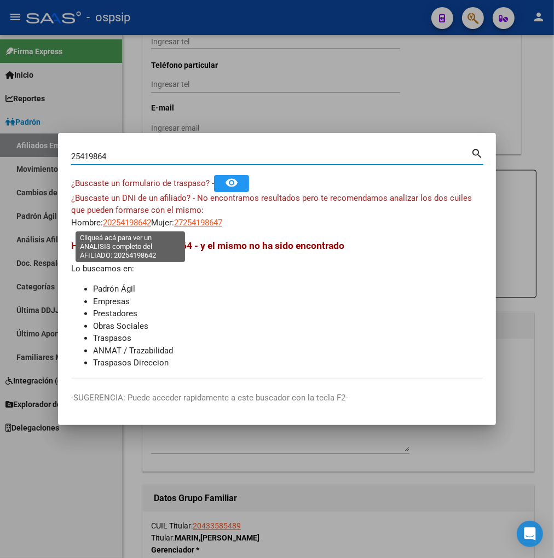
click at [130, 227] on span "20254198642" at bounding box center [127, 223] width 48 height 10
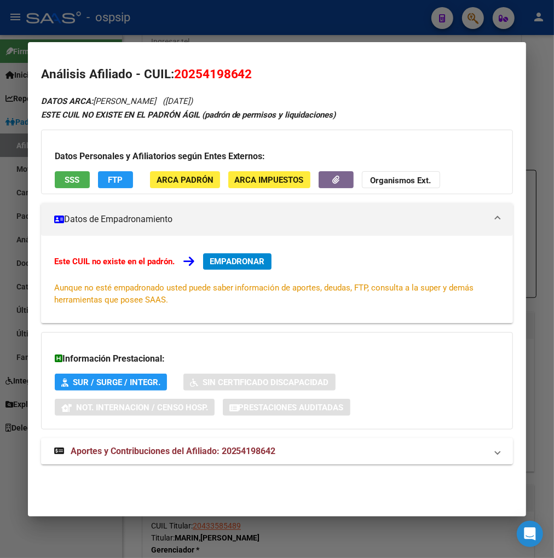
click at [159, 453] on span "Aportes y Contribuciones del Afiliado: 20254198642" at bounding box center [173, 451] width 205 height 10
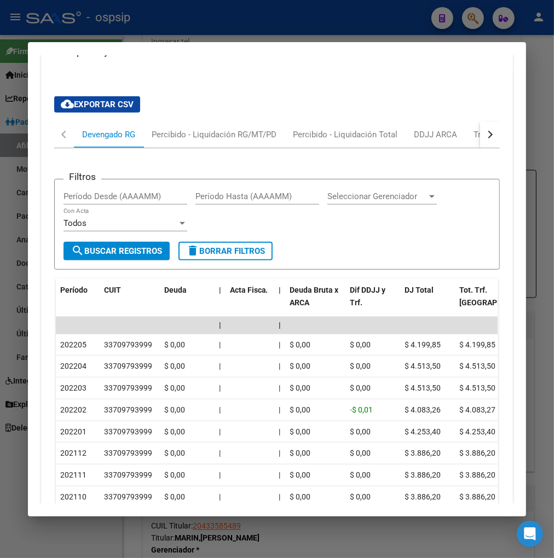
scroll to position [405, 0]
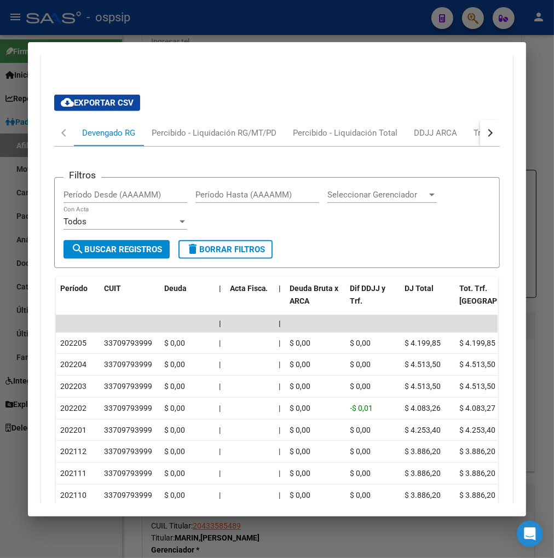
click at [485, 132] on div "button" at bounding box center [489, 133] width 8 height 8
click at [460, 130] on div "ARCA Relaciones Laborales" at bounding box center [423, 133] width 102 height 12
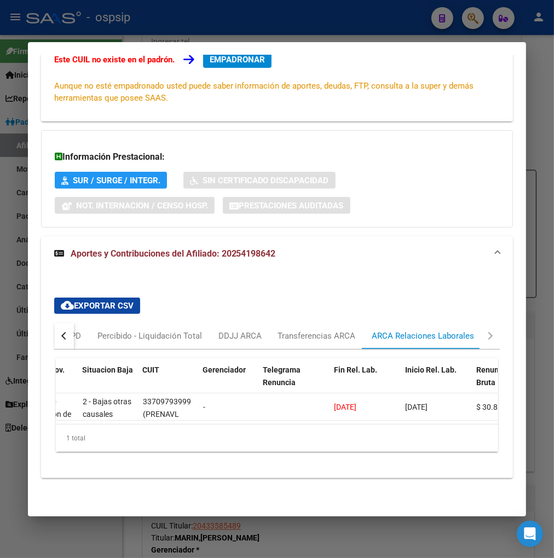
scroll to position [0, 0]
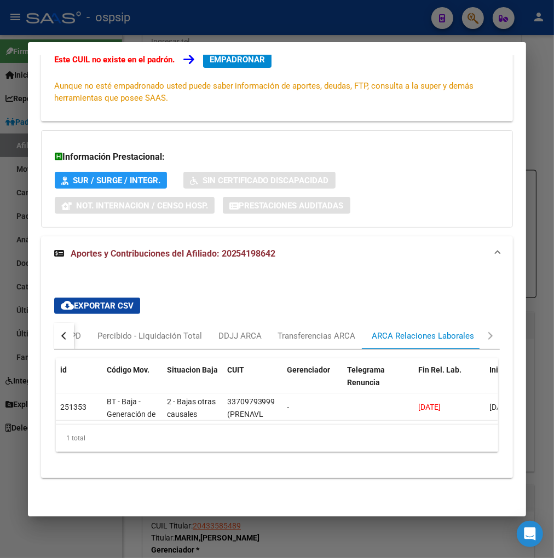
click at [66, 323] on button "button" at bounding box center [64, 336] width 20 height 26
click at [84, 330] on div "Devengado RG" at bounding box center [108, 336] width 53 height 12
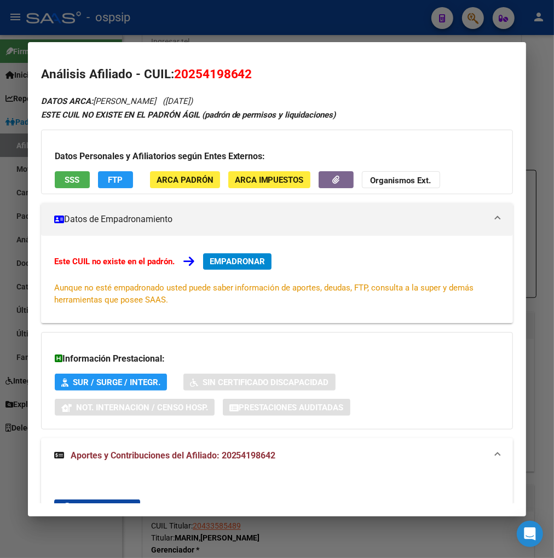
click at [469, 21] on div at bounding box center [277, 279] width 554 height 558
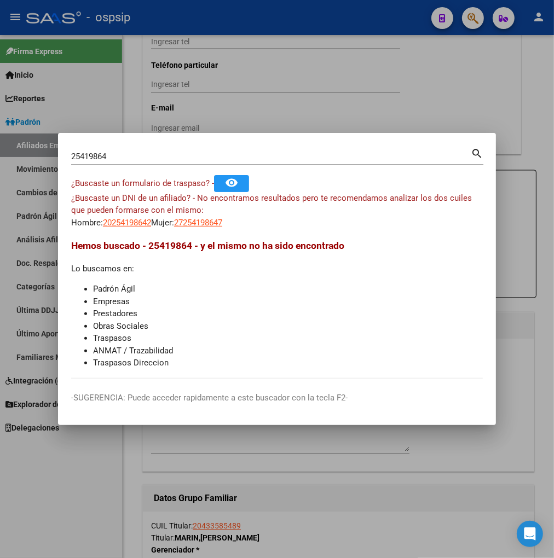
click at [141, 164] on div "25419864 Buscar (apellido, dni, [PERSON_NAME], [PERSON_NAME], cuit, obra social)" at bounding box center [271, 156] width 400 height 16
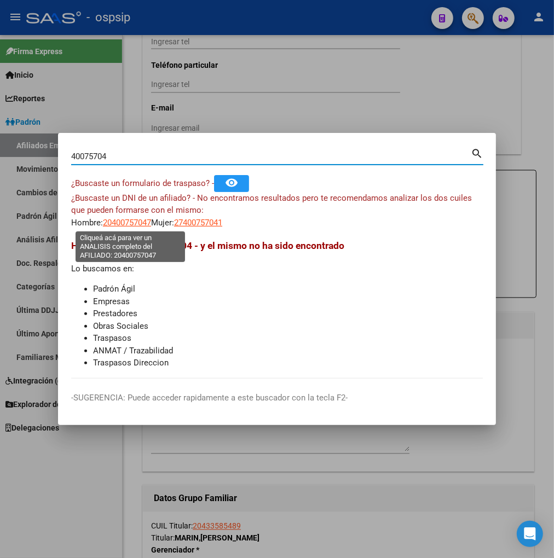
click at [129, 227] on span "20400757047" at bounding box center [127, 223] width 48 height 10
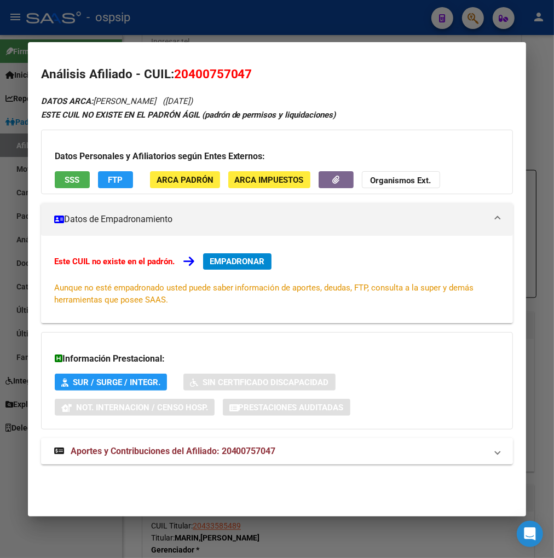
click at [162, 452] on span "Aportes y Contribuciones del Afiliado: 20400757047" at bounding box center [173, 451] width 205 height 10
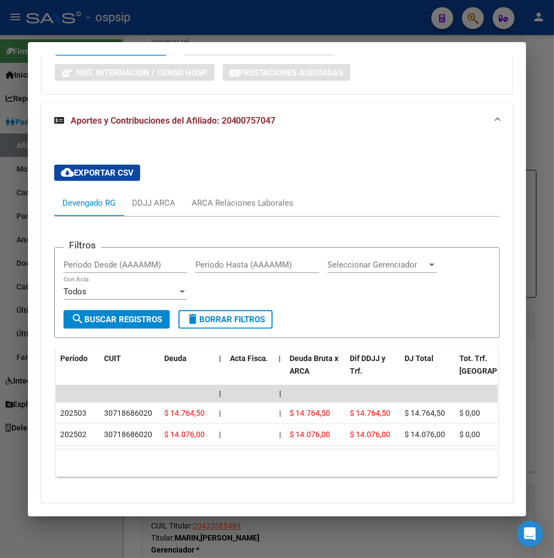
scroll to position [354, 0]
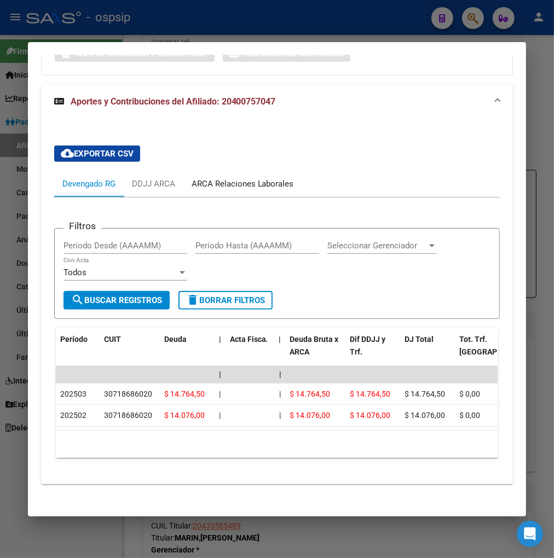
click at [234, 178] on div "ARCA Relaciones Laborales" at bounding box center [243, 184] width 102 height 12
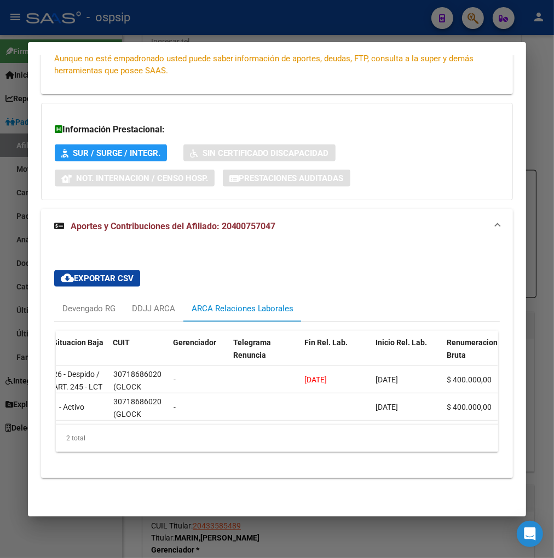
scroll to position [0, 0]
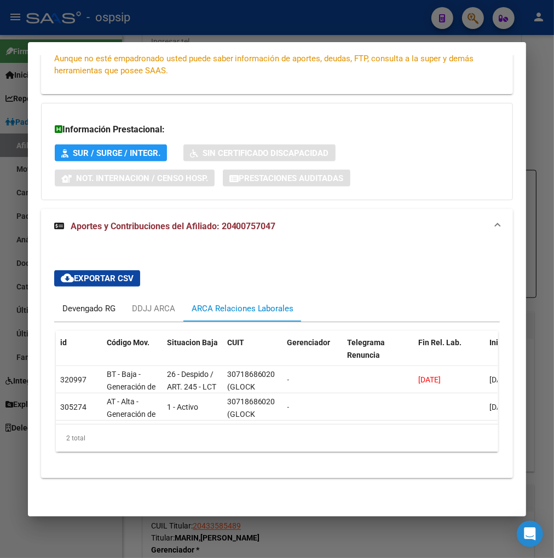
click at [71, 303] on div "Devengado RG" at bounding box center [88, 309] width 53 height 12
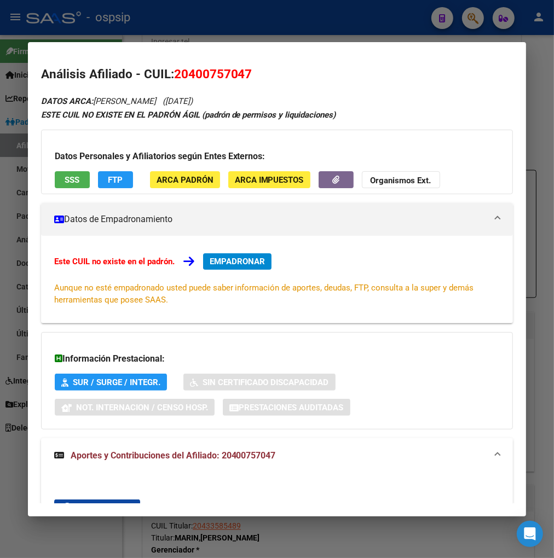
click at [471, 17] on div at bounding box center [277, 279] width 554 height 558
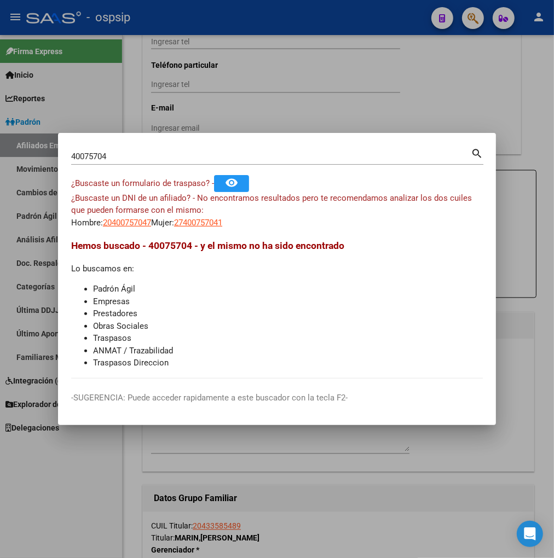
click at [112, 162] on div "40075704 Buscar (apellido, dni, [PERSON_NAME], [PERSON_NAME], cuit, obra social)" at bounding box center [271, 156] width 400 height 16
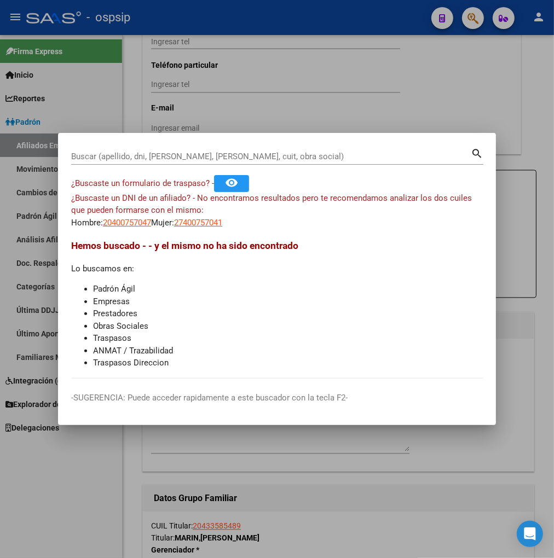
click at [303, 504] on div at bounding box center [277, 279] width 554 height 558
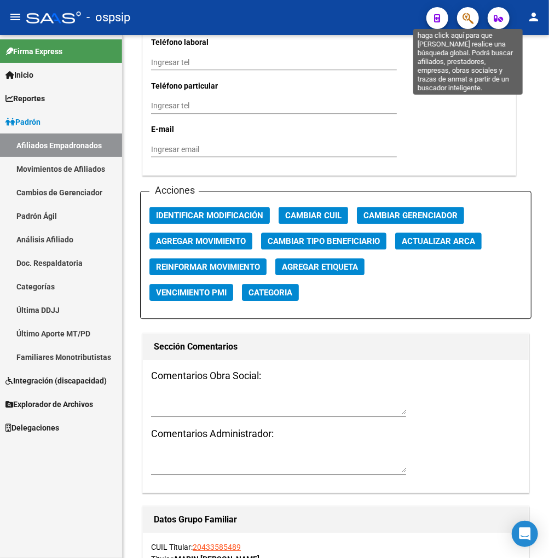
click at [474, 17] on icon "button" at bounding box center [468, 18] width 11 height 13
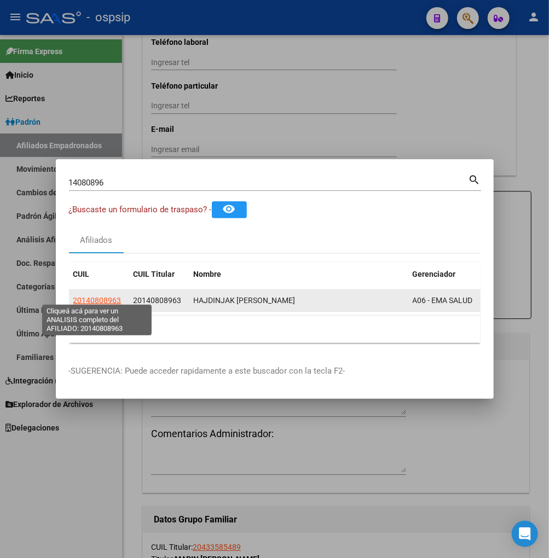
click at [99, 299] on span "20140808963" at bounding box center [97, 300] width 48 height 9
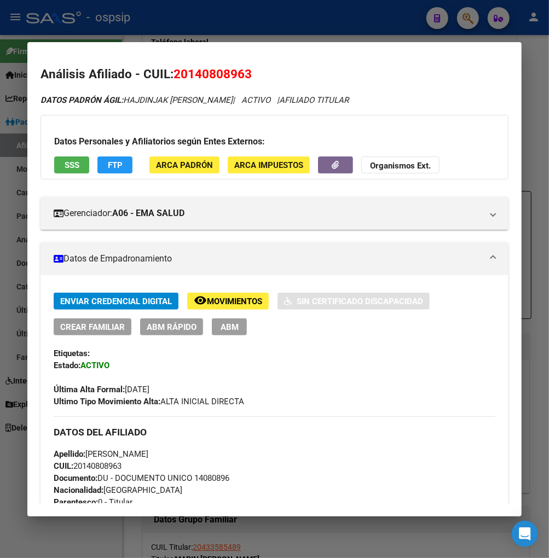
click at [249, 301] on span "Movimientos" at bounding box center [234, 302] width 55 height 10
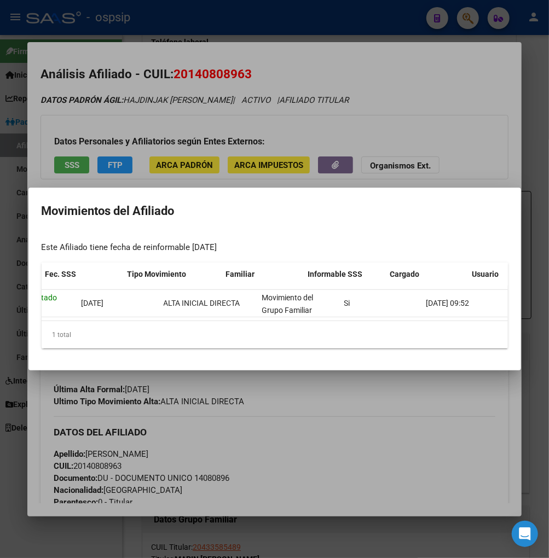
scroll to position [0, 234]
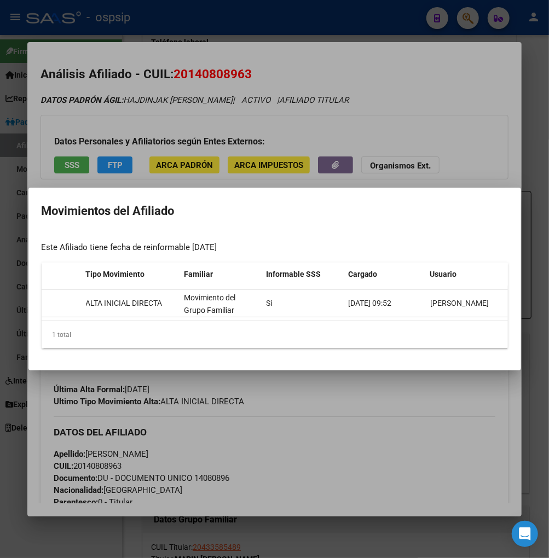
click at [368, 402] on div at bounding box center [274, 279] width 549 height 558
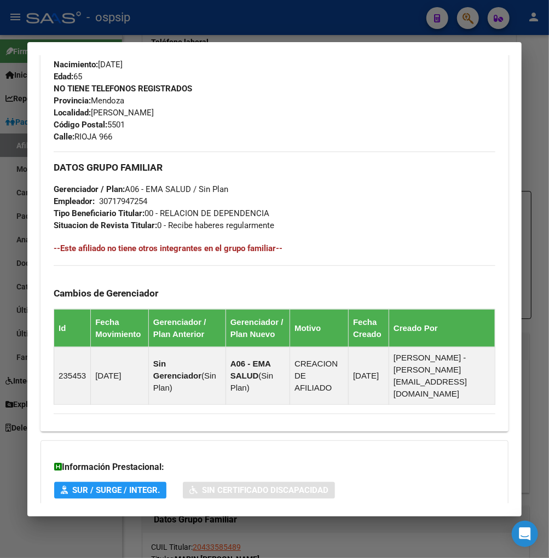
scroll to position [568, 0]
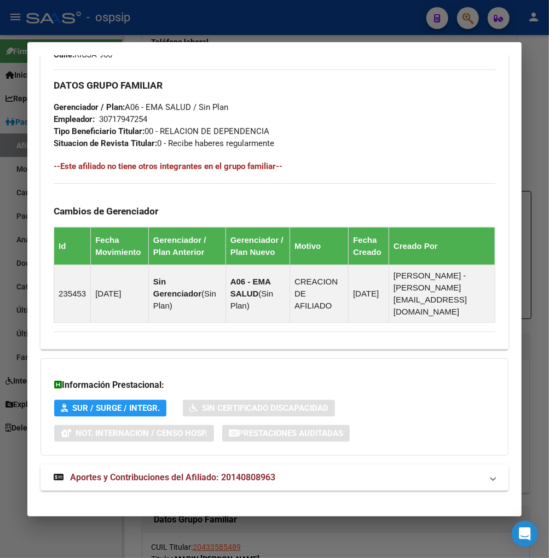
click at [164, 472] on span "Aportes y Contribuciones del Afiliado: 20140808963" at bounding box center [172, 477] width 205 height 10
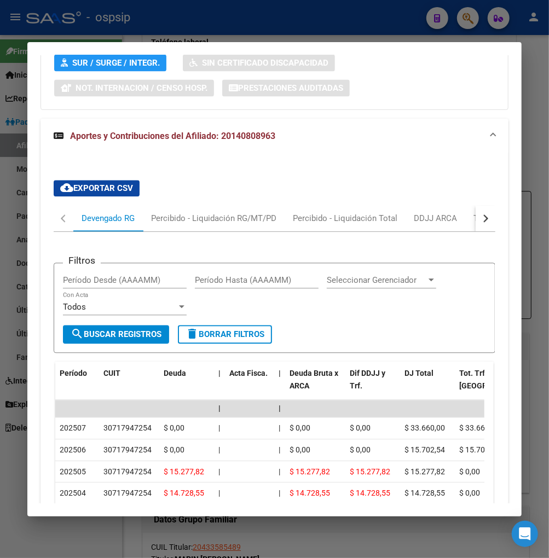
scroll to position [927, 0]
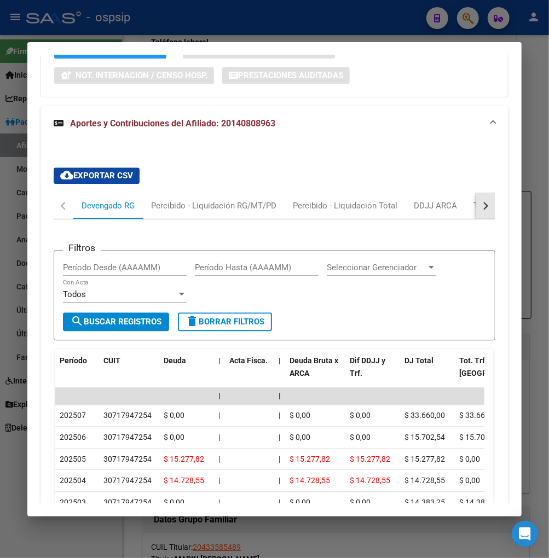
click at [481, 202] on div "button" at bounding box center [485, 206] width 8 height 8
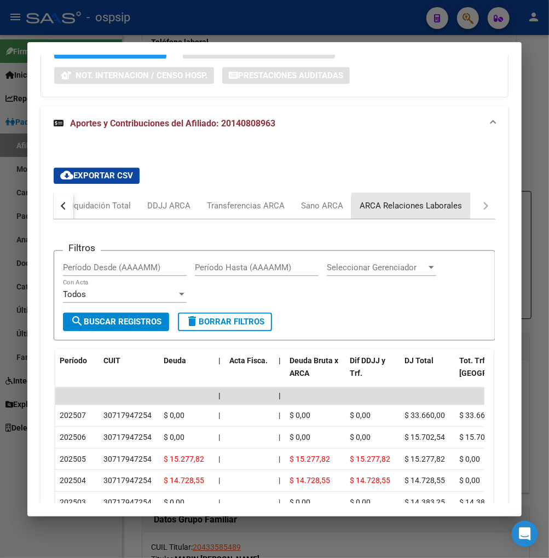
click at [434, 200] on div "ARCA Relaciones Laborales" at bounding box center [411, 206] width 102 height 12
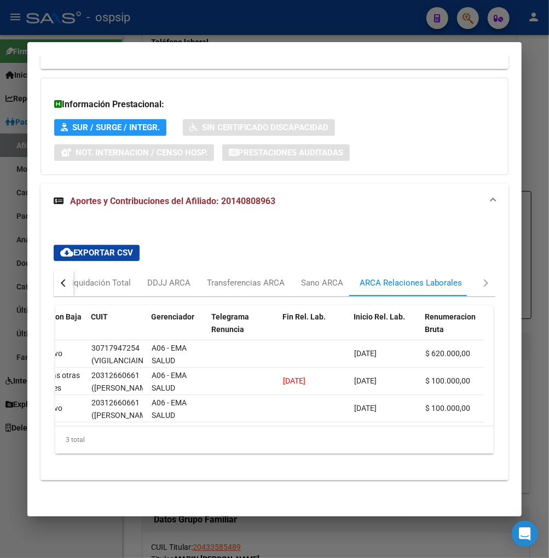
scroll to position [0, 0]
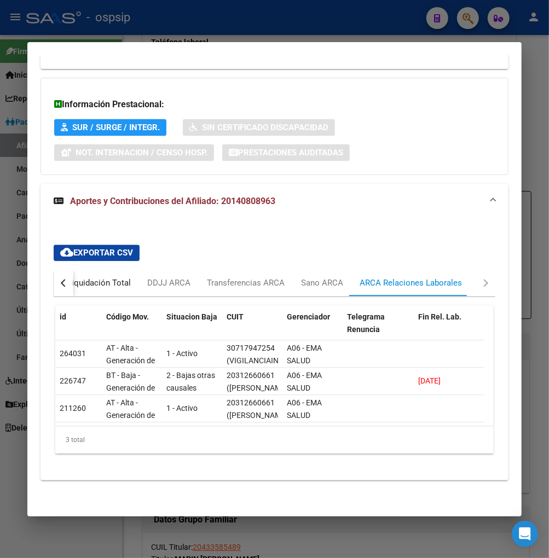
click at [80, 278] on div "Percibido - Liquidación Total" at bounding box center [78, 284] width 105 height 12
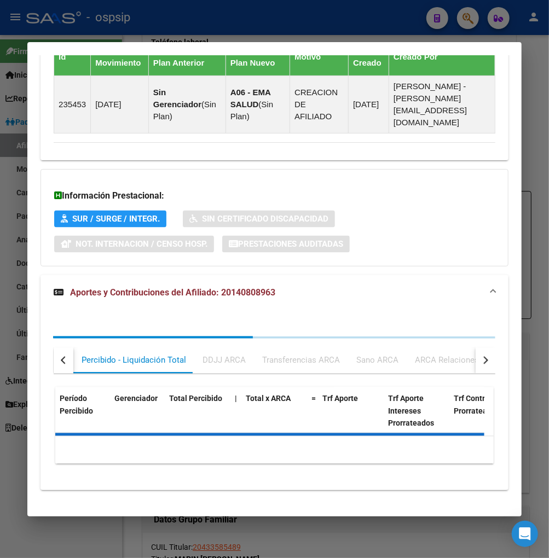
scroll to position [849, 0]
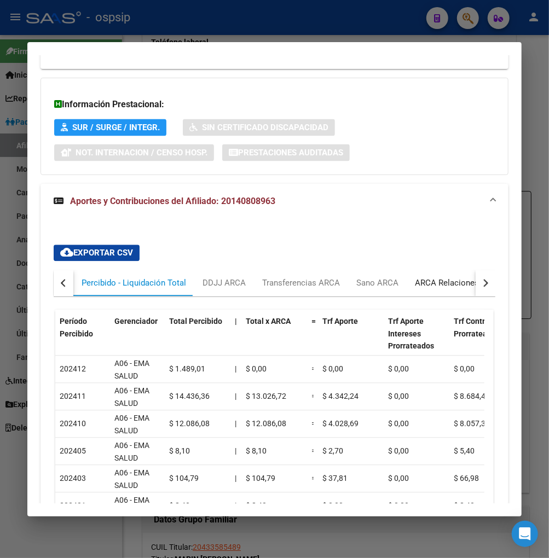
click at [464, 278] on div "ARCA Relaciones Laborales" at bounding box center [466, 284] width 102 height 12
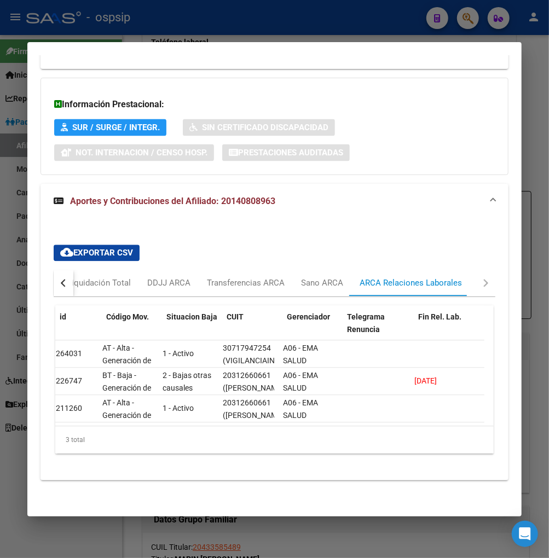
scroll to position [0, 0]
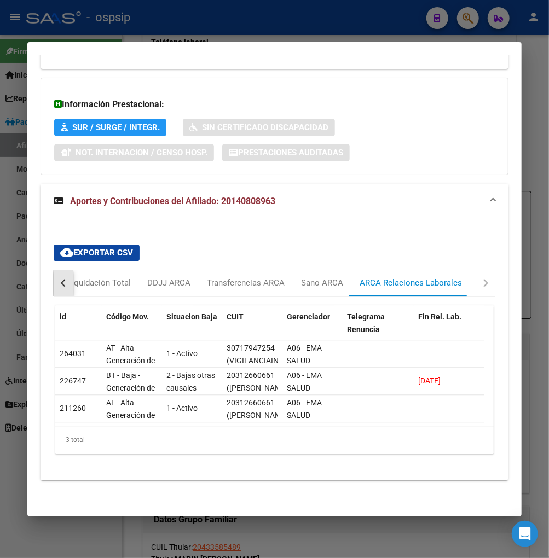
click at [61, 270] on button "button" at bounding box center [64, 283] width 20 height 26
click at [87, 278] on div "Devengado RG" at bounding box center [108, 284] width 53 height 12
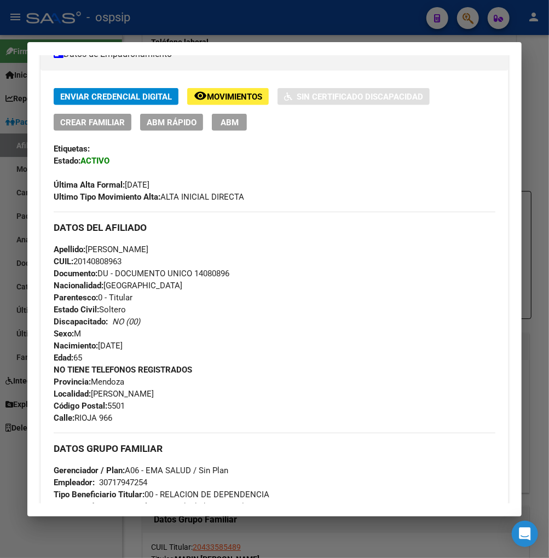
scroll to position [58, 0]
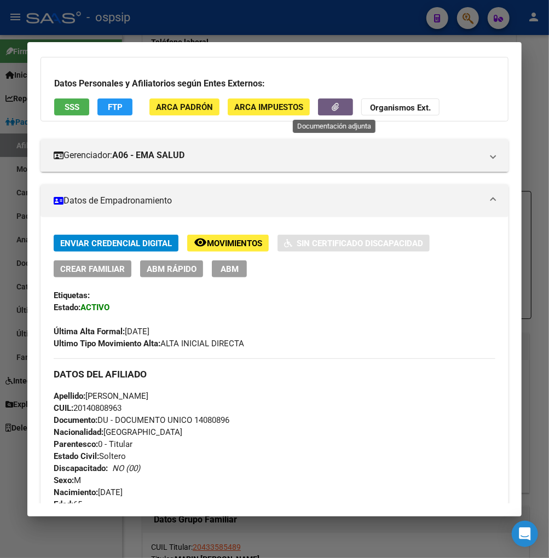
click at [325, 112] on button "button" at bounding box center [335, 107] width 35 height 17
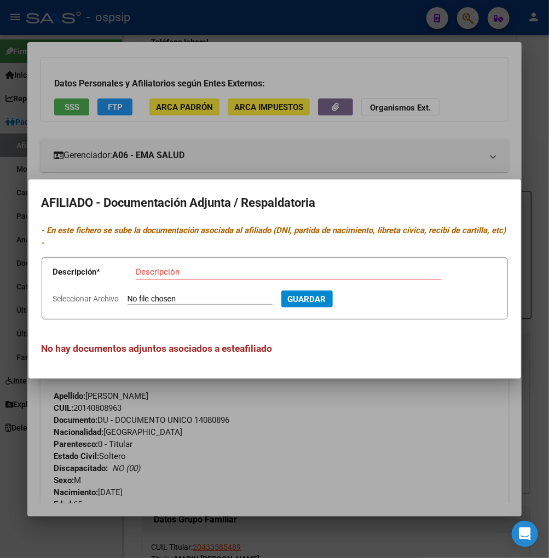
click at [341, 404] on div at bounding box center [274, 279] width 549 height 558
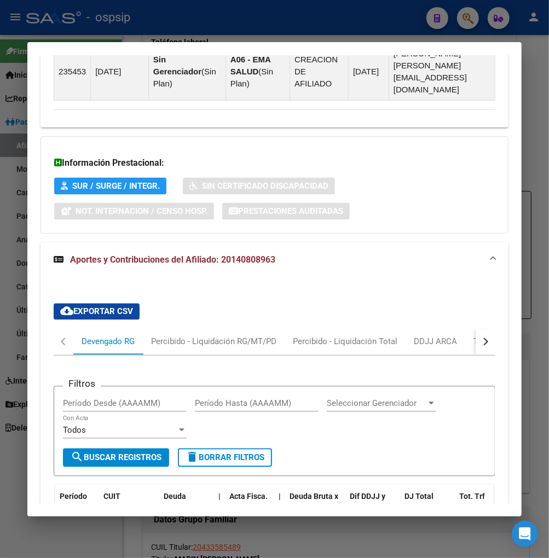
scroll to position [1034, 0]
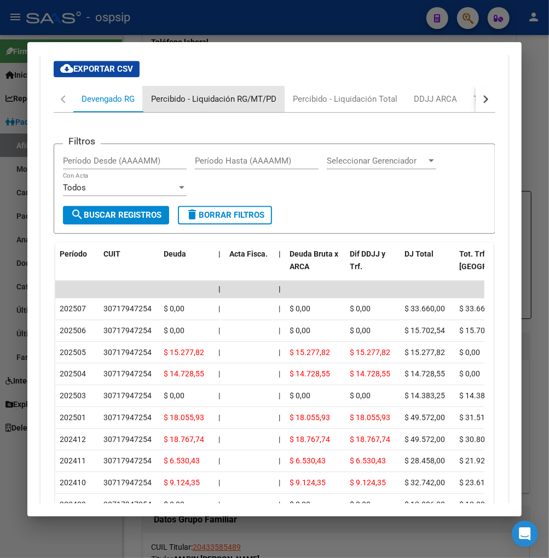
click at [193, 93] on div "Percibido - Liquidación RG/MT/PD" at bounding box center [213, 99] width 125 height 12
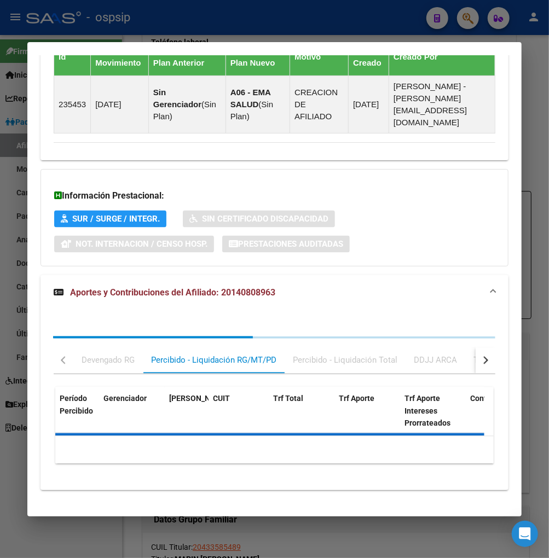
scroll to position [806, 0]
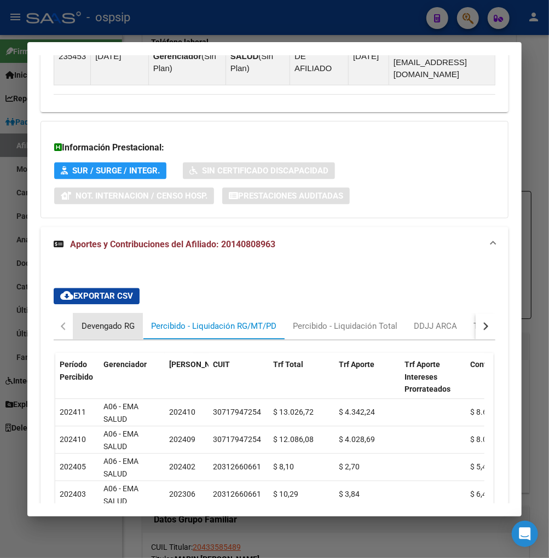
click at [94, 321] on div "Devengado RG" at bounding box center [108, 327] width 53 height 12
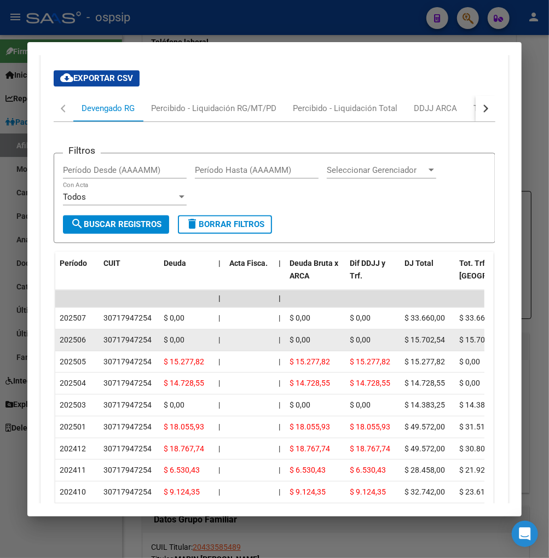
scroll to position [1008, 0]
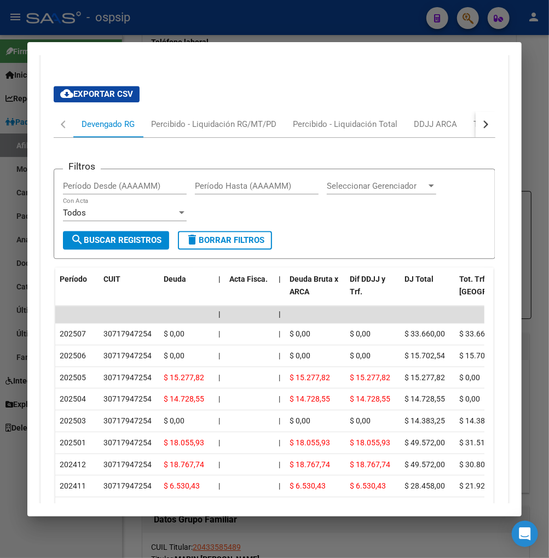
click at [482, 113] on button "button" at bounding box center [486, 124] width 20 height 26
click at [431, 118] on div "ARCA Relaciones Laborales" at bounding box center [411, 124] width 102 height 12
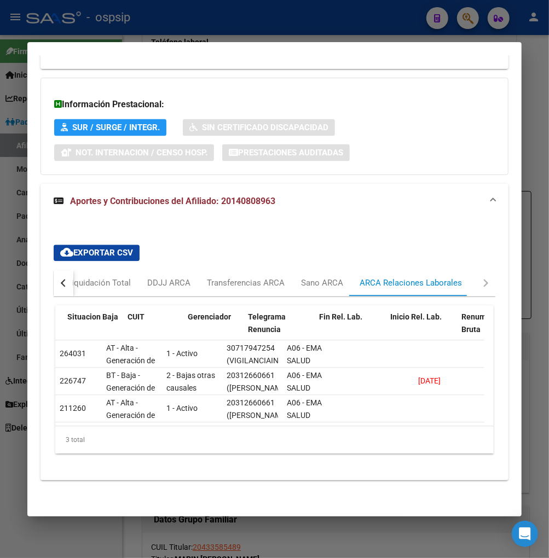
scroll to position [0, 99]
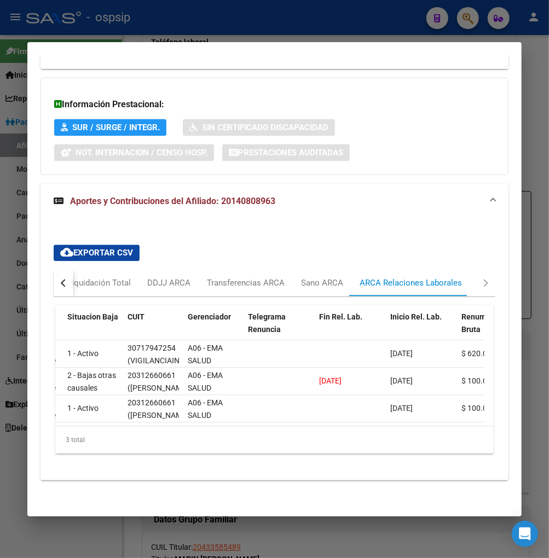
click at [60, 270] on button "button" at bounding box center [64, 283] width 20 height 26
click at [105, 278] on div "Devengado RG" at bounding box center [108, 284] width 53 height 12
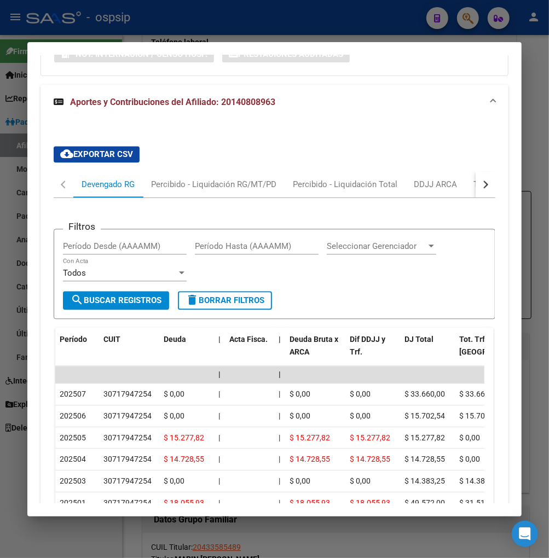
scroll to position [948, 0]
click at [481, 172] on button "button" at bounding box center [486, 185] width 20 height 26
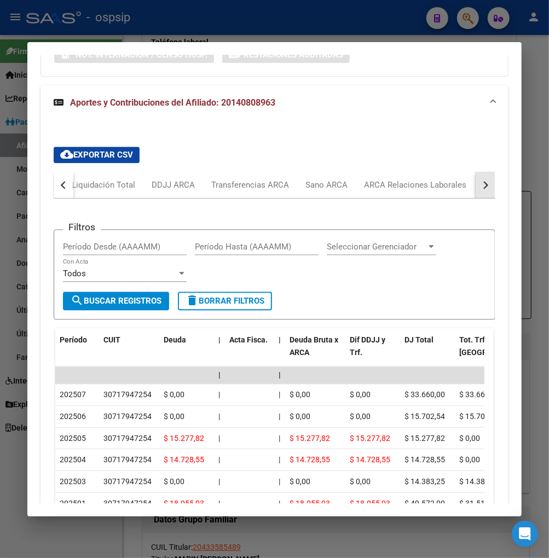
click at [481, 172] on button "button" at bounding box center [486, 185] width 20 height 26
click at [451, 179] on div "ARCA Relaciones Laborales" at bounding box center [411, 185] width 102 height 12
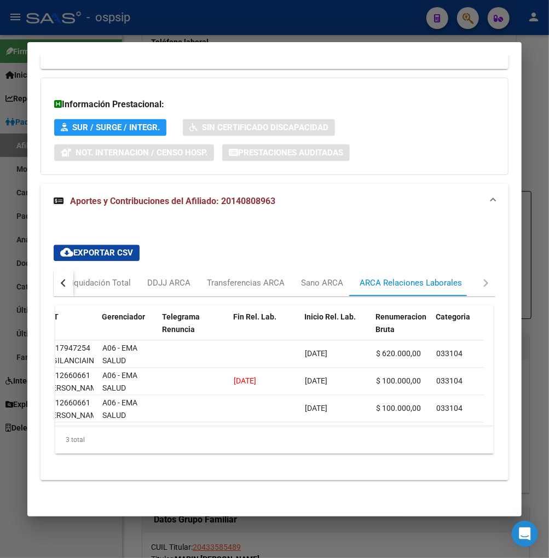
scroll to position [0, 0]
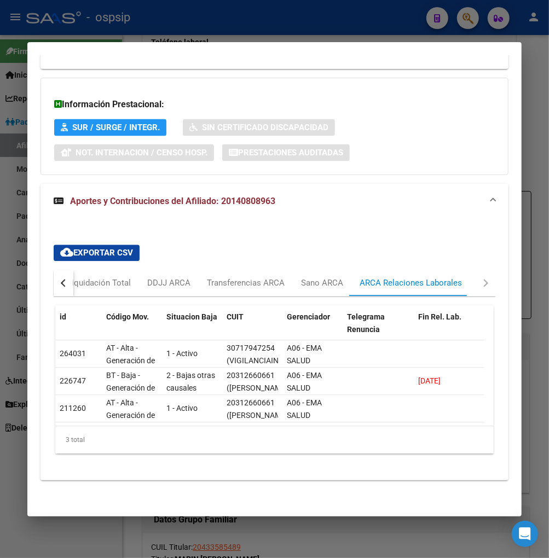
click at [64, 280] on div "button" at bounding box center [65, 284] width 8 height 8
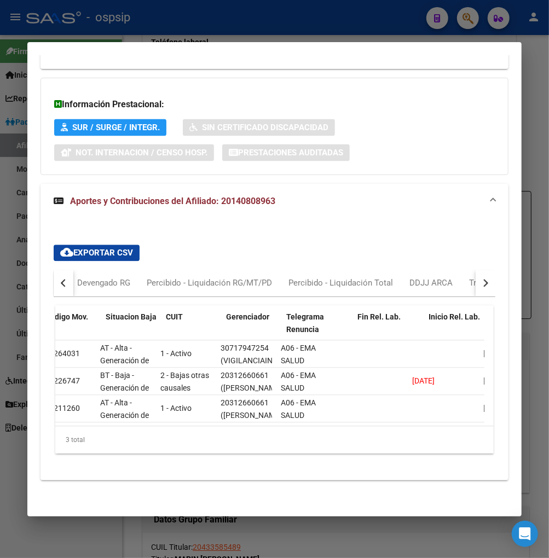
scroll to position [0, 61]
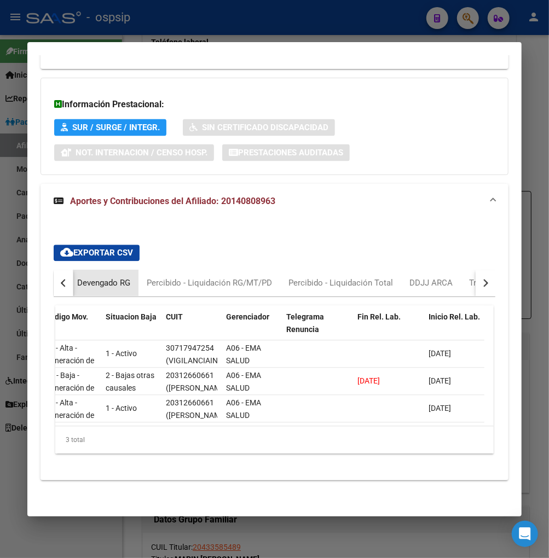
click at [79, 278] on div "Devengado RG" at bounding box center [103, 284] width 53 height 12
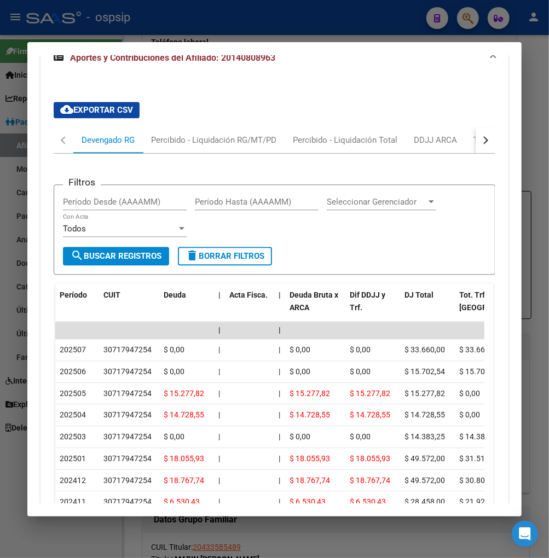
scroll to position [1031, 0]
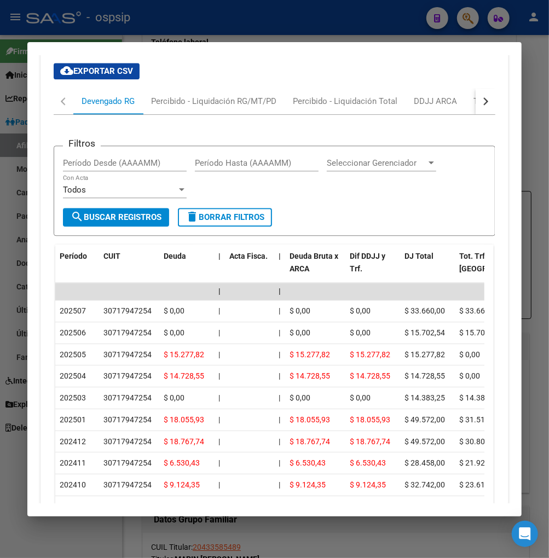
click at [471, 25] on div at bounding box center [274, 279] width 549 height 558
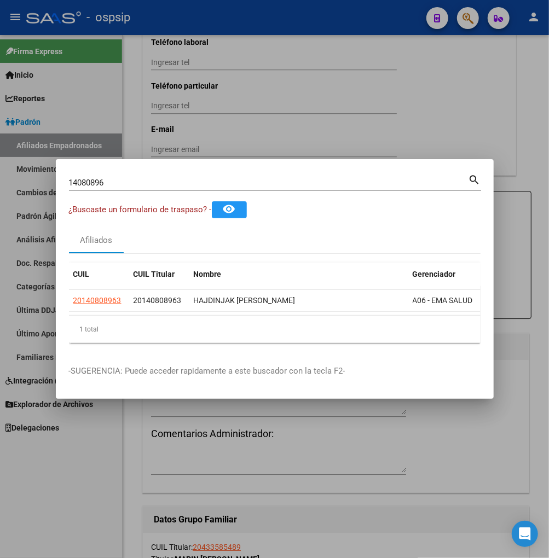
click at [152, 175] on div "14080896 Buscar (apellido, dni, cuil, [PERSON_NAME], cuit, obra social)" at bounding box center [269, 183] width 400 height 16
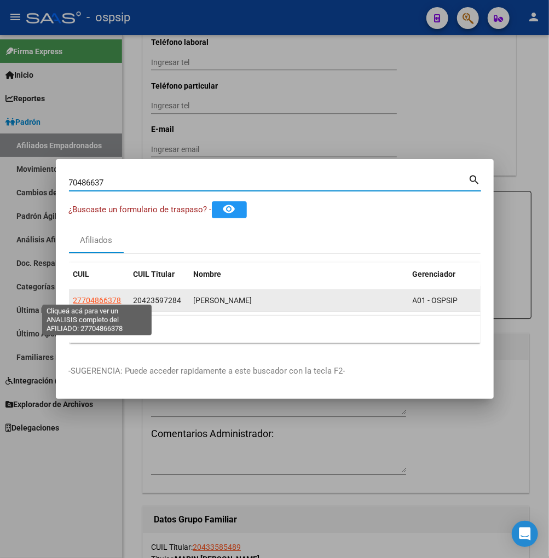
click at [97, 299] on span "27704866378" at bounding box center [97, 300] width 48 height 9
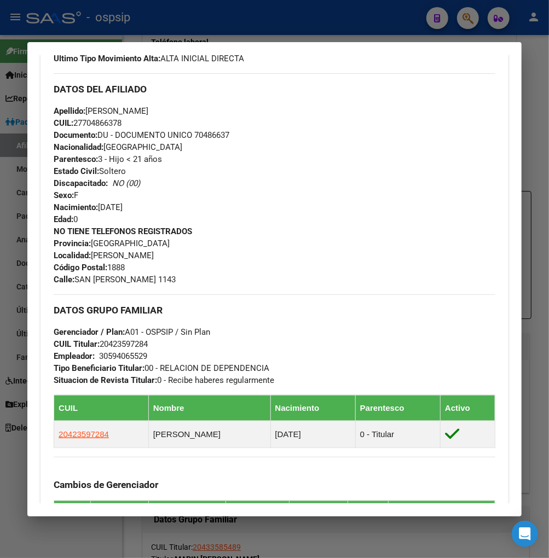
scroll to position [486, 0]
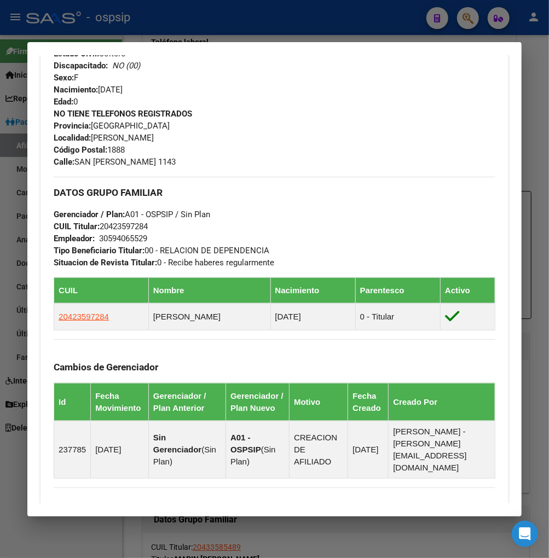
click at [464, 17] on div at bounding box center [274, 279] width 549 height 558
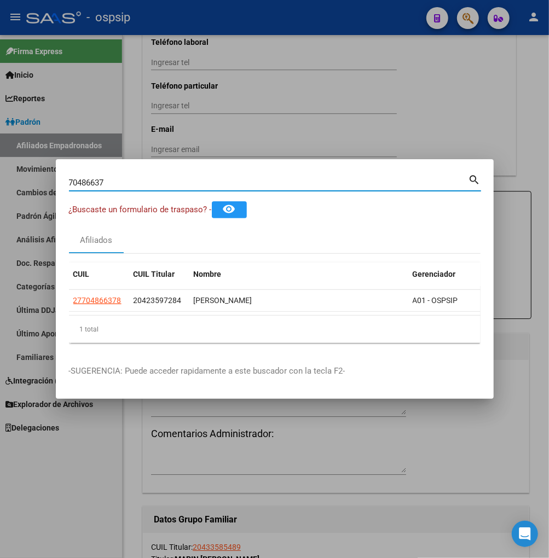
click at [111, 179] on input "70486637" at bounding box center [269, 183] width 400 height 10
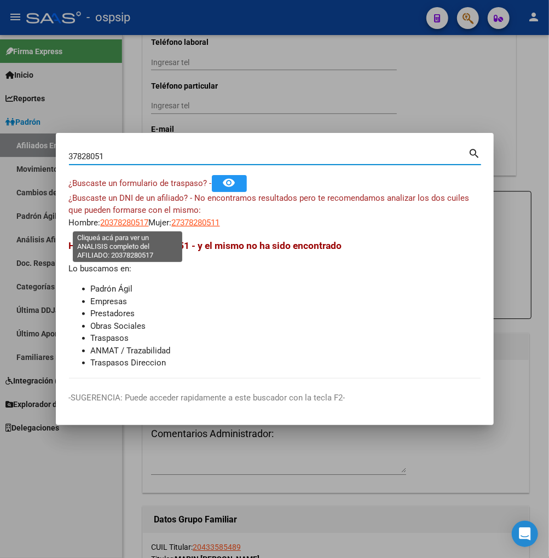
click at [124, 223] on span "20378280517" at bounding box center [125, 223] width 48 height 10
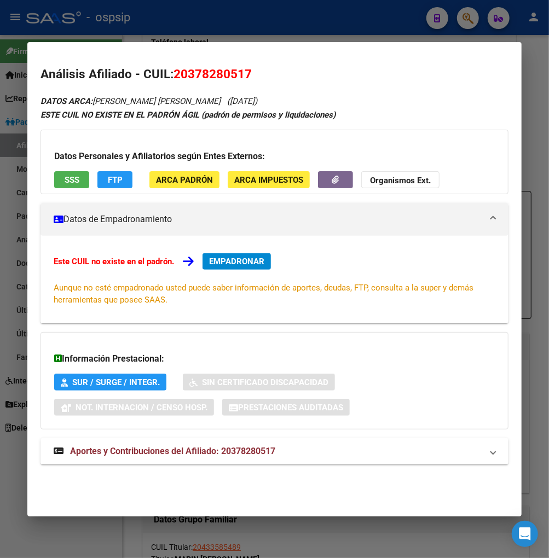
click at [467, 15] on div at bounding box center [274, 279] width 549 height 558
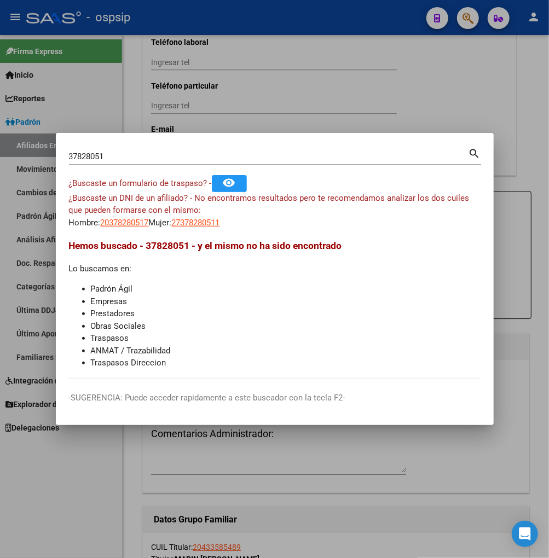
click at [124, 152] on input "37828051" at bounding box center [269, 157] width 400 height 10
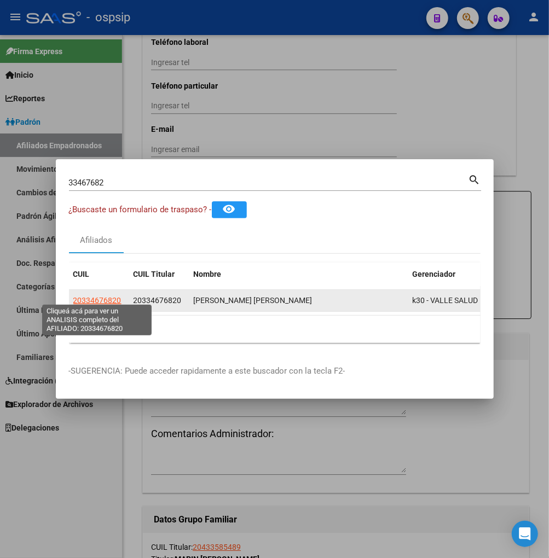
click at [96, 298] on span "20334676820" at bounding box center [97, 300] width 48 height 9
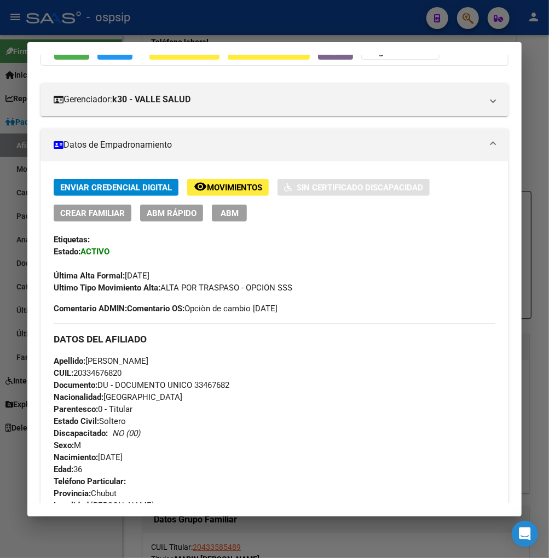
scroll to position [0, 0]
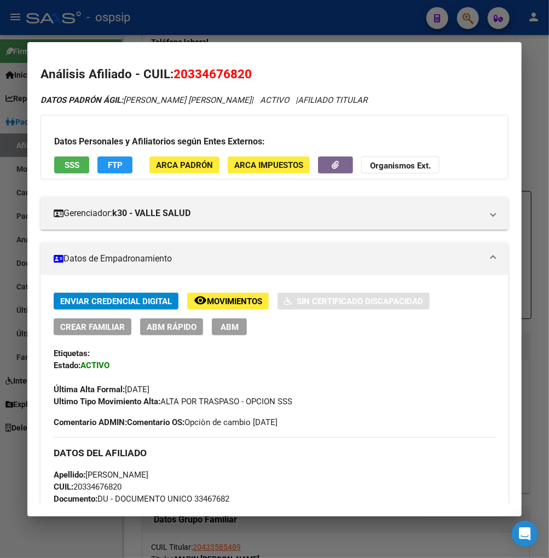
click at [239, 300] on span "Movimientos" at bounding box center [234, 302] width 55 height 10
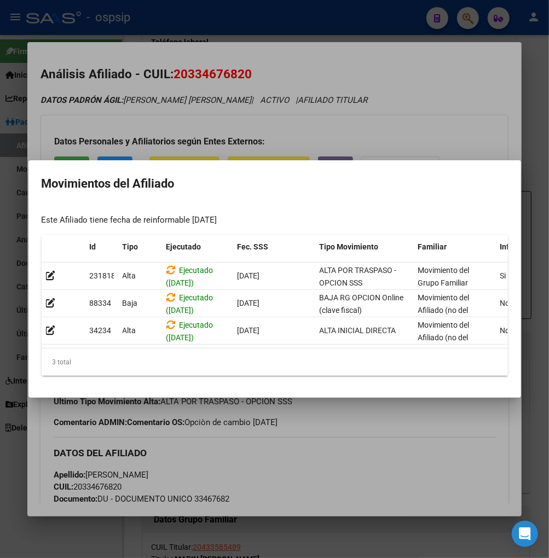
scroll to position [0, 234]
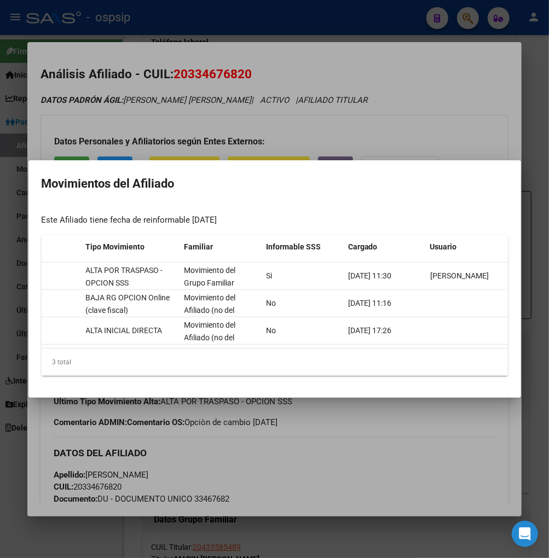
click at [387, 443] on div at bounding box center [274, 279] width 549 height 558
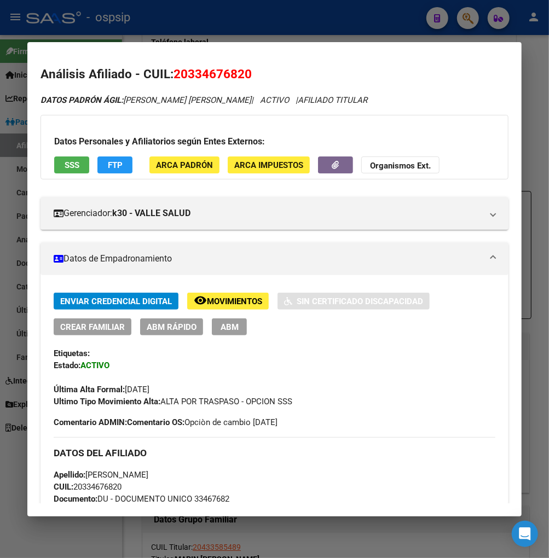
click at [227, 331] on span "ABM" at bounding box center [230, 327] width 18 height 10
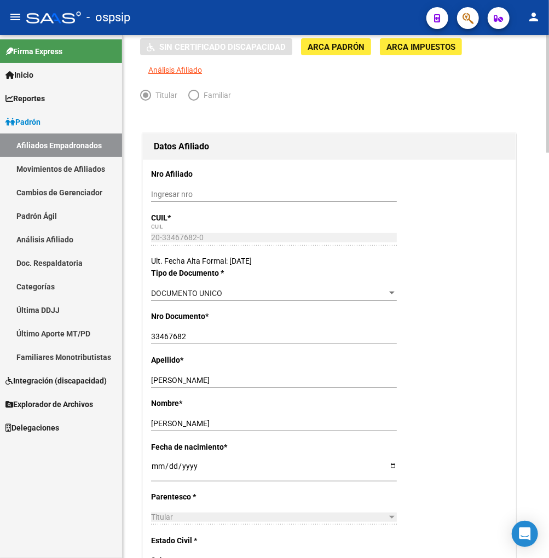
scroll to position [20, 0]
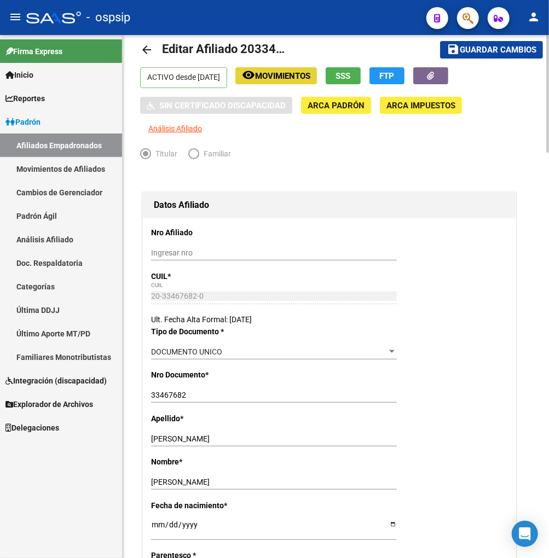
click at [310, 77] on span "Movimientos" at bounding box center [282, 76] width 55 height 10
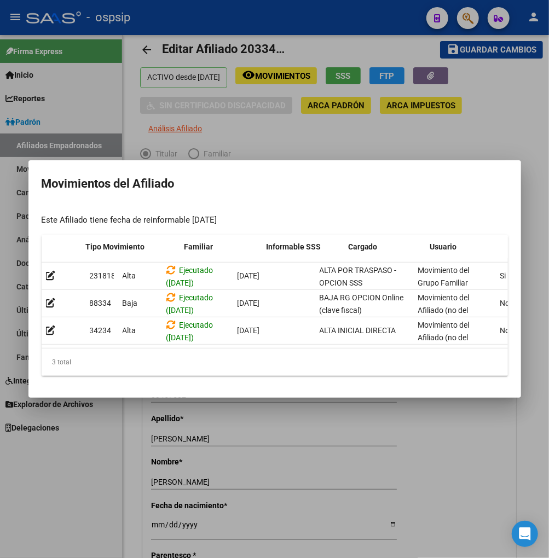
scroll to position [0, 234]
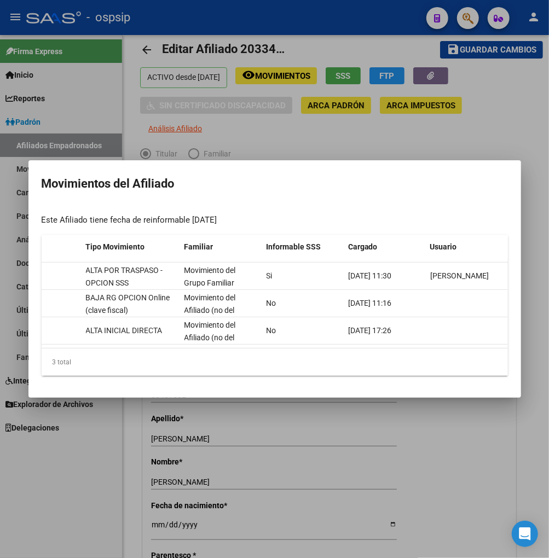
click at [424, 449] on div at bounding box center [274, 279] width 549 height 558
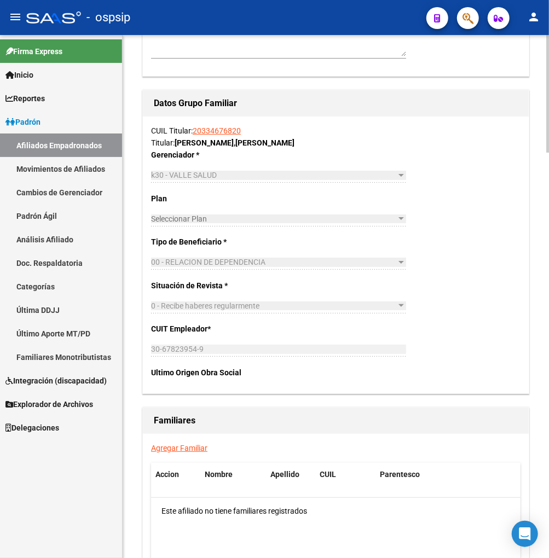
scroll to position [1663, 0]
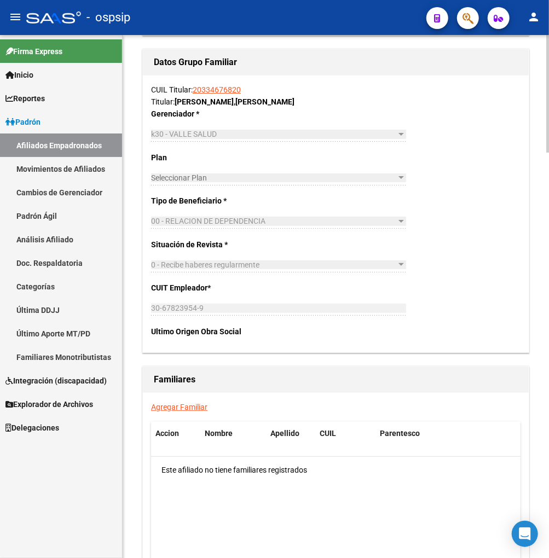
click at [188, 408] on link "Agregar Familiar" at bounding box center [179, 407] width 56 height 9
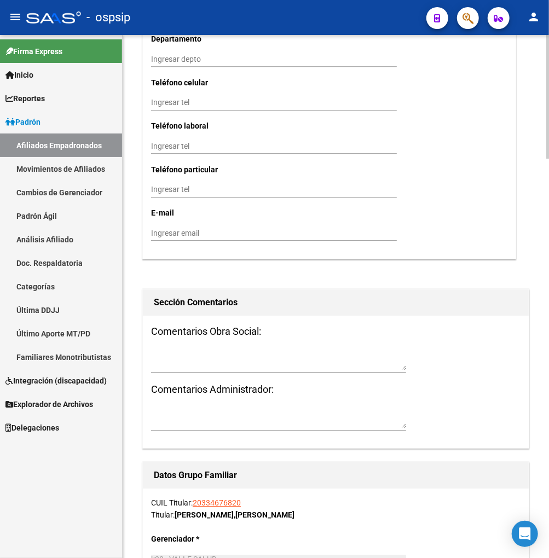
scroll to position [1095, 0]
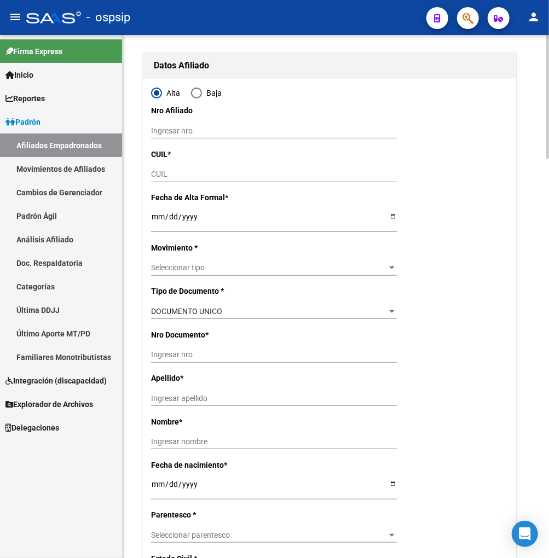
scroll to position [0, 0]
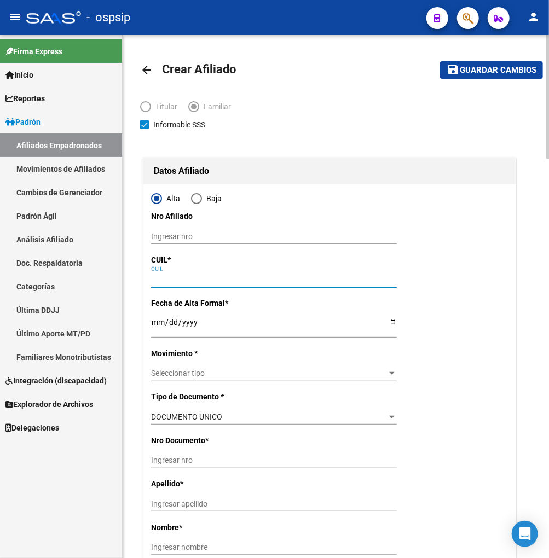
click at [163, 280] on input "CUIL" at bounding box center [274, 279] width 246 height 9
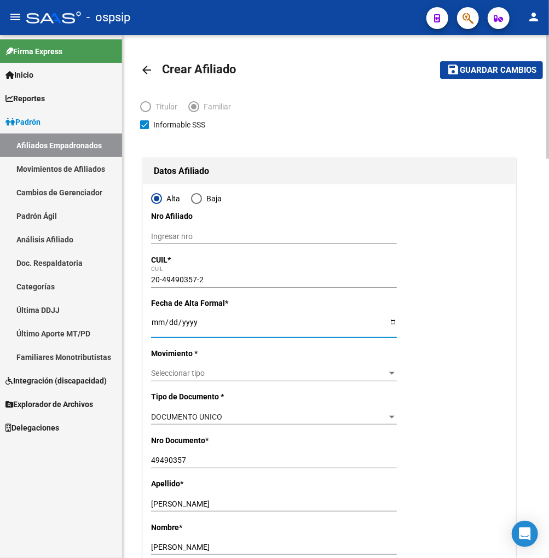
click at [156, 331] on input "Ingresar fecha" at bounding box center [274, 326] width 246 height 16
click at [326, 372] on span "Seleccionar tipo" at bounding box center [269, 373] width 236 height 9
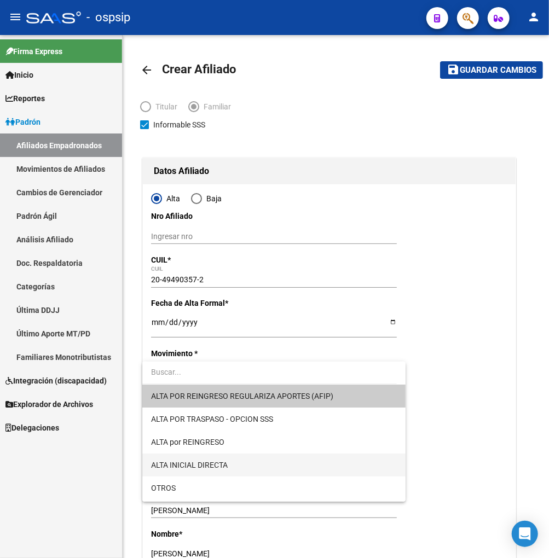
click at [264, 468] on span "ALTA INICIAL DIRECTA" at bounding box center [274, 465] width 246 height 23
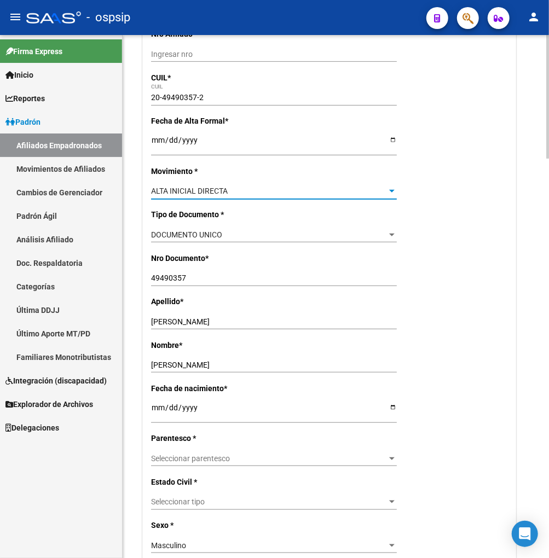
scroll to position [243, 0]
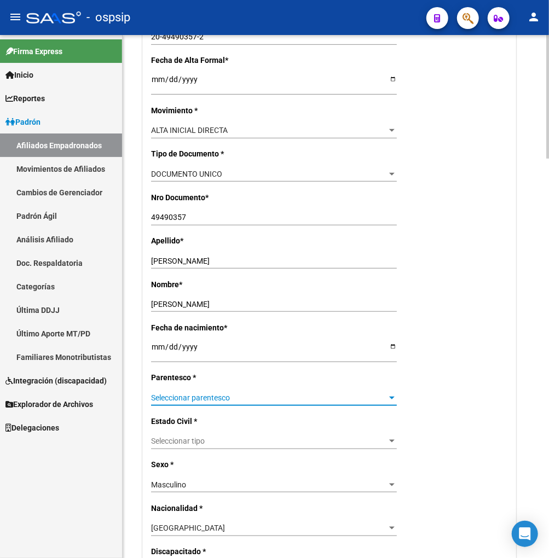
click at [260, 402] on span "Seleccionar parentesco" at bounding box center [269, 398] width 236 height 9
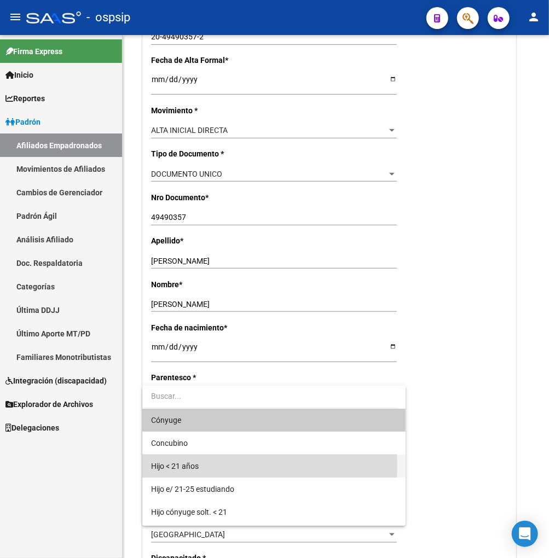
click at [217, 465] on span "Hijo < 21 años" at bounding box center [274, 466] width 246 height 23
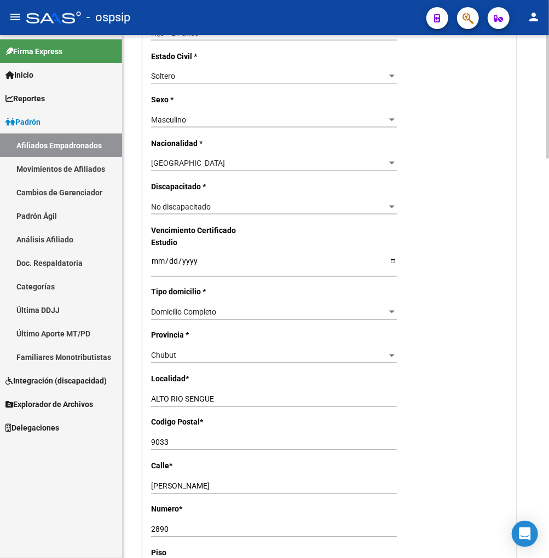
scroll to position [730, 0]
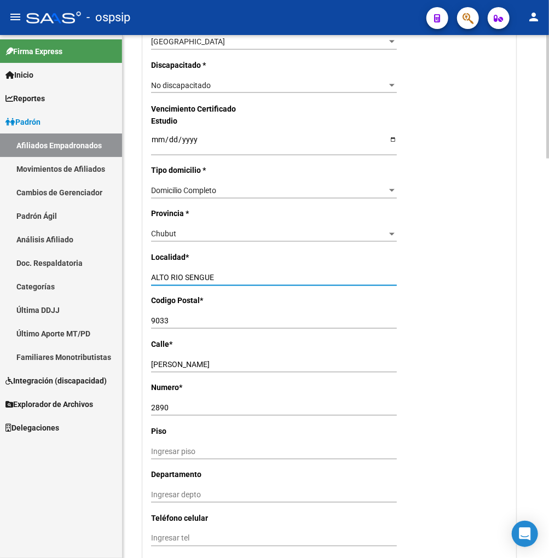
click at [217, 278] on input "ALTO RIO SENGUE" at bounding box center [274, 278] width 246 height 9
click at [220, 358] on div "[PERSON_NAME] Ingresar calle" at bounding box center [274, 365] width 246 height 15
click at [173, 324] on input "9033" at bounding box center [274, 321] width 246 height 9
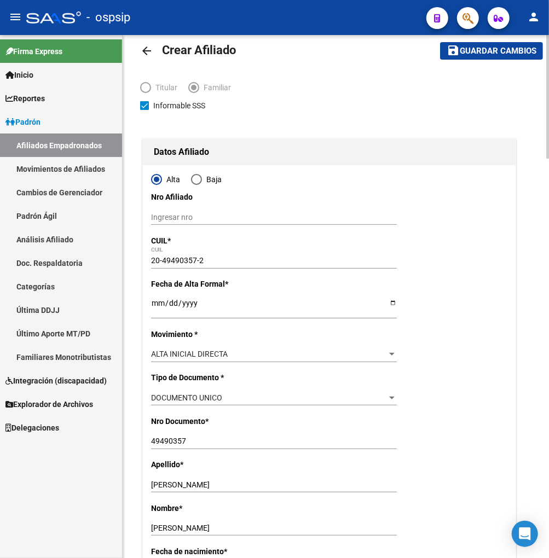
scroll to position [0, 0]
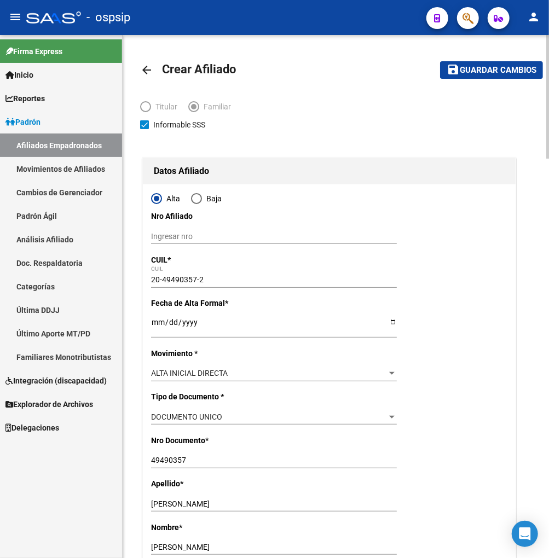
click at [501, 73] on span "Guardar cambios" at bounding box center [498, 71] width 77 height 10
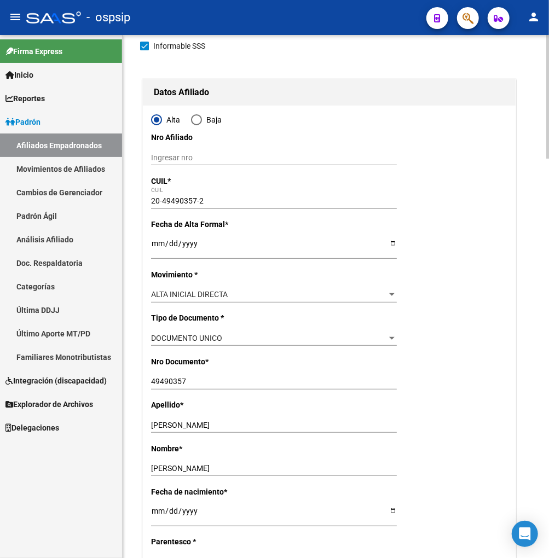
scroll to position [304, 0]
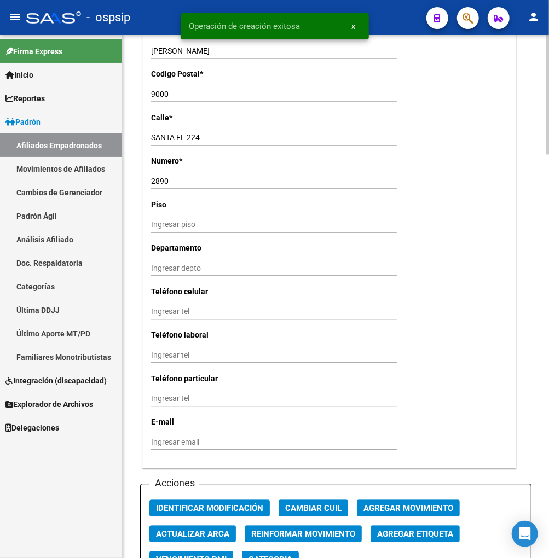
scroll to position [1095, 0]
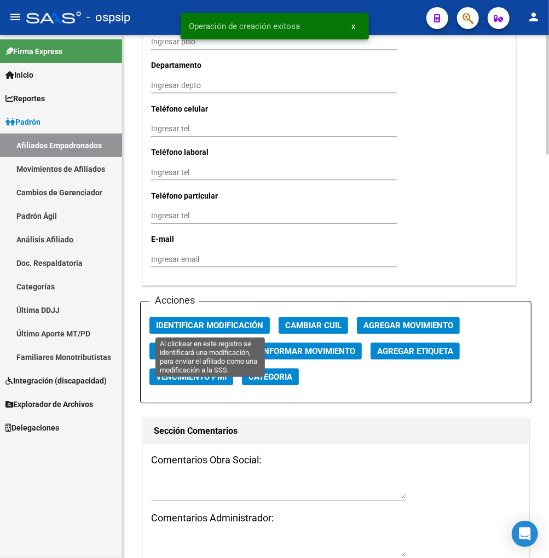
drag, startPoint x: 232, startPoint y: 325, endPoint x: 249, endPoint y: 338, distance: 21.4
click at [232, 325] on span "Identificar Modificación" at bounding box center [209, 326] width 107 height 10
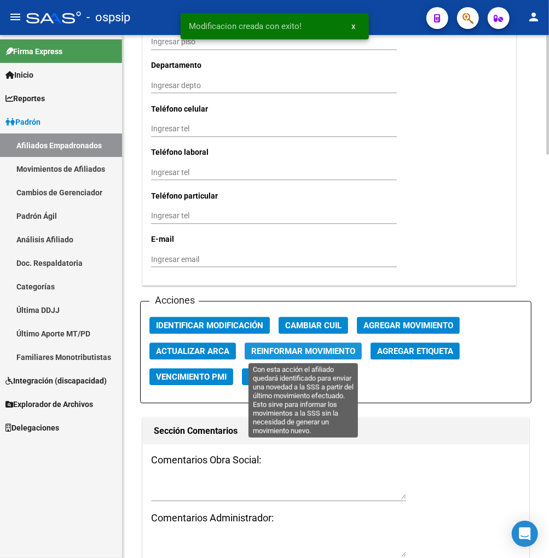
click at [285, 356] on span "Reinformar Movimiento" at bounding box center [303, 352] width 104 height 10
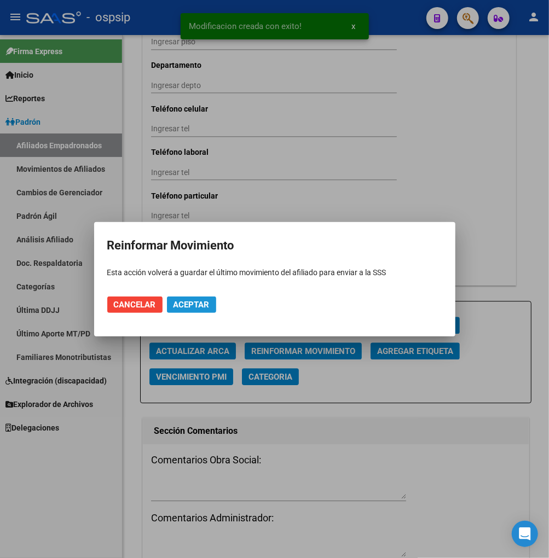
click at [201, 307] on span "Aceptar" at bounding box center [192, 305] width 36 height 10
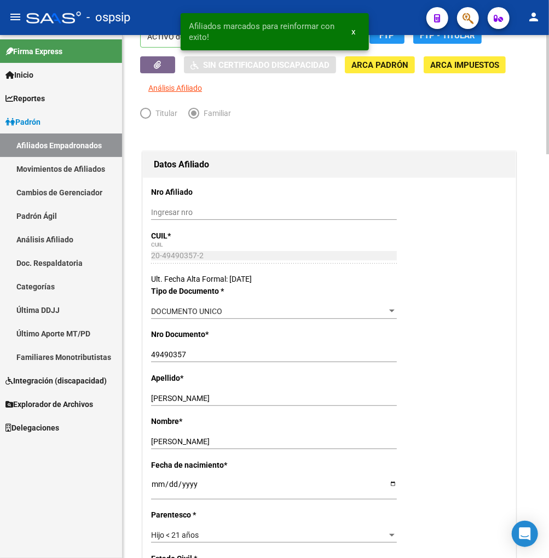
scroll to position [0, 0]
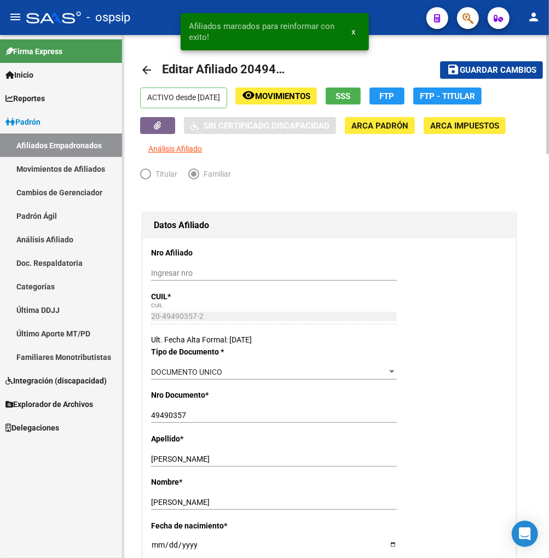
click at [283, 99] on span "Movimientos" at bounding box center [282, 96] width 55 height 10
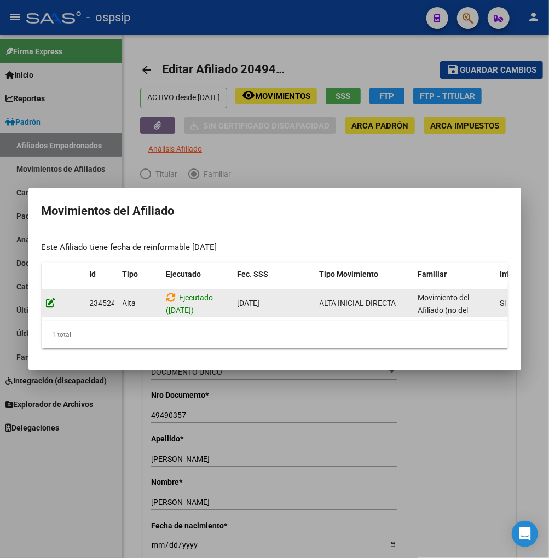
click at [48, 299] on icon at bounding box center [51, 303] width 10 height 10
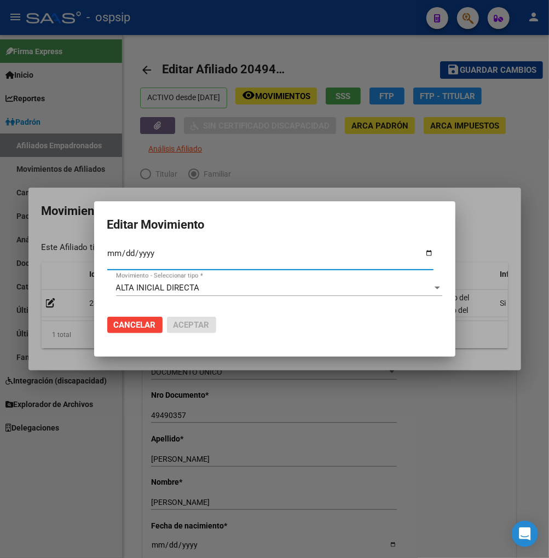
click at [436, 291] on div at bounding box center [438, 288] width 10 height 9
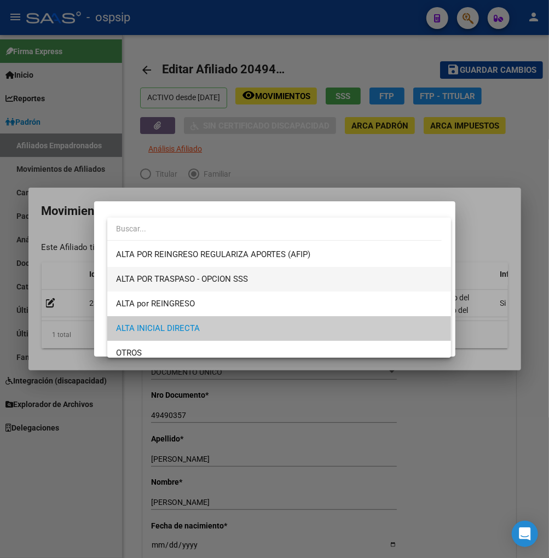
click at [249, 278] on span "ALTA POR TRASPASO - OPCION SSS" at bounding box center [279, 279] width 326 height 25
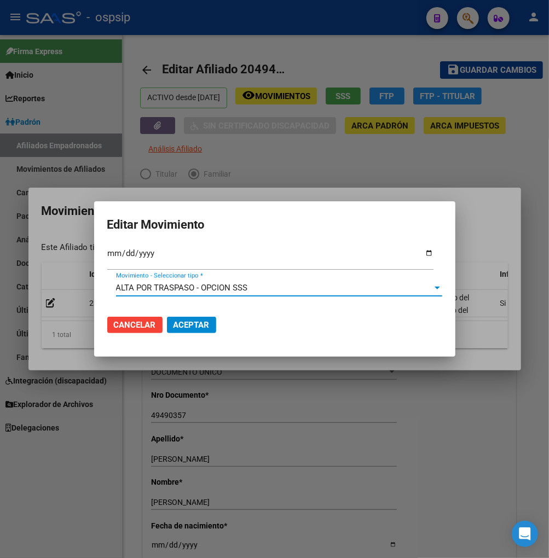
click at [190, 331] on button "Aceptar" at bounding box center [191, 325] width 49 height 16
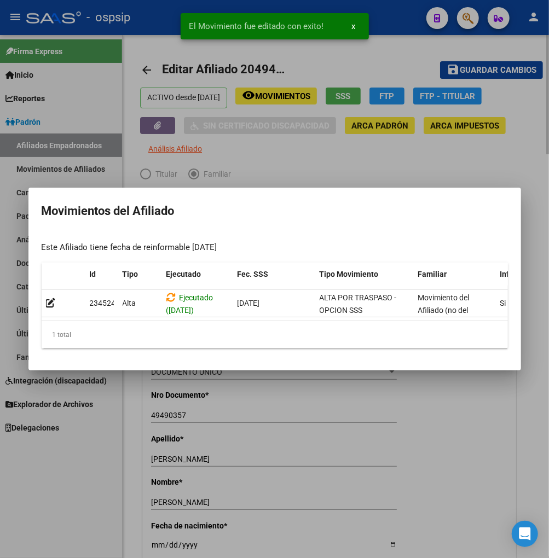
drag, startPoint x: 427, startPoint y: 457, endPoint x: 476, endPoint y: 280, distance: 183.0
click at [427, 456] on div at bounding box center [274, 279] width 549 height 558
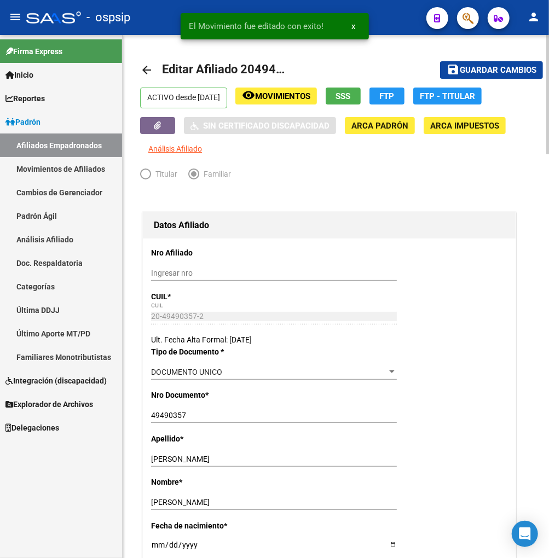
click at [482, 68] on span "Guardar cambios" at bounding box center [498, 71] width 77 height 10
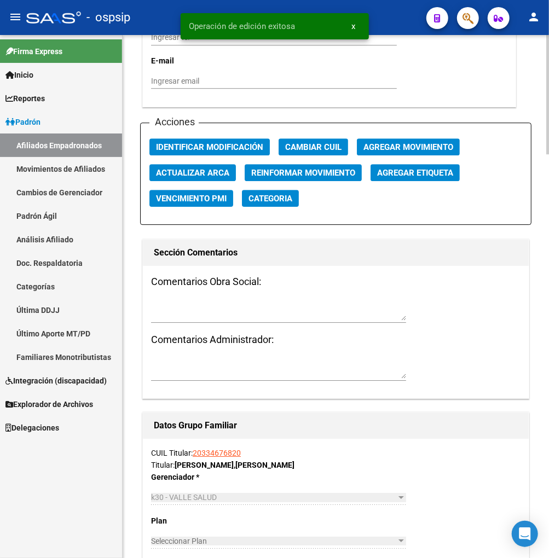
scroll to position [1277, 0]
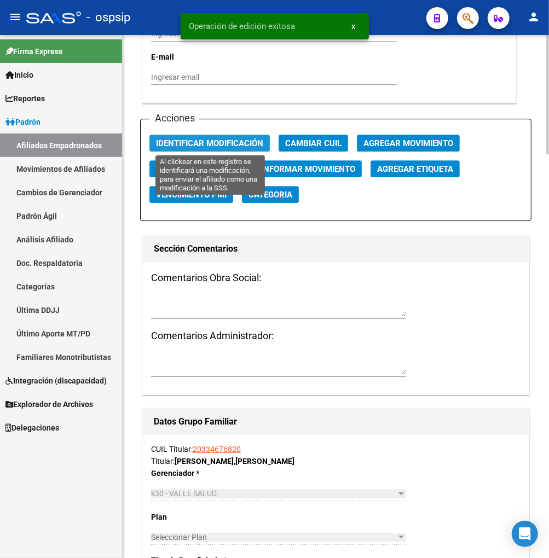
drag, startPoint x: 226, startPoint y: 141, endPoint x: 273, endPoint y: 154, distance: 49.0
click at [228, 141] on span "Identificar Modificación" at bounding box center [209, 144] width 107 height 10
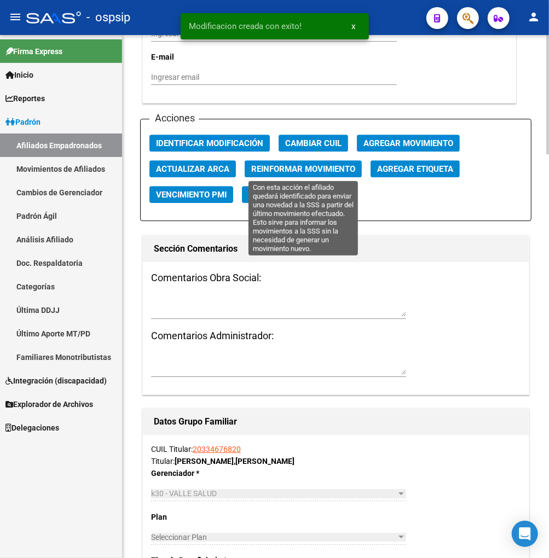
click at [302, 170] on span "Reinformar Movimiento" at bounding box center [303, 169] width 104 height 10
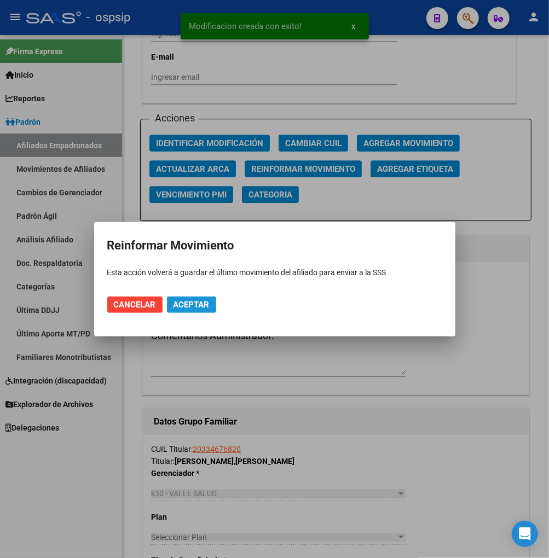
drag, startPoint x: 174, startPoint y: 309, endPoint x: 77, endPoint y: 274, distance: 103.6
click at [174, 308] on button "Aceptar" at bounding box center [191, 305] width 49 height 16
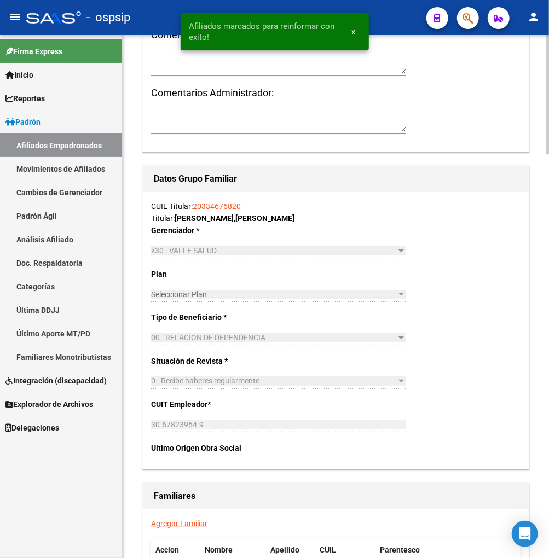
scroll to position [1764, 0]
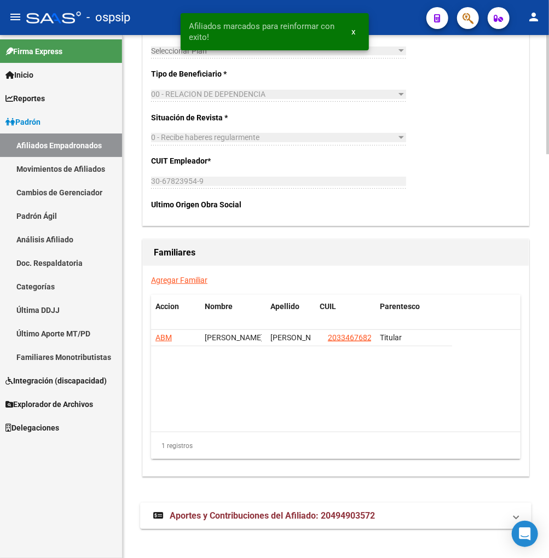
click at [174, 283] on link "Agregar Familiar" at bounding box center [179, 280] width 56 height 9
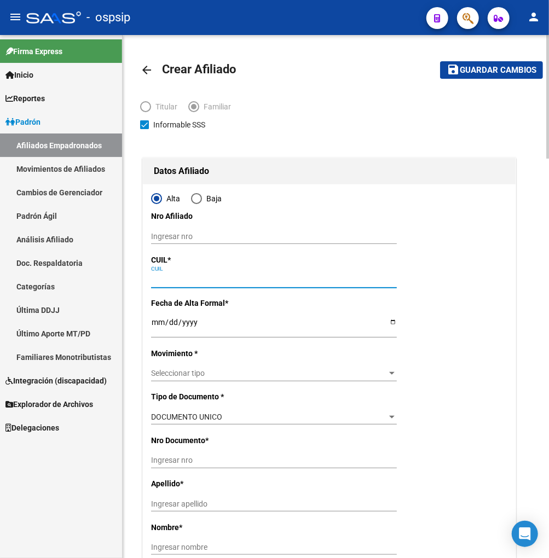
click at [177, 281] on input "CUIL" at bounding box center [274, 279] width 246 height 9
click at [154, 327] on input "Ingresar fecha" at bounding box center [274, 326] width 246 height 16
click at [234, 367] on div "Seleccionar tipo Seleccionar tipo" at bounding box center [274, 373] width 246 height 15
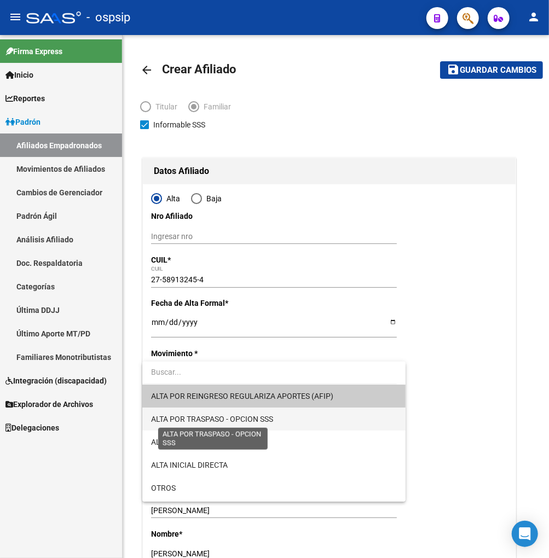
click at [271, 419] on span "ALTA POR TRASPASO - OPCION SSS" at bounding box center [212, 419] width 122 height 9
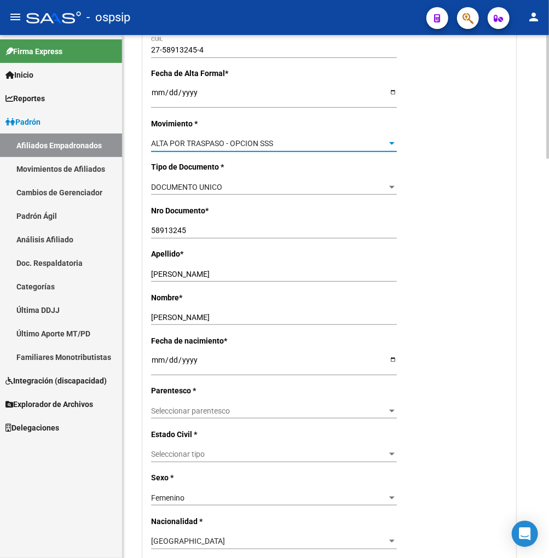
scroll to position [243, 0]
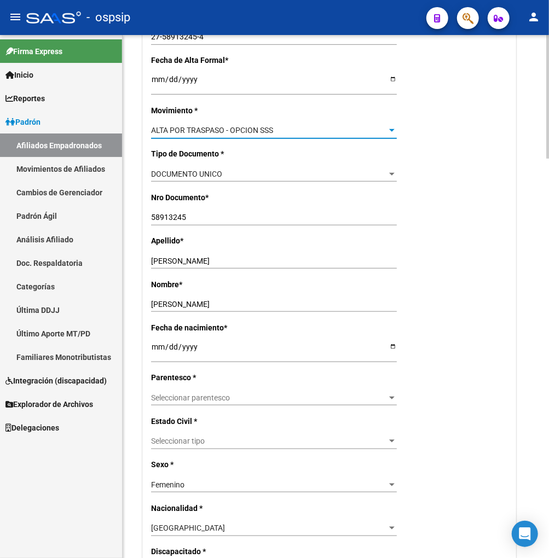
click at [238, 389] on div "Alta Baja Nro Afiliado Ingresar nro CUIL * 27-58913245-4 CUIL ARCA Padrón Fecha…" at bounding box center [329, 561] width 373 height 1241
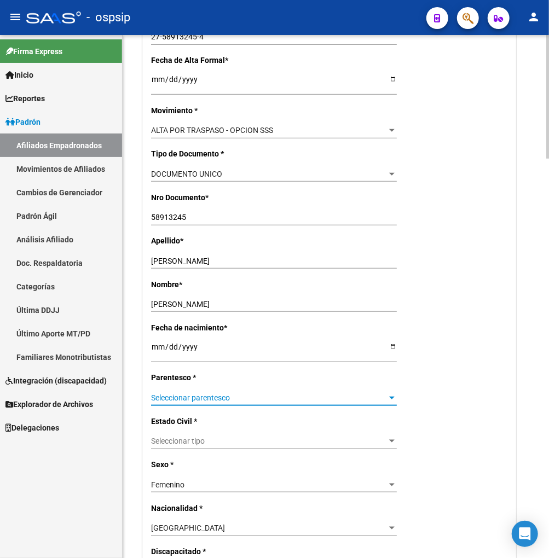
click at [236, 396] on span "Seleccionar parentesco" at bounding box center [269, 398] width 236 height 9
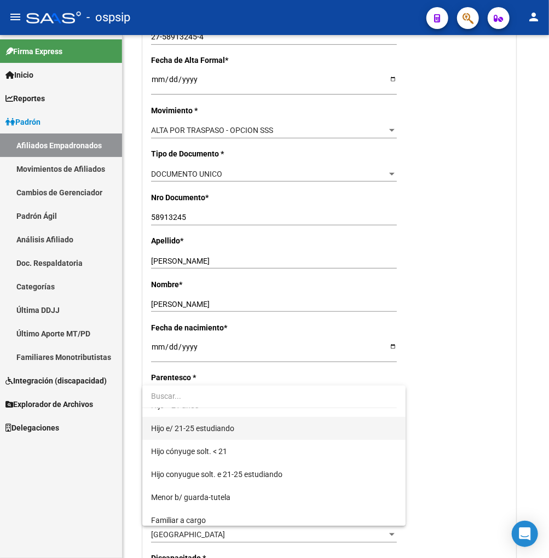
scroll to position [0, 0]
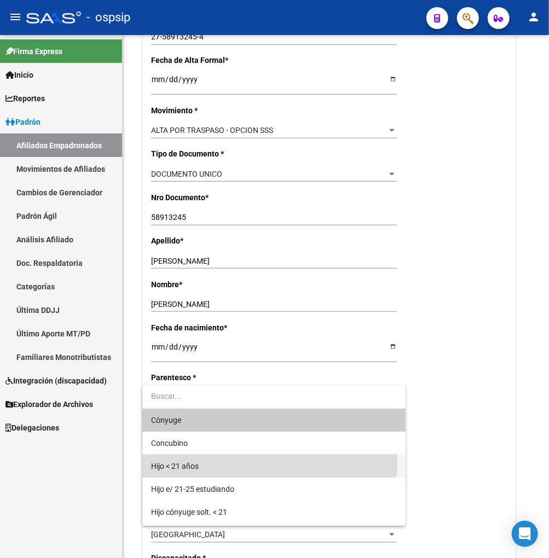
click at [238, 464] on span "Hijo < 21 años" at bounding box center [274, 466] width 246 height 23
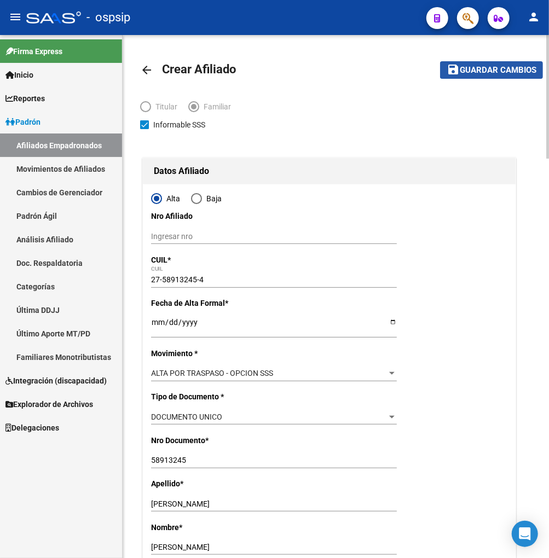
click at [494, 68] on span "Guardar cambios" at bounding box center [498, 71] width 77 height 10
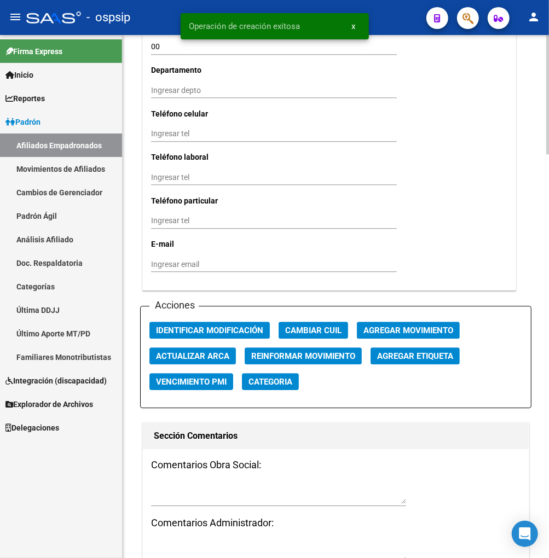
scroll to position [1095, 0]
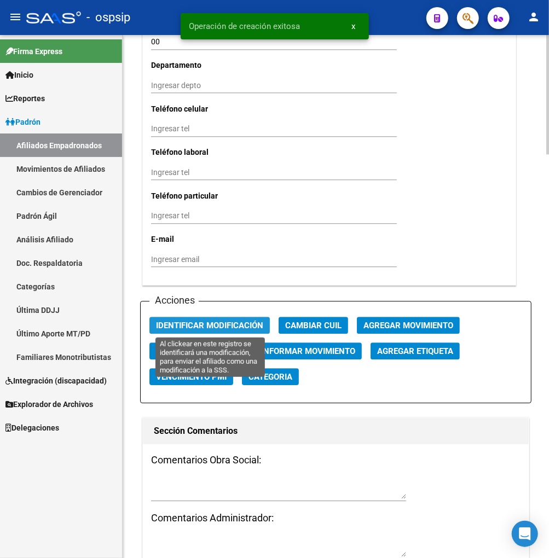
click at [212, 323] on span "Identificar Modificación" at bounding box center [209, 326] width 107 height 10
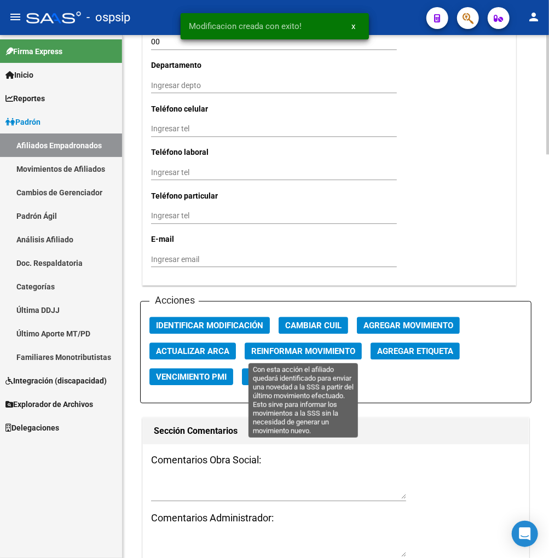
click at [265, 347] on span "Reinformar Movimiento" at bounding box center [303, 352] width 104 height 10
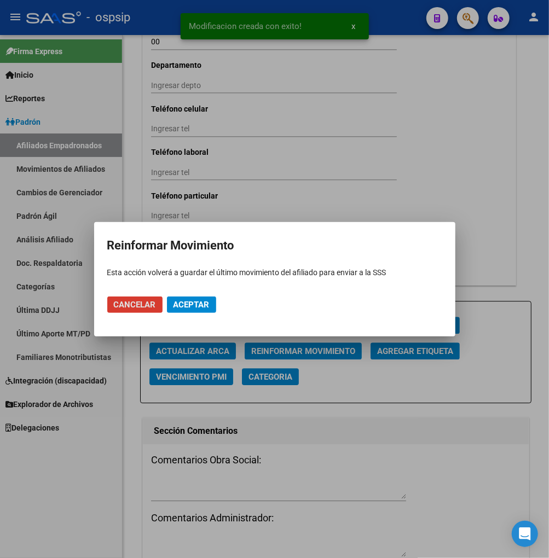
click at [199, 303] on span "Aceptar" at bounding box center [192, 305] width 36 height 10
